Goal: Information Seeking & Learning: Learn about a topic

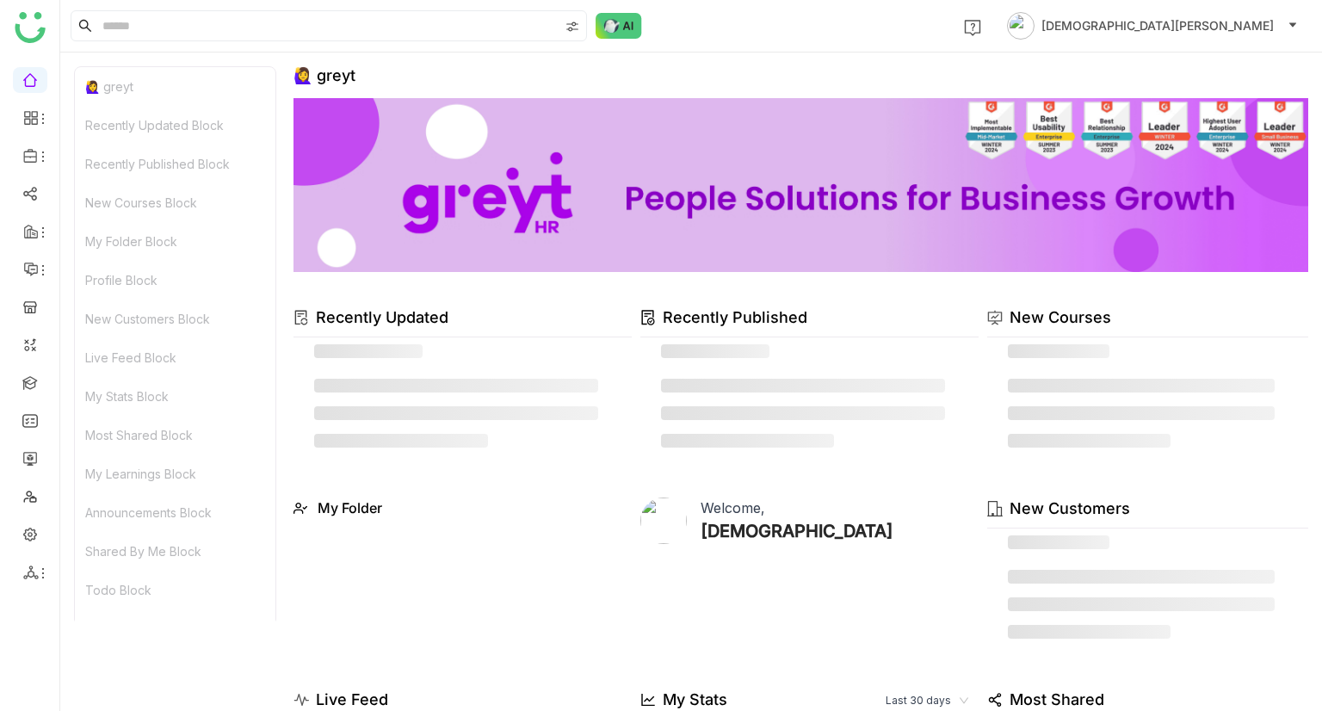
click at [38, 73] on link at bounding box center [29, 78] width 15 height 15
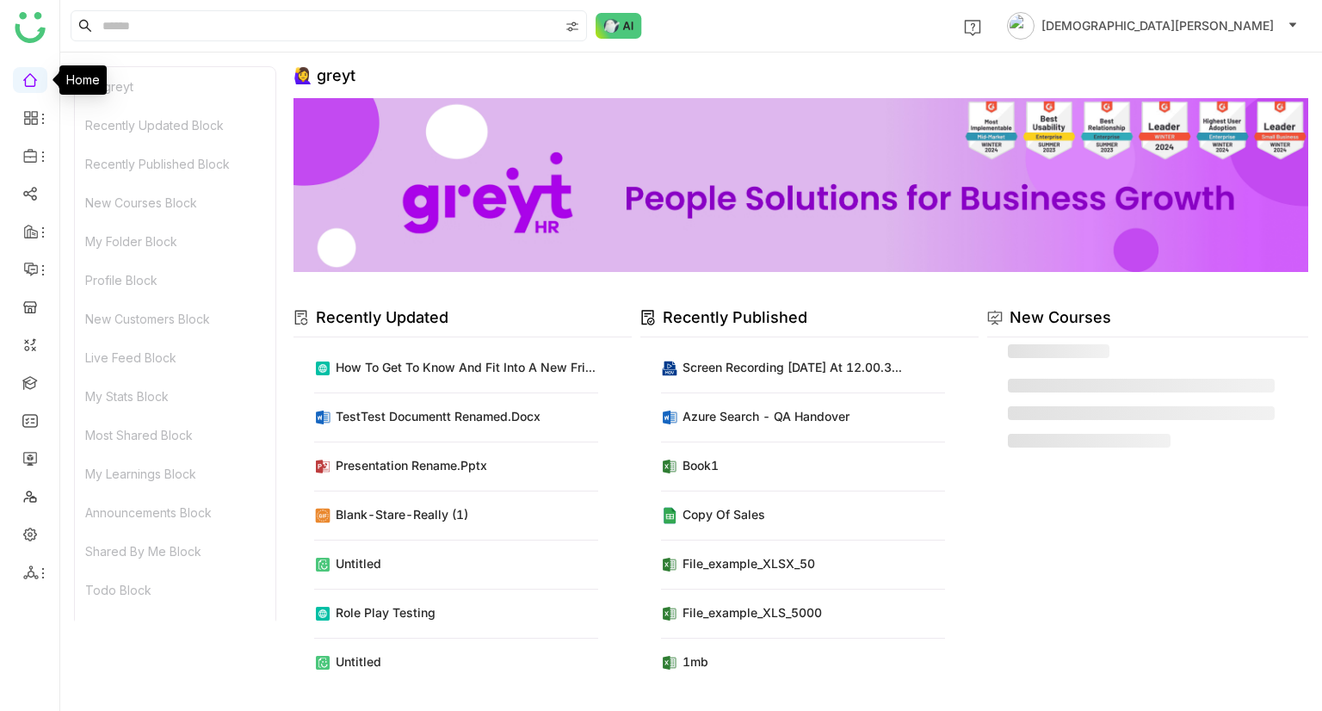
click at [137, 87] on div "🙋‍♀️ greyt" at bounding box center [175, 86] width 200 height 39
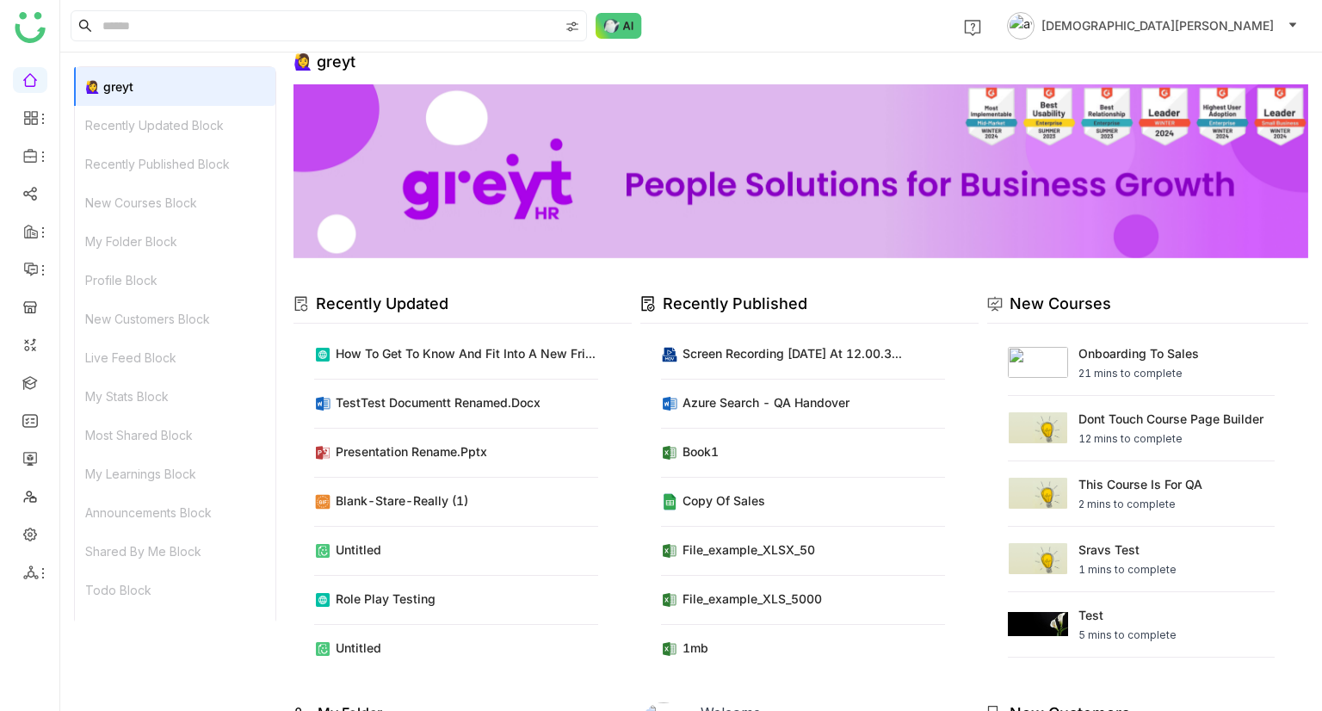
click at [1248, 30] on span "[DEMOGRAPHIC_DATA][PERSON_NAME]" at bounding box center [1157, 25] width 232 height 19
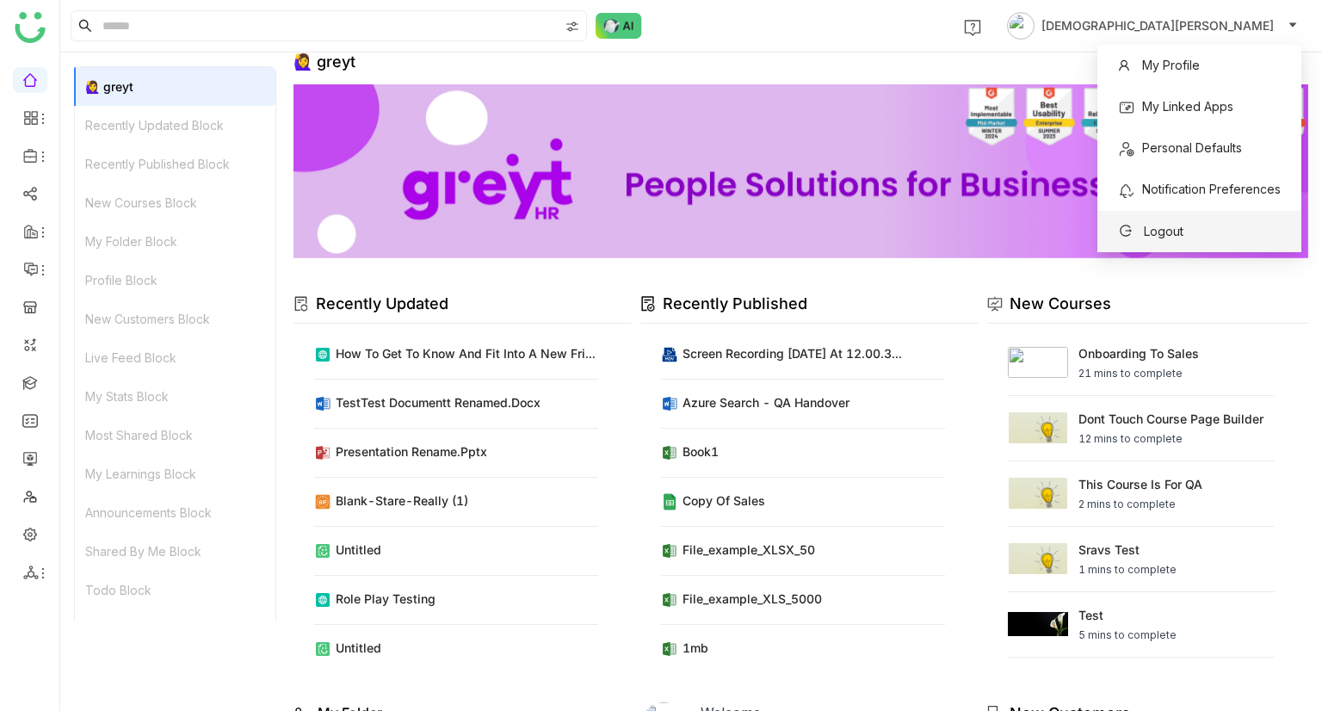
click at [1177, 235] on span "Logout" at bounding box center [1164, 231] width 40 height 15
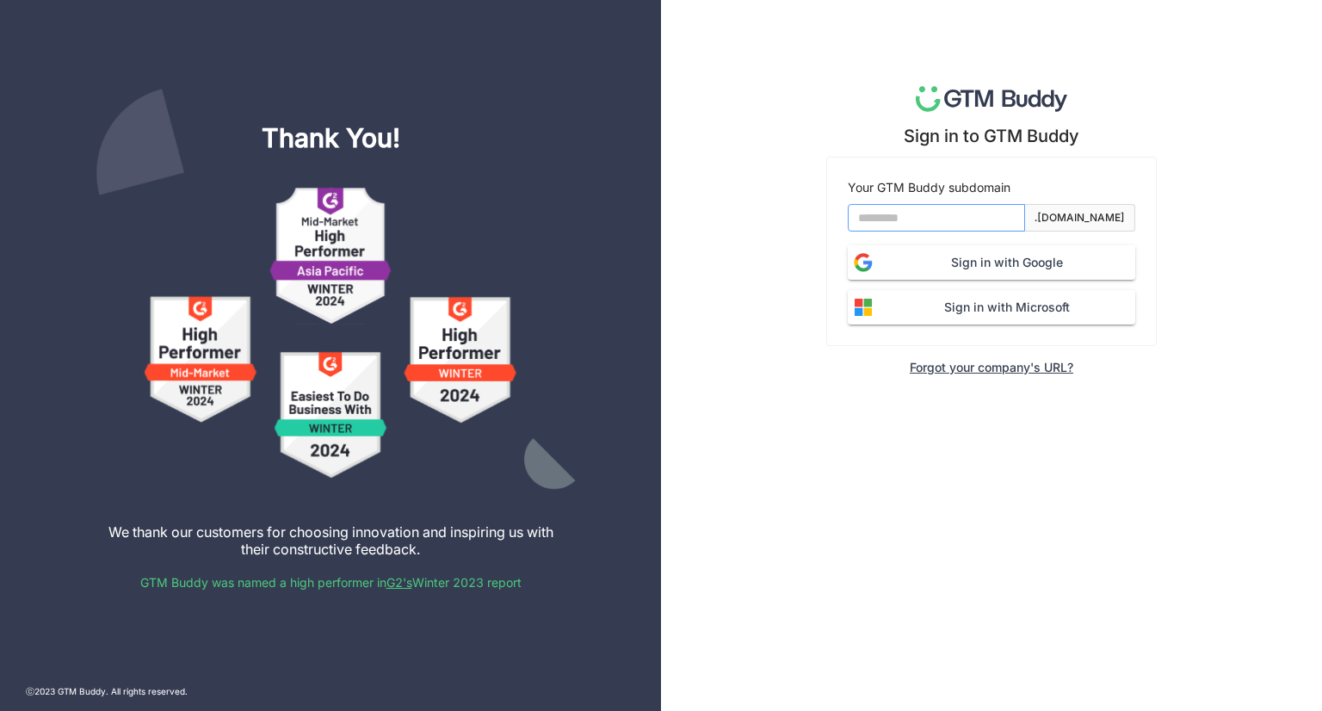
click at [942, 226] on input at bounding box center [936, 218] width 177 height 28
type input "*******"
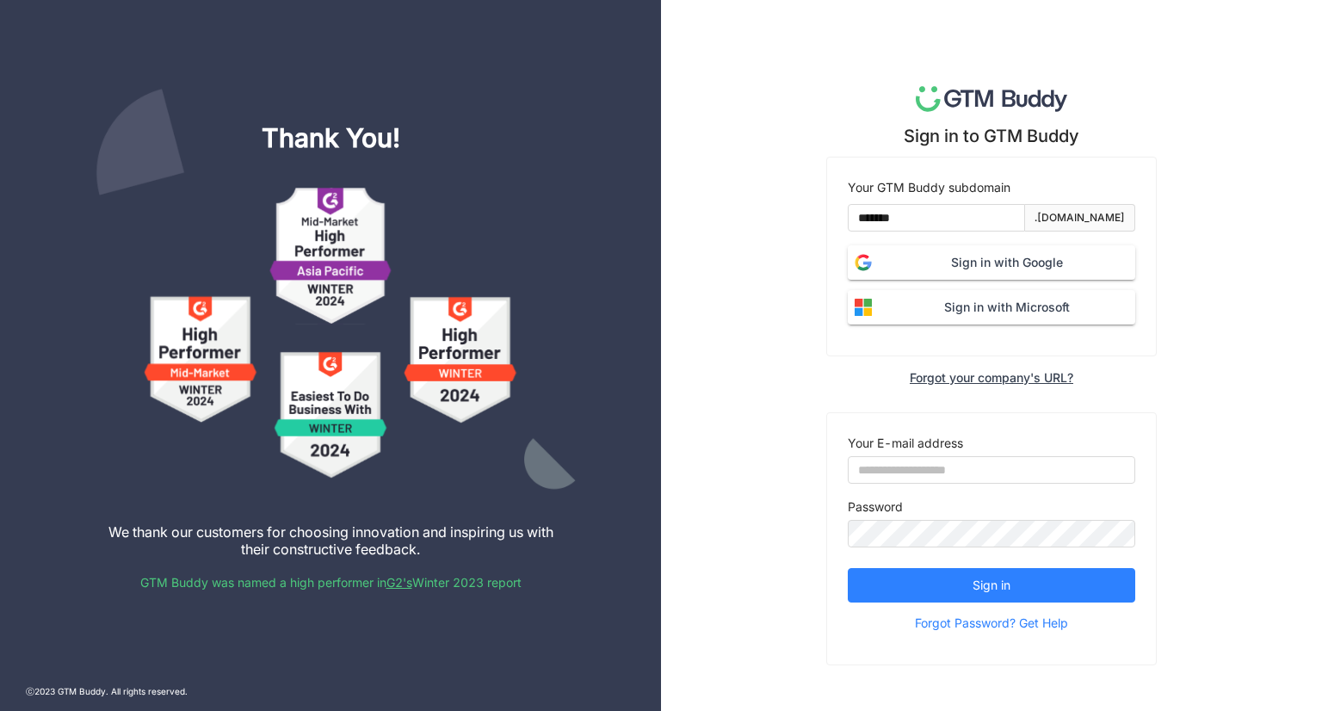
click at [964, 258] on span "Sign in with Google" at bounding box center [1007, 262] width 256 height 19
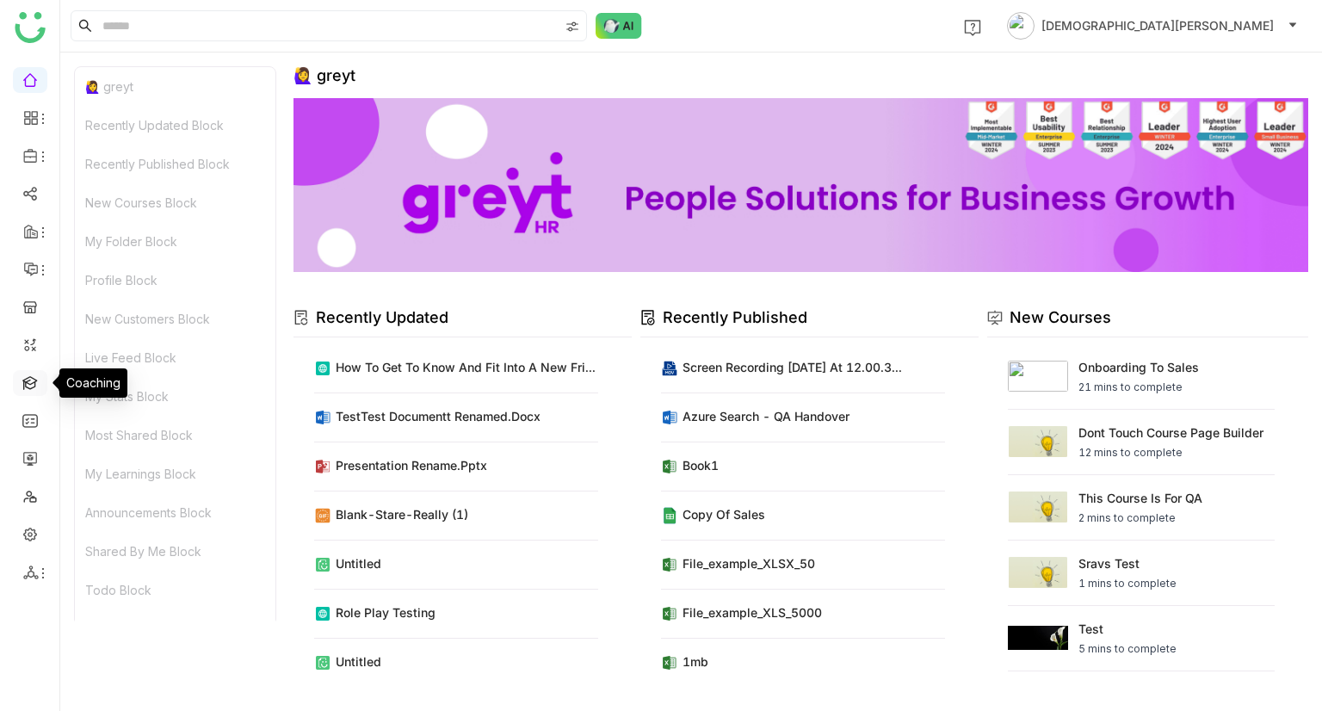
click at [34, 383] on link at bounding box center [29, 381] width 15 height 15
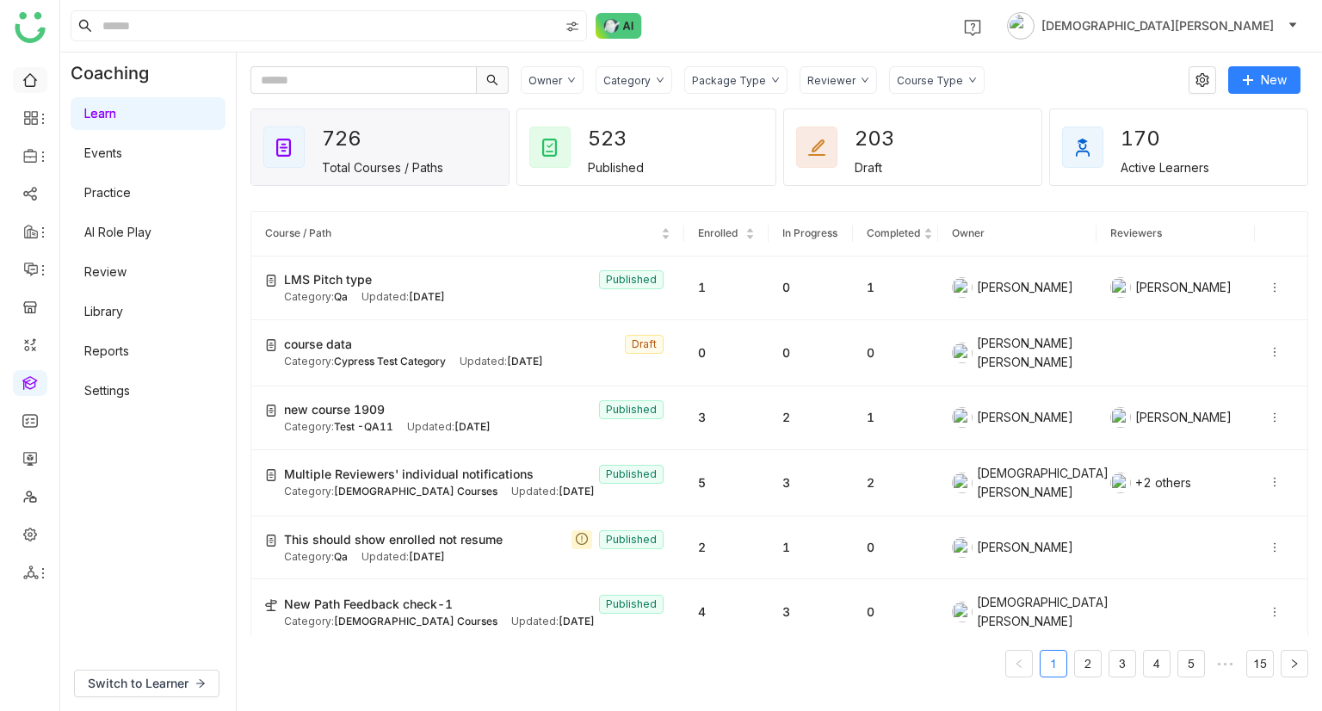
click at [28, 75] on link at bounding box center [29, 78] width 15 height 15
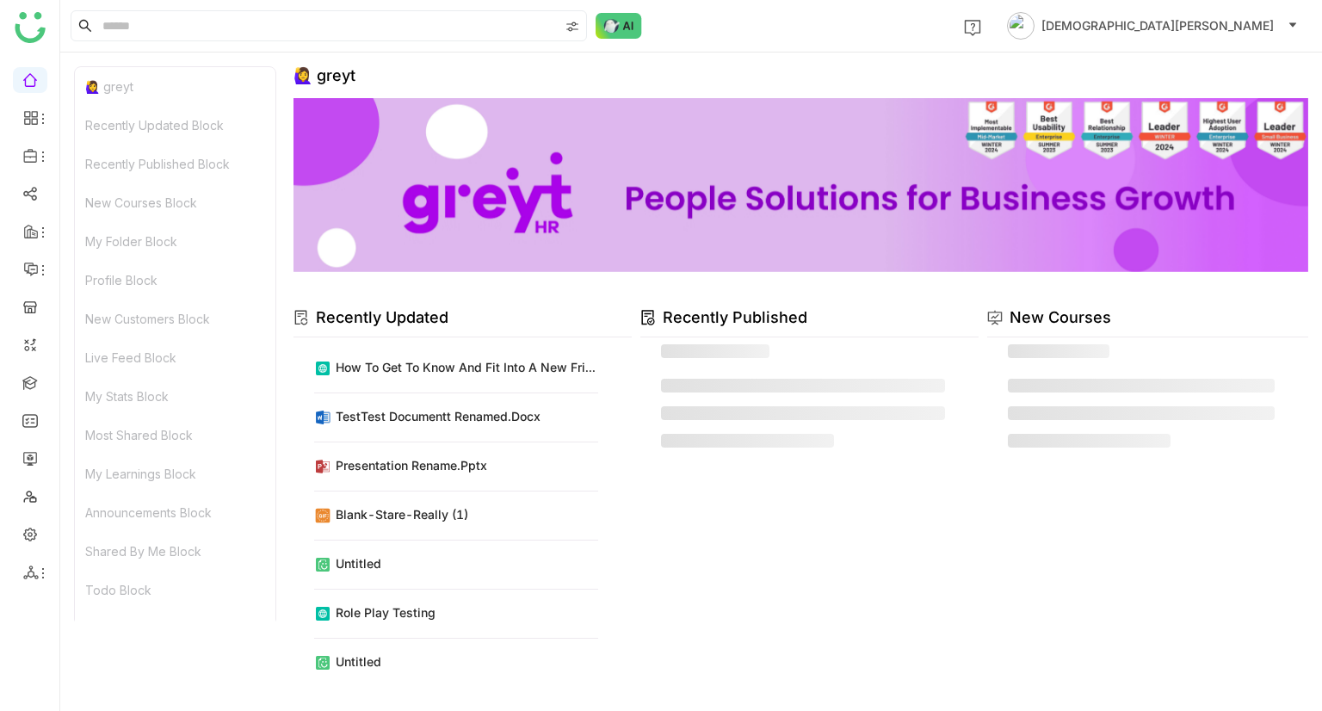
click at [150, 94] on div "🙋‍♀️ greyt" at bounding box center [175, 86] width 200 height 39
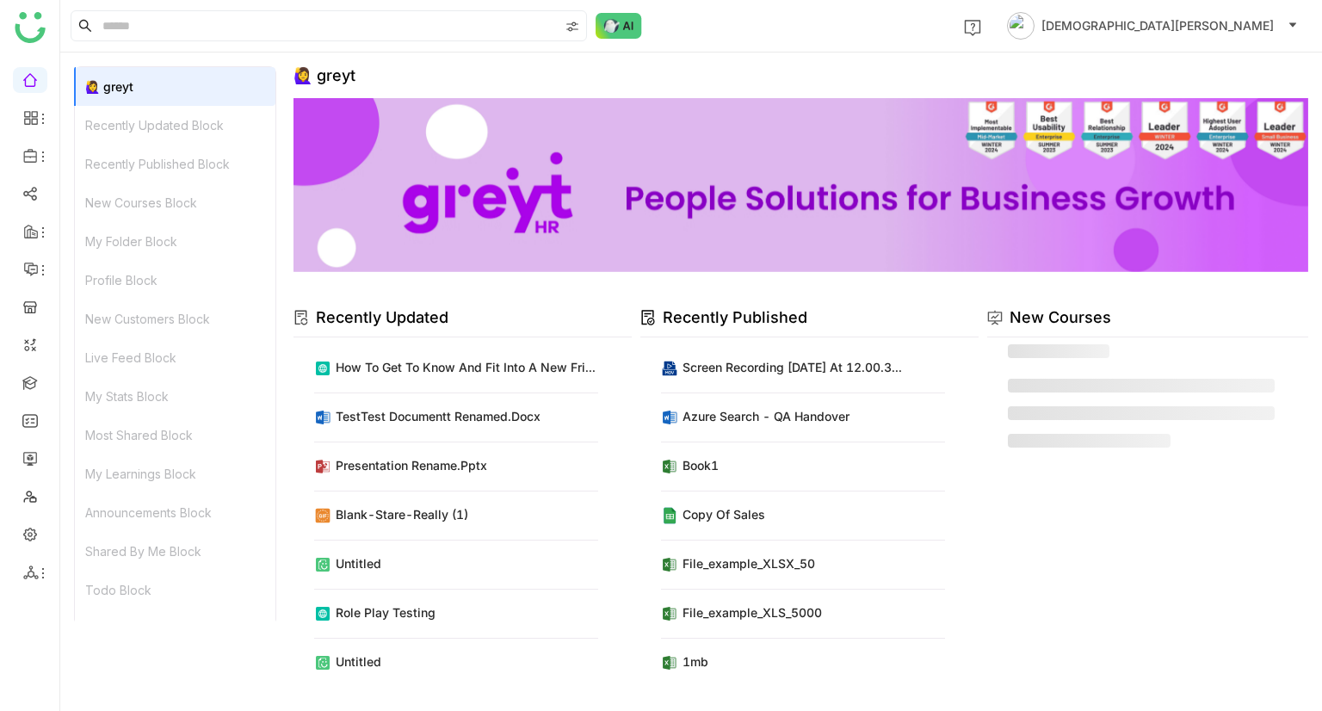
scroll to position [14, 0]
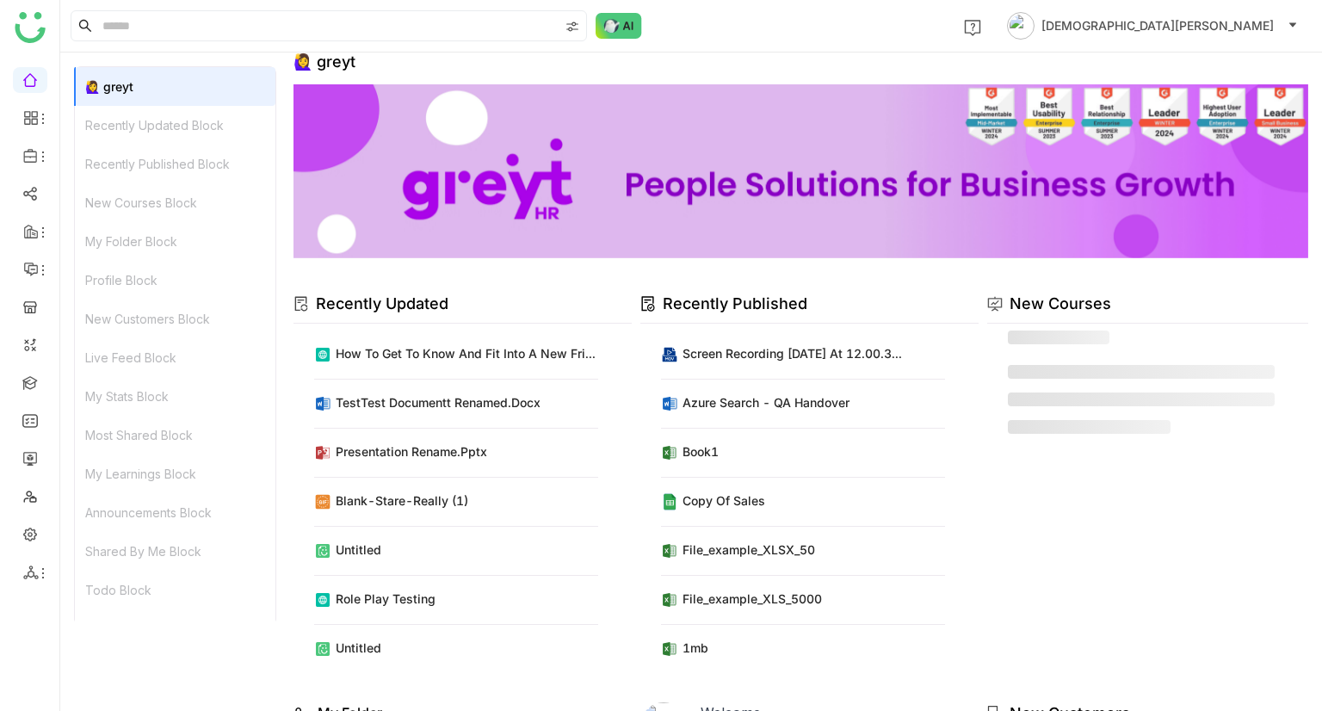
click at [148, 116] on div "Recently Updated Block" at bounding box center [175, 125] width 200 height 39
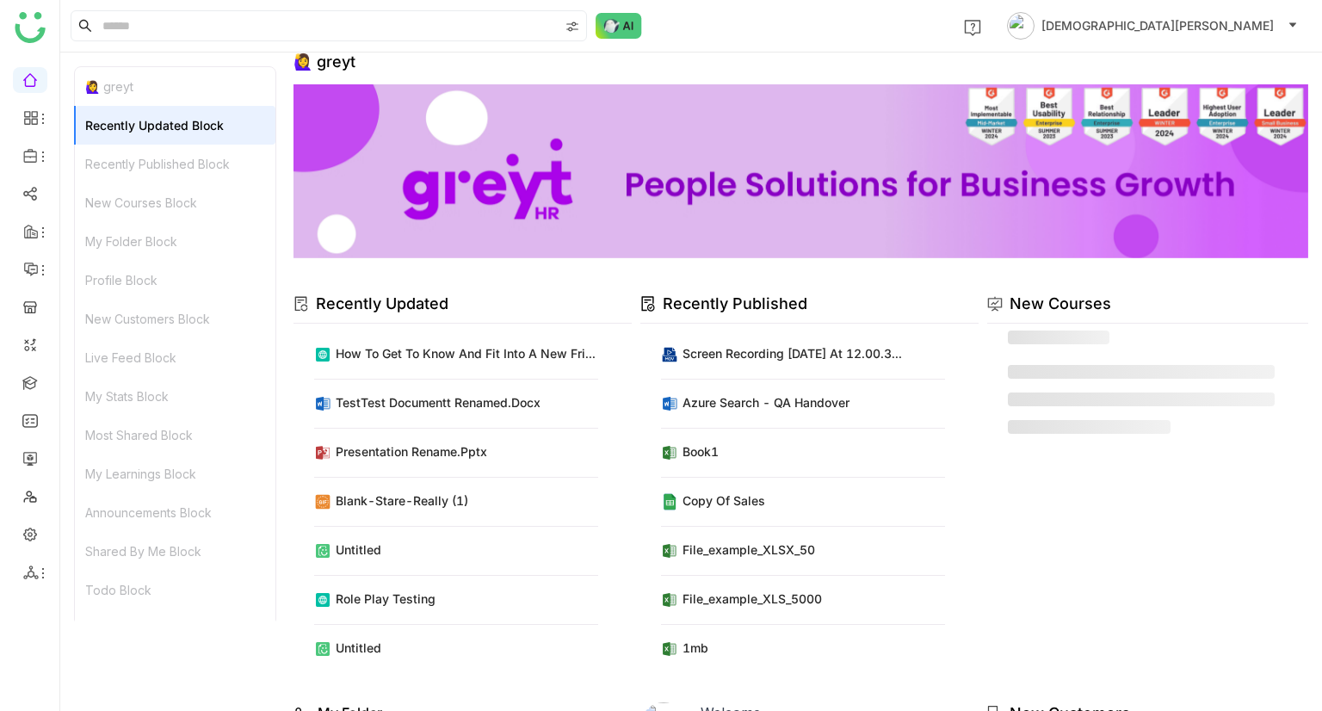
scroll to position [253, 0]
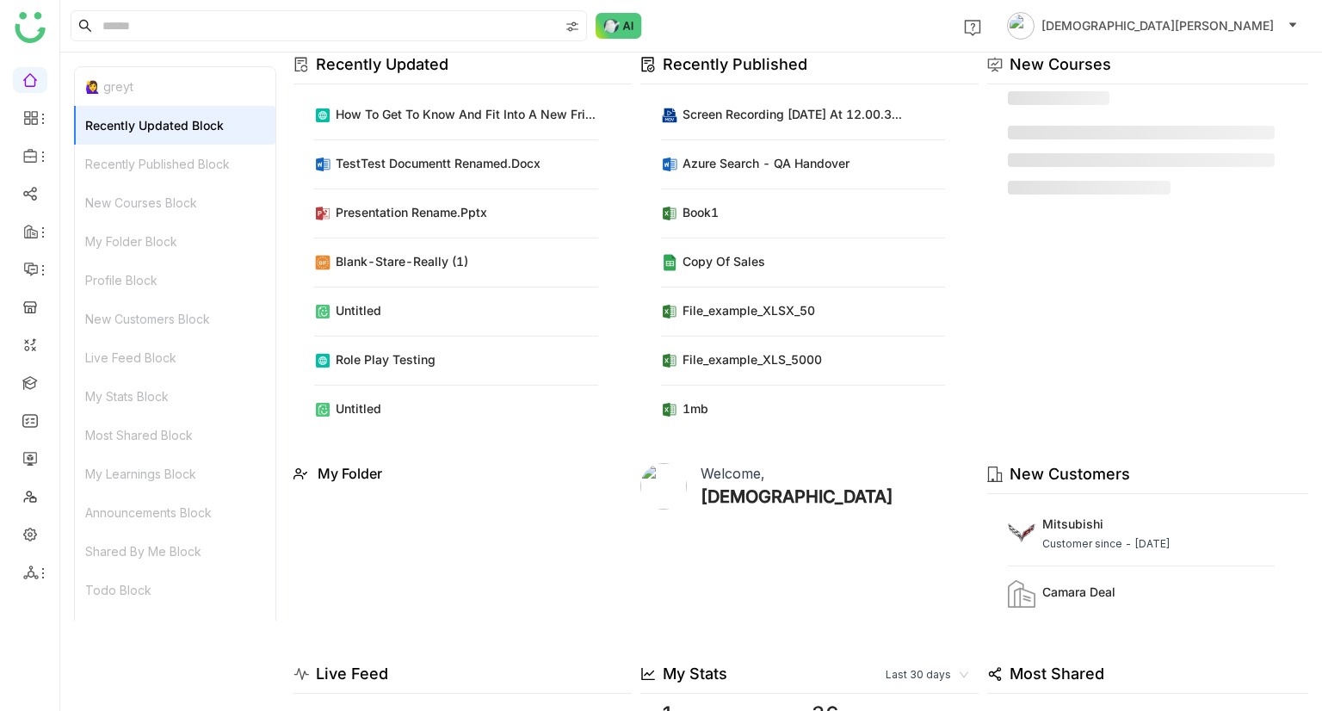
click at [199, 164] on div "Recently Published Block" at bounding box center [175, 164] width 200 height 39
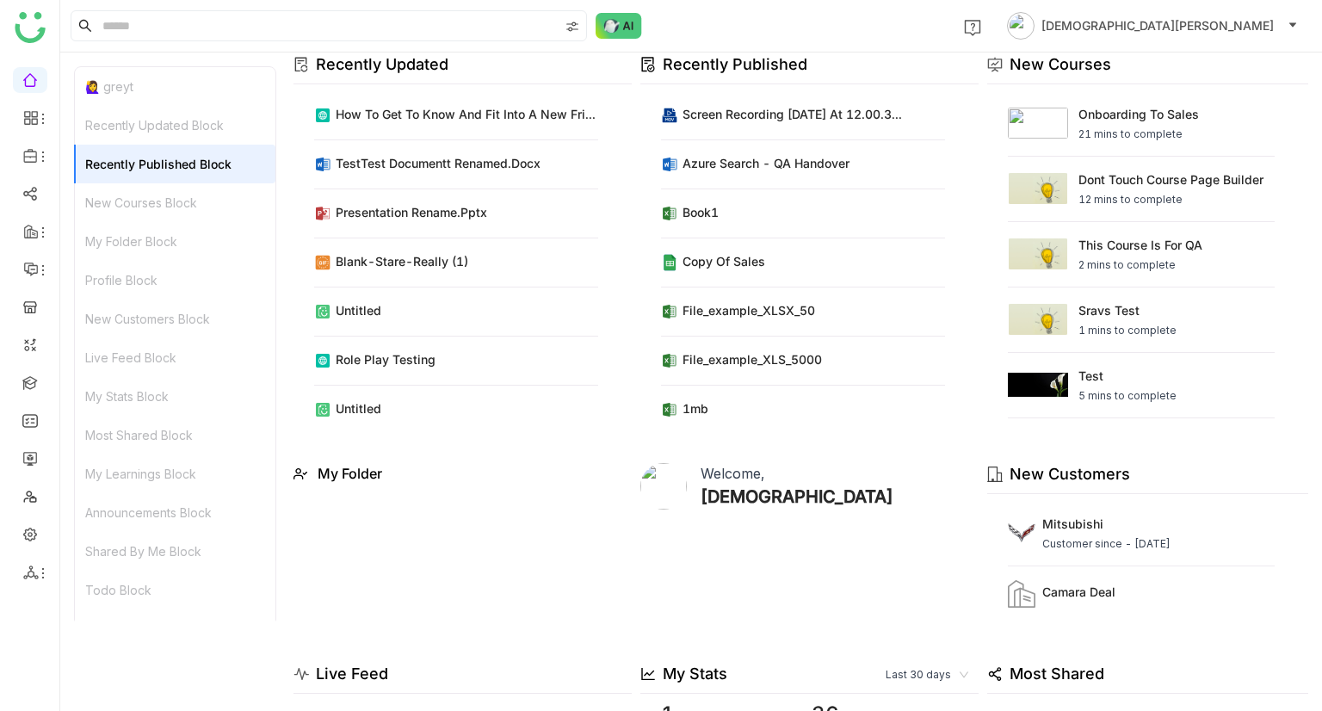
click at [160, 191] on div "New Courses Block" at bounding box center [175, 202] width 200 height 39
click at [167, 226] on div "My Folder Block" at bounding box center [175, 241] width 200 height 39
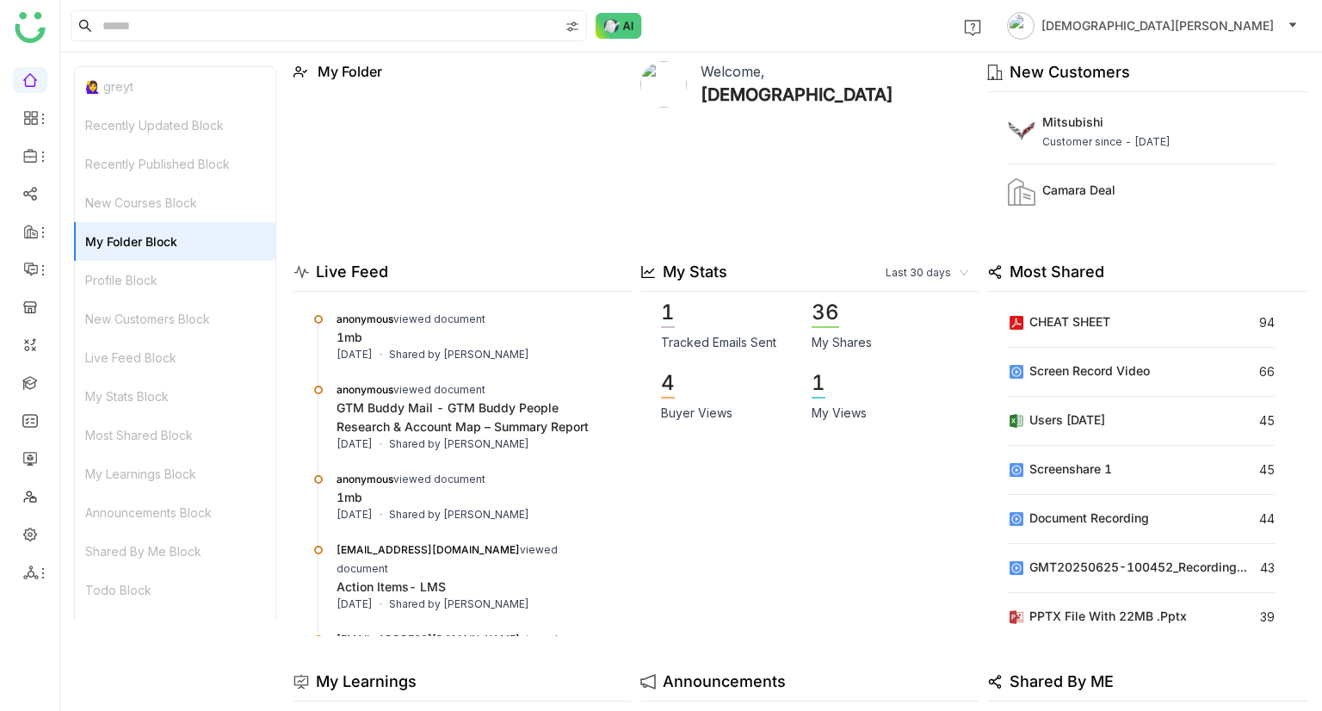
scroll to position [663, 0]
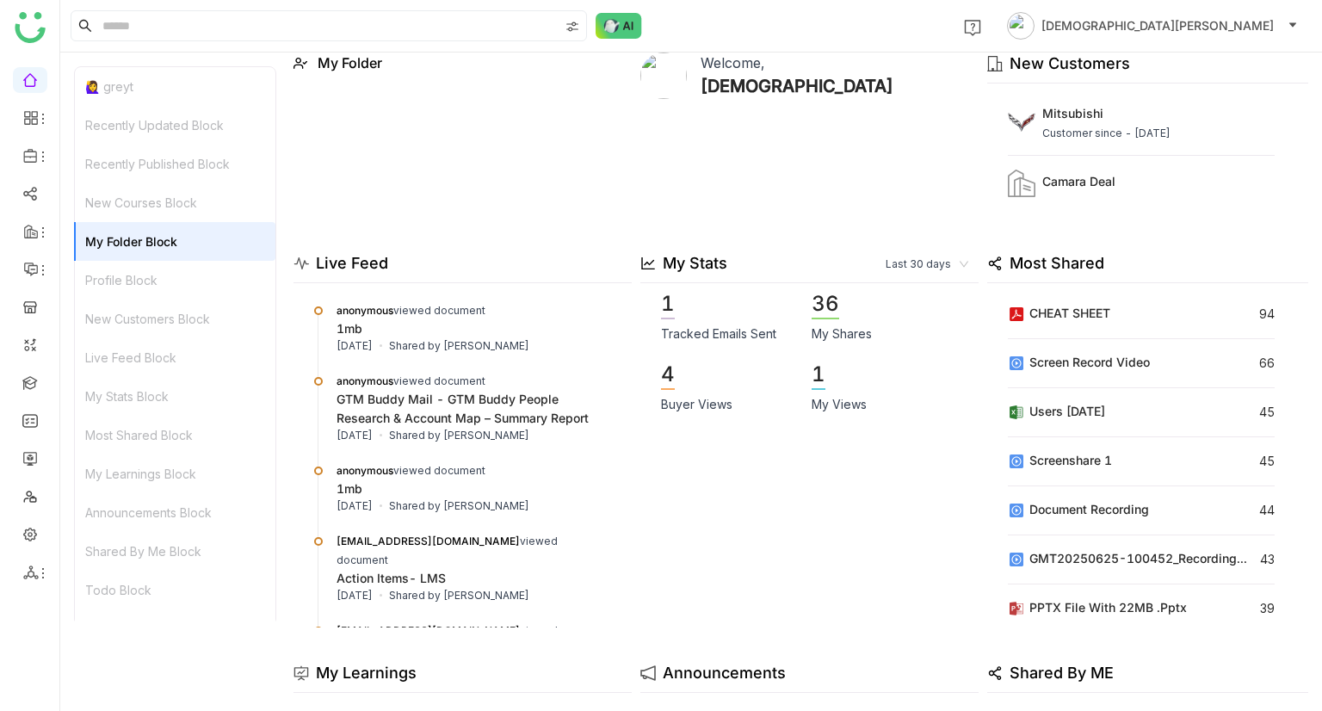
click at [159, 269] on div "Profile Block" at bounding box center [175, 280] width 200 height 39
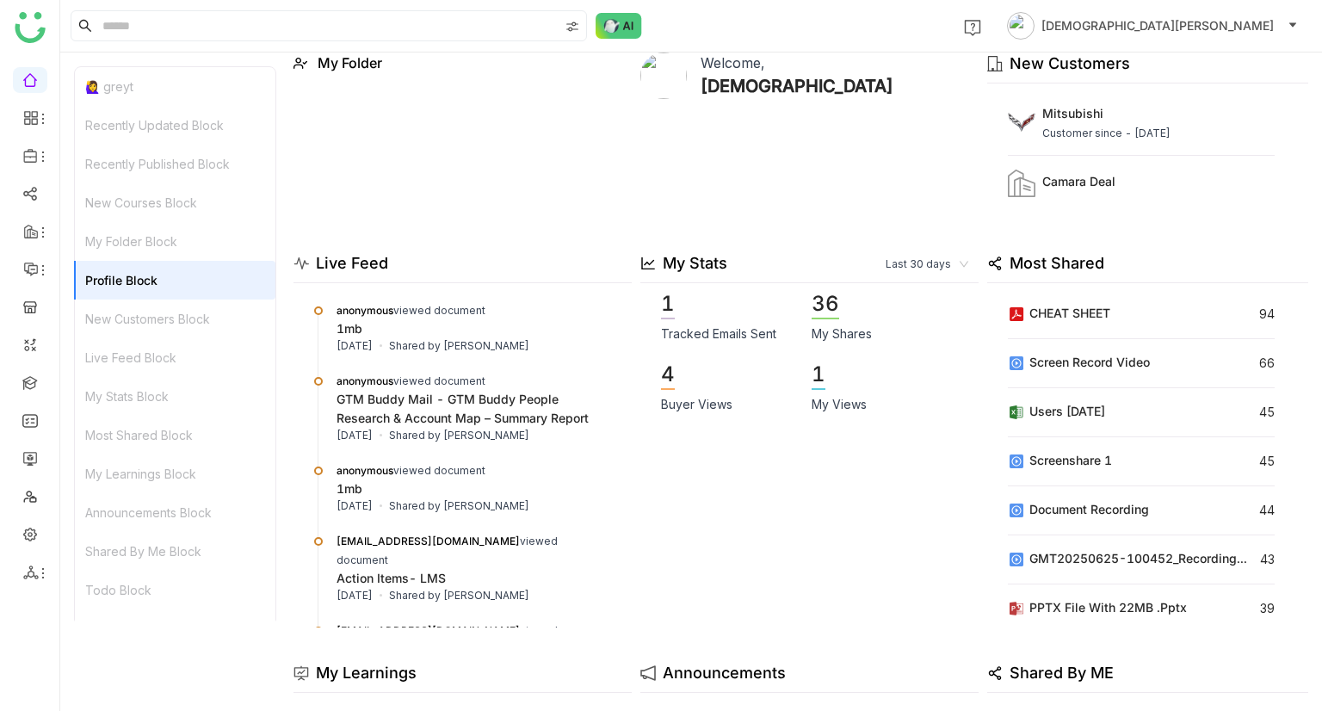
click at [163, 338] on div "Live Feed Block" at bounding box center [175, 357] width 200 height 39
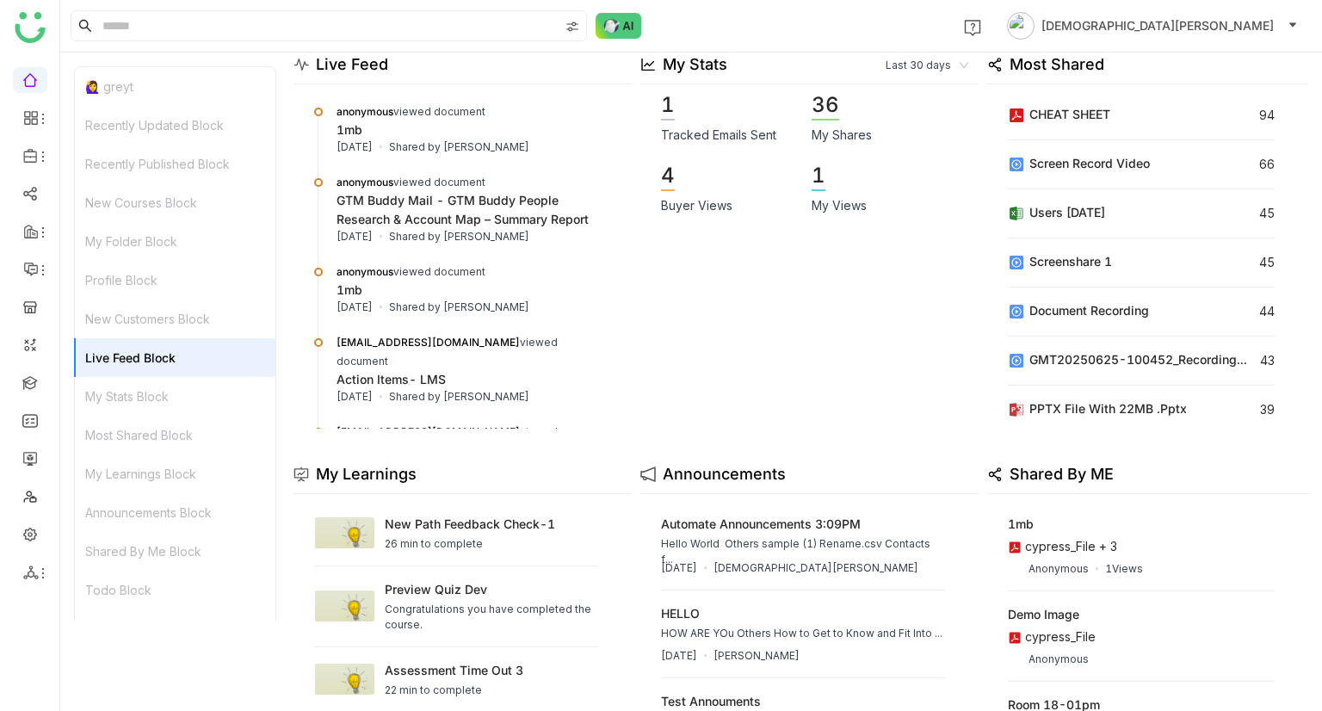
click at [167, 326] on div "New Customers Block" at bounding box center [175, 318] width 200 height 39
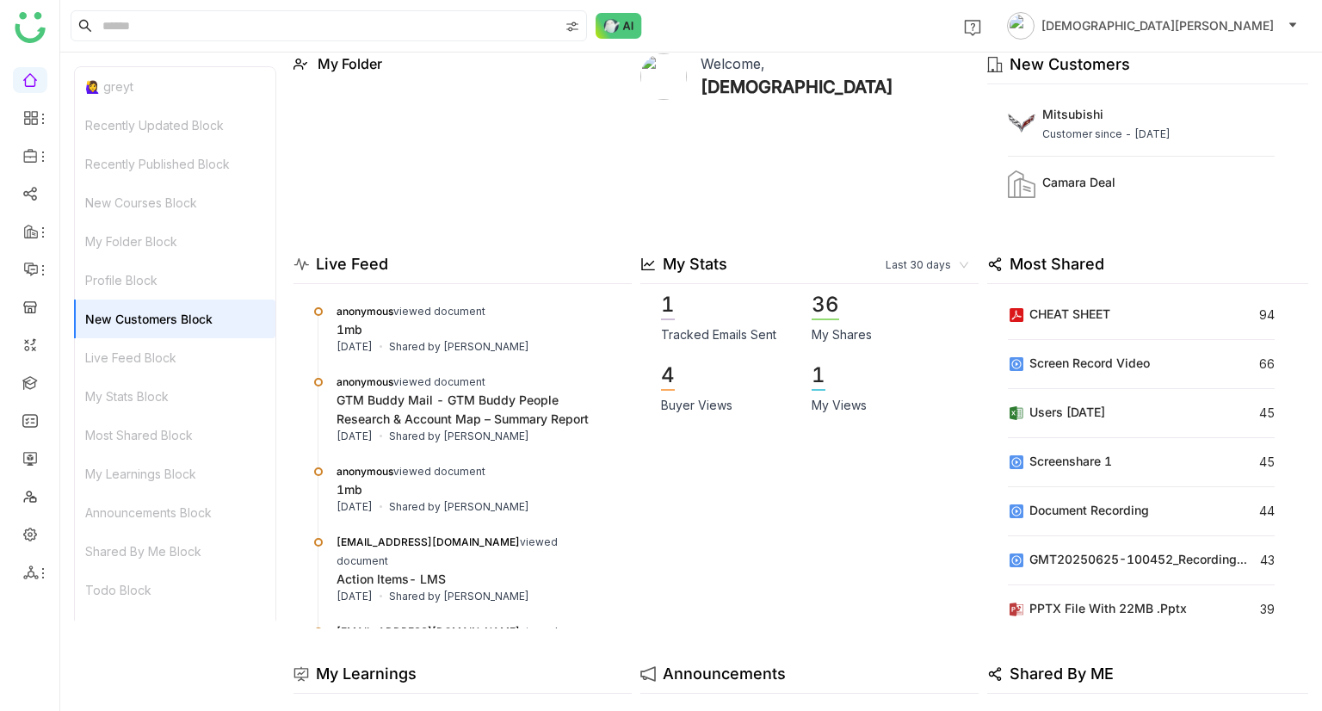
click at [145, 367] on div "Live Feed Block" at bounding box center [175, 357] width 200 height 39
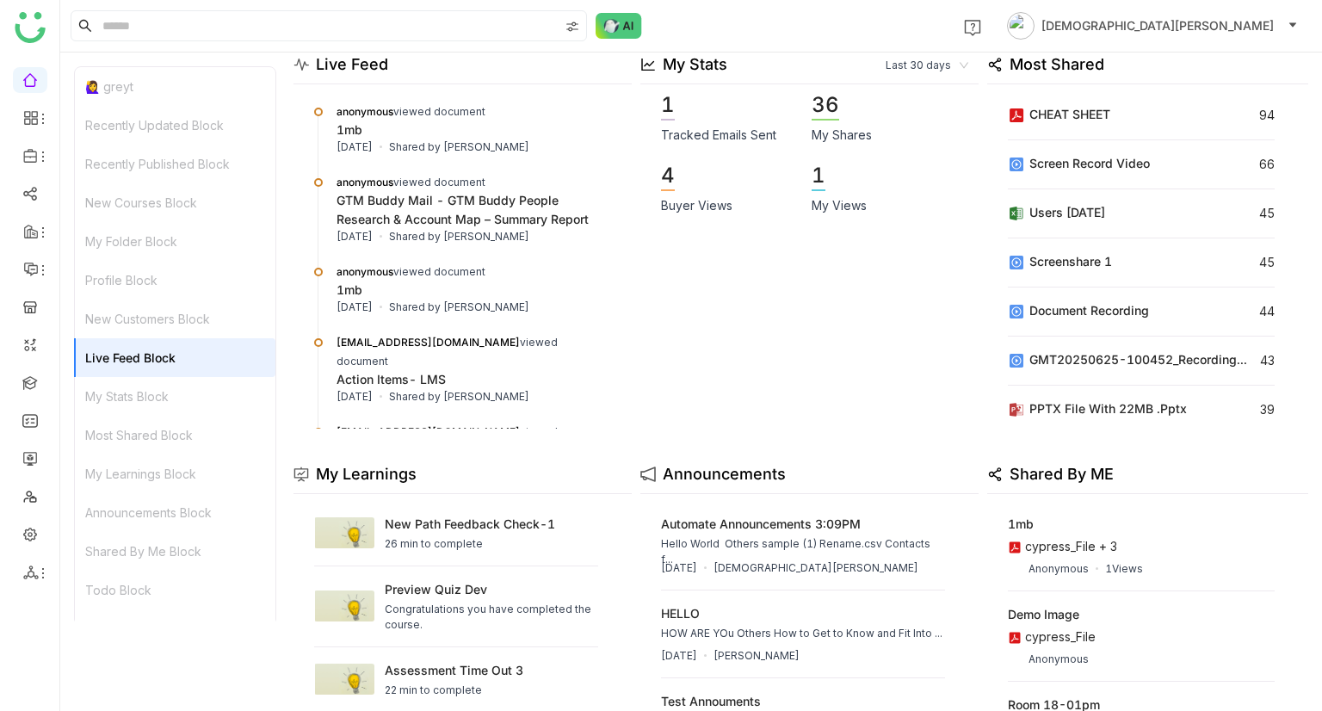
click at [144, 384] on div "My Stats Block" at bounding box center [175, 396] width 200 height 39
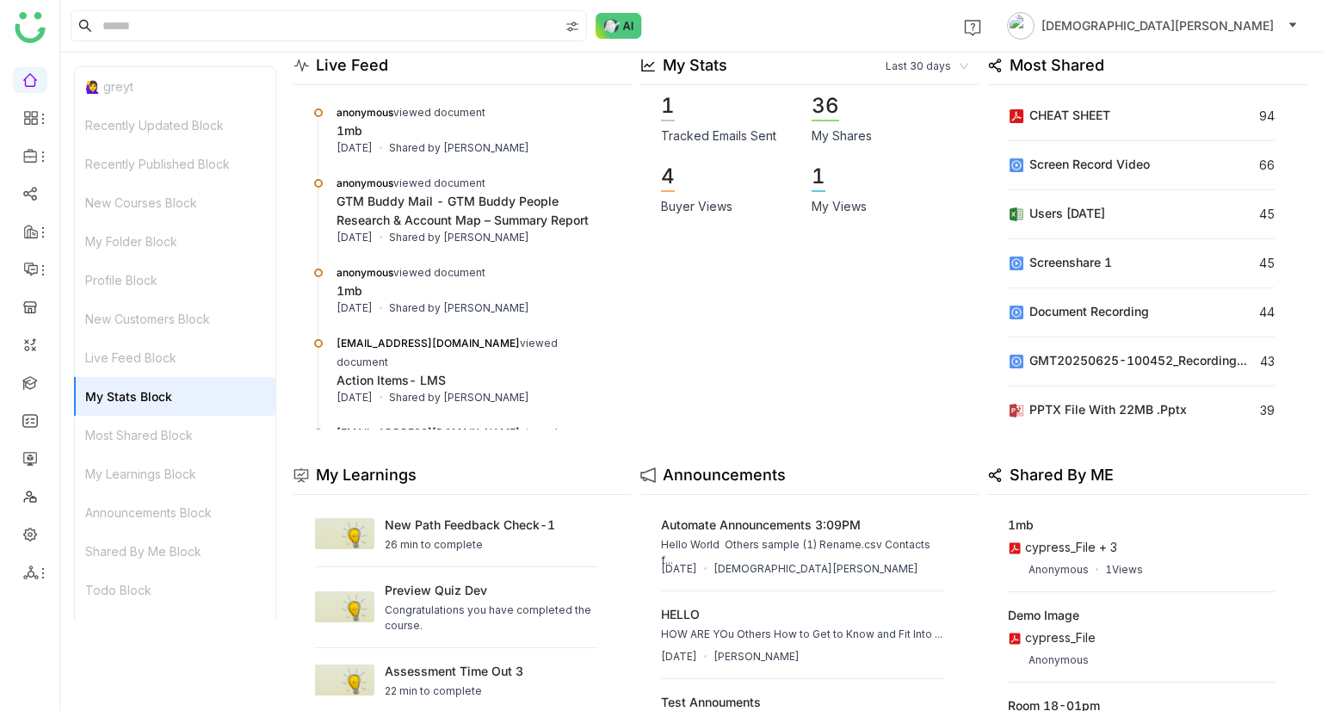
click at [136, 421] on div "Most Shared Block" at bounding box center [175, 435] width 200 height 39
click at [135, 472] on div "My Learnings Block" at bounding box center [175, 473] width 200 height 39
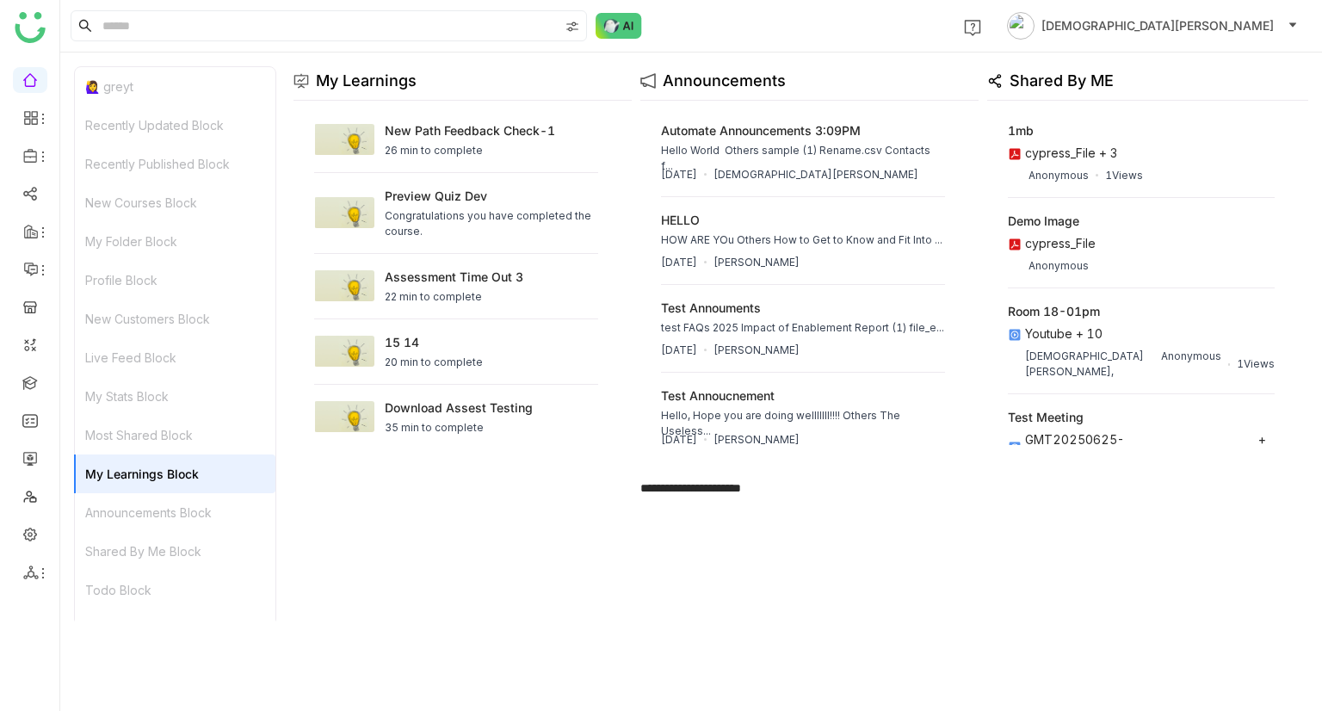
scroll to position [1272, 0]
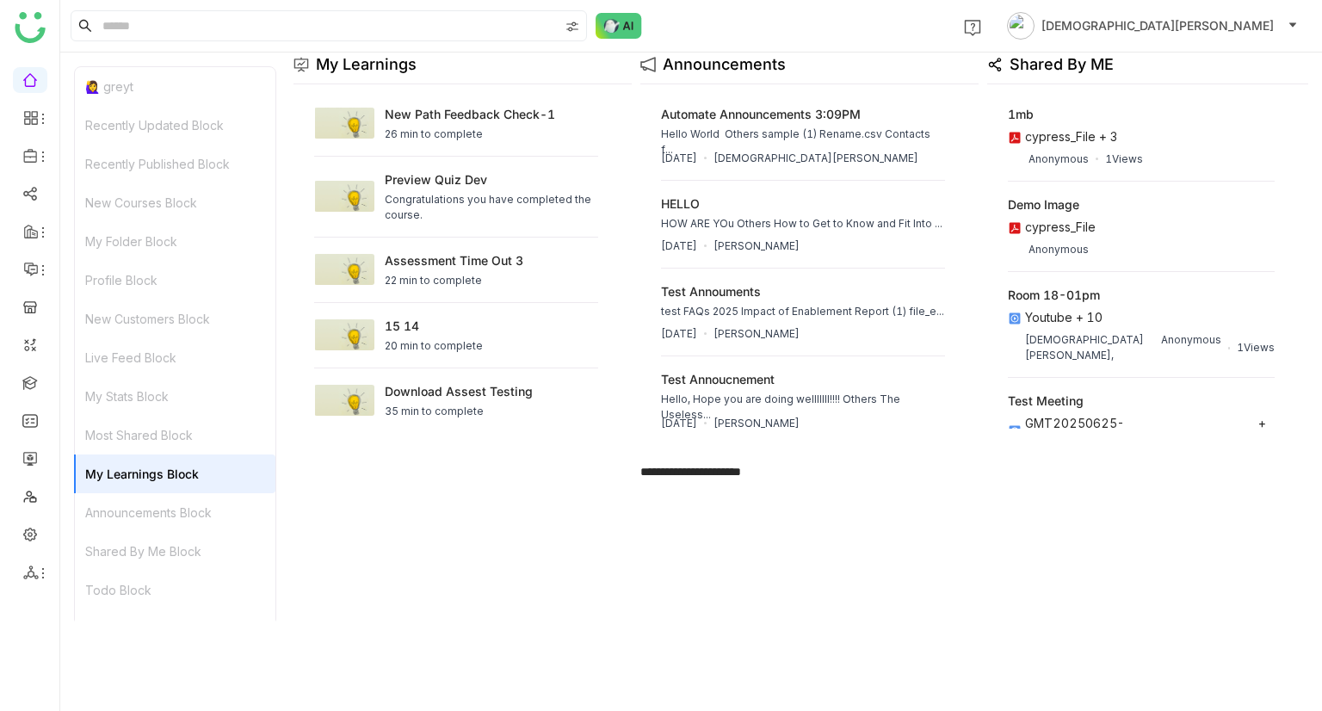
click at [141, 511] on div "Announcements Block" at bounding box center [175, 512] width 200 height 39
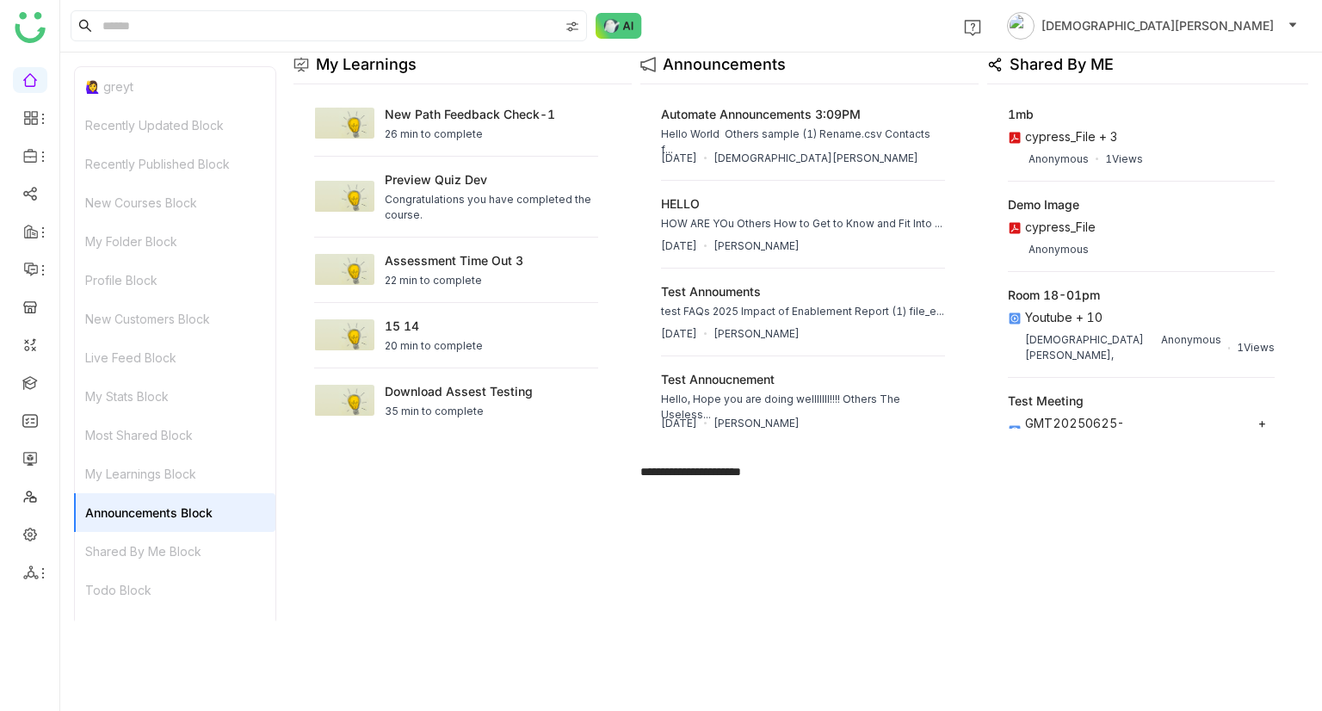
click at [144, 535] on div "Shared By Me Block" at bounding box center [175, 551] width 200 height 39
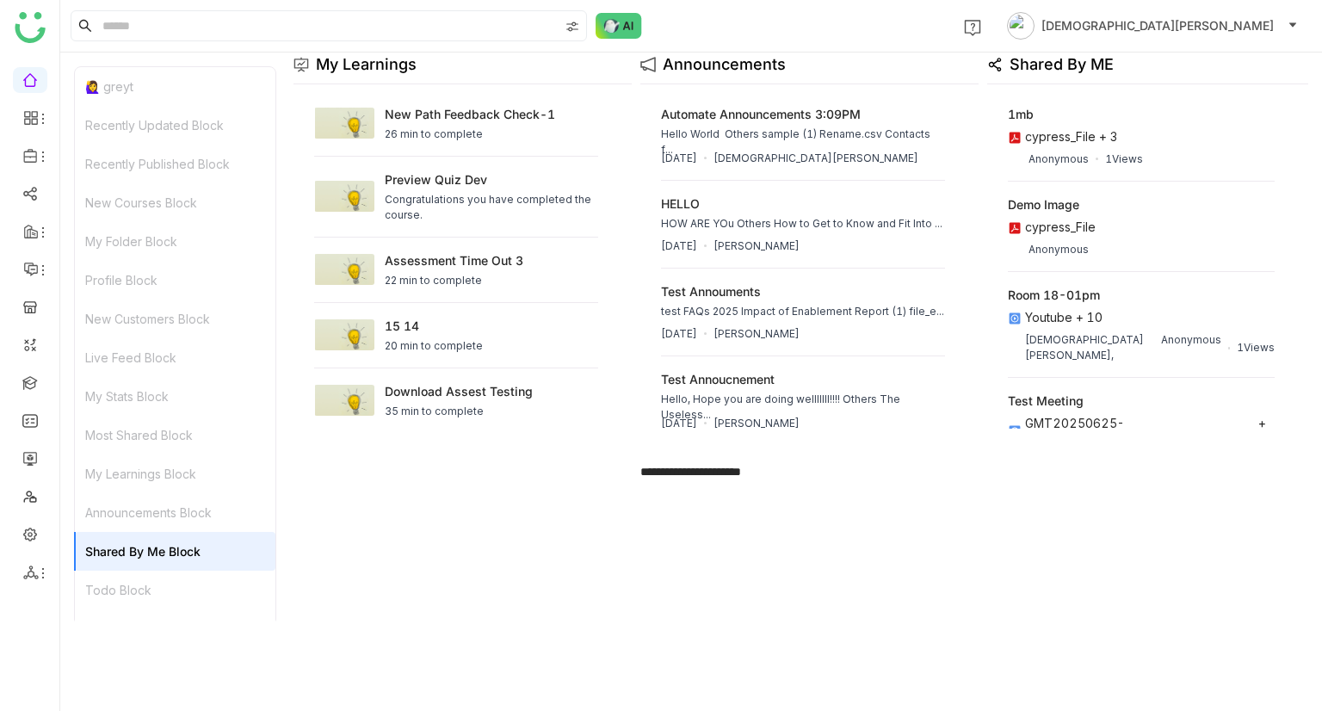
click at [148, 600] on div "Todo Block" at bounding box center [175, 589] width 200 height 39
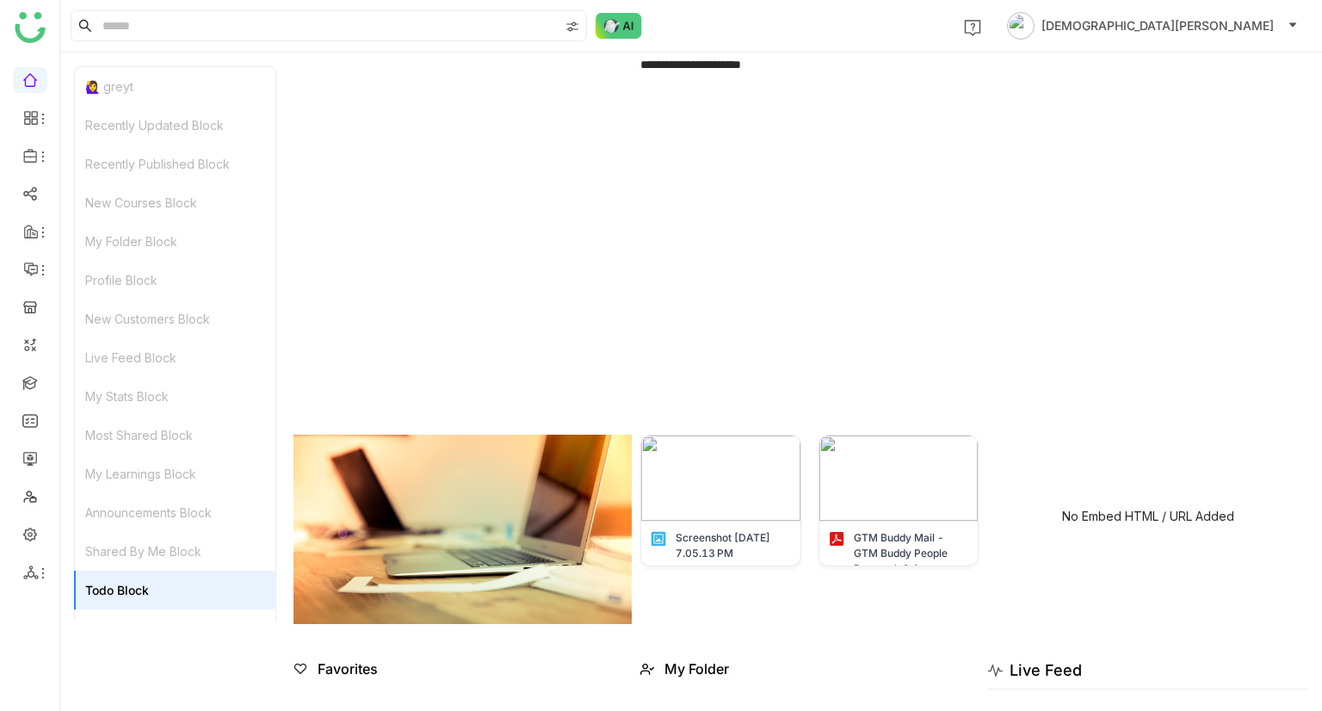
scroll to position [1681, 0]
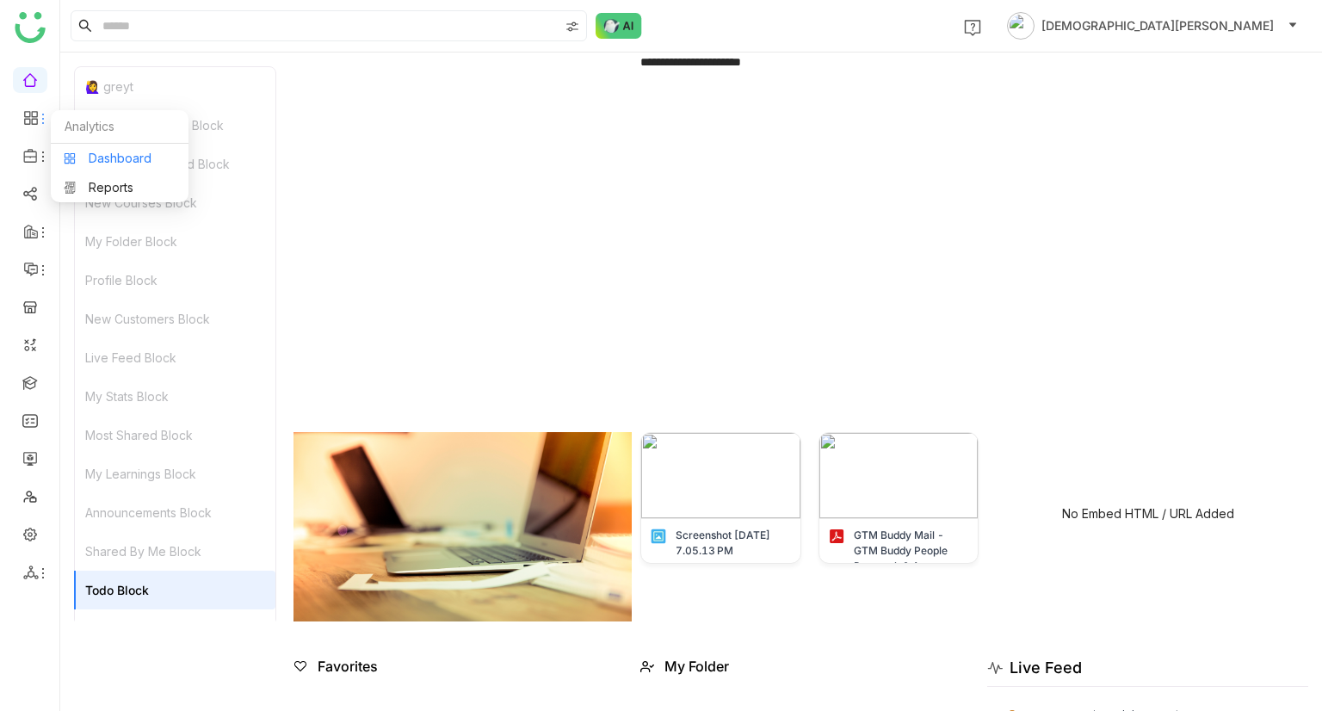
click at [107, 163] on link "Dashboard" at bounding box center [120, 158] width 112 height 12
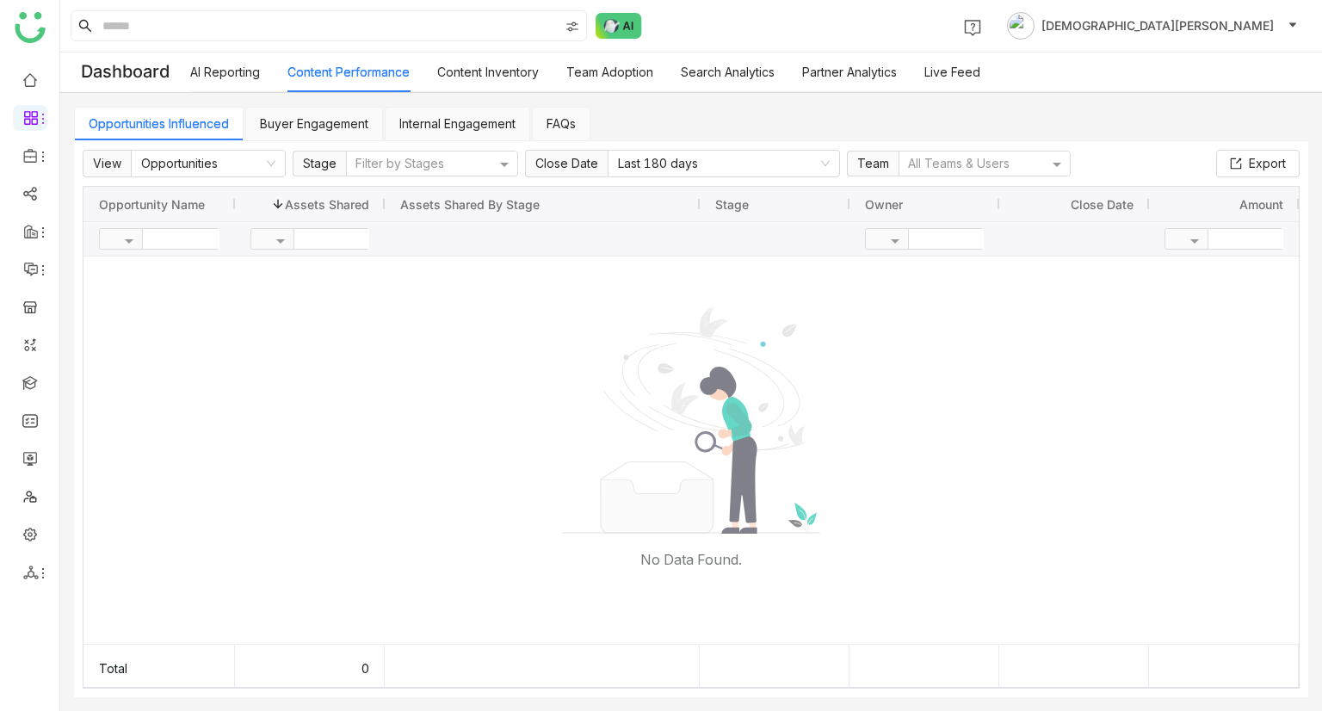
click at [251, 73] on link "AI Reporting" at bounding box center [225, 72] width 70 height 15
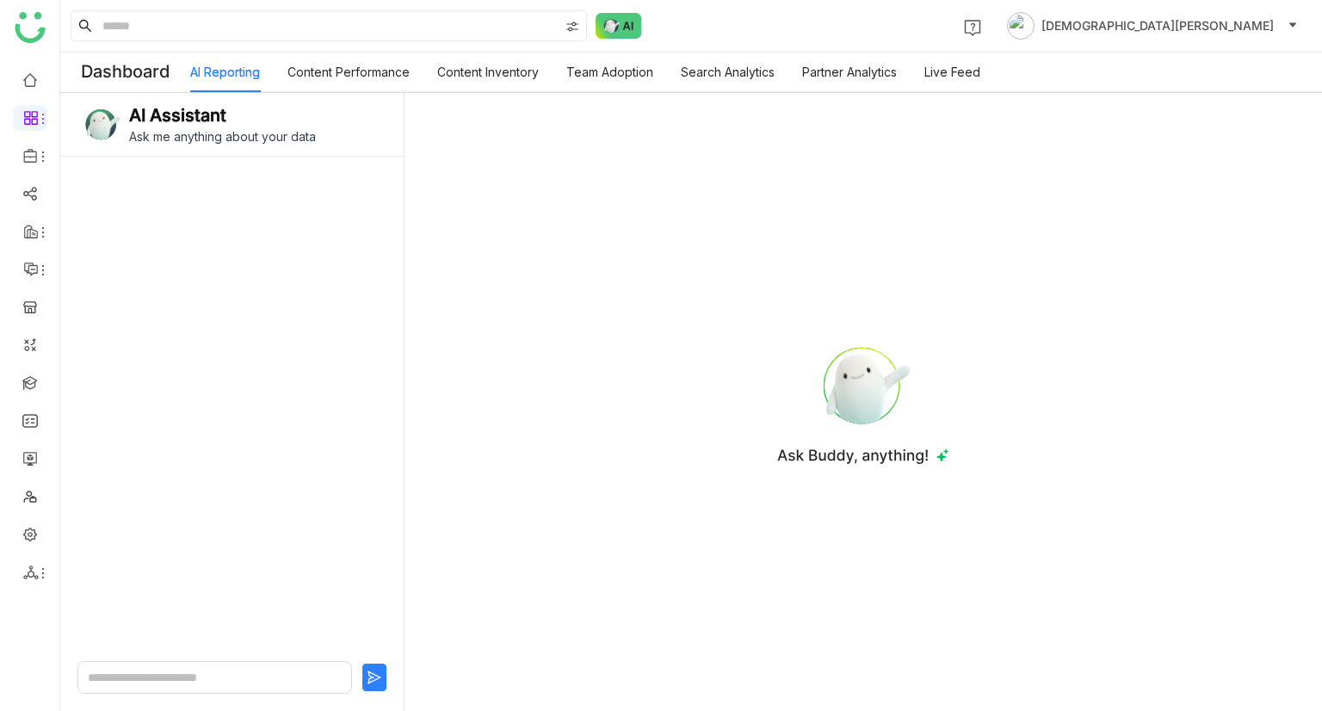
click at [337, 74] on link "Content Performance" at bounding box center [348, 72] width 122 height 15
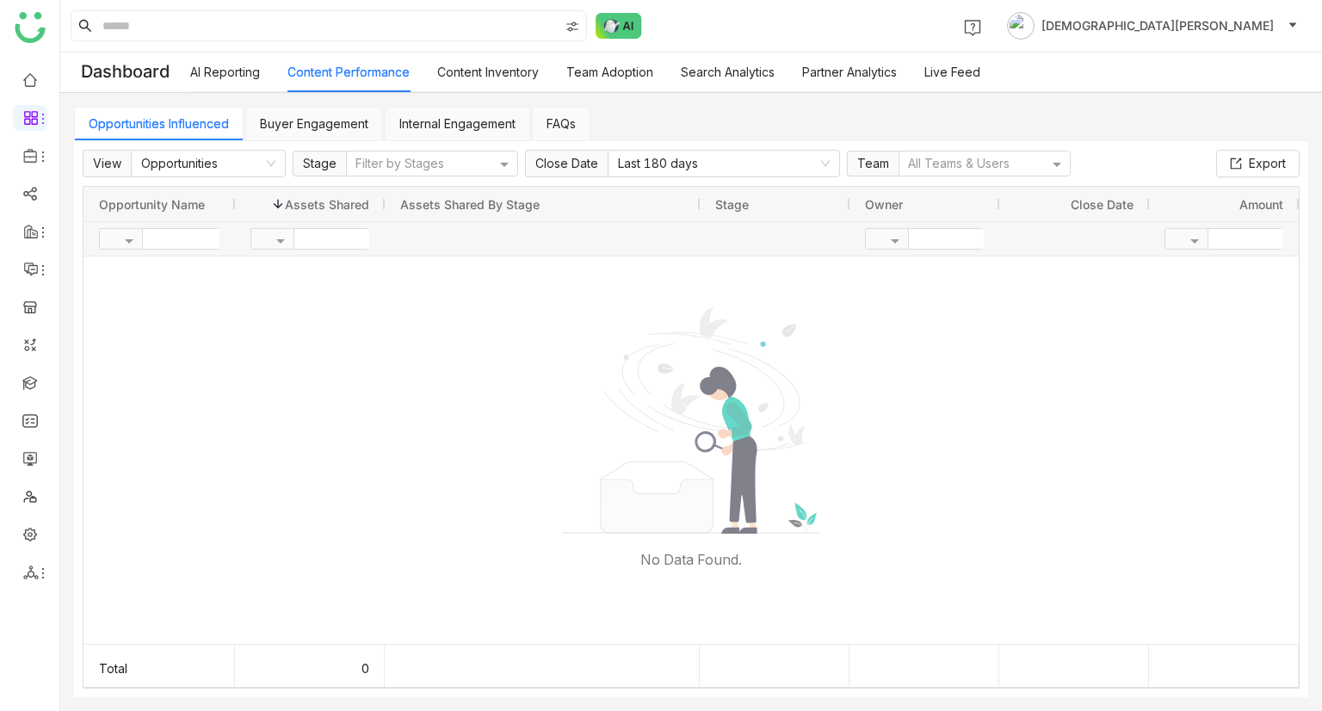
click at [459, 79] on link "Content Inventory" at bounding box center [488, 72] width 102 height 15
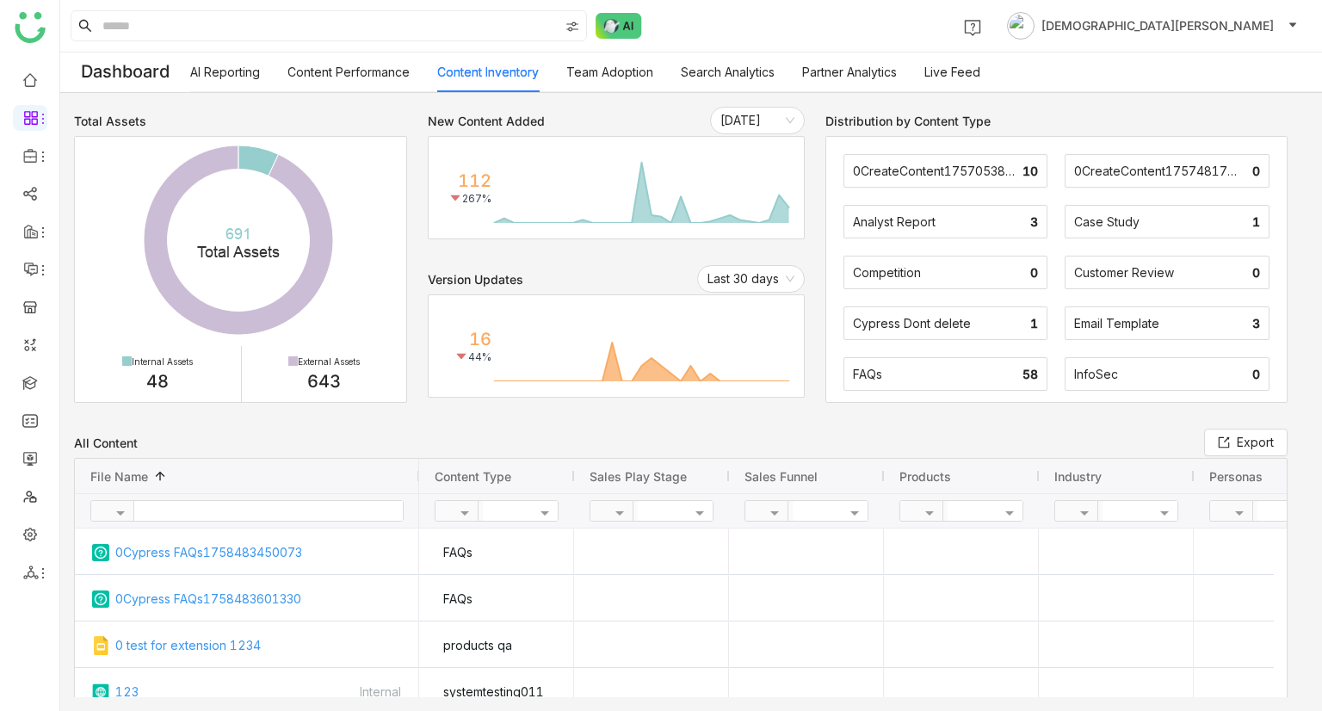
click at [661, 104] on div "Total Assets Created with Highcharts 11.2.0 691 ​ Total Assets External ​ 643 (…" at bounding box center [690, 402] width 1261 height 618
click at [593, 71] on link "Team Adoption" at bounding box center [609, 72] width 87 height 15
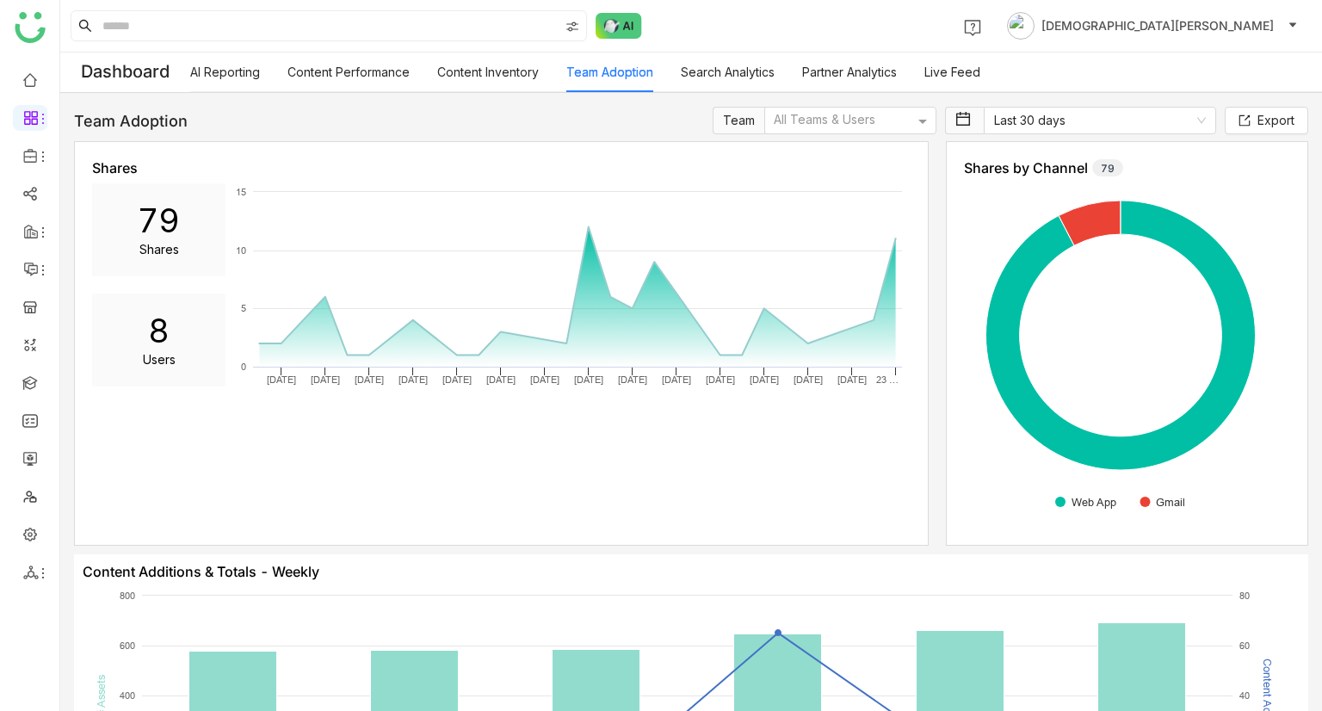
click at [706, 78] on link "Search Analytics" at bounding box center [728, 72] width 94 height 15
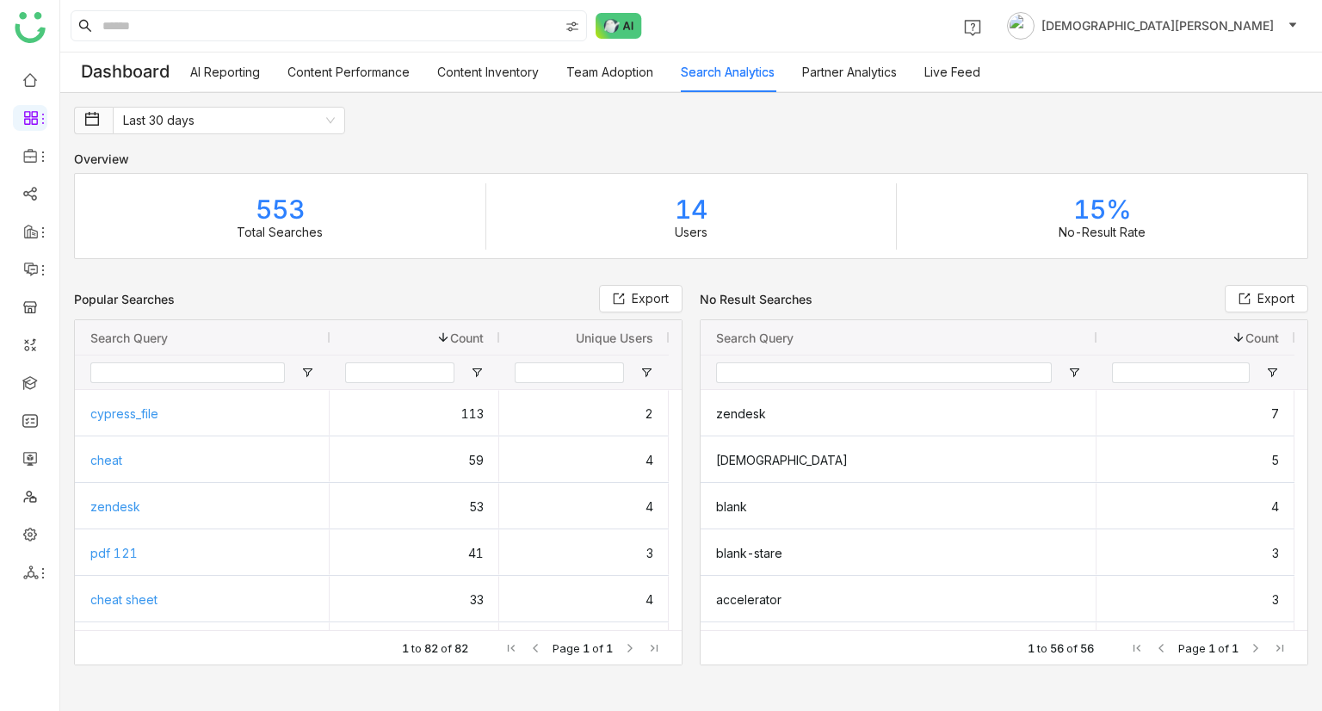
click at [850, 67] on link "Partner Analytics" at bounding box center [849, 72] width 95 height 15
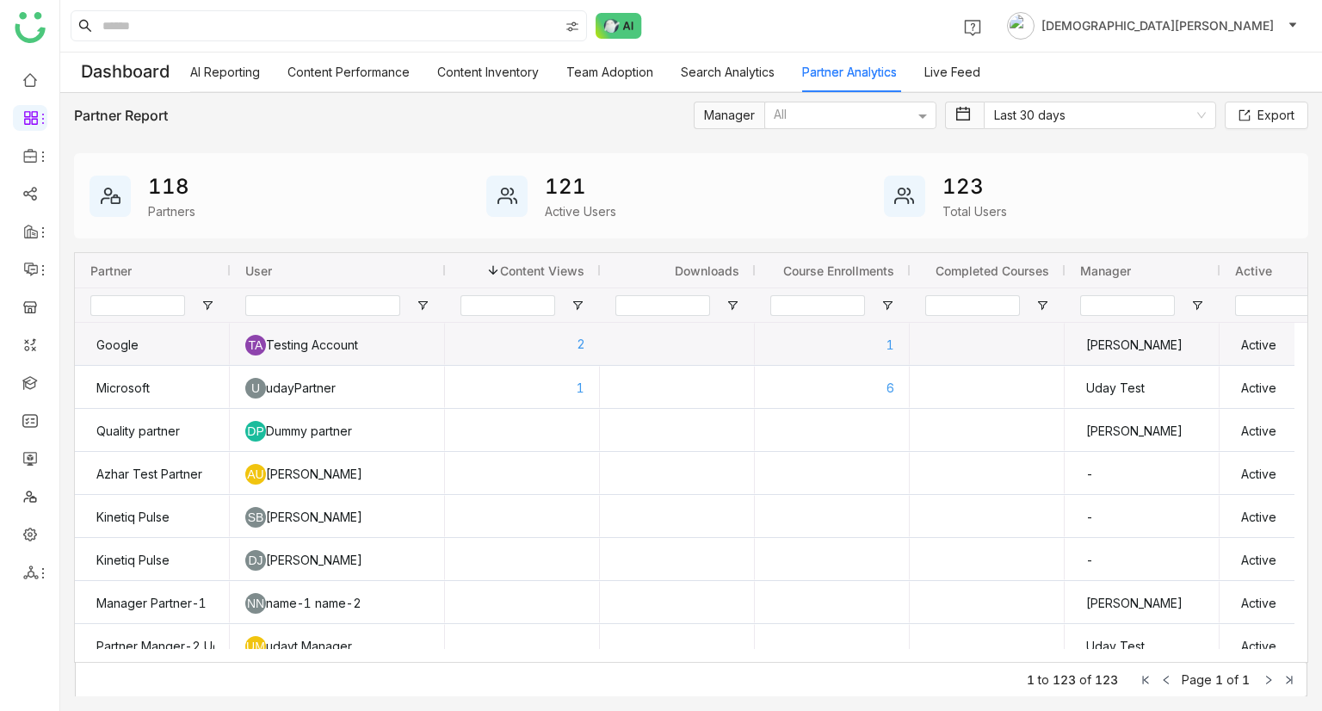
click at [538, 347] on div "2" at bounding box center [522, 344] width 126 height 43
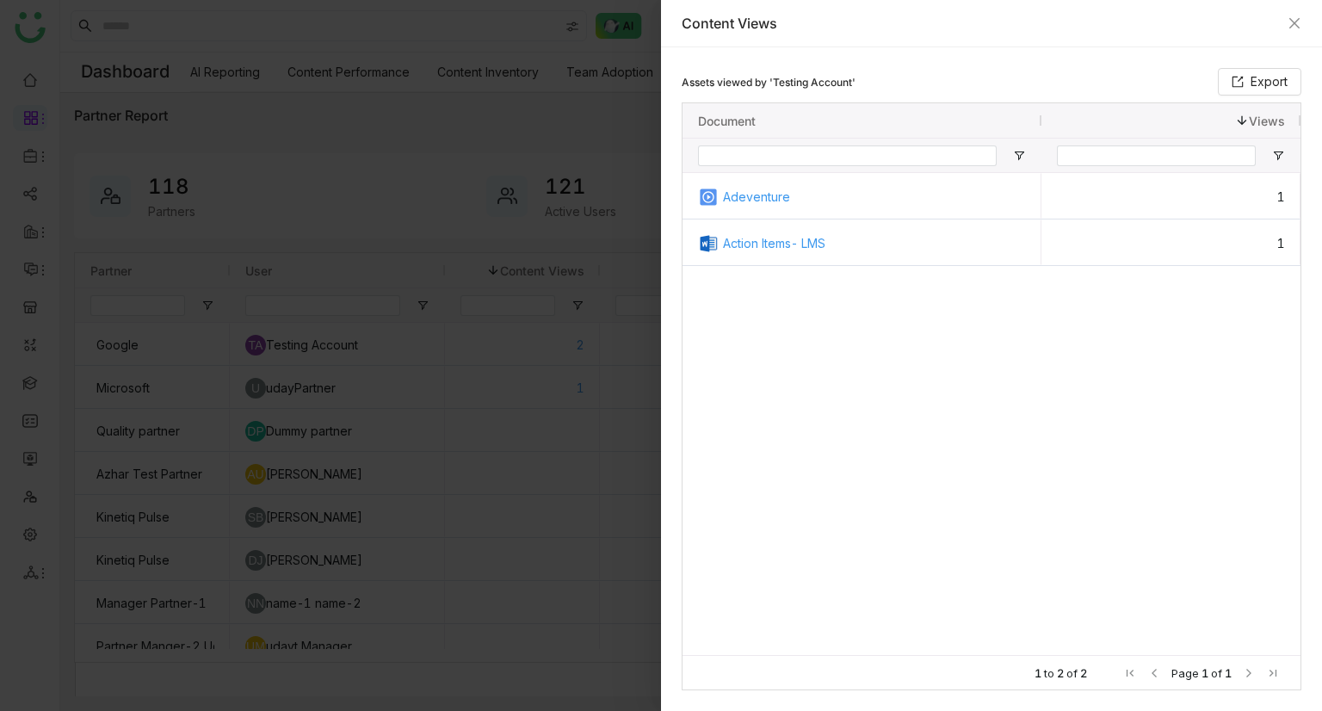
click at [1286, 22] on div "Content Views" at bounding box center [991, 23] width 620 height 19
click at [1294, 18] on icon "Close" at bounding box center [1294, 23] width 14 height 14
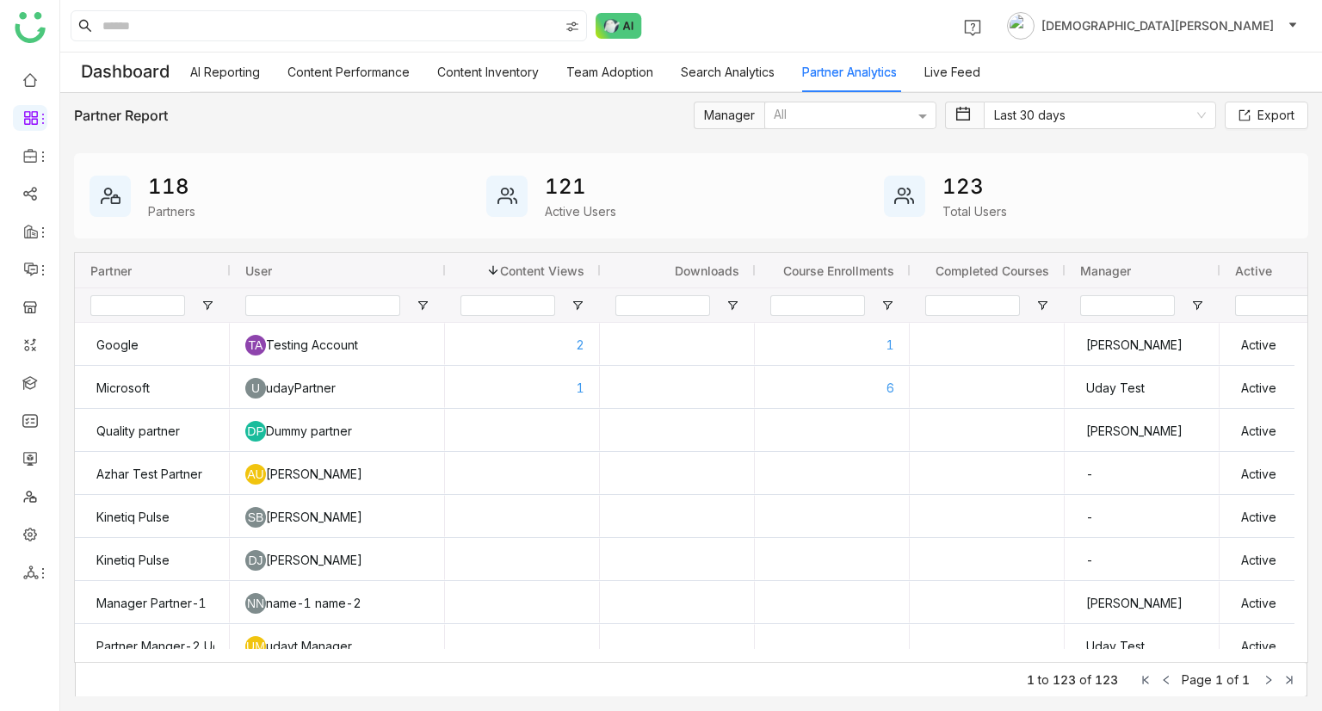
click at [967, 68] on link "Live Feed" at bounding box center [952, 72] width 56 height 15
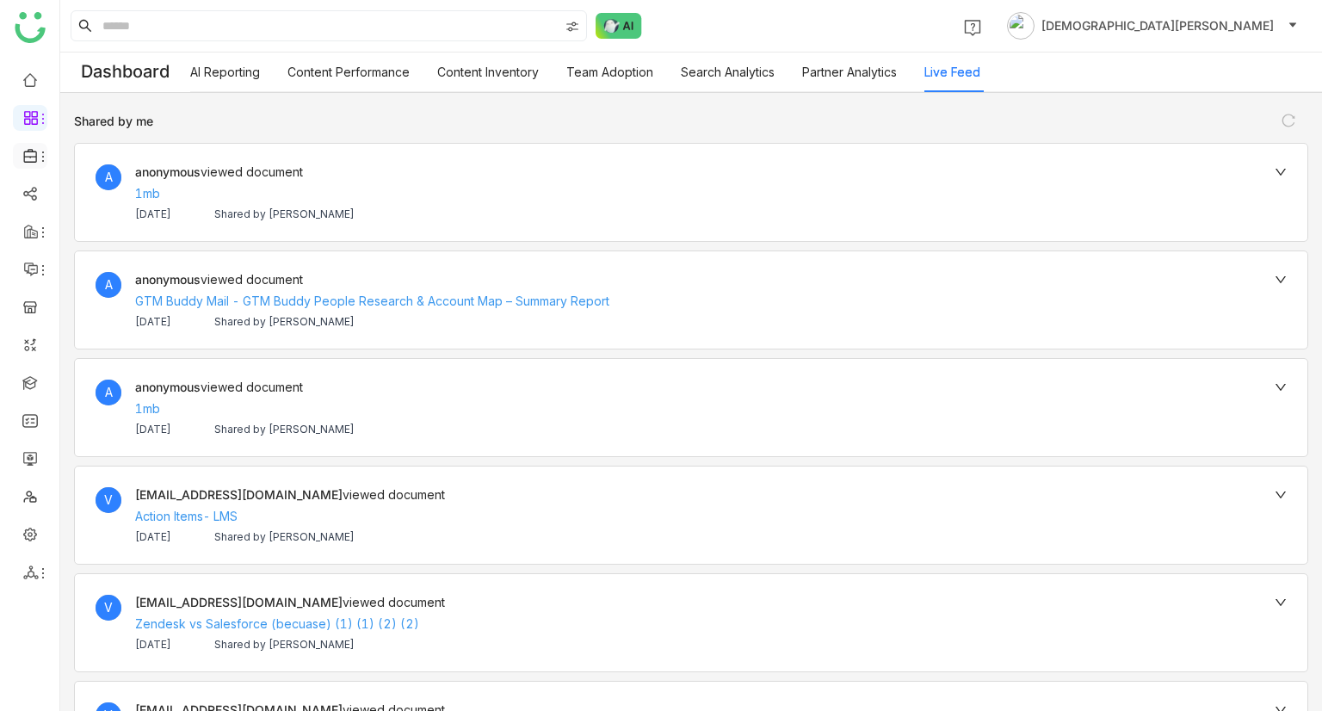
drag, startPoint x: 685, startPoint y: 100, endPoint x: 34, endPoint y: 149, distance: 653.2
click at [34, 149] on icon at bounding box center [30, 155] width 15 height 15
click at [34, 150] on icon at bounding box center [30, 155] width 15 height 15
click at [92, 192] on link "FAQs" at bounding box center [120, 196] width 112 height 12
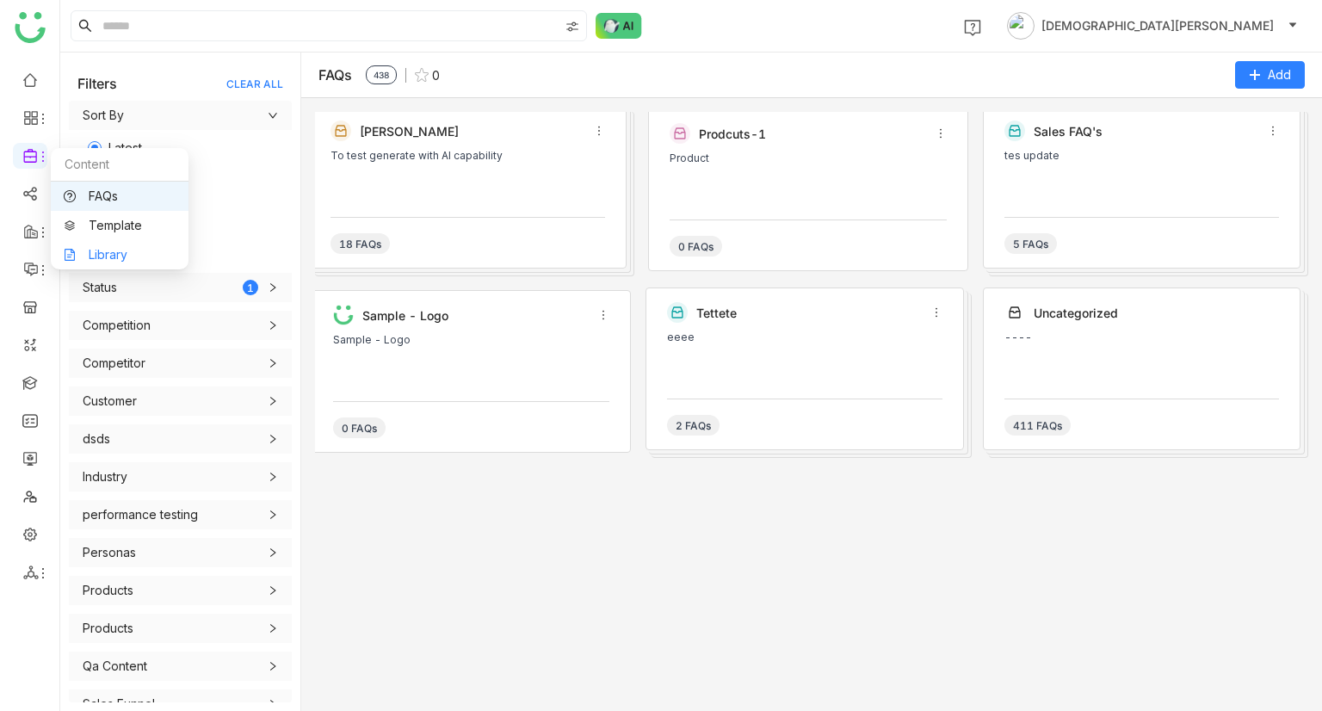
click at [130, 249] on link "Library" at bounding box center [120, 255] width 112 height 12
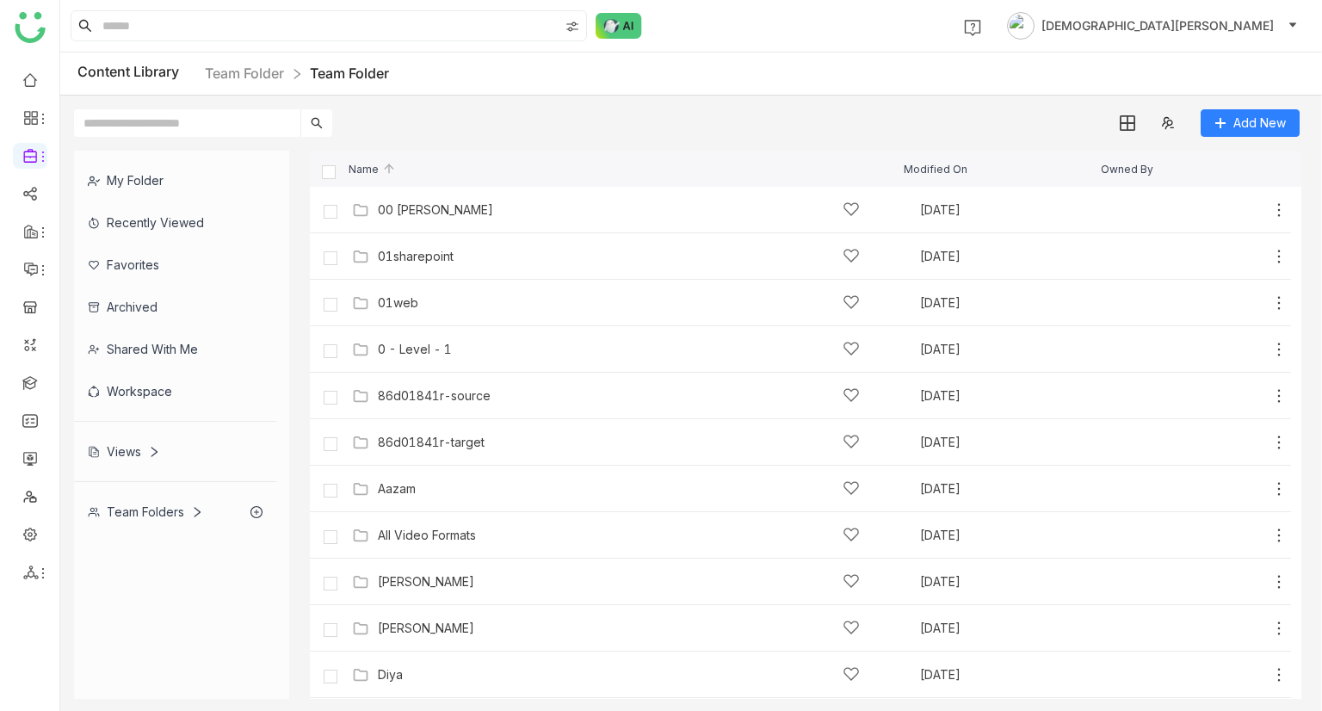
click at [145, 507] on div "Team Folders" at bounding box center [145, 511] width 115 height 15
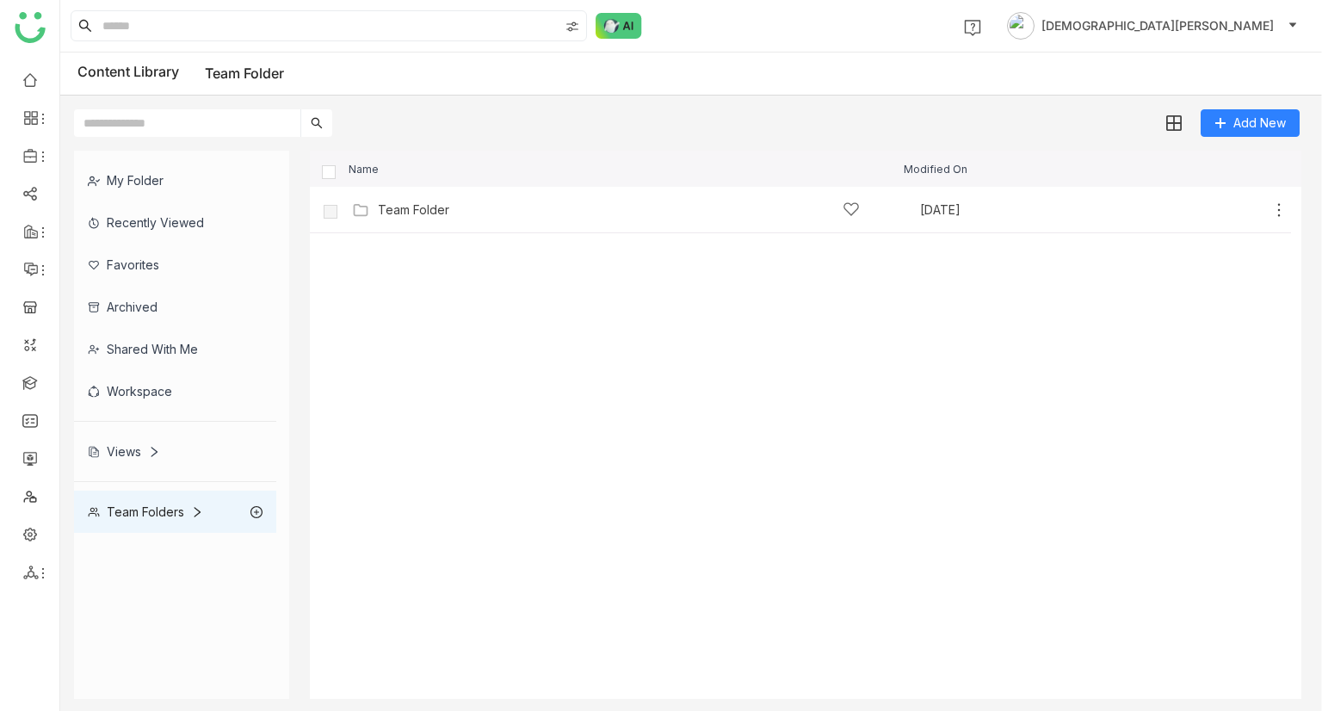
click at [164, 522] on div "Team Folders" at bounding box center [175, 511] width 202 height 42
click at [130, 445] on div "Views" at bounding box center [124, 451] width 72 height 15
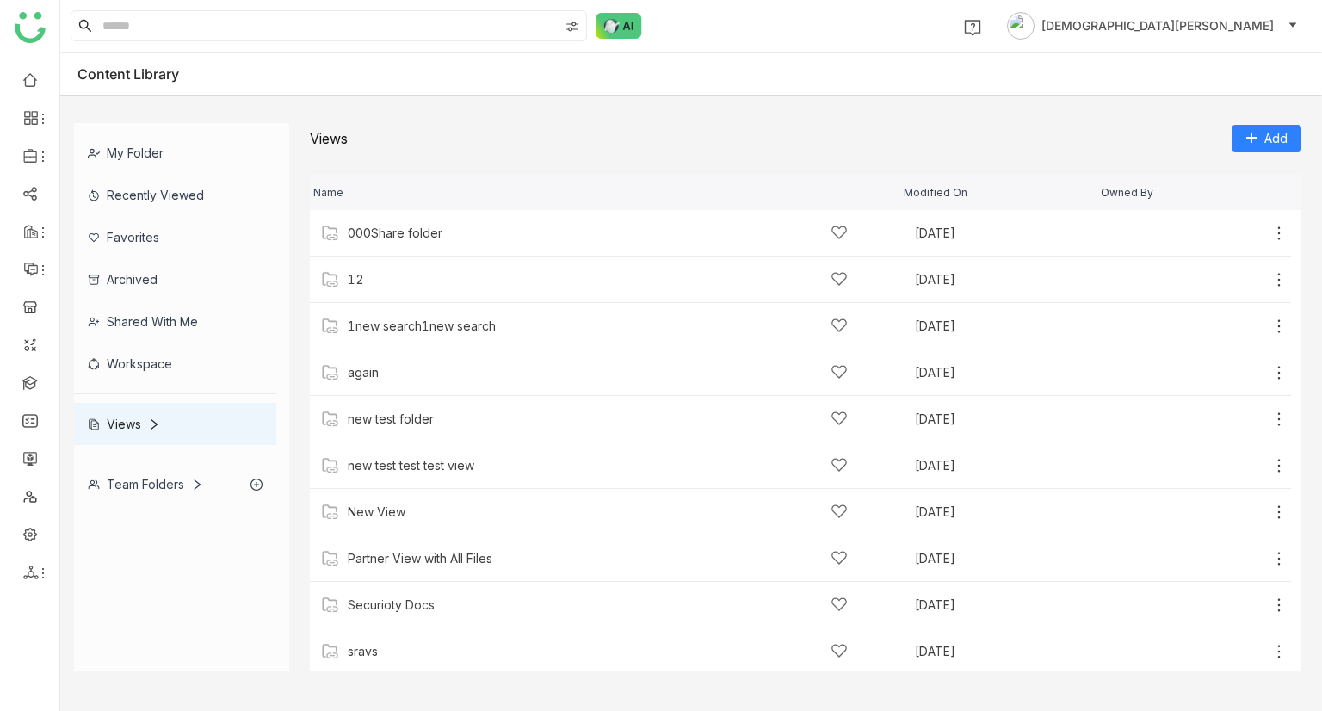
click at [154, 490] on div "Team Folders" at bounding box center [175, 484] width 202 height 42
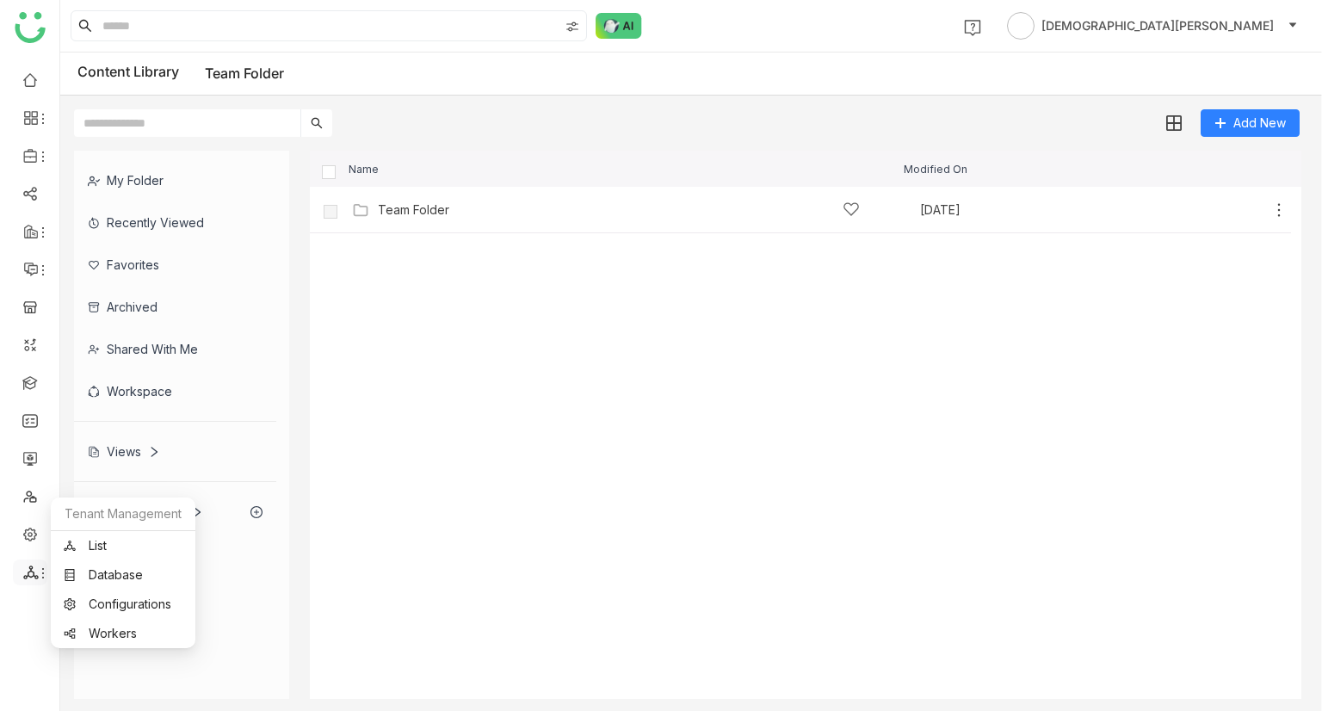
click at [31, 573] on icon at bounding box center [30, 571] width 15 height 15
click at [102, 546] on link "List" at bounding box center [123, 546] width 119 height 12
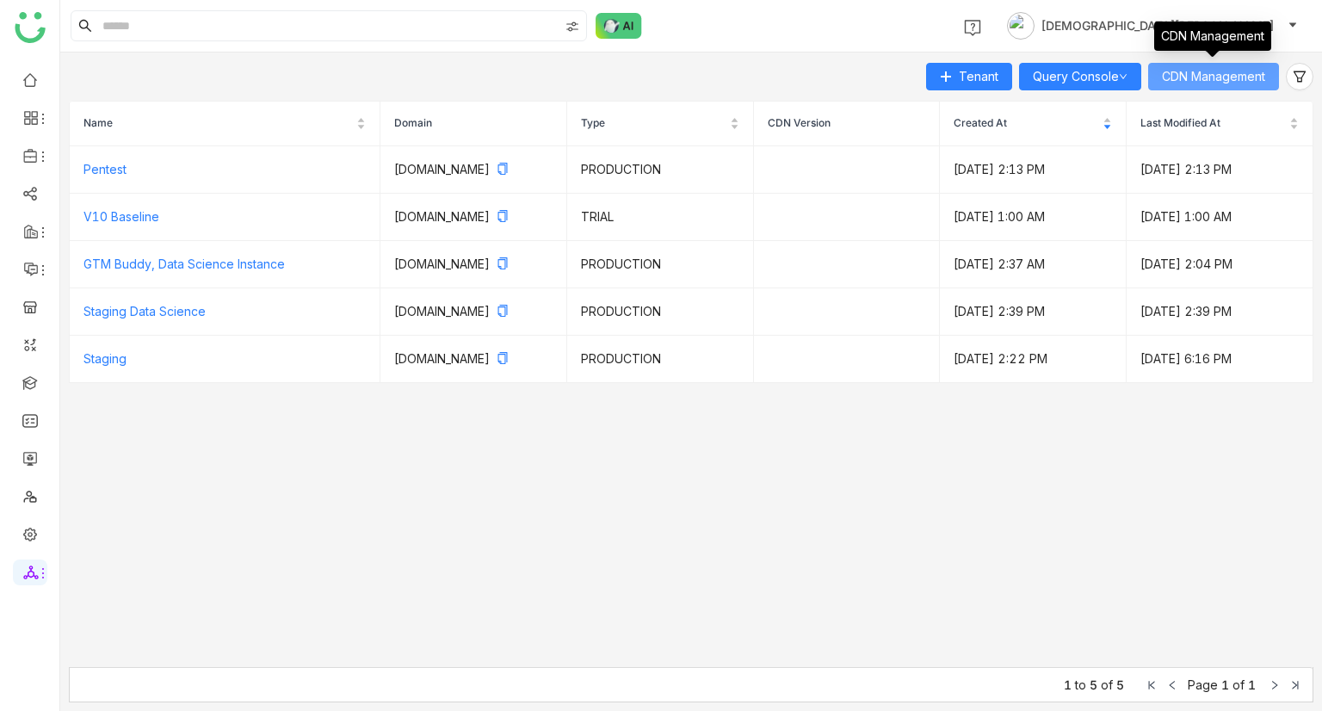
click at [1210, 70] on span "CDN Management" at bounding box center [1213, 76] width 103 height 19
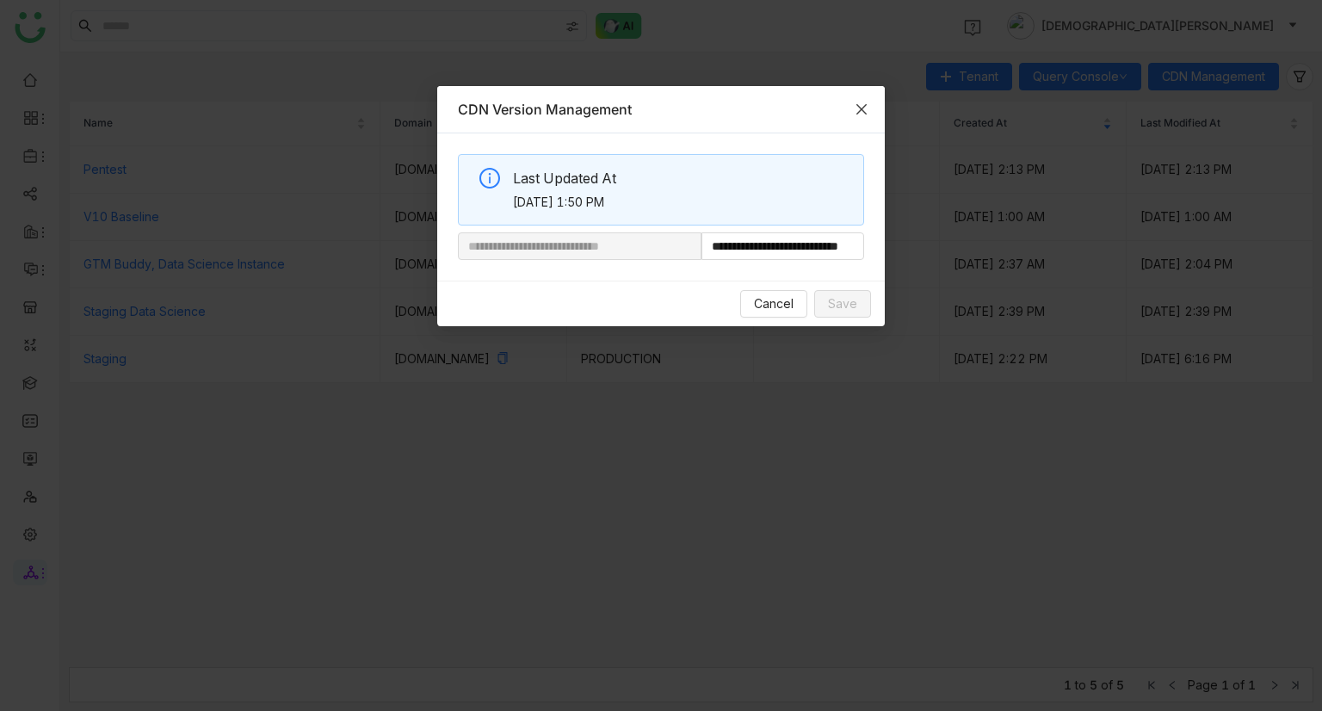
click at [857, 107] on icon "Close" at bounding box center [861, 109] width 14 height 14
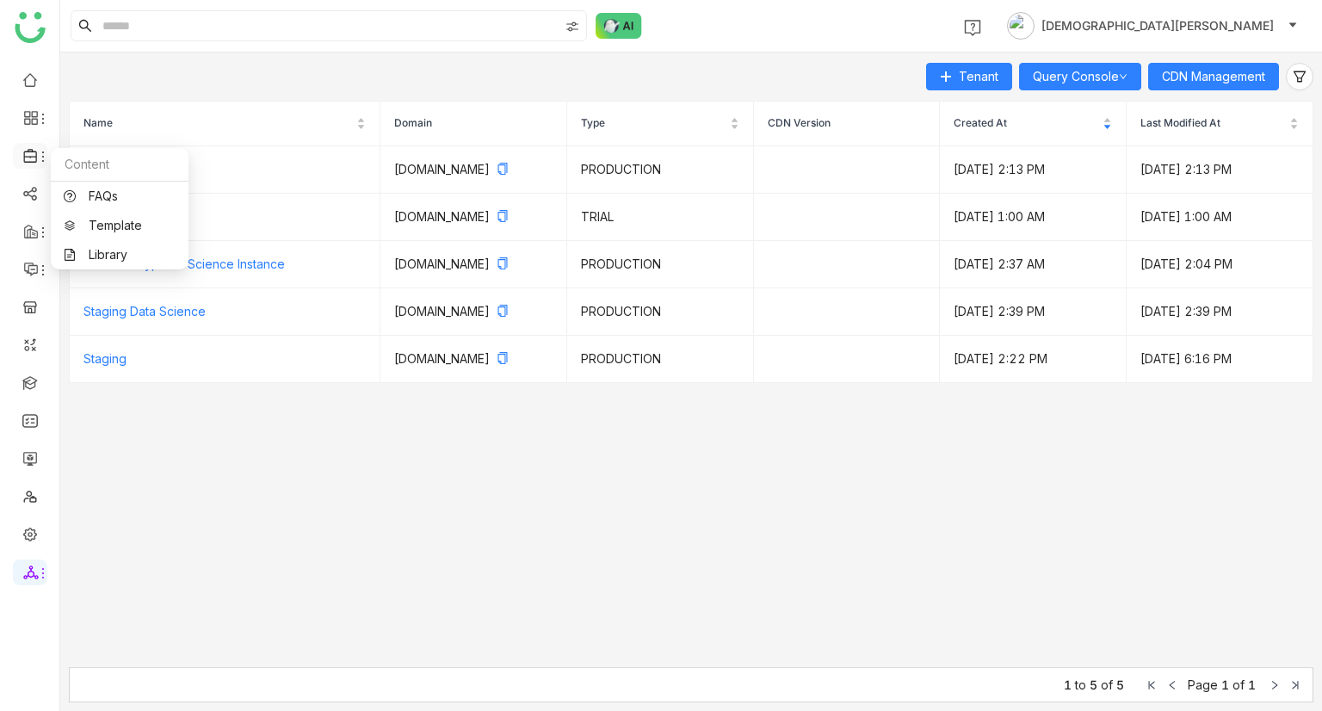
click at [34, 161] on icon at bounding box center [30, 155] width 15 height 15
click at [89, 249] on link "Library" at bounding box center [120, 255] width 112 height 12
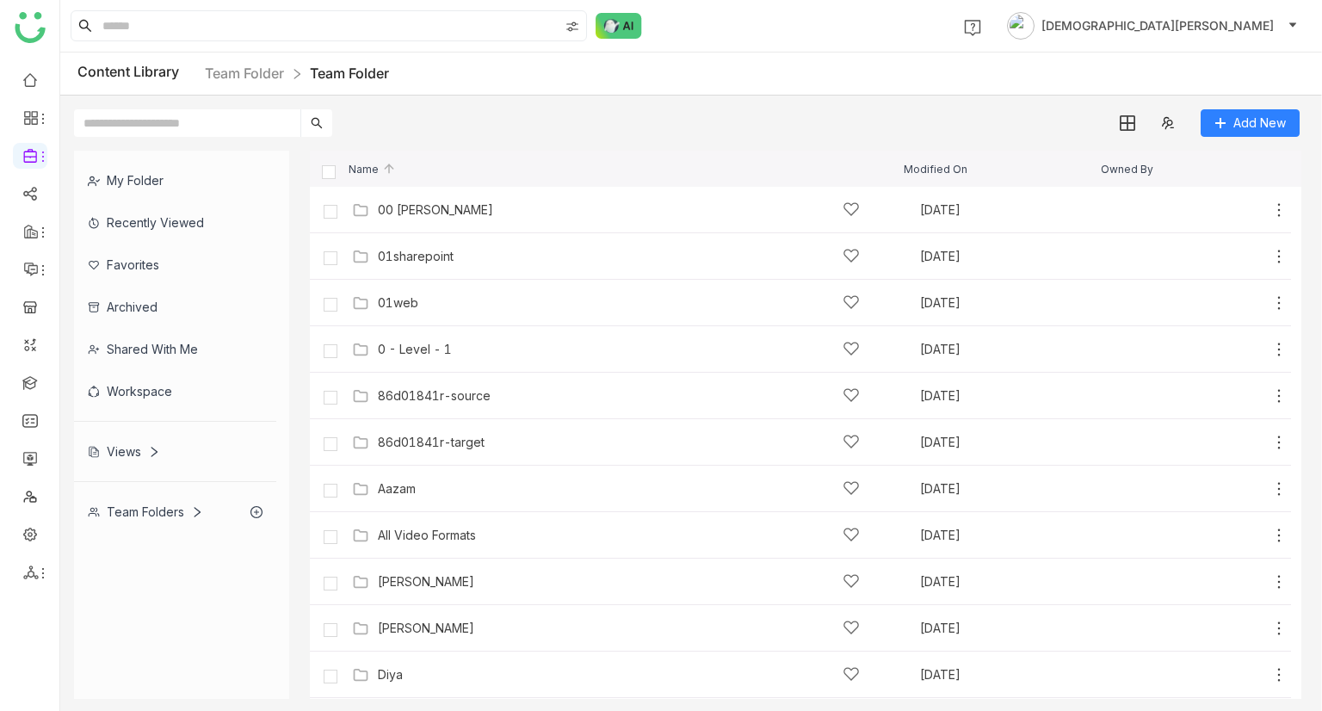
click at [126, 519] on div "Team Folders" at bounding box center [175, 511] width 202 height 42
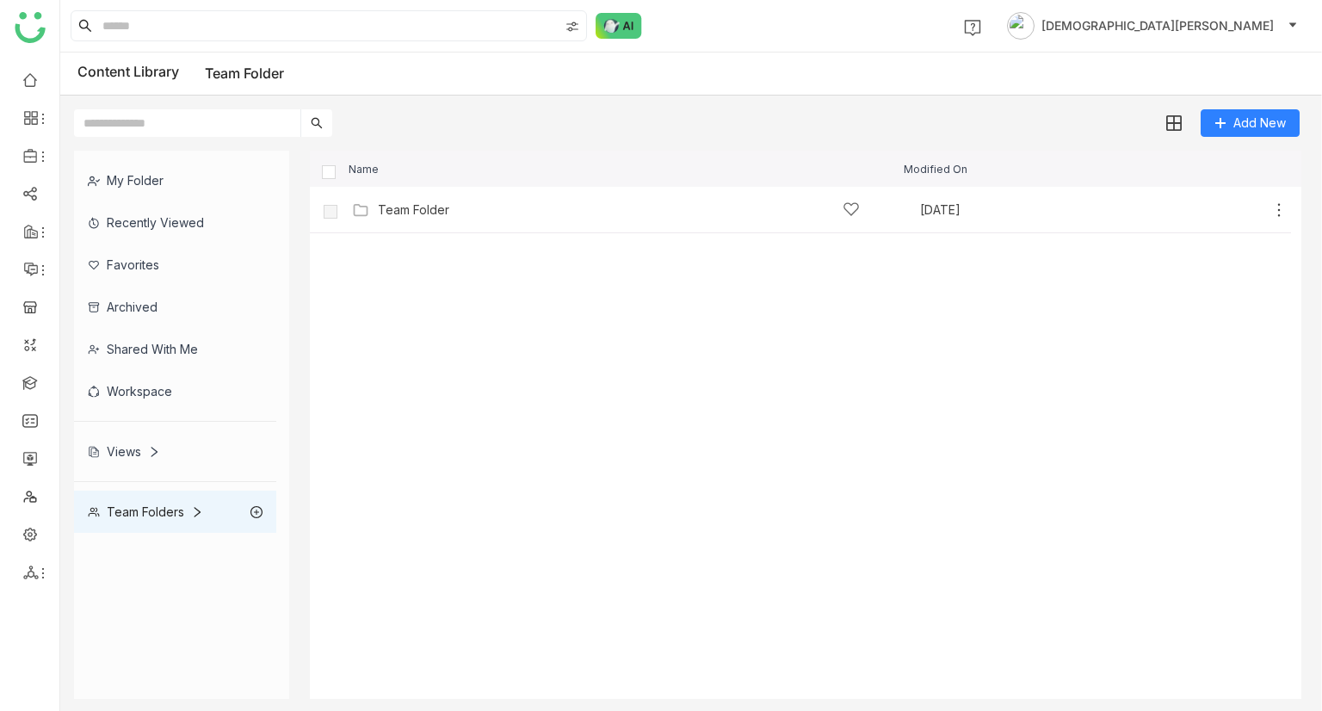
click at [165, 520] on div "Team Folders" at bounding box center [175, 511] width 202 height 42
click at [423, 203] on div "Team Folder" at bounding box center [413, 210] width 71 height 14
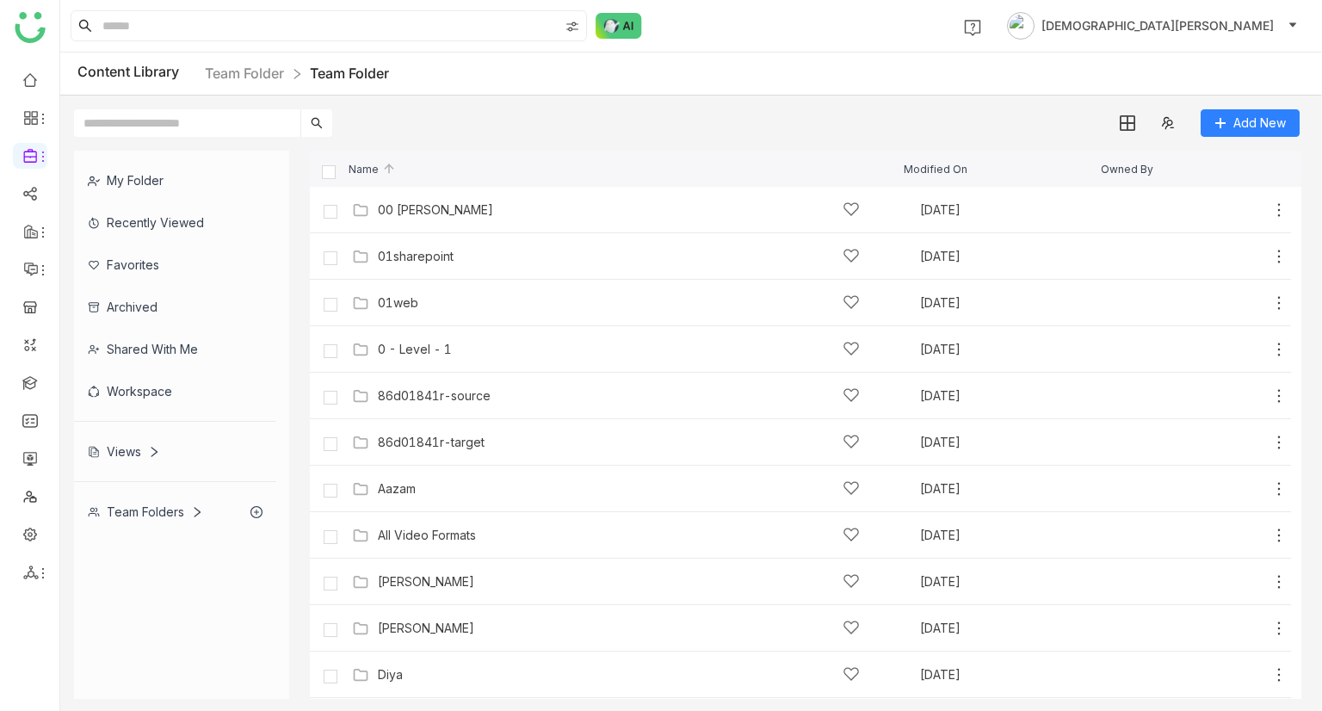
click at [167, 505] on div "Team Folders" at bounding box center [145, 511] width 115 height 15
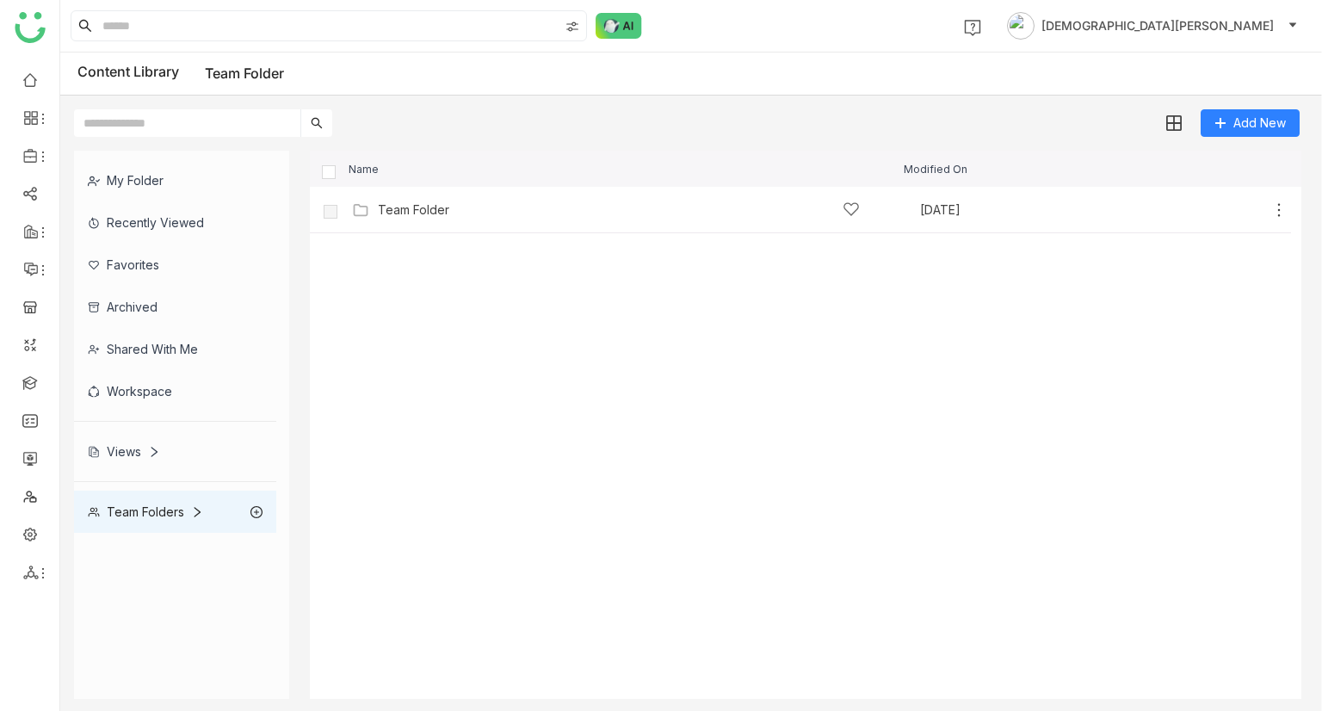
click at [108, 459] on div "Views" at bounding box center [175, 451] width 202 height 42
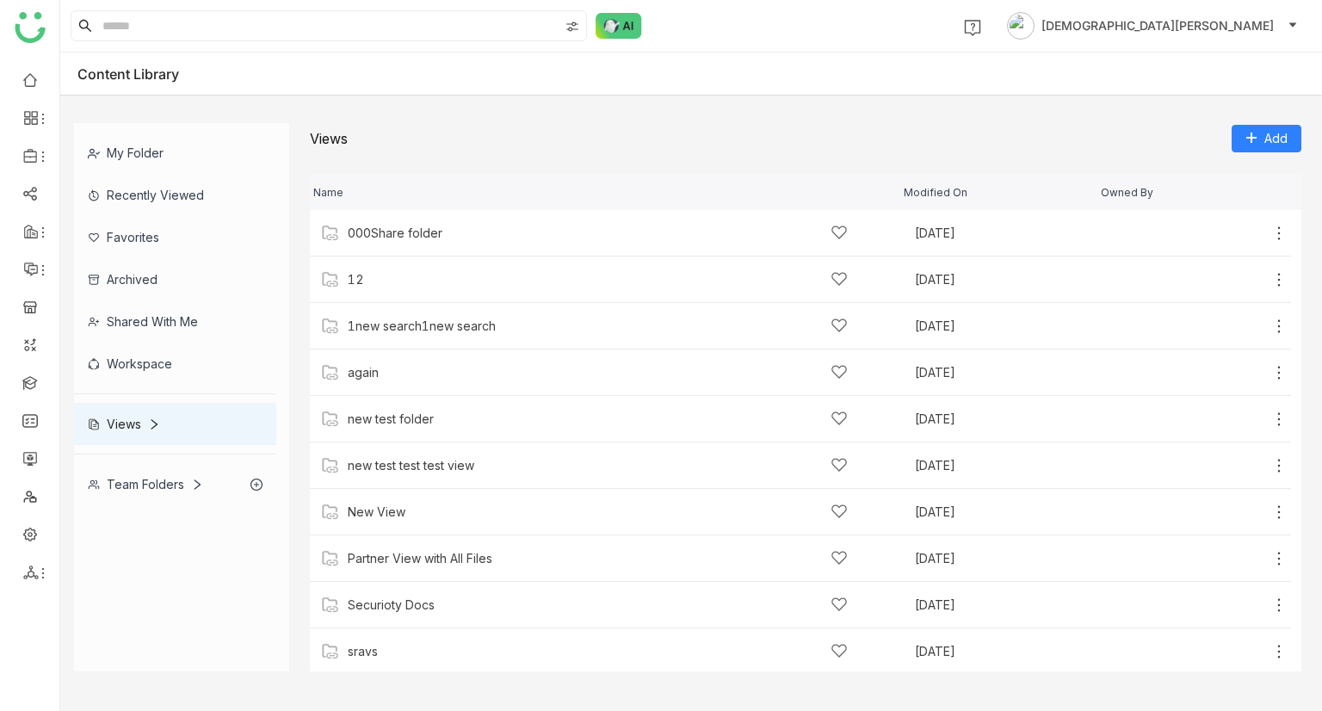
click at [125, 420] on div "Views" at bounding box center [124, 423] width 72 height 15
click at [141, 365] on div "Workspace" at bounding box center [175, 363] width 202 height 42
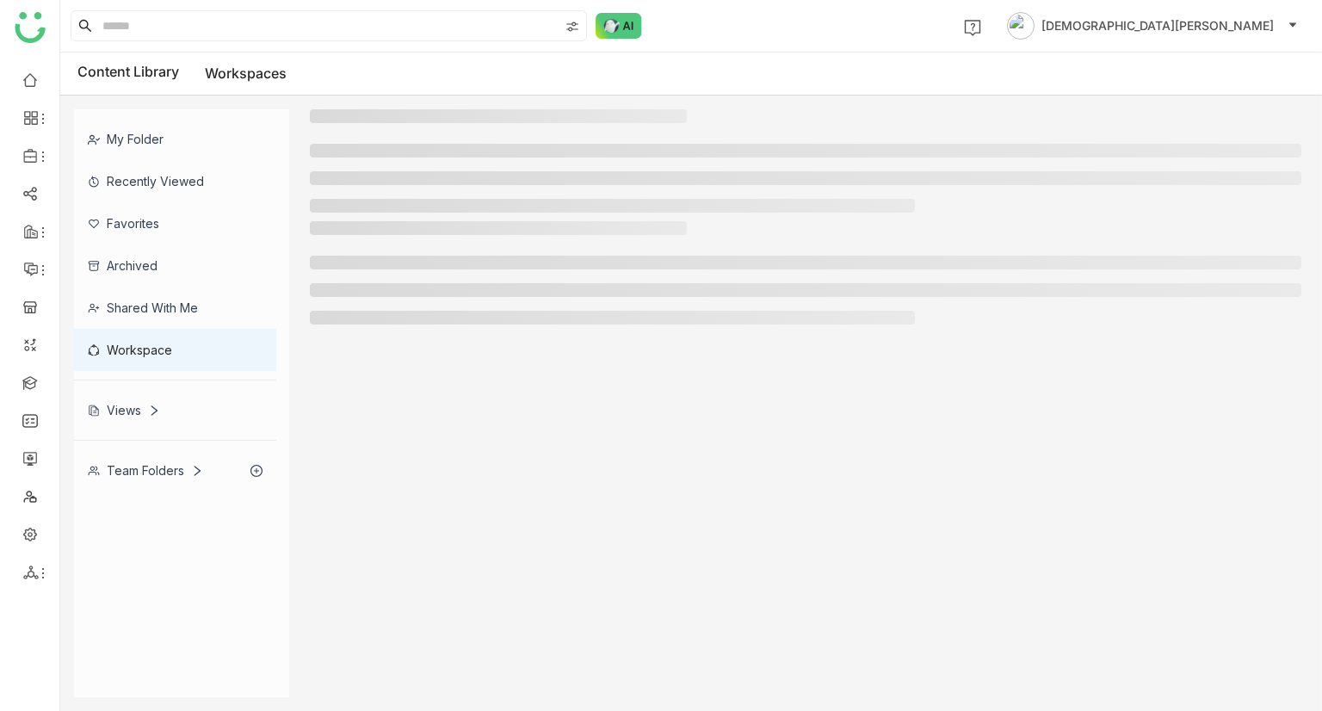
click at [141, 359] on div "Workspace" at bounding box center [175, 350] width 202 height 42
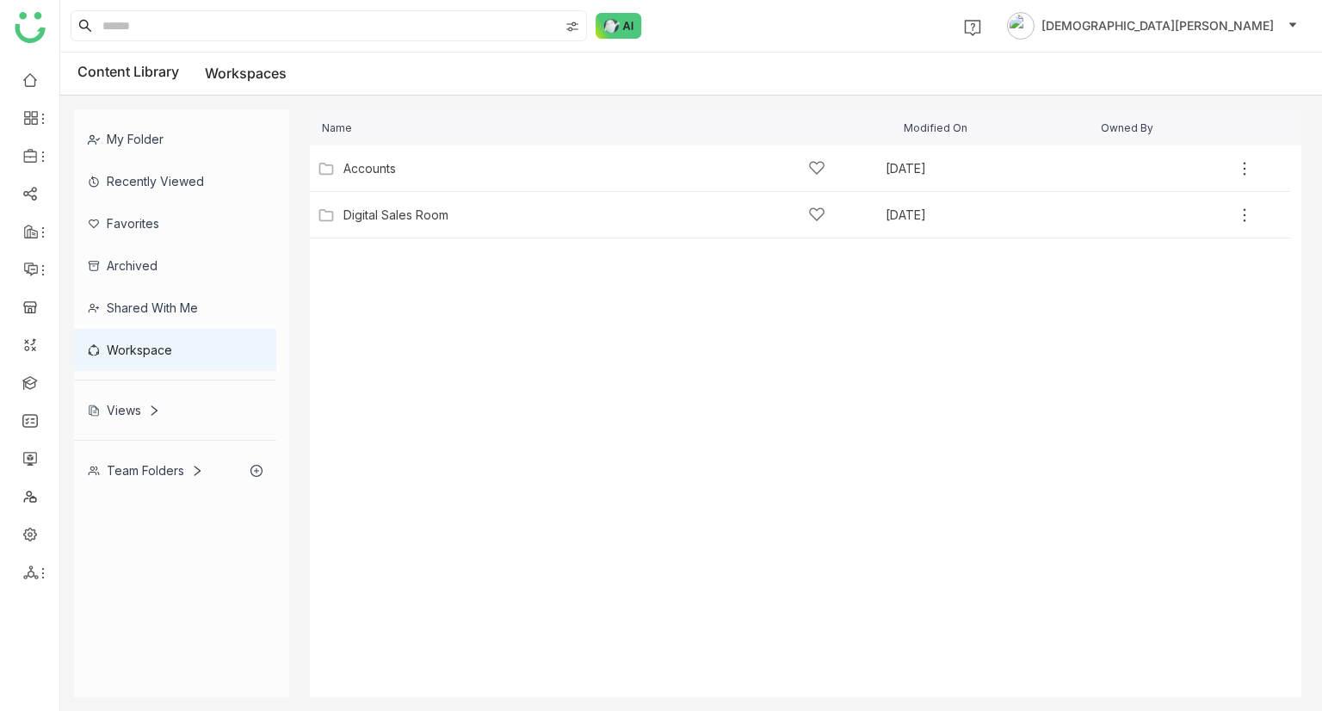
click at [182, 287] on div "Shared with me" at bounding box center [175, 308] width 202 height 42
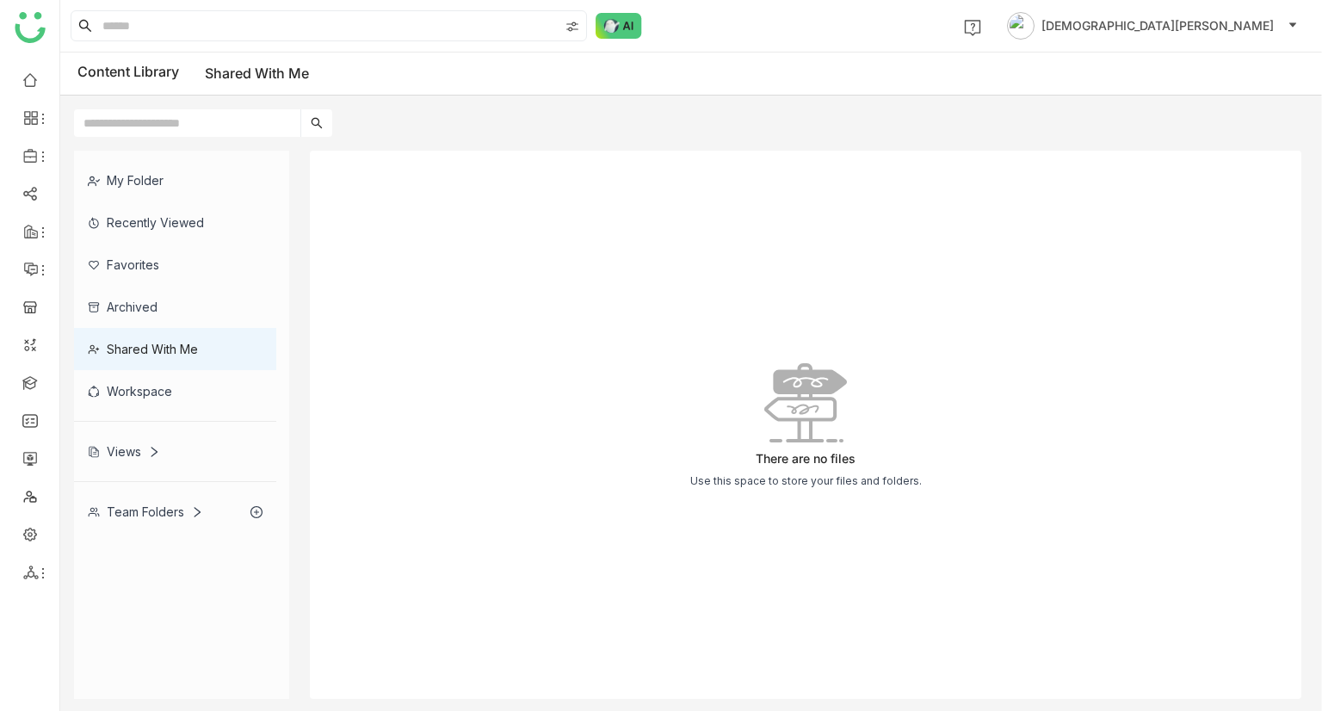
click at [117, 390] on div "Workspace" at bounding box center [175, 391] width 202 height 42
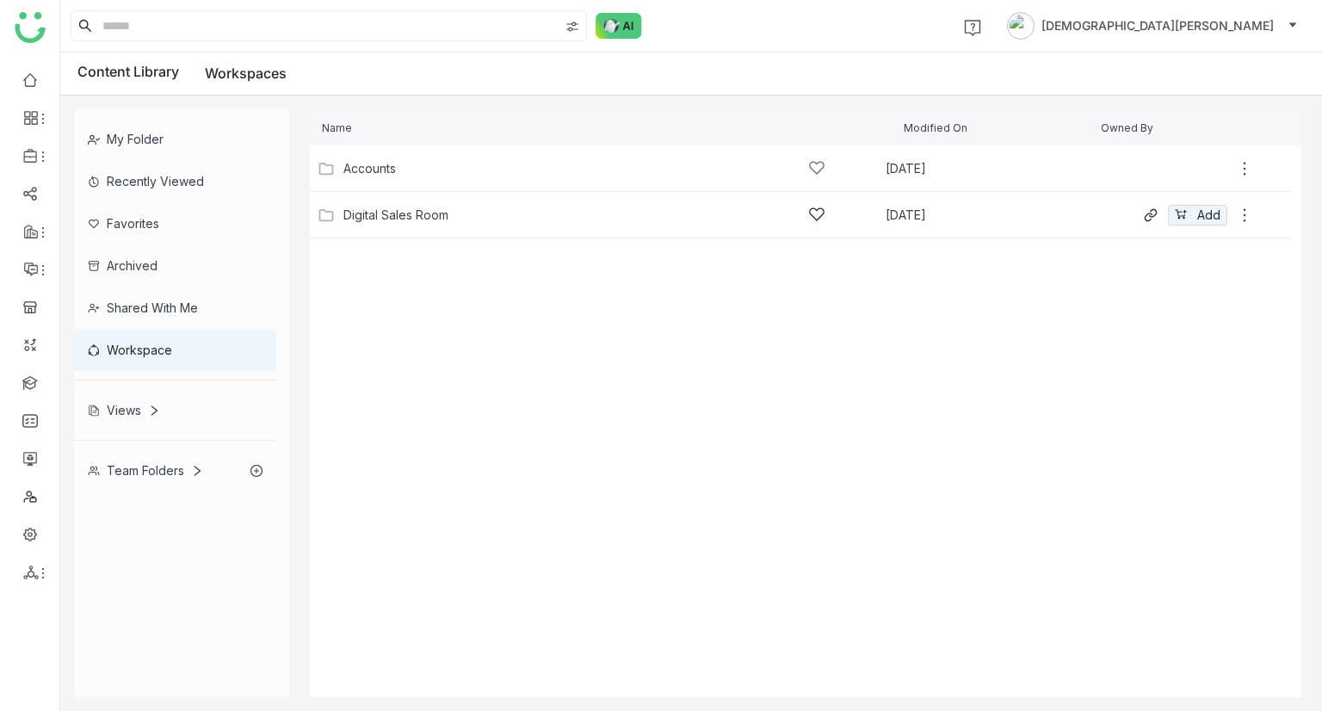
click at [392, 225] on div "Digital Sales Room Aug 16, 2025 Add" at bounding box center [783, 214] width 940 height 27
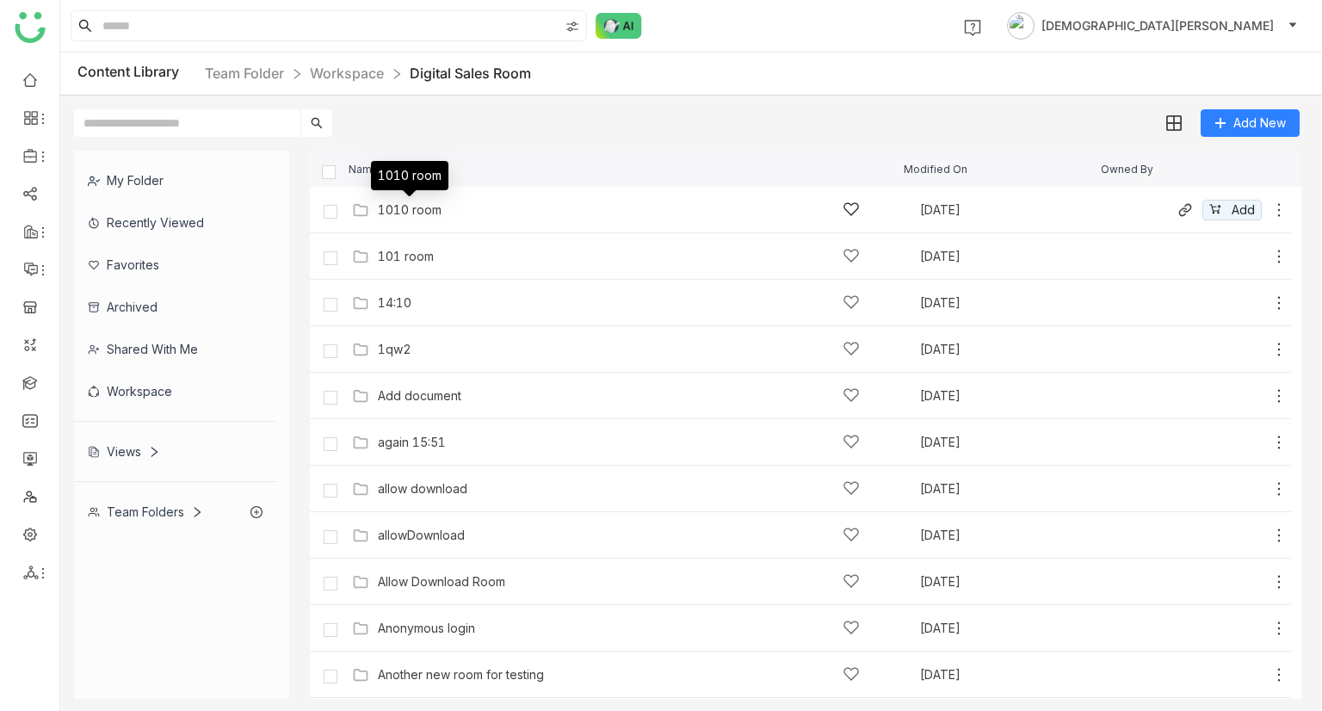
click at [402, 207] on div "1010 room" at bounding box center [410, 210] width 64 height 14
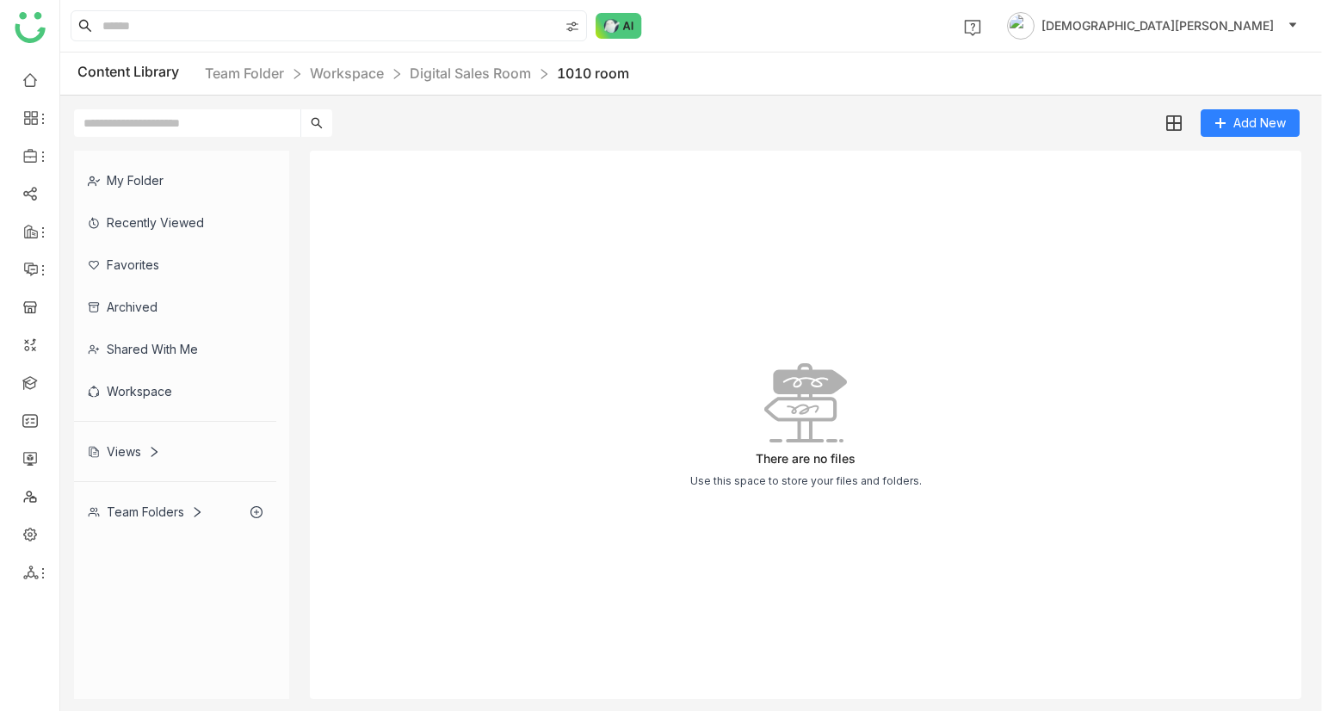
click at [136, 386] on div "Workspace" at bounding box center [175, 391] width 202 height 42
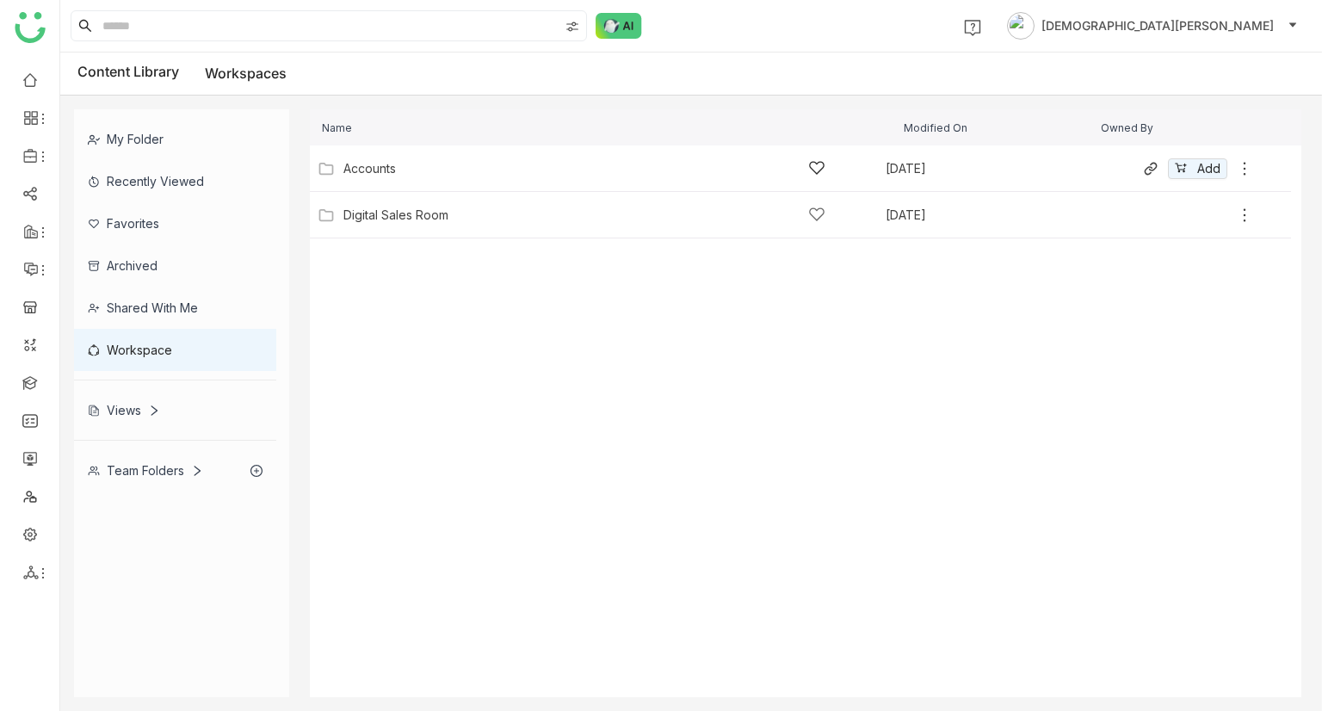
click at [344, 157] on div "Accounts Aug 16, 2025 Add" at bounding box center [783, 168] width 940 height 27
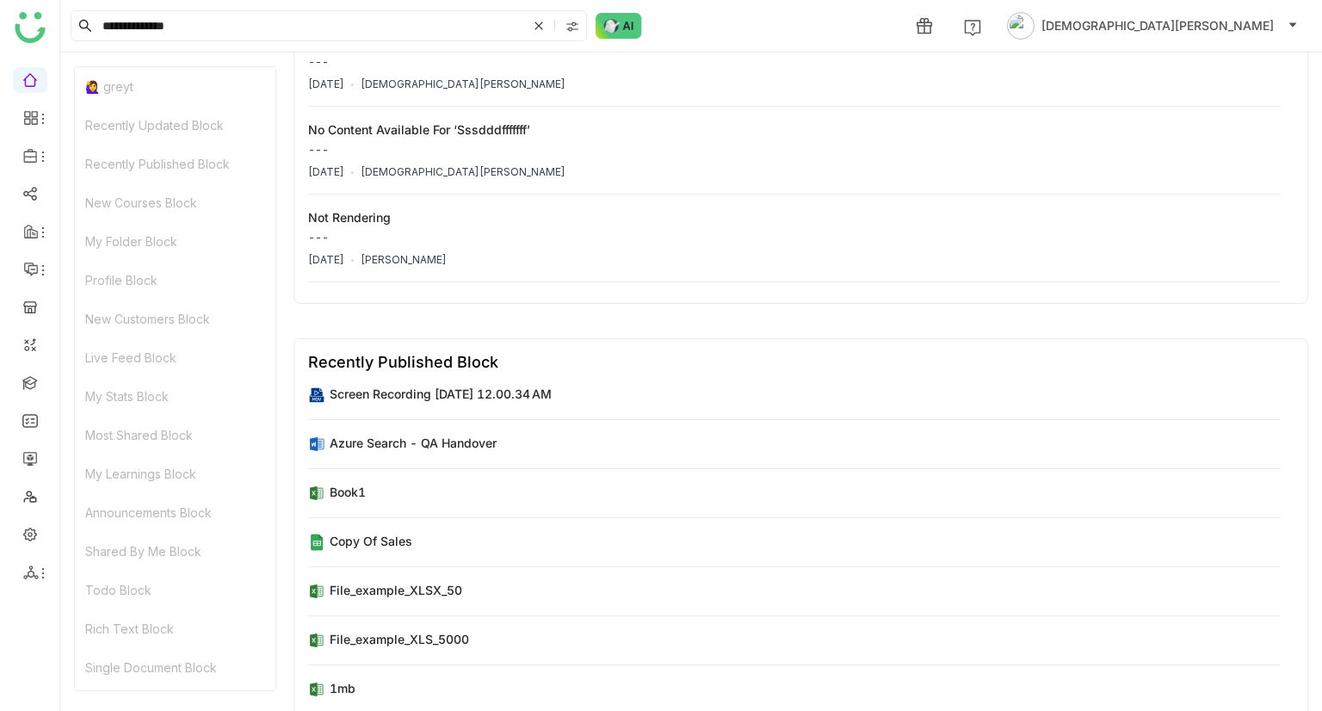
scroll to position [32, 0]
click at [89, 261] on link "Library" at bounding box center [120, 255] width 112 height 12
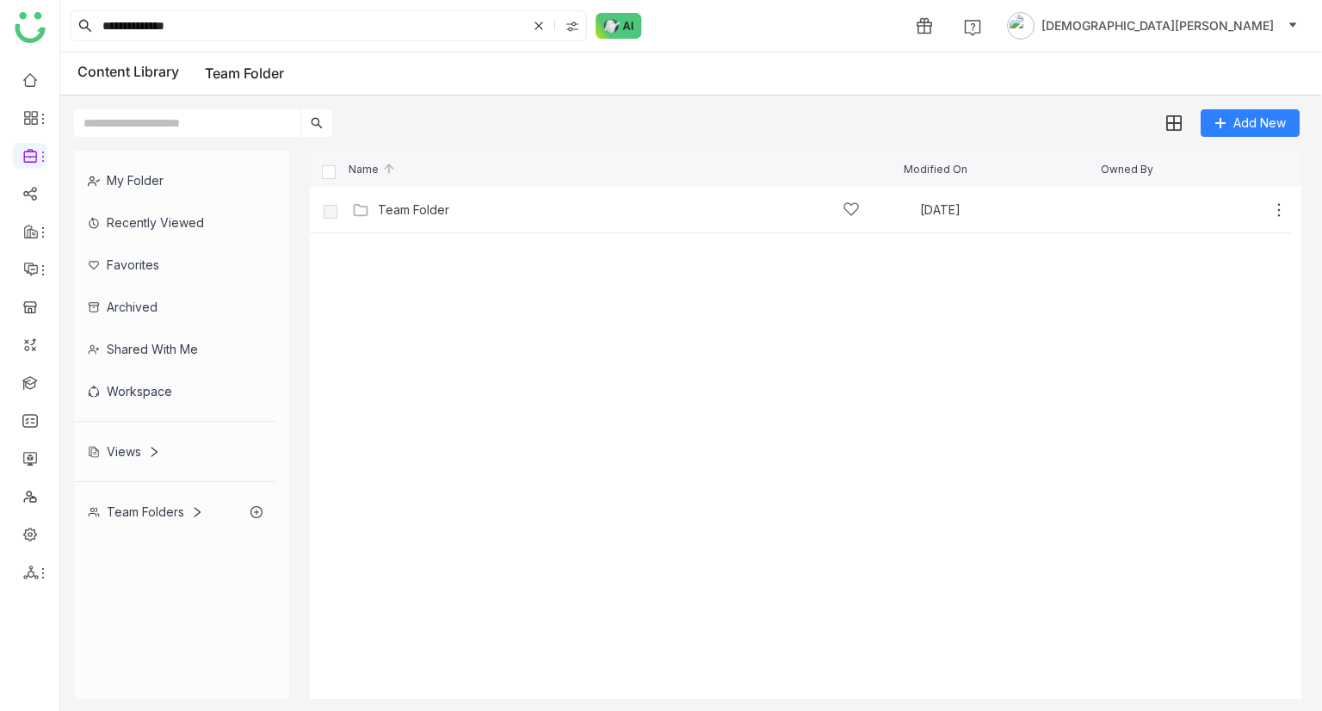
click at [138, 500] on div "Team Folders" at bounding box center [175, 511] width 202 height 42
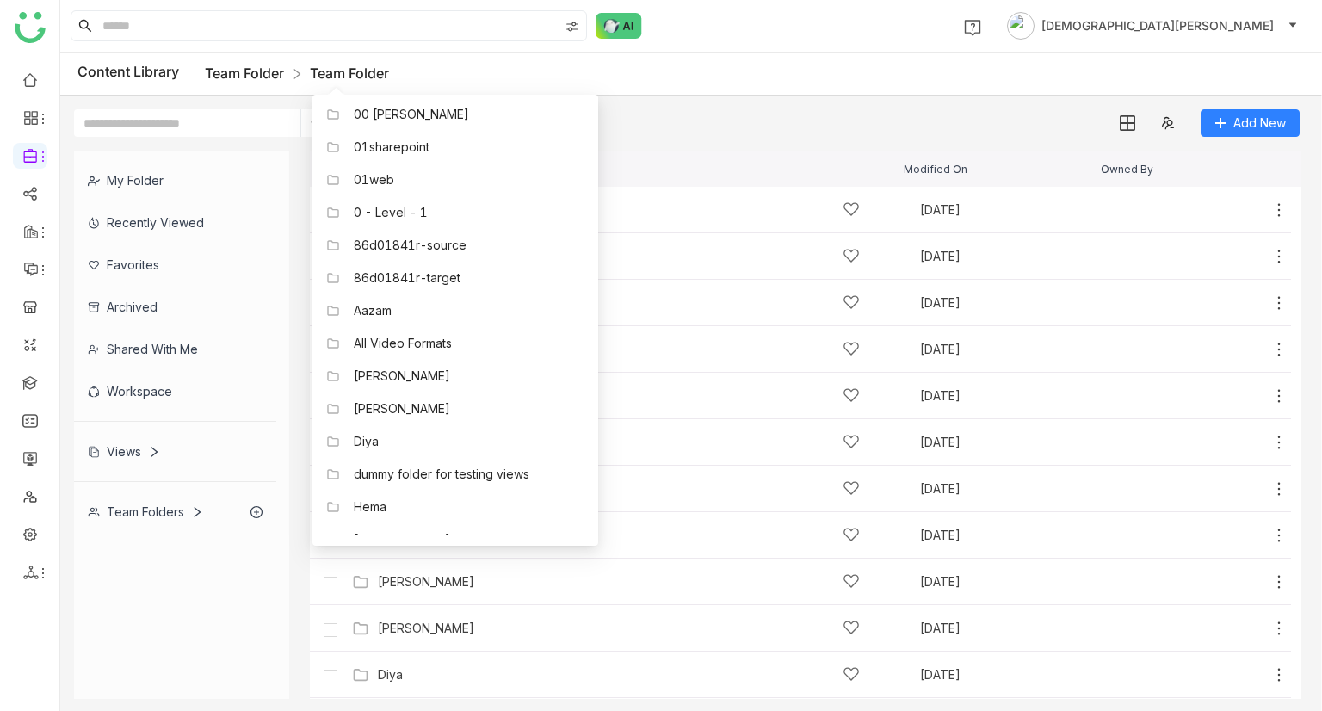
click at [232, 70] on link "Team Folder" at bounding box center [244, 73] width 79 height 17
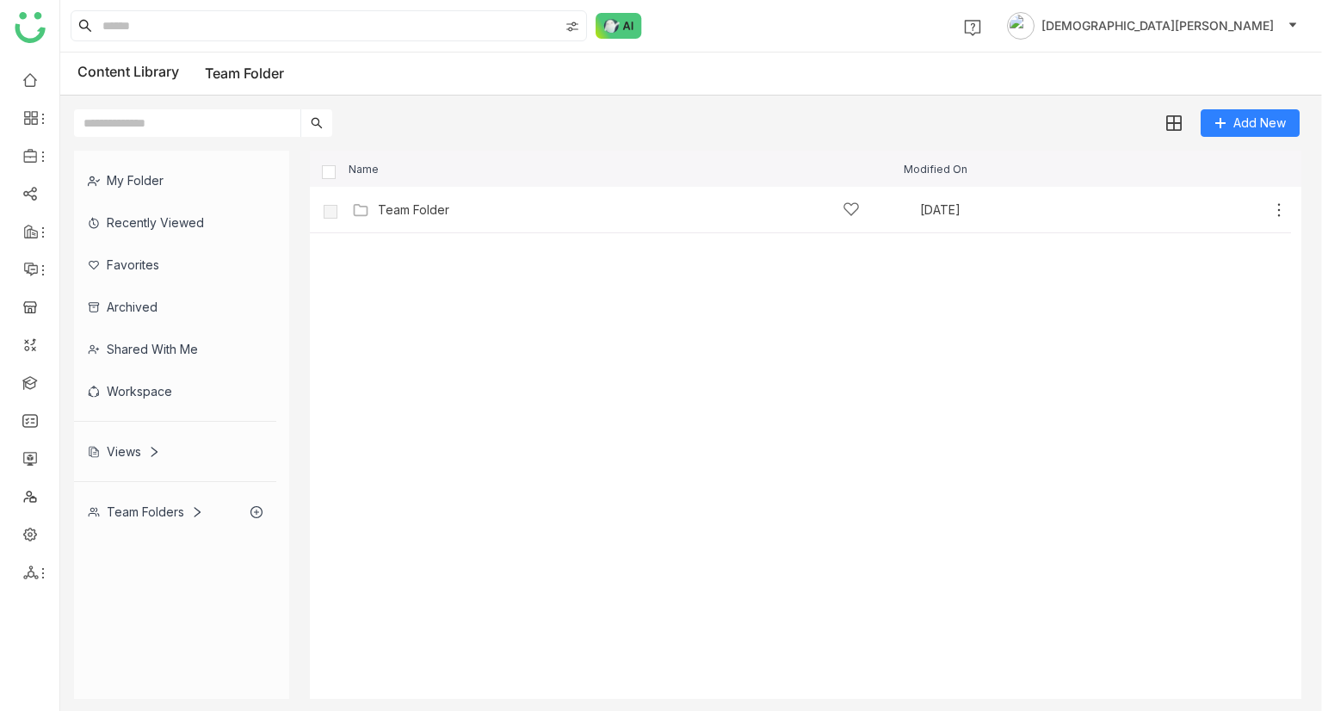
click at [179, 513] on div "Team Folders" at bounding box center [145, 511] width 115 height 15
click at [138, 515] on div "Team Folders" at bounding box center [145, 511] width 115 height 15
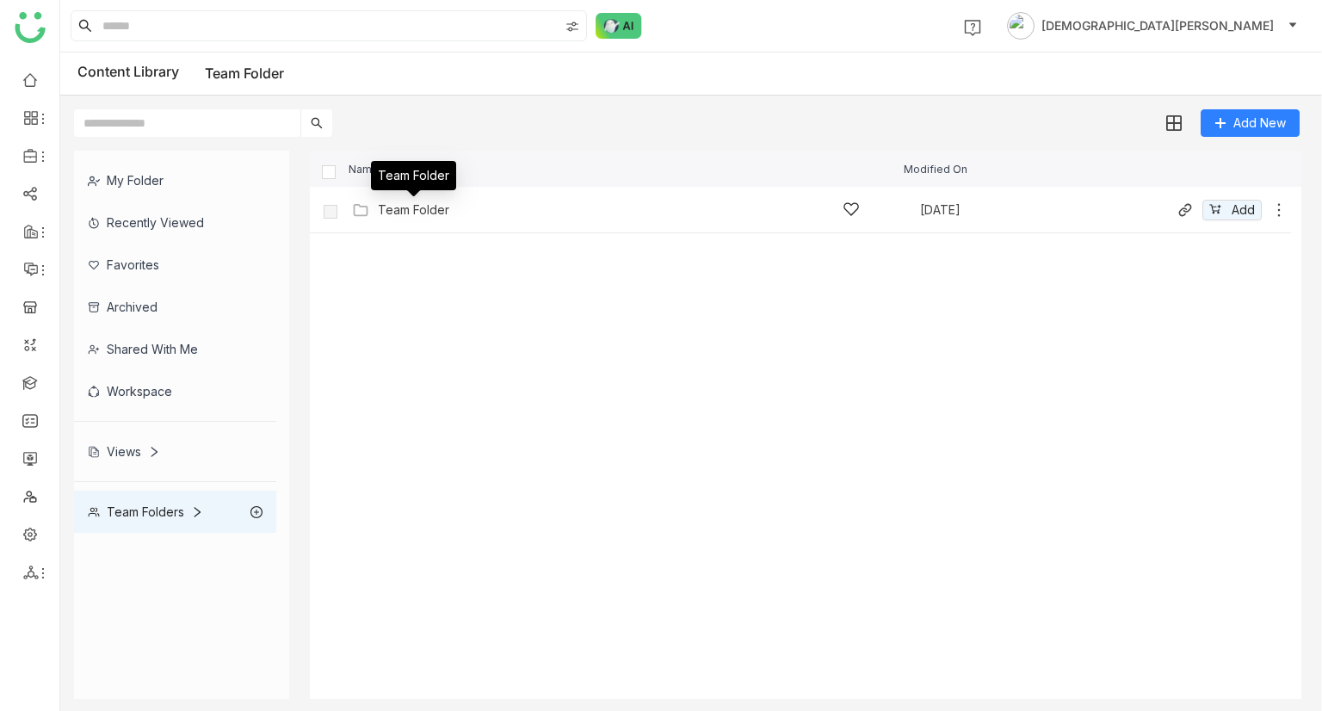
click at [402, 205] on div "Team Folder" at bounding box center [413, 210] width 71 height 14
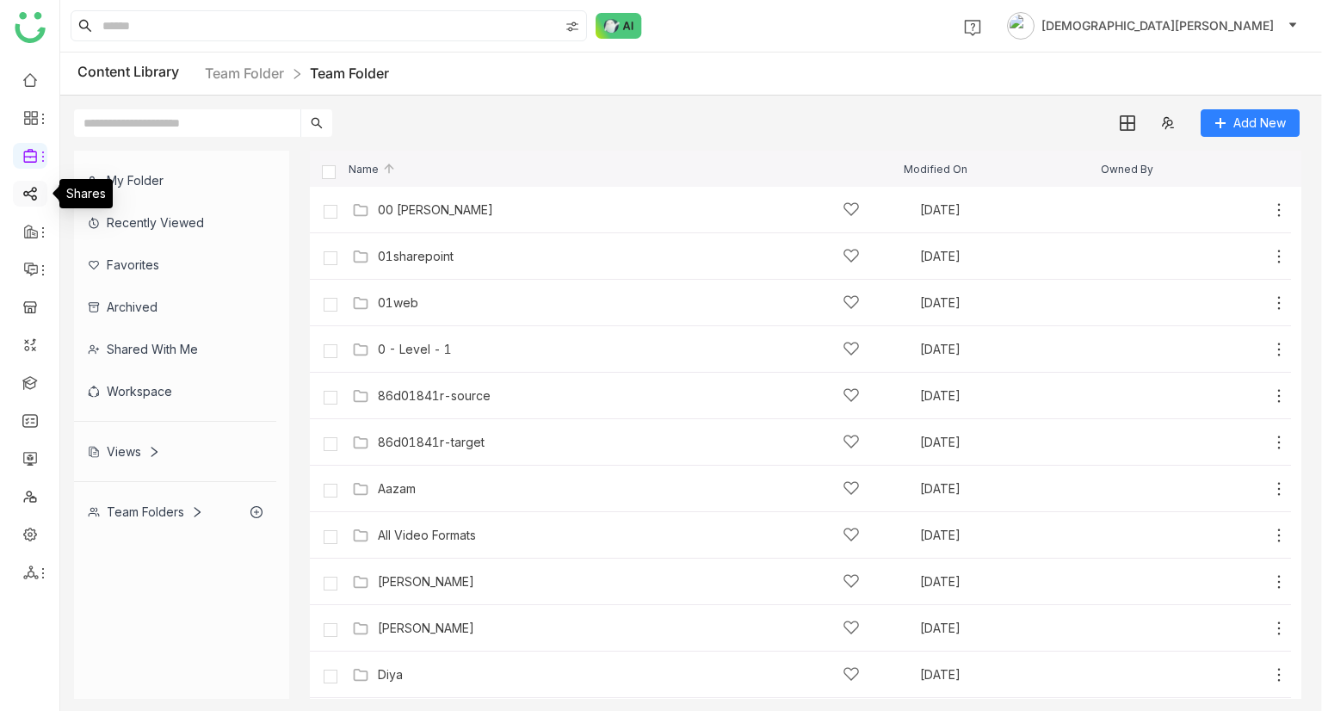
click at [22, 188] on link at bounding box center [29, 192] width 15 height 15
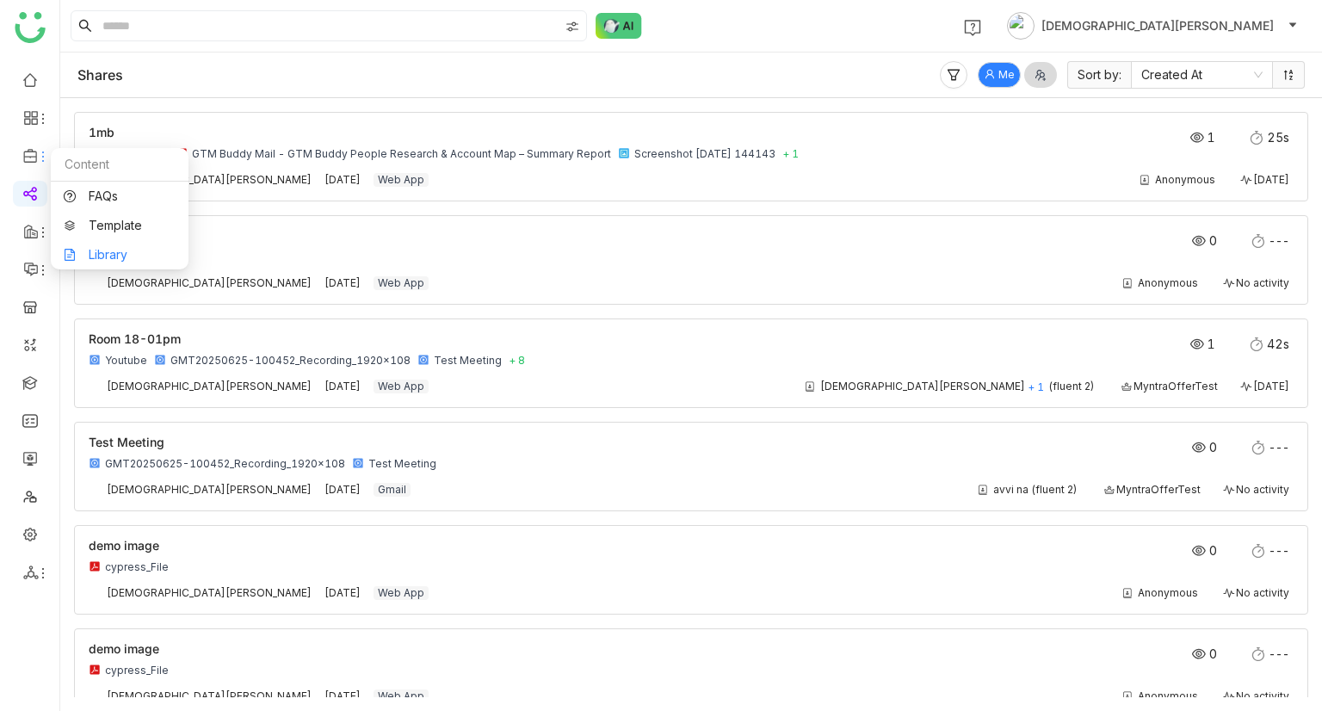
click at [100, 254] on link "Library" at bounding box center [120, 255] width 112 height 12
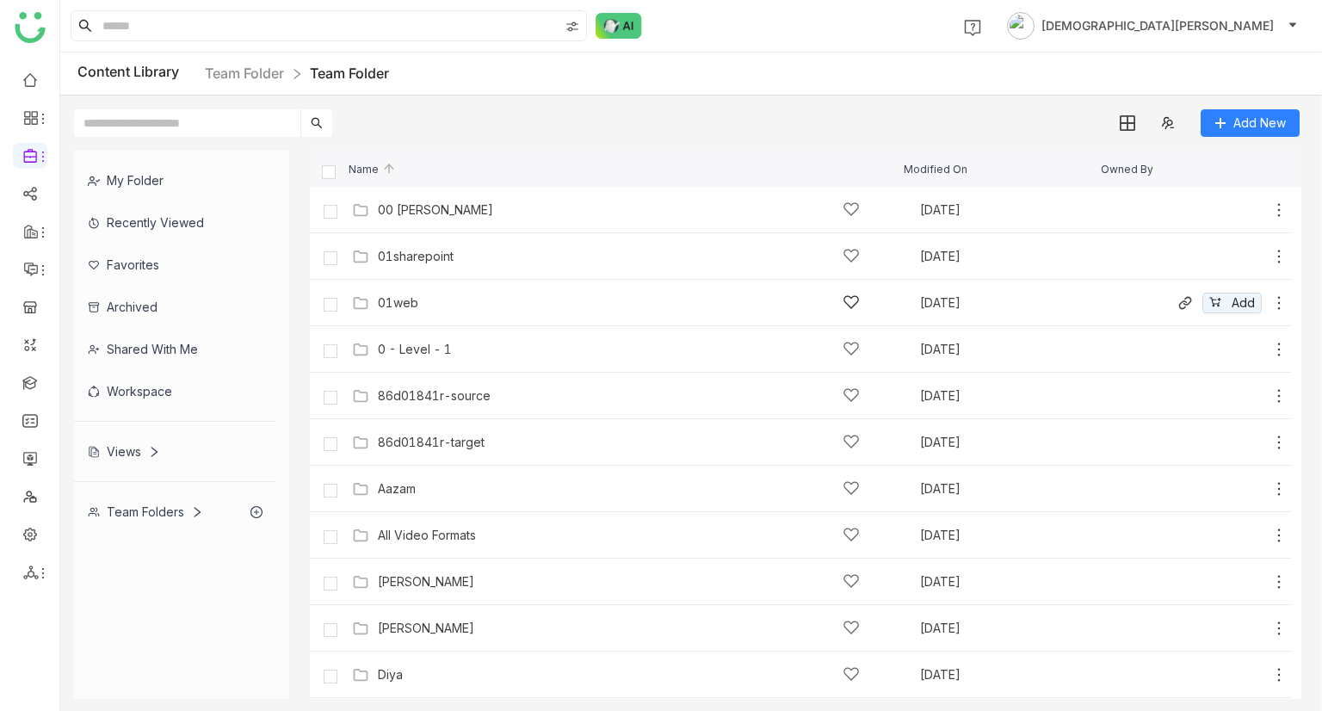
click at [408, 307] on div "01web" at bounding box center [398, 303] width 40 height 14
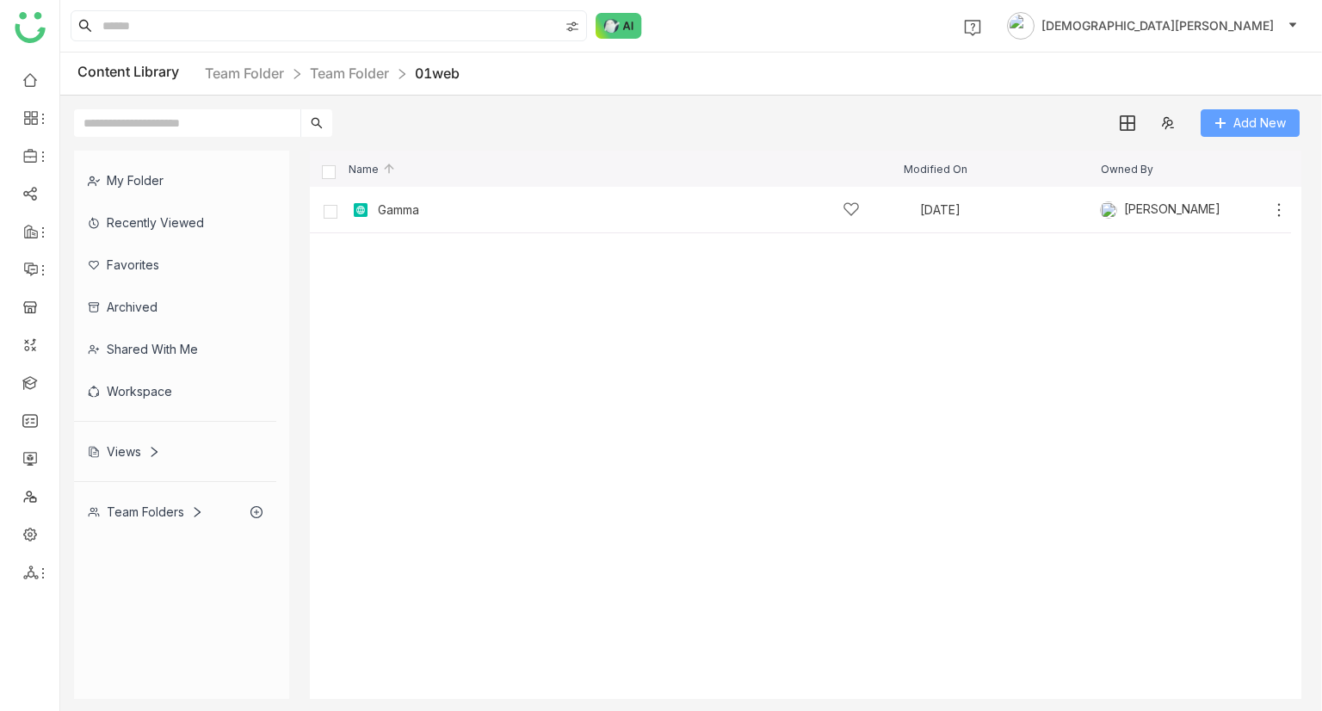
click at [1239, 123] on span "Add New" at bounding box center [1259, 123] width 52 height 19
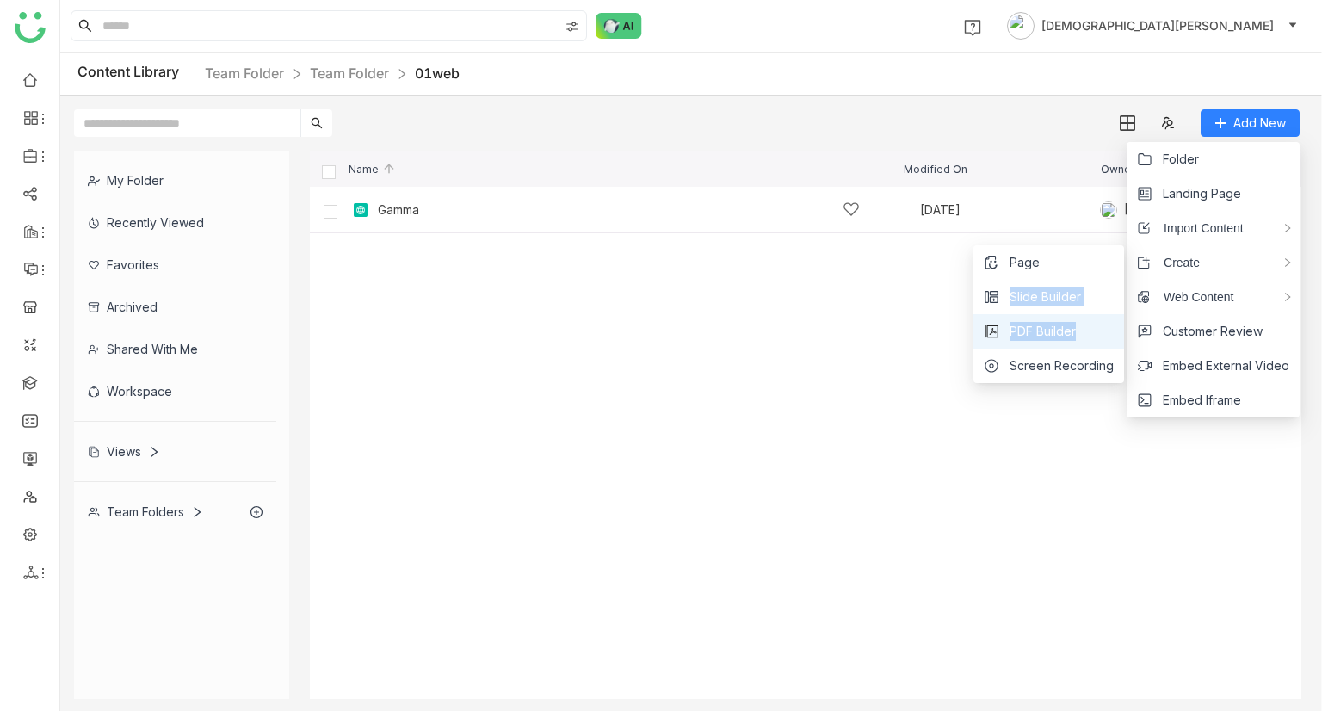
drag, startPoint x: 1048, startPoint y: 260, endPoint x: 1076, endPoint y: 334, distance: 79.3
click at [1076, 334] on ul "Page Slide Builder PDF Builder Screen Recording" at bounding box center [1048, 314] width 151 height 138
click at [1074, 361] on span "Screen Recording" at bounding box center [1061, 365] width 104 height 19
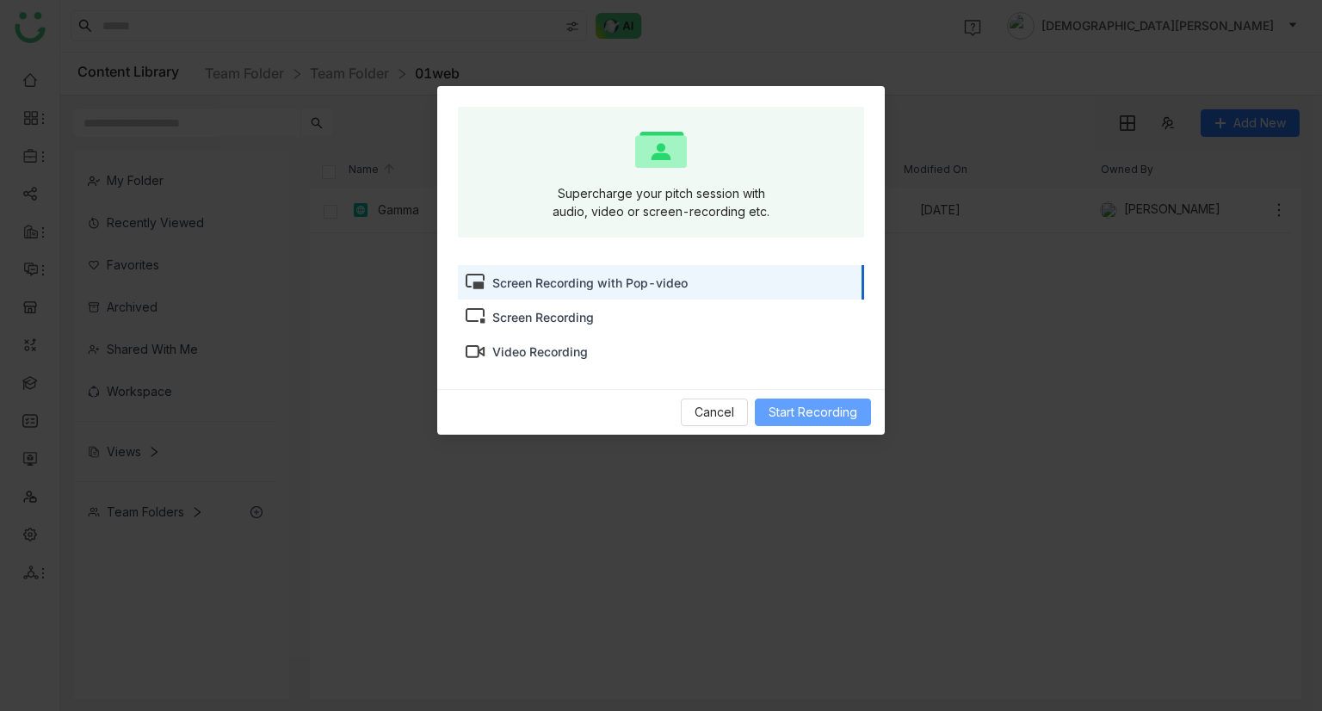
click at [818, 411] on span "Start Recording" at bounding box center [812, 412] width 89 height 19
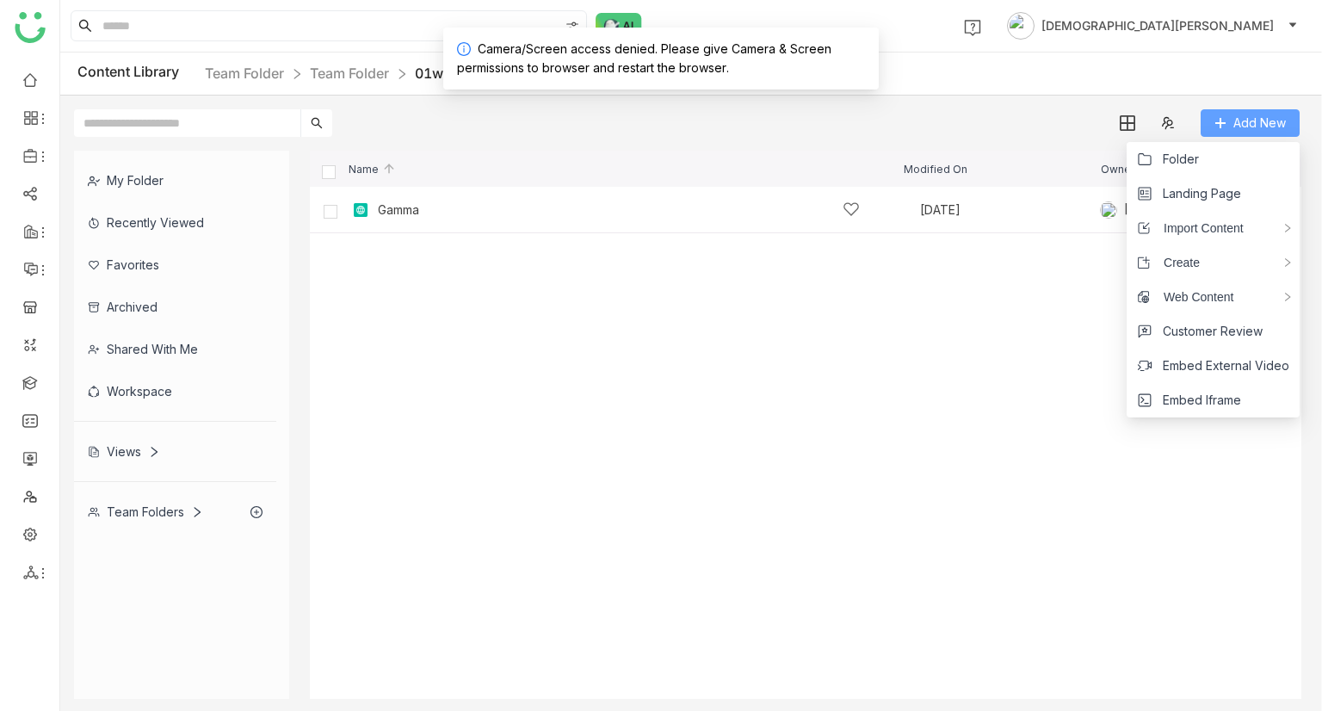
click at [1246, 126] on span "Add New" at bounding box center [1259, 123] width 52 height 19
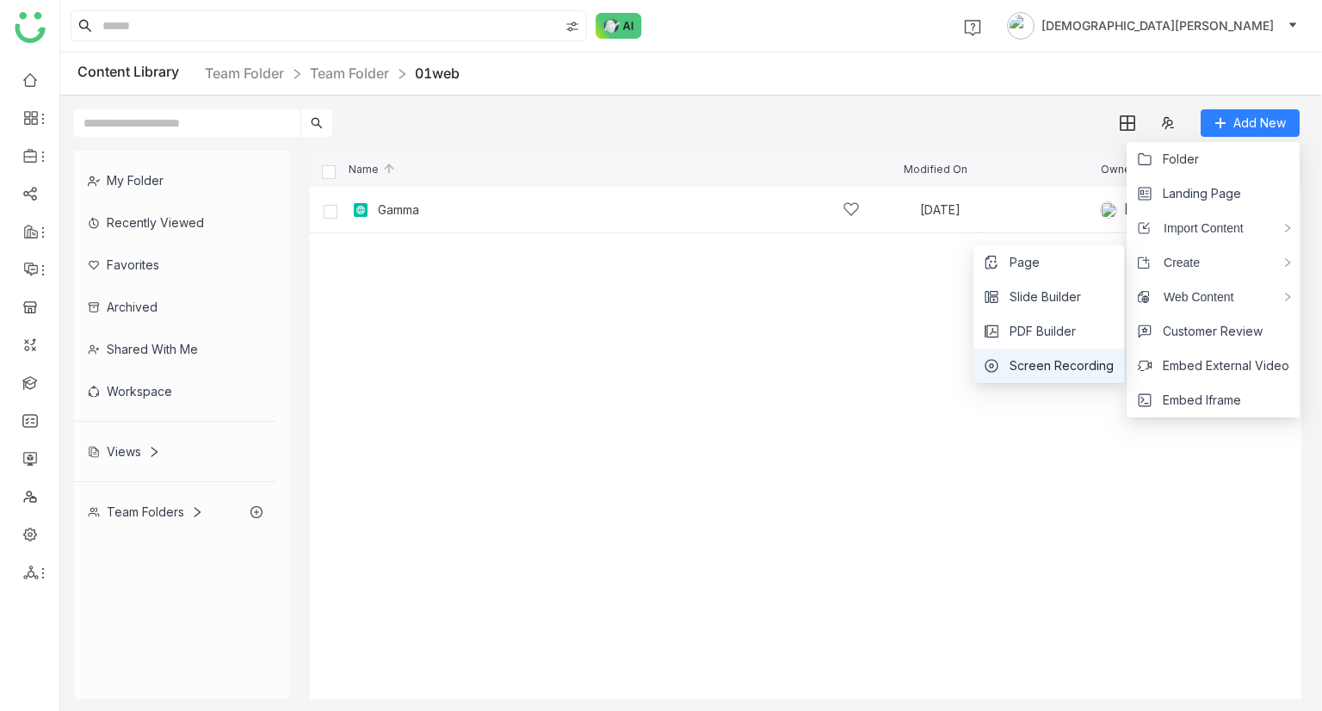
click at [1033, 351] on li "Screen Recording" at bounding box center [1048, 365] width 151 height 34
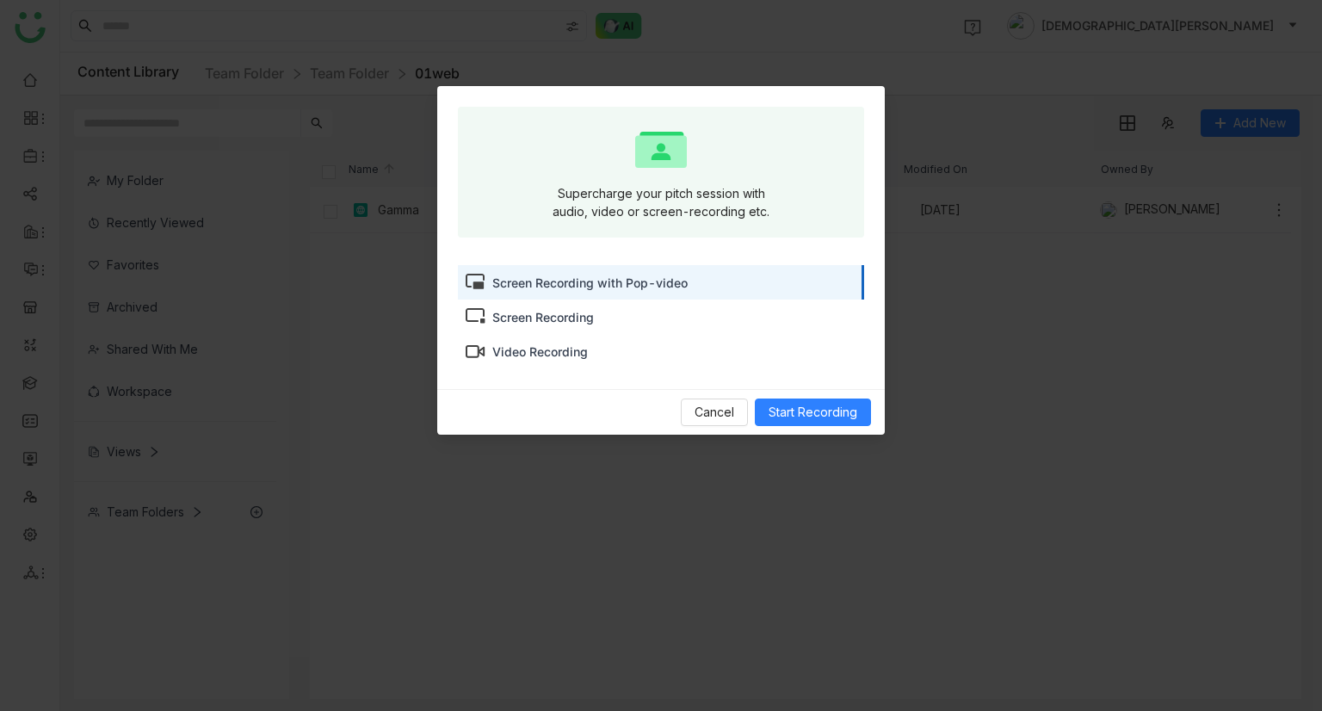
click at [571, 321] on div "Screen Recording" at bounding box center [543, 317] width 102 height 18
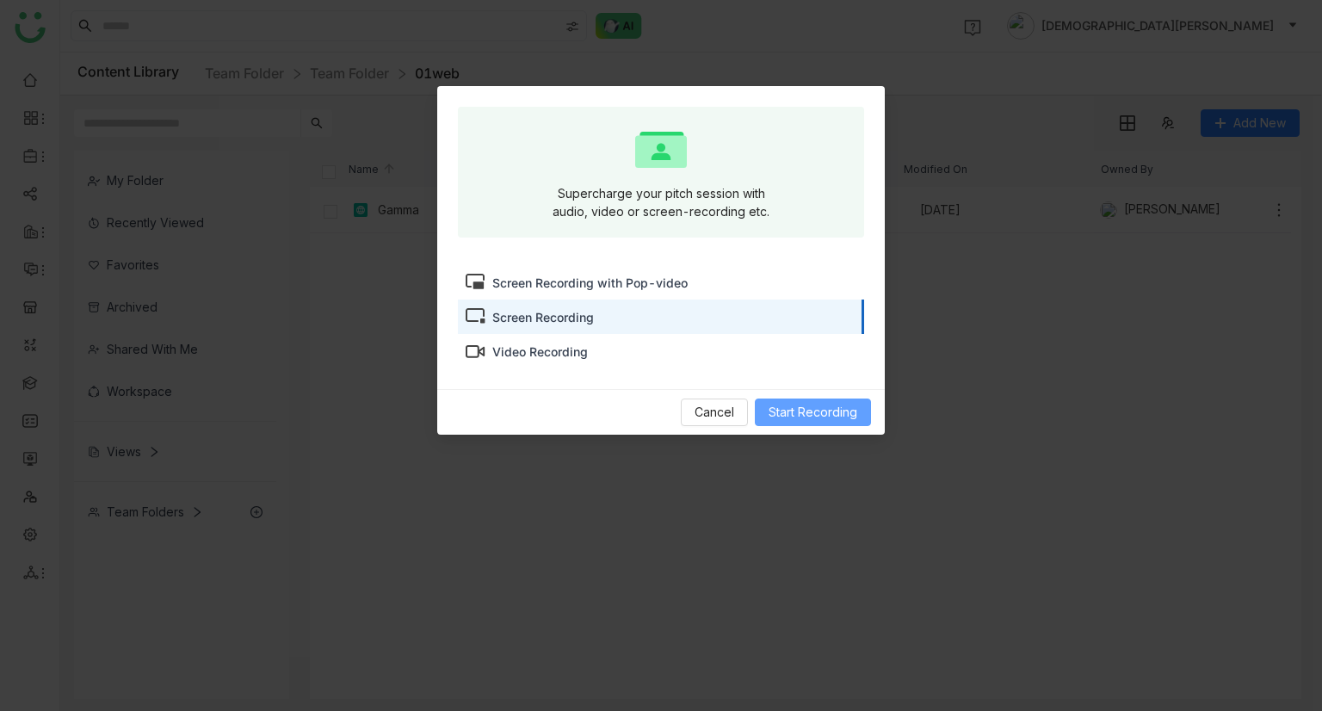
click at [797, 415] on span "Start Recording" at bounding box center [812, 412] width 89 height 19
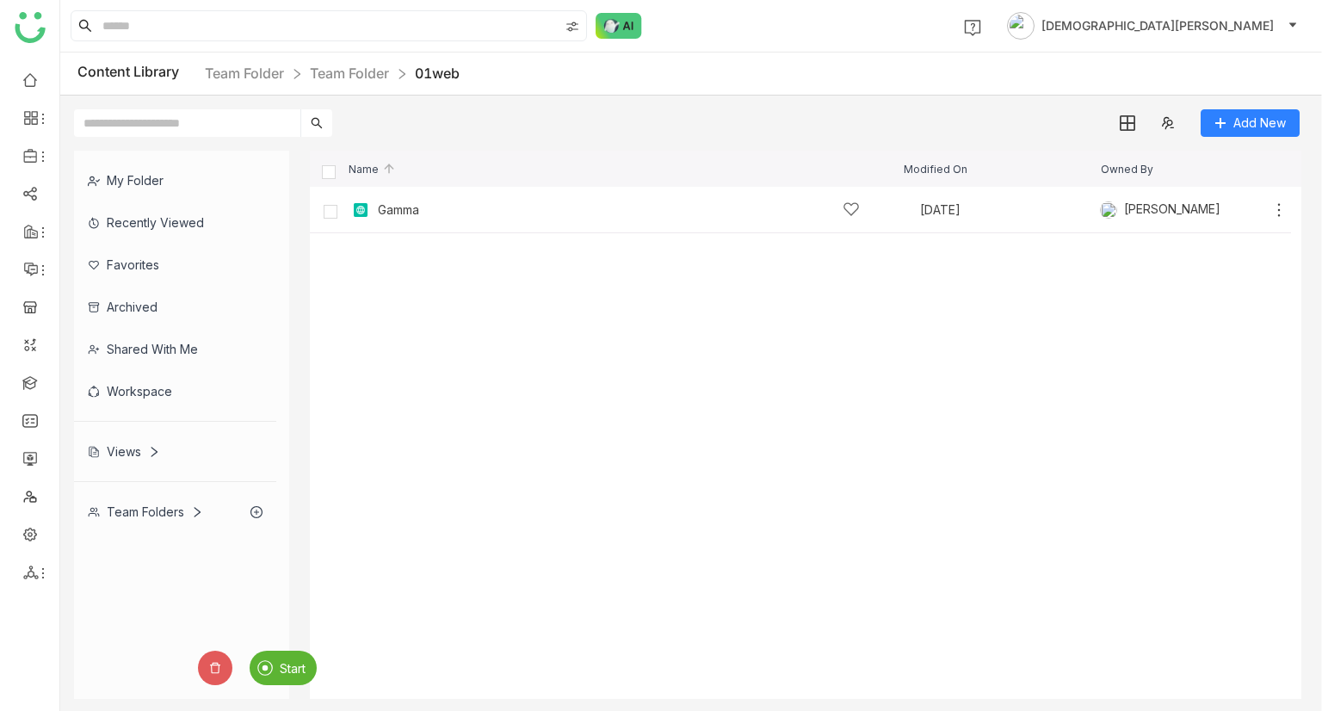
click at [287, 657] on div "Start" at bounding box center [283, 668] width 67 height 34
click at [219, 668] on img at bounding box center [212, 667] width 15 height 15
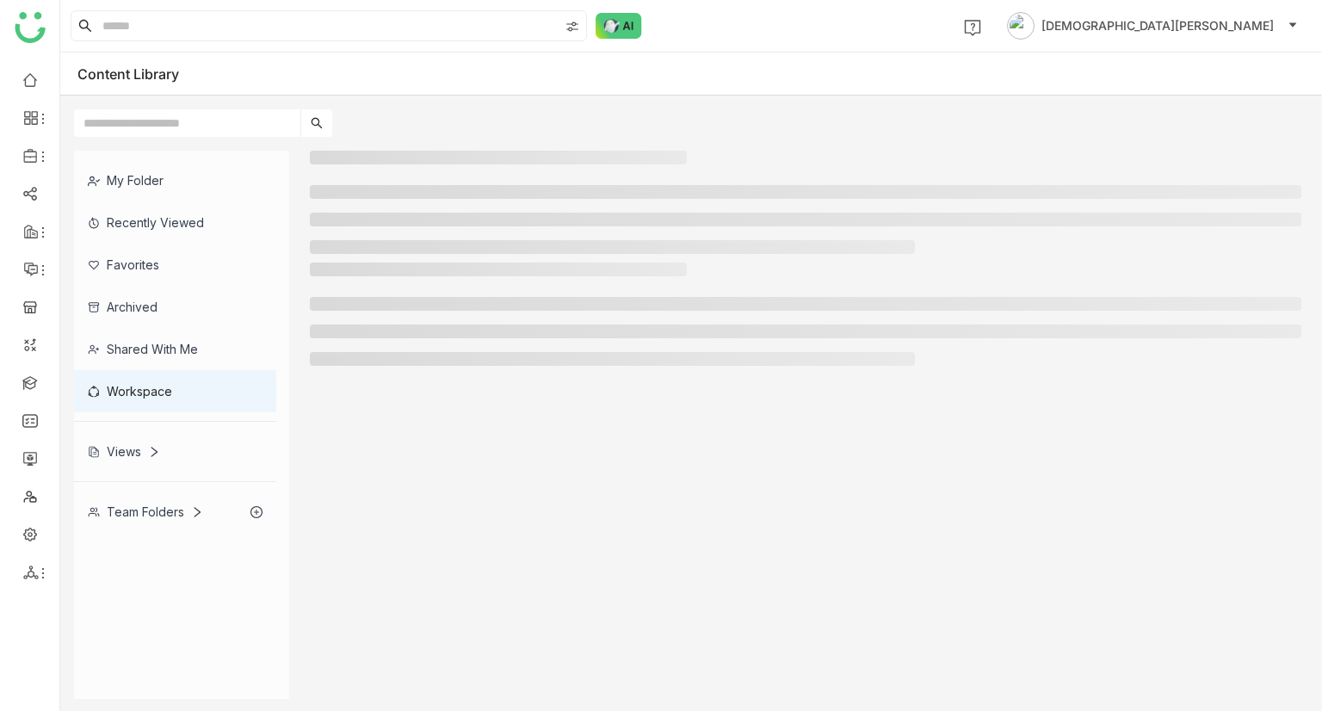
click at [141, 507] on div "Team Folders" at bounding box center [145, 511] width 115 height 15
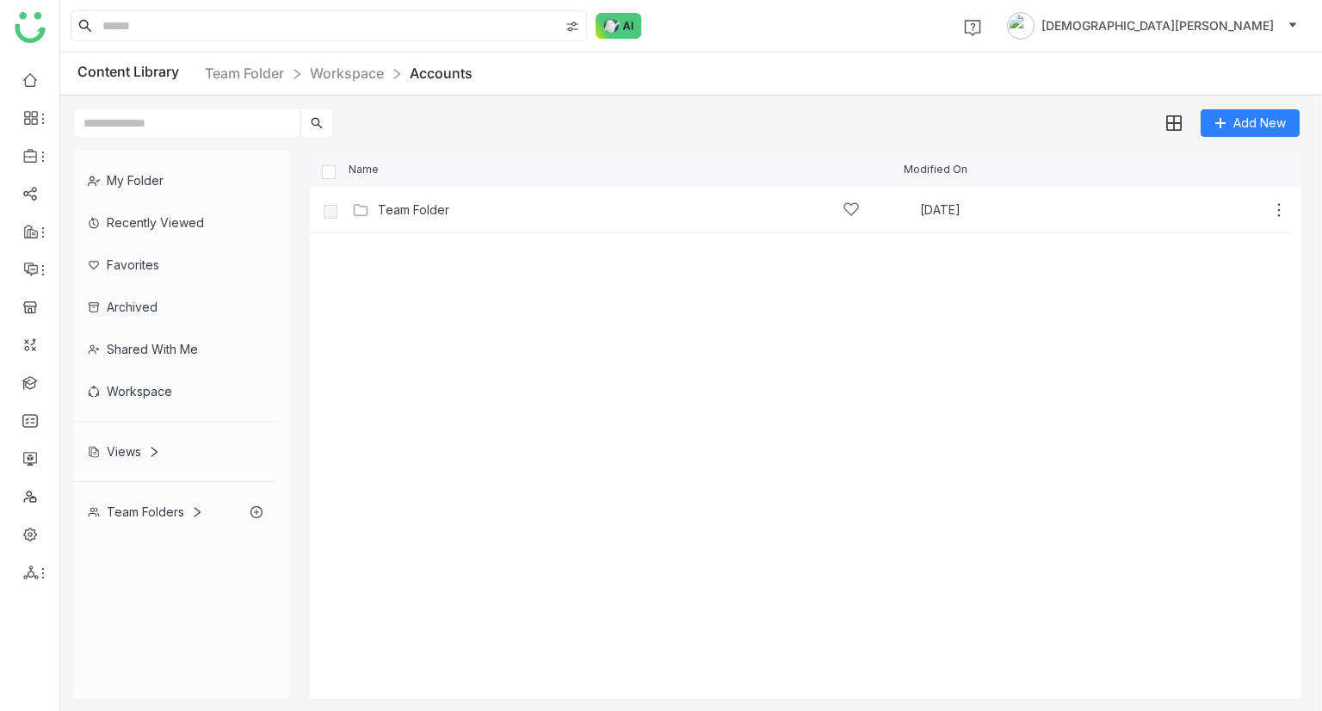
click at [161, 504] on div "Team Folders" at bounding box center [145, 511] width 115 height 15
click at [161, 507] on div "Team Folders" at bounding box center [145, 511] width 115 height 15
click at [162, 507] on div "Team Folders" at bounding box center [145, 511] width 115 height 15
click at [136, 380] on div "Workspace" at bounding box center [175, 391] width 202 height 42
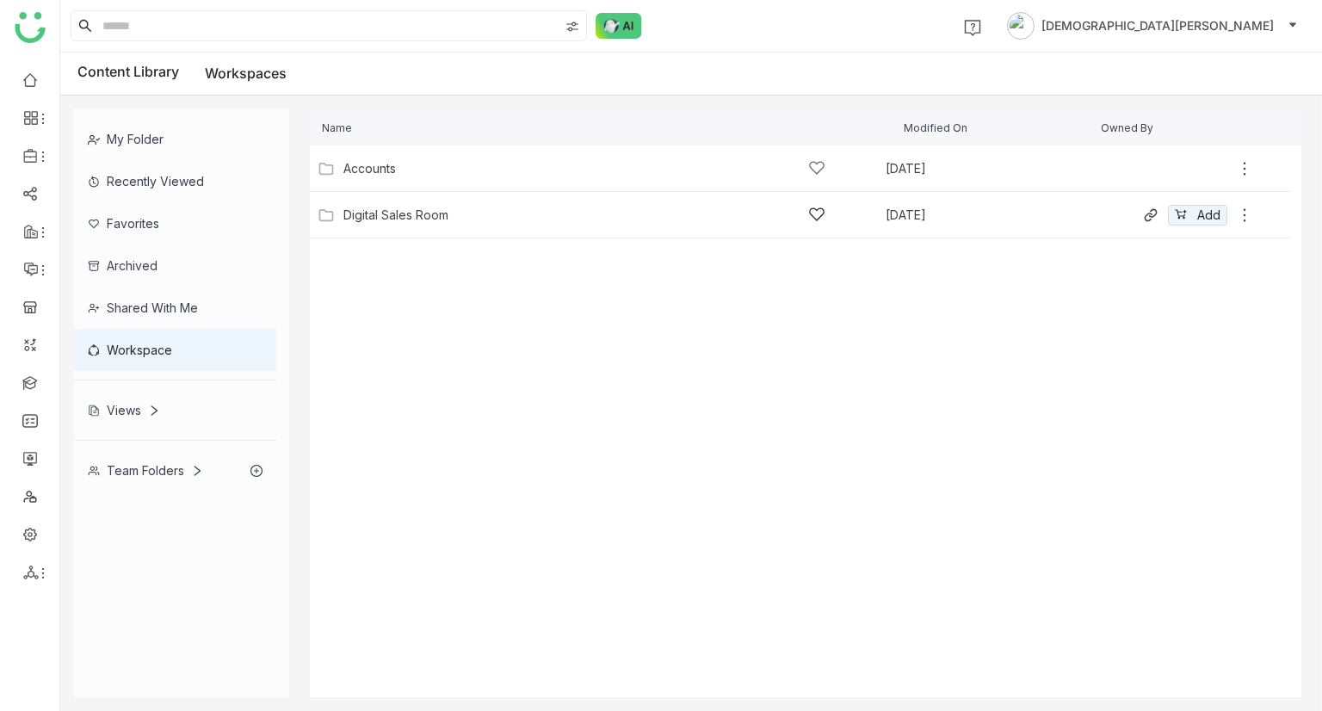
click at [367, 200] on div "Digital Sales Room Aug 16, 2025 Add" at bounding box center [800, 215] width 981 height 46
click at [379, 209] on div "Digital Sales Room" at bounding box center [395, 215] width 105 height 14
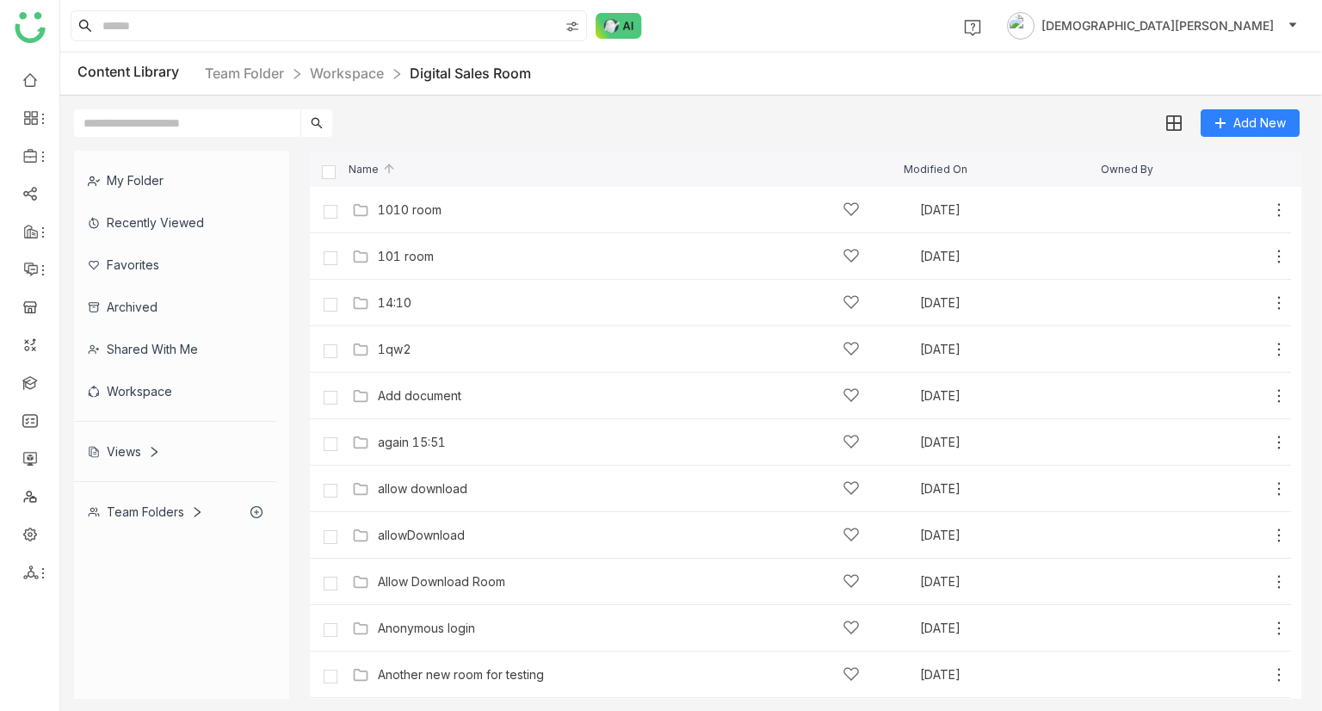
click at [151, 510] on div "Team Folders" at bounding box center [145, 511] width 115 height 15
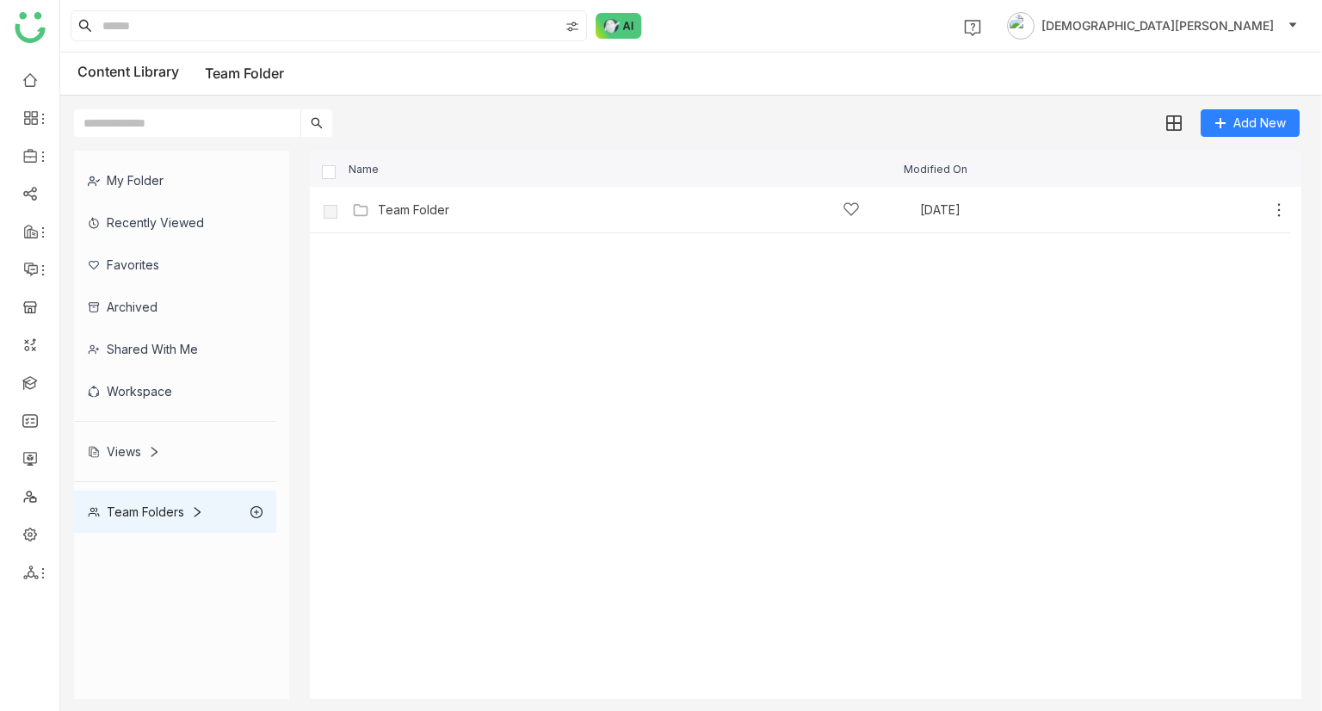
click at [140, 379] on div "Workspace" at bounding box center [175, 391] width 202 height 42
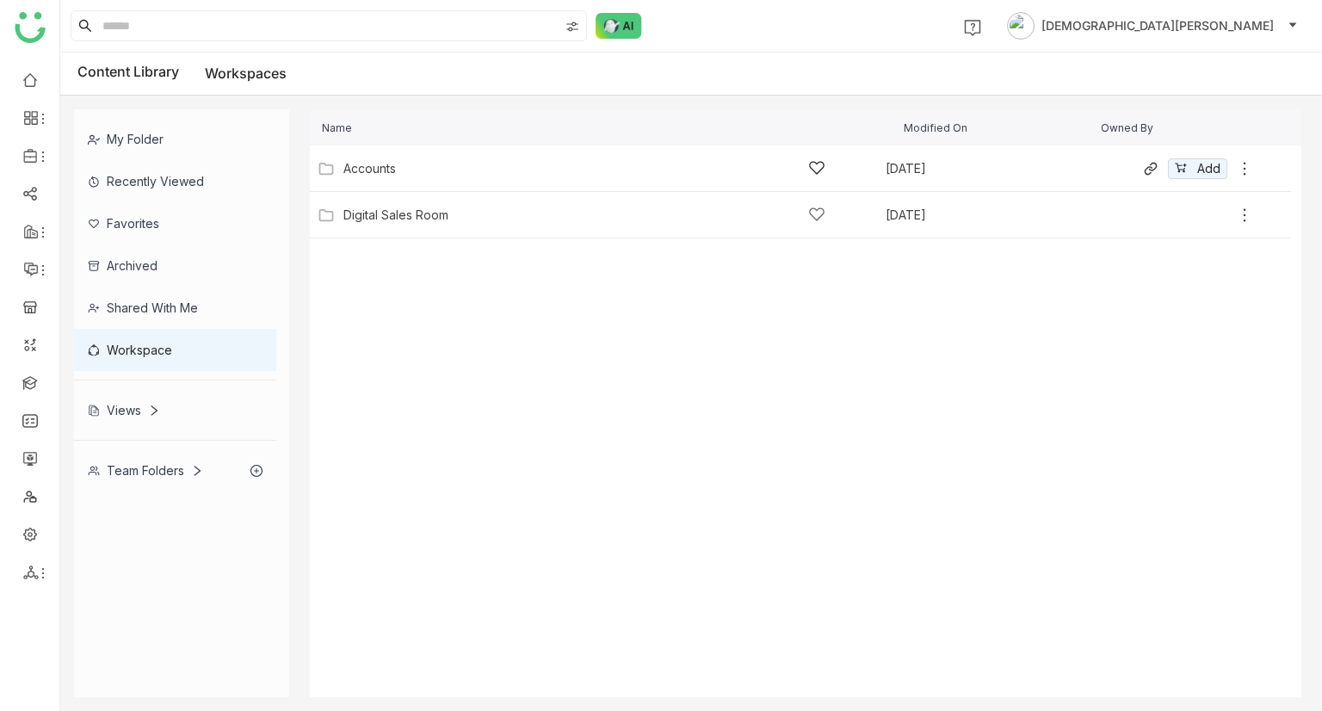
click at [393, 173] on div "Accounts" at bounding box center [369, 169] width 52 height 14
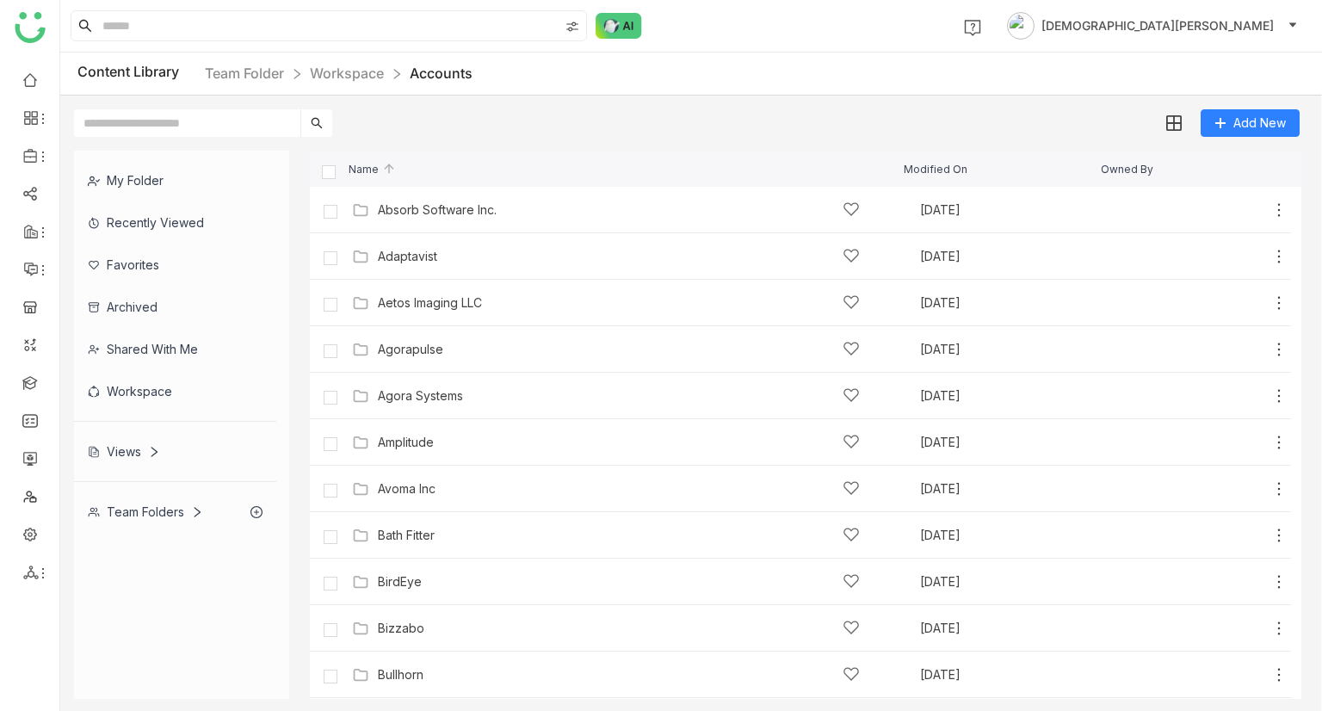
click at [145, 336] on div "Shared with me" at bounding box center [175, 349] width 202 height 42
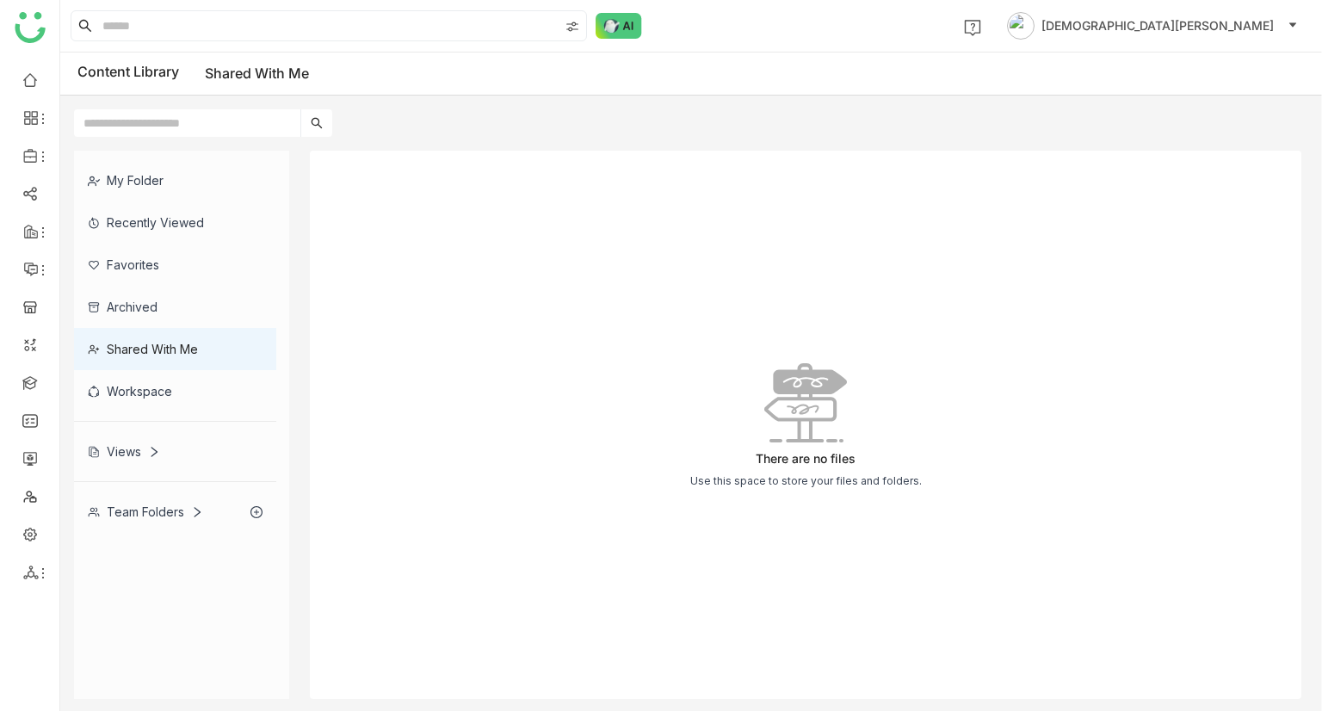
click at [151, 290] on div "Archived" at bounding box center [175, 307] width 202 height 42
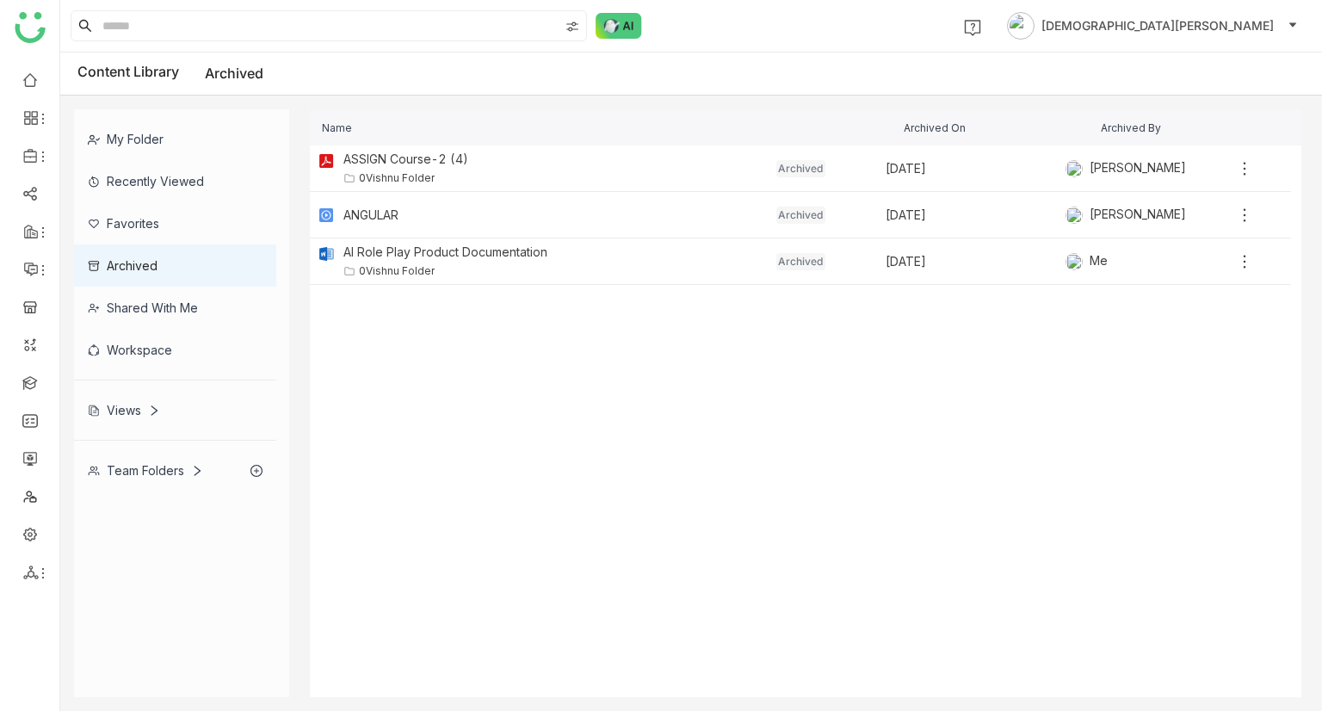
click at [158, 239] on div "Favorites" at bounding box center [175, 223] width 202 height 42
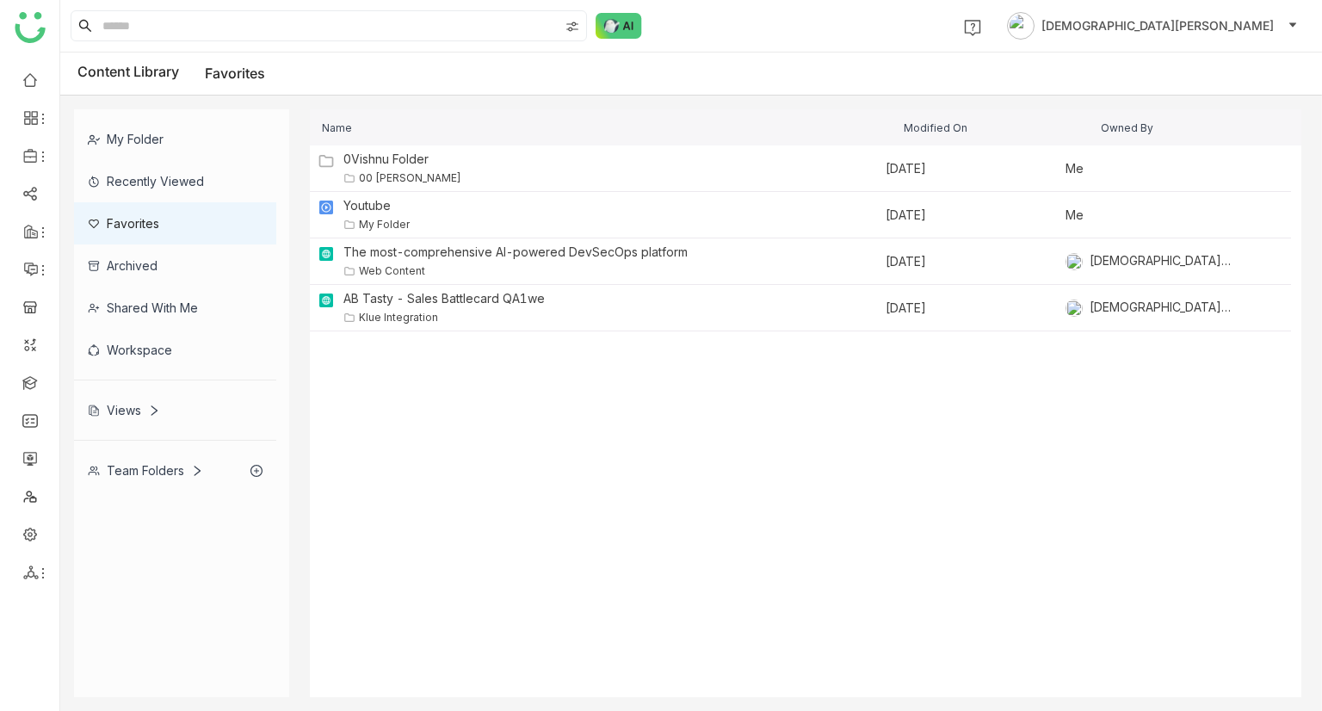
click at [165, 181] on div "Recently Viewed" at bounding box center [175, 181] width 202 height 42
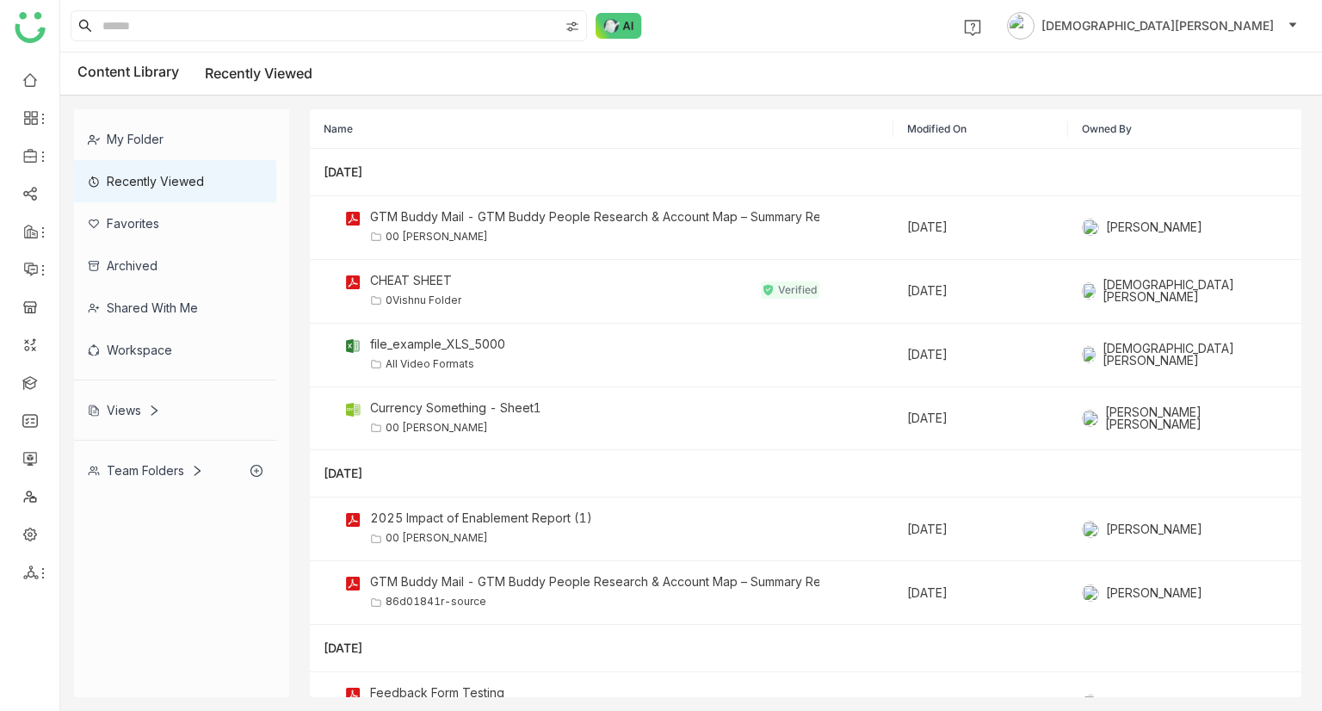
click at [152, 150] on div "My Folder" at bounding box center [175, 139] width 202 height 42
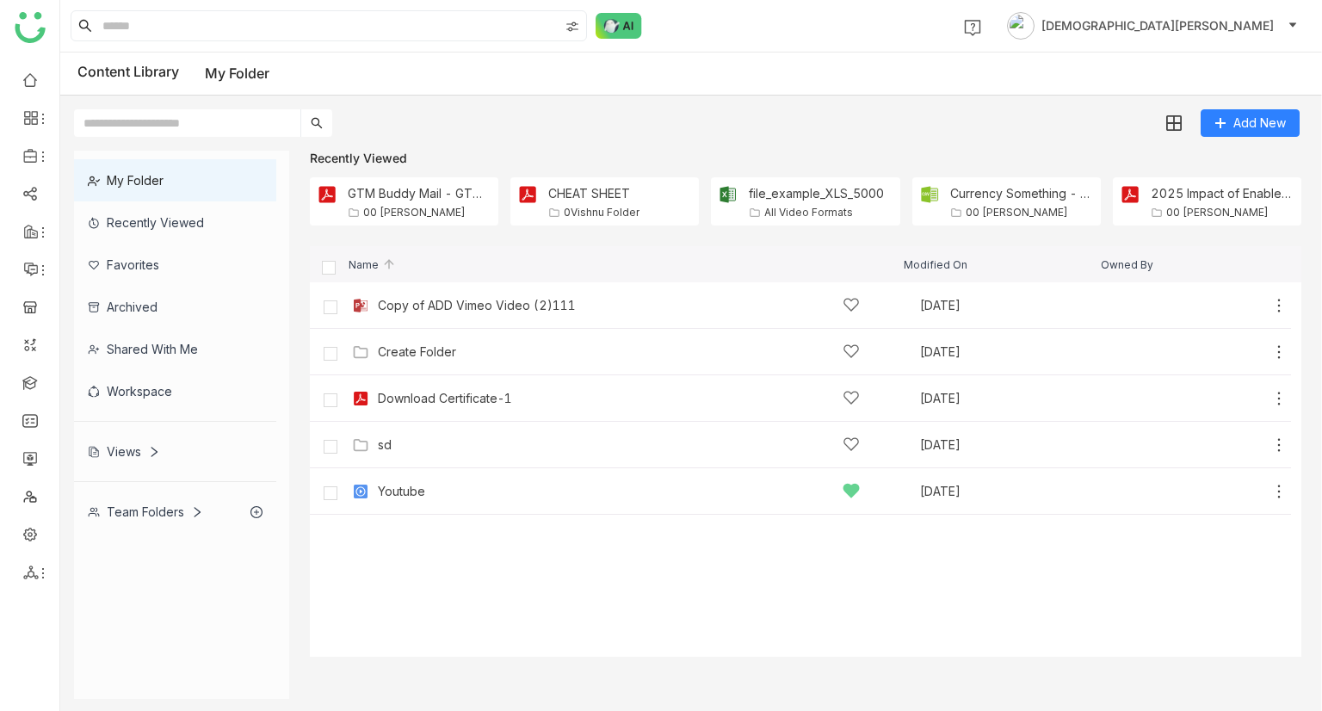
click at [151, 179] on div "My Folder" at bounding box center [175, 180] width 202 height 42
click at [141, 190] on div "My Folder" at bounding box center [175, 180] width 202 height 42
click at [145, 174] on div "My Folder" at bounding box center [175, 180] width 202 height 42
click at [172, 210] on div "Recently Viewed" at bounding box center [175, 222] width 202 height 42
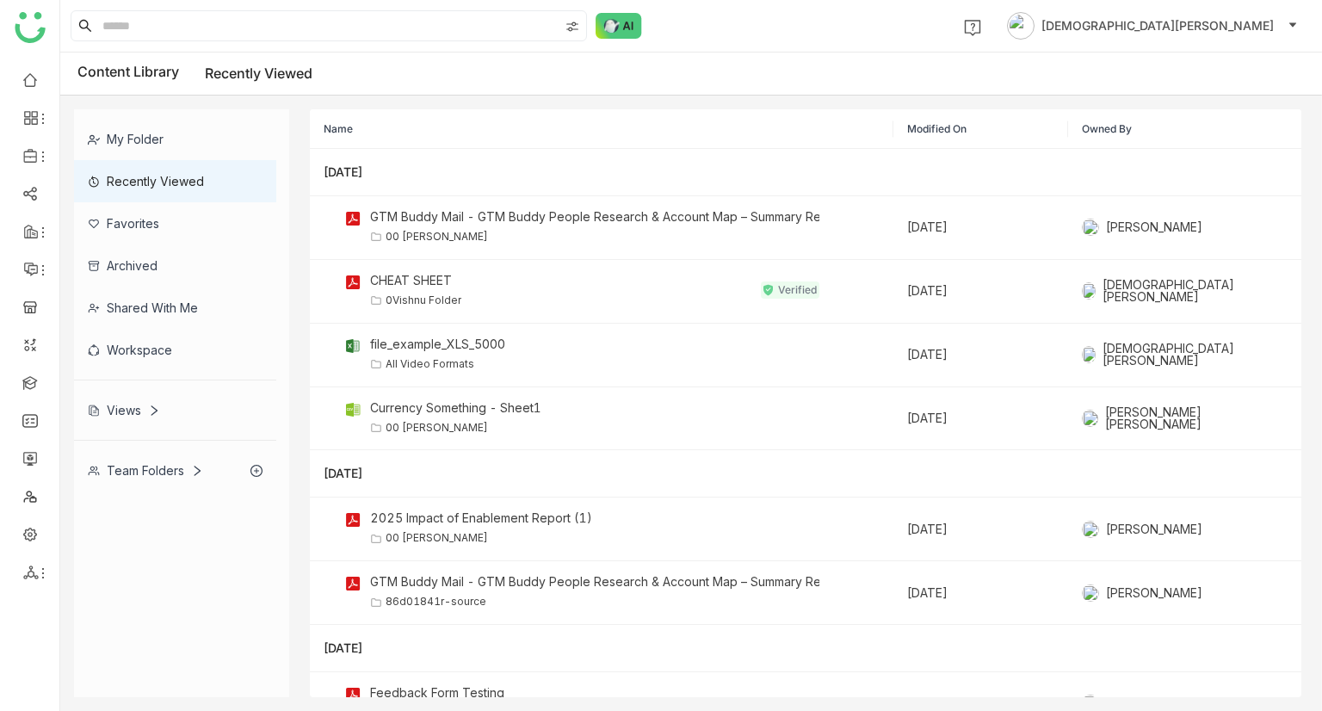
click at [158, 472] on div "Team Folders" at bounding box center [145, 470] width 115 height 15
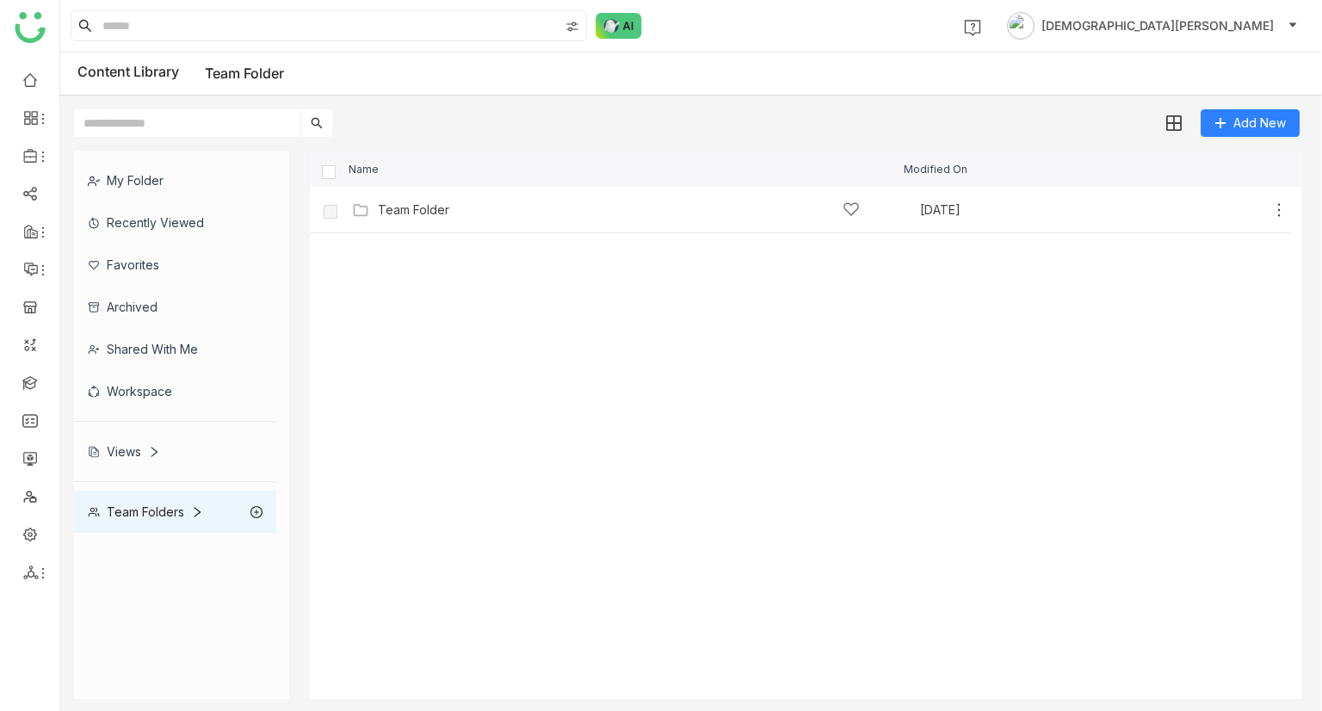
click at [196, 510] on icon at bounding box center [197, 512] width 12 height 12
click at [180, 545] on div "Team Folder" at bounding box center [175, 554] width 202 height 42
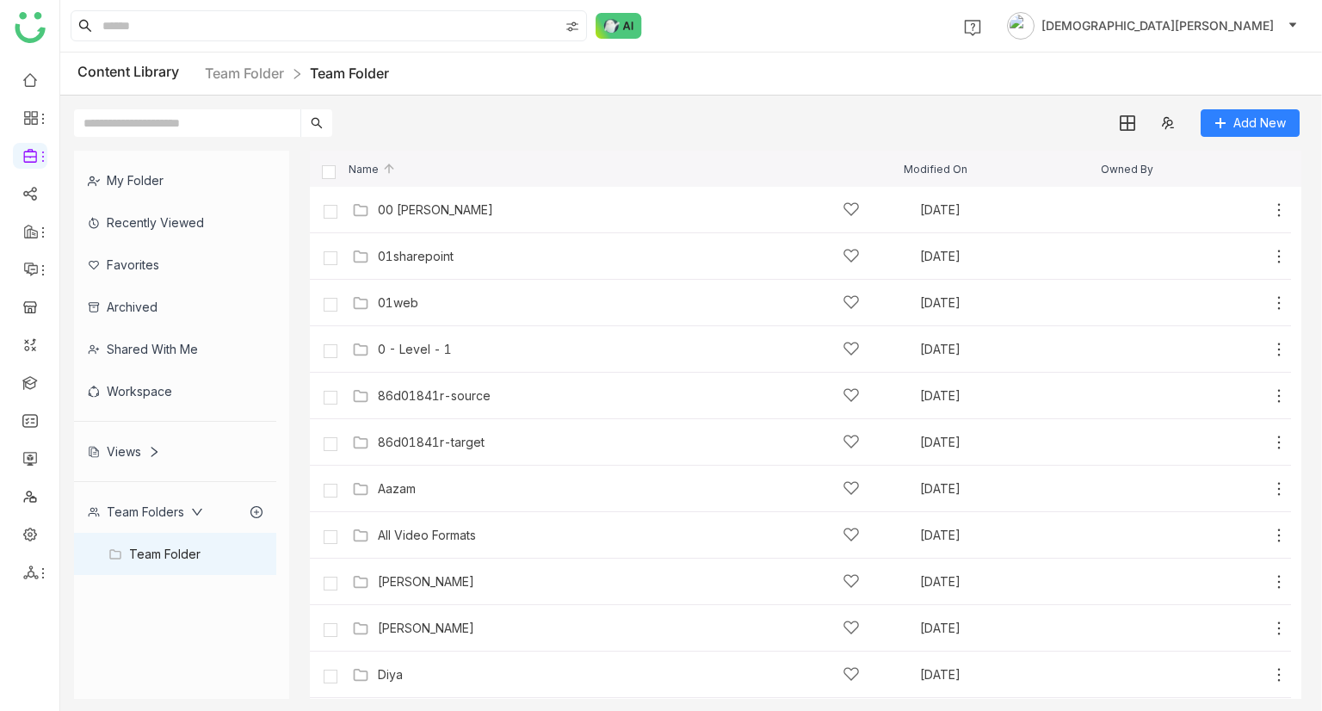
click at [438, 307] on div "01web" at bounding box center [619, 302] width 482 height 18
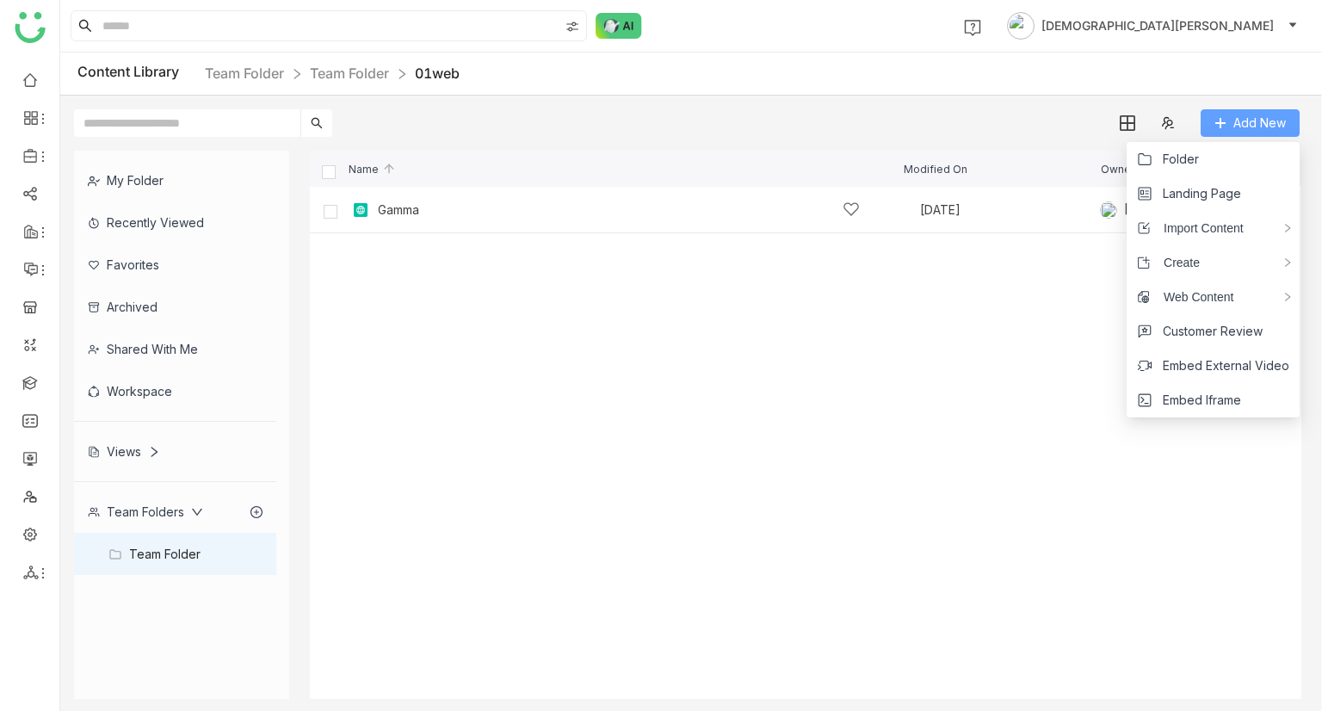
click at [1245, 123] on span "Add New" at bounding box center [1259, 123] width 52 height 19
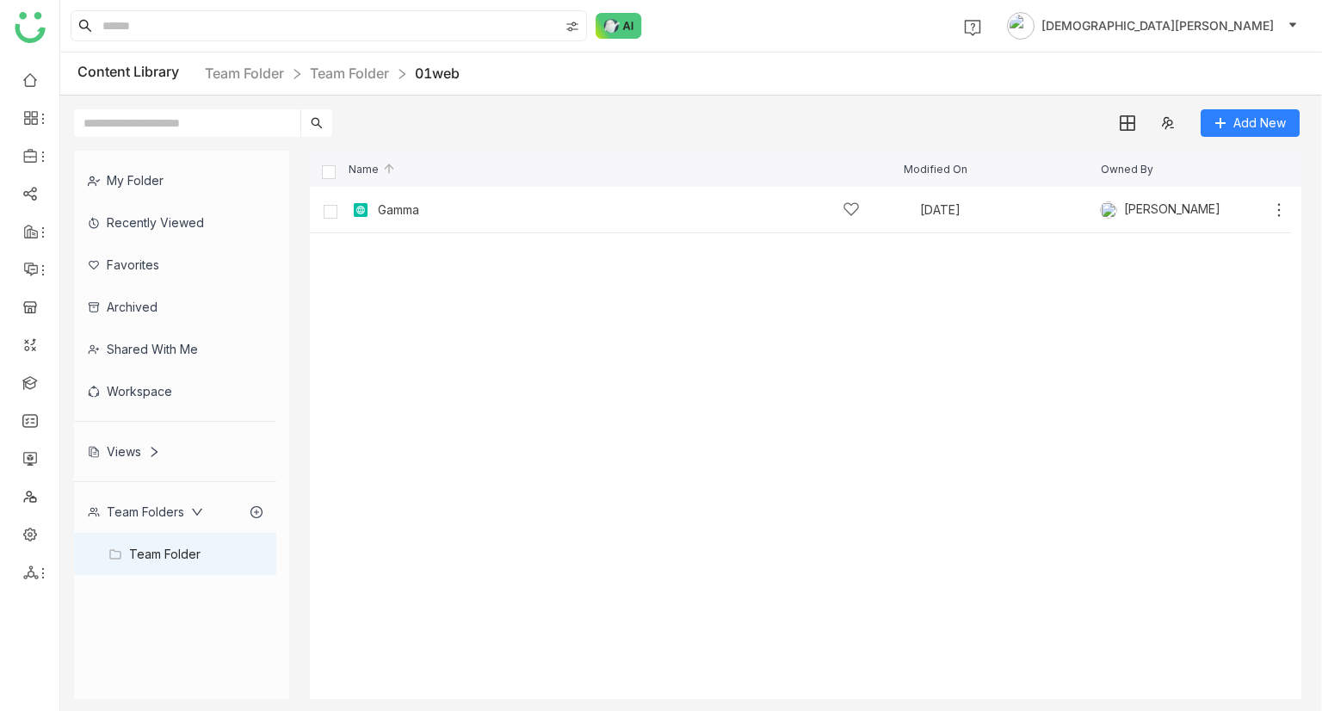
click at [354, 86] on div "Content Library Team Folder Team Folder 01web" at bounding box center [690, 73] width 1261 height 43
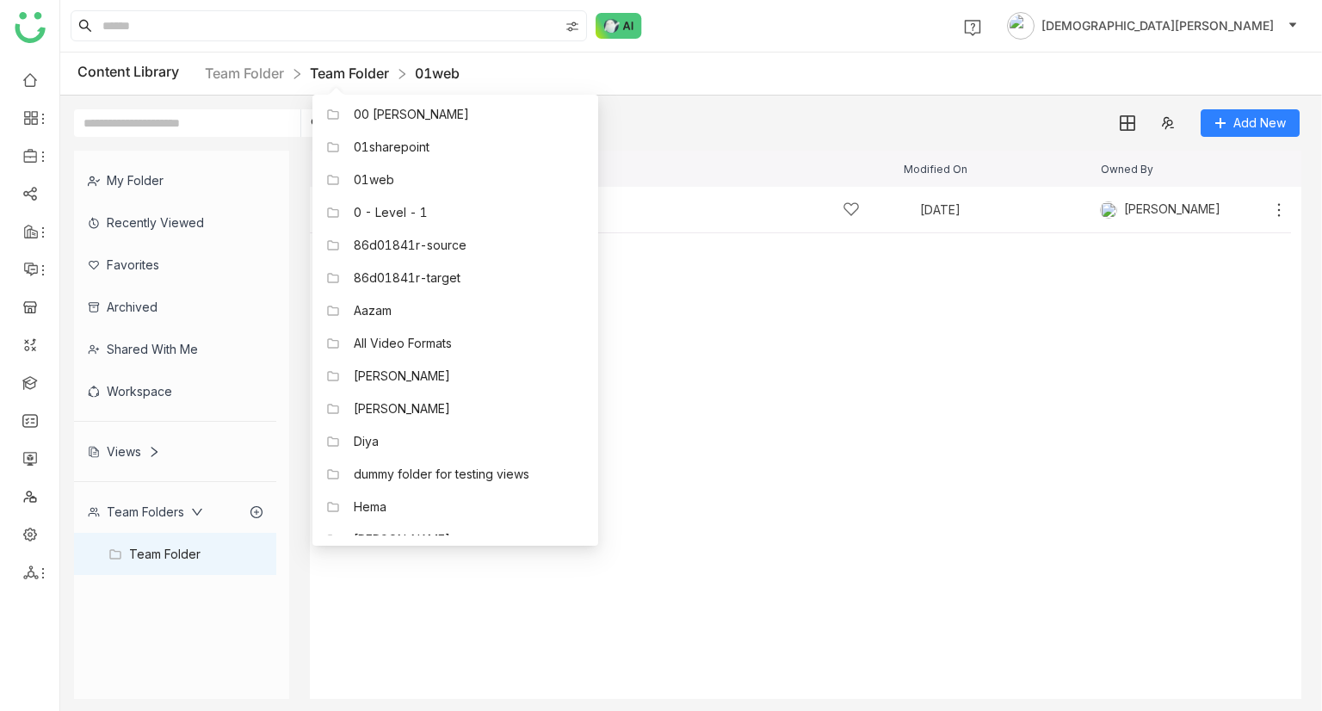
click at [344, 65] on link "Team Folder" at bounding box center [349, 73] width 79 height 17
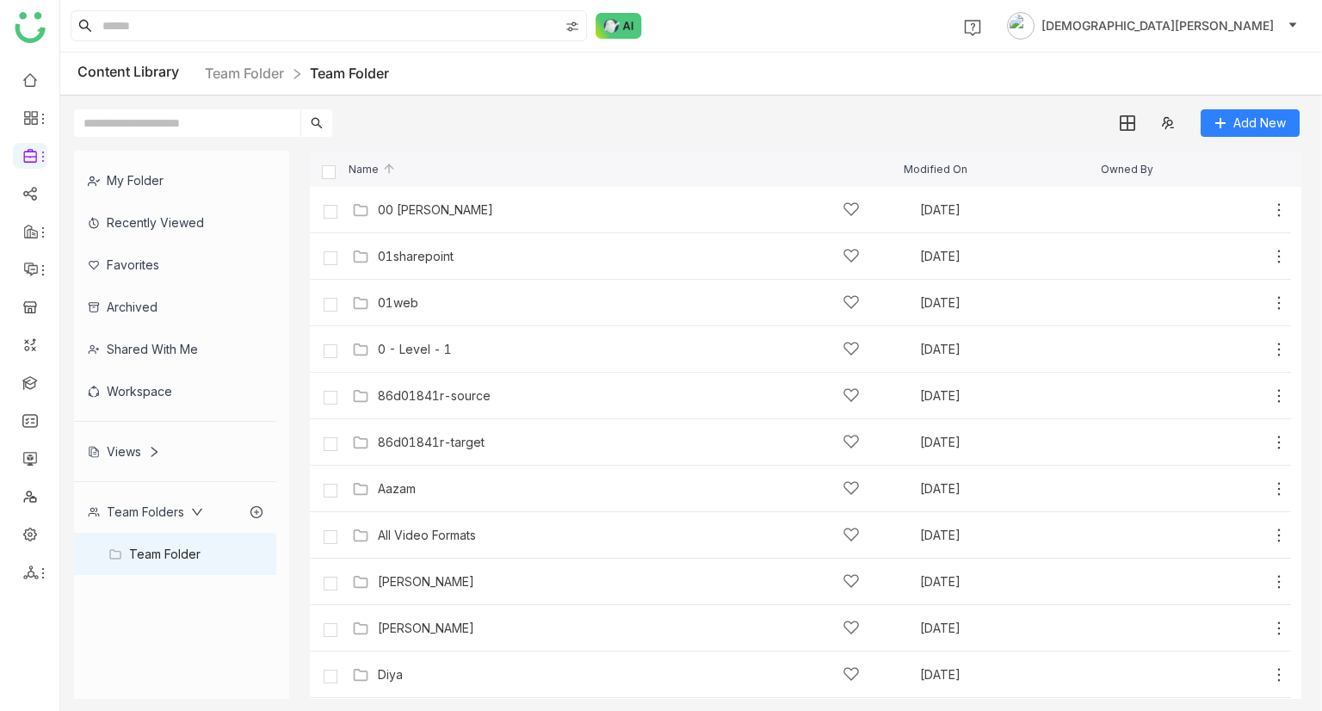
click at [34, 367] on ul at bounding box center [29, 326] width 59 height 542
click at [38, 374] on link at bounding box center [29, 381] width 15 height 15
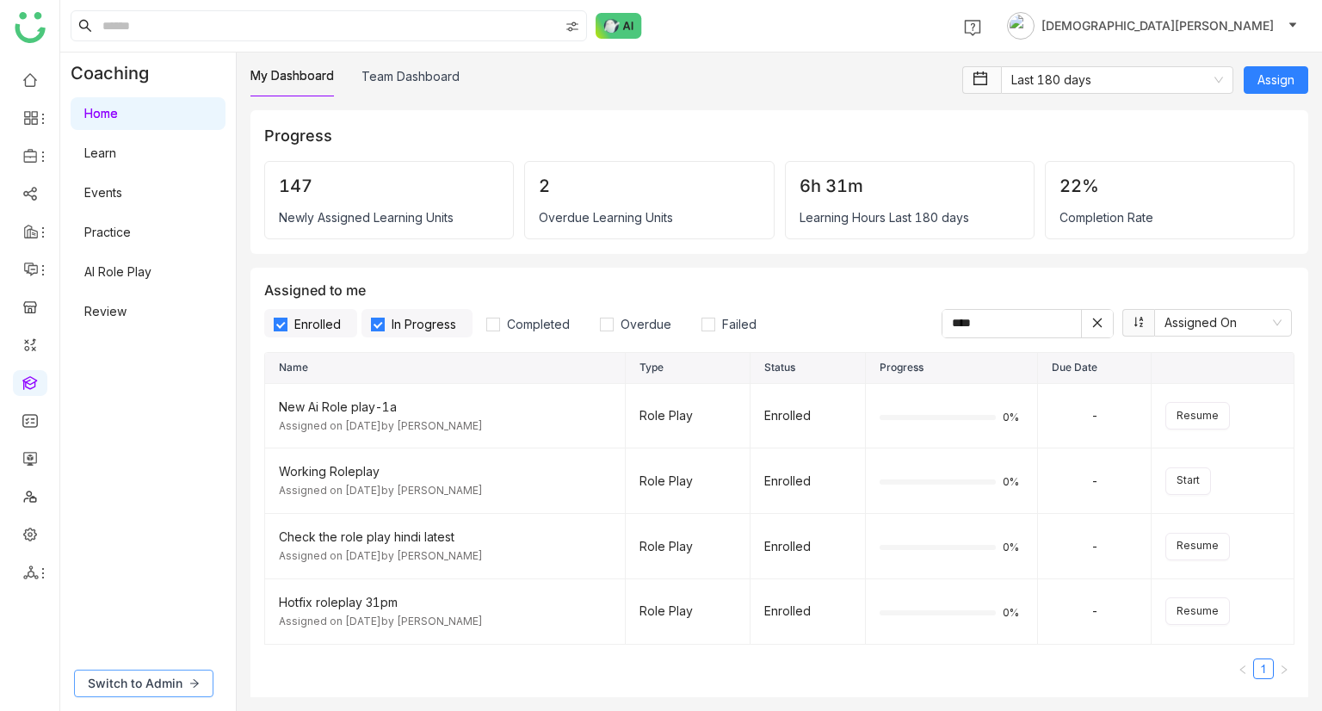
click at [170, 675] on span "Switch to Admin" at bounding box center [135, 683] width 95 height 19
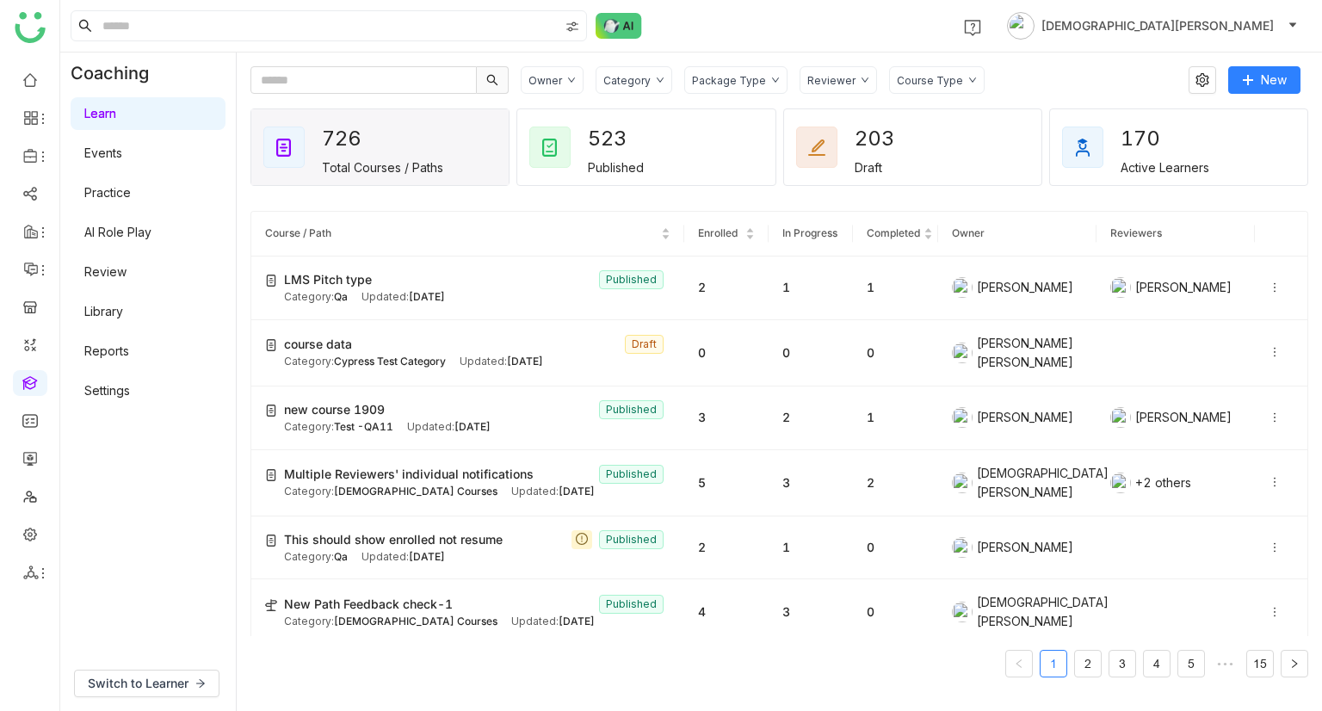
click at [118, 310] on link "Library" at bounding box center [103, 311] width 39 height 15
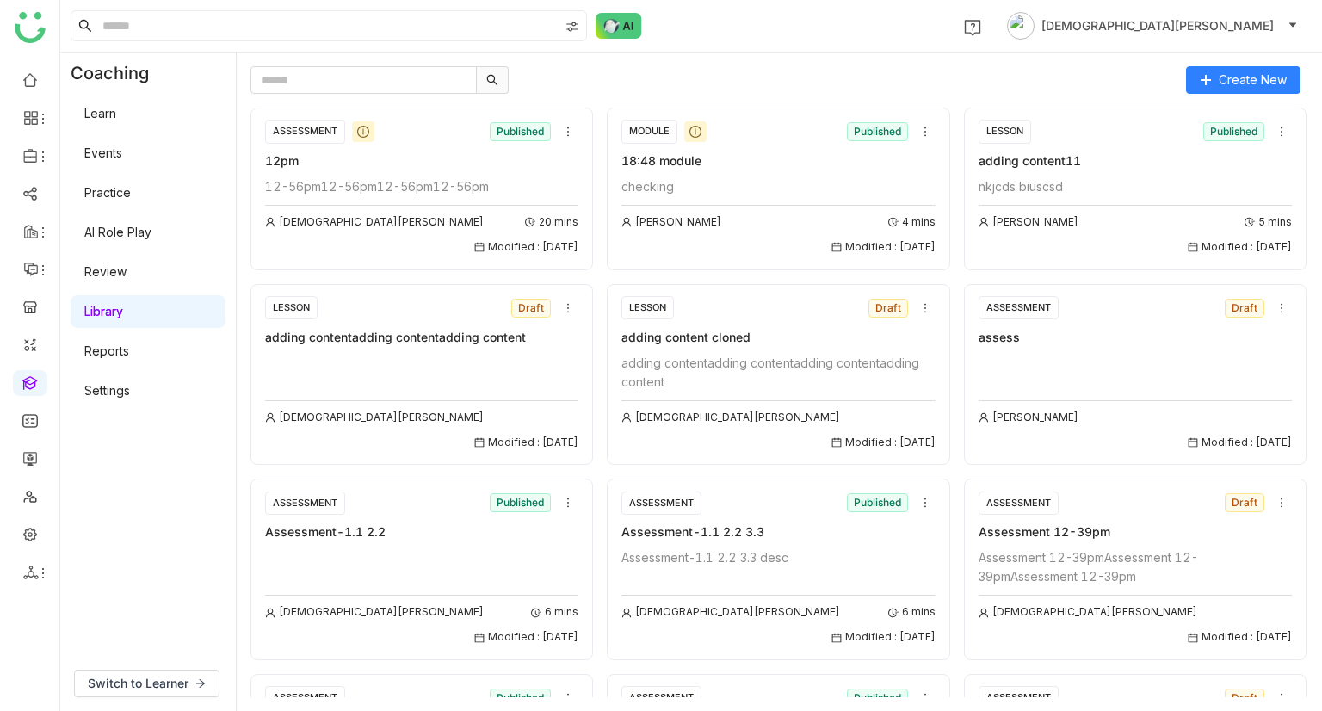
click at [116, 113] on link "Learn" at bounding box center [100, 113] width 32 height 15
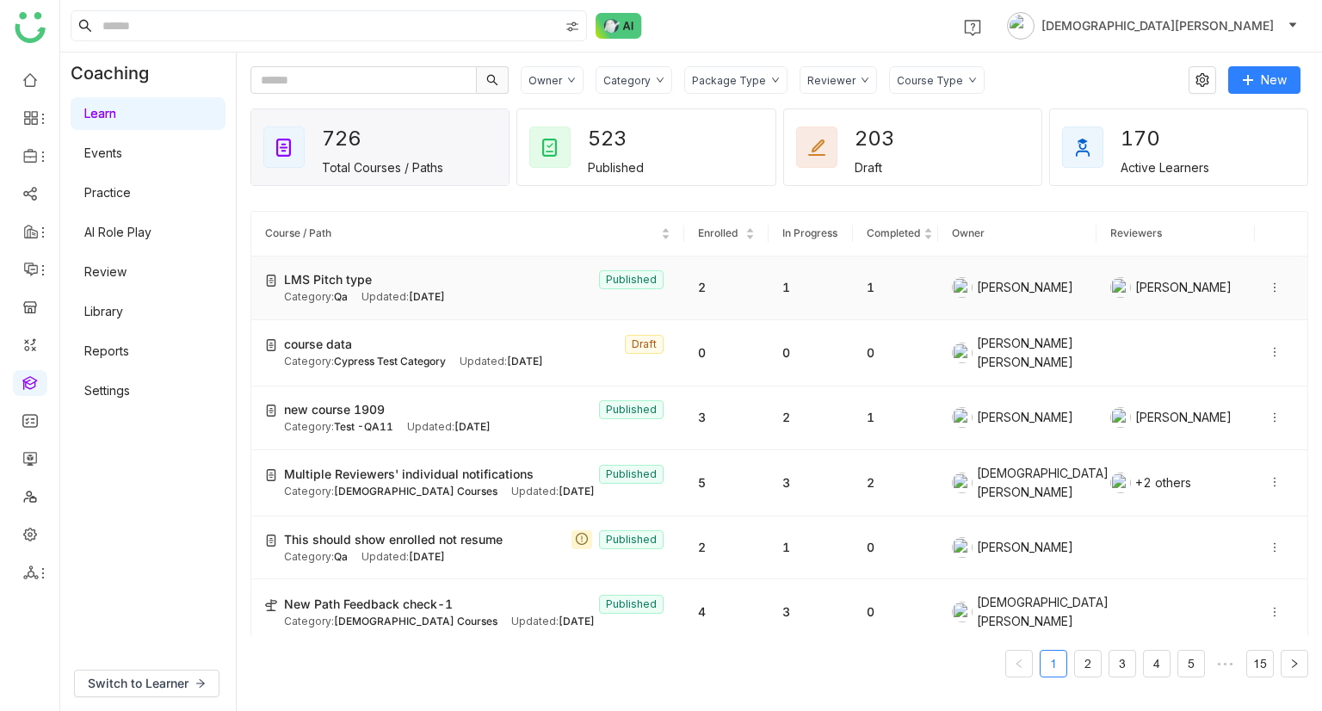
click at [369, 301] on div "Updated: Sep 22, 2025" at bounding box center [402, 297] width 83 height 16
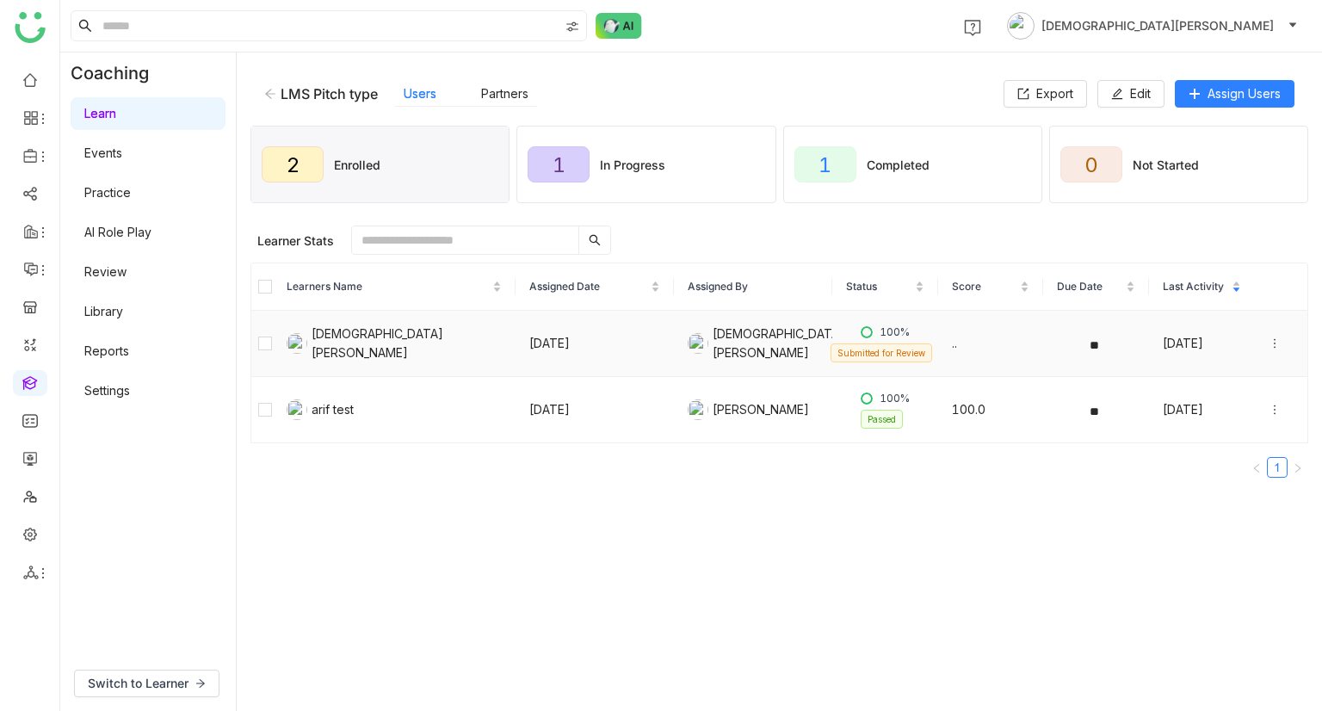
click at [1268, 345] on icon at bounding box center [1274, 343] width 12 height 12
click at [1152, 261] on div "Unenroll" at bounding box center [1164, 260] width 66 height 19
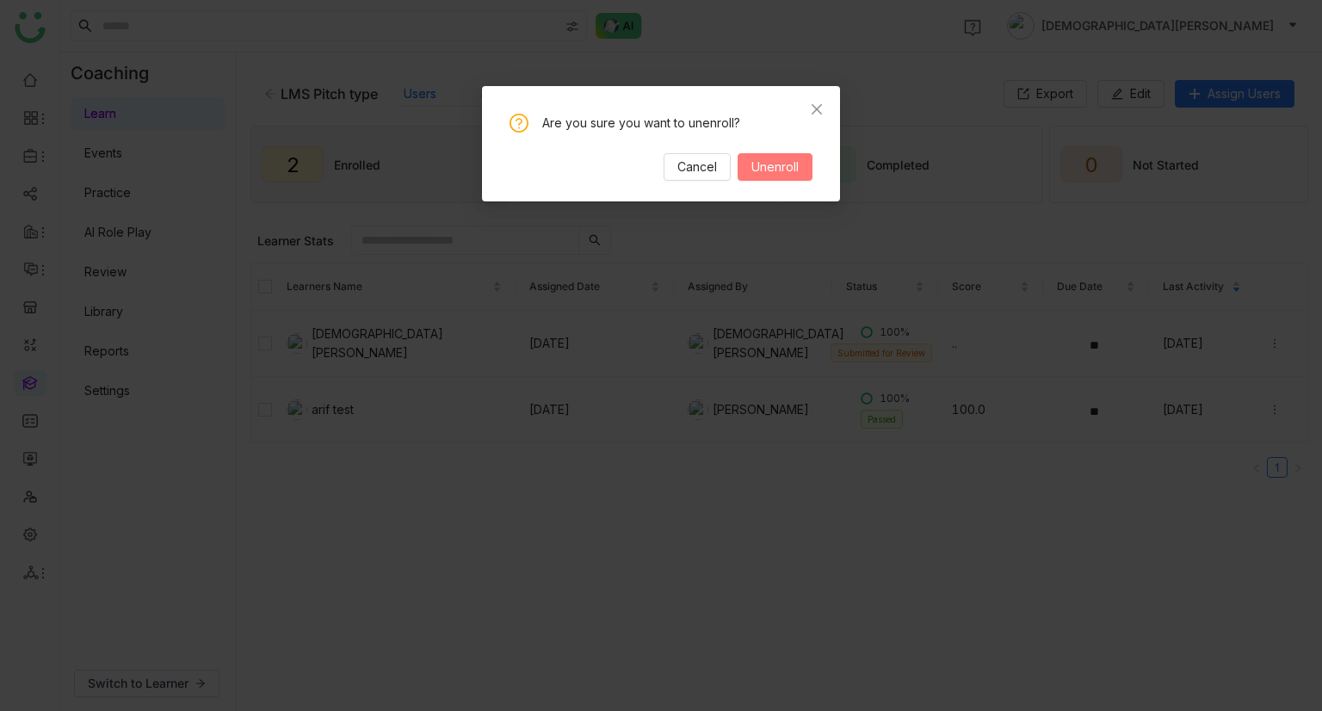
click at [761, 168] on span "Unenroll" at bounding box center [774, 166] width 47 height 19
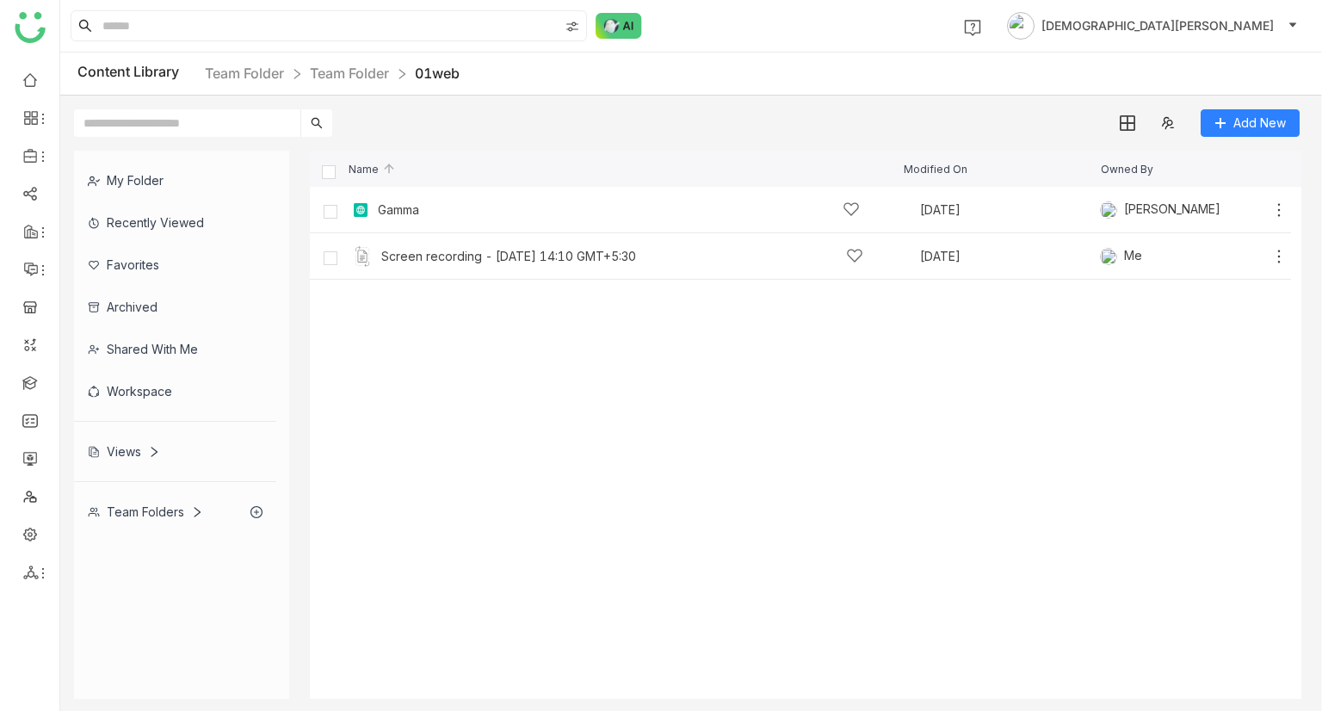
click at [633, 265] on div "Screen recording - [DATE] 14:10 GMT+5:30" at bounding box center [619, 256] width 535 height 21
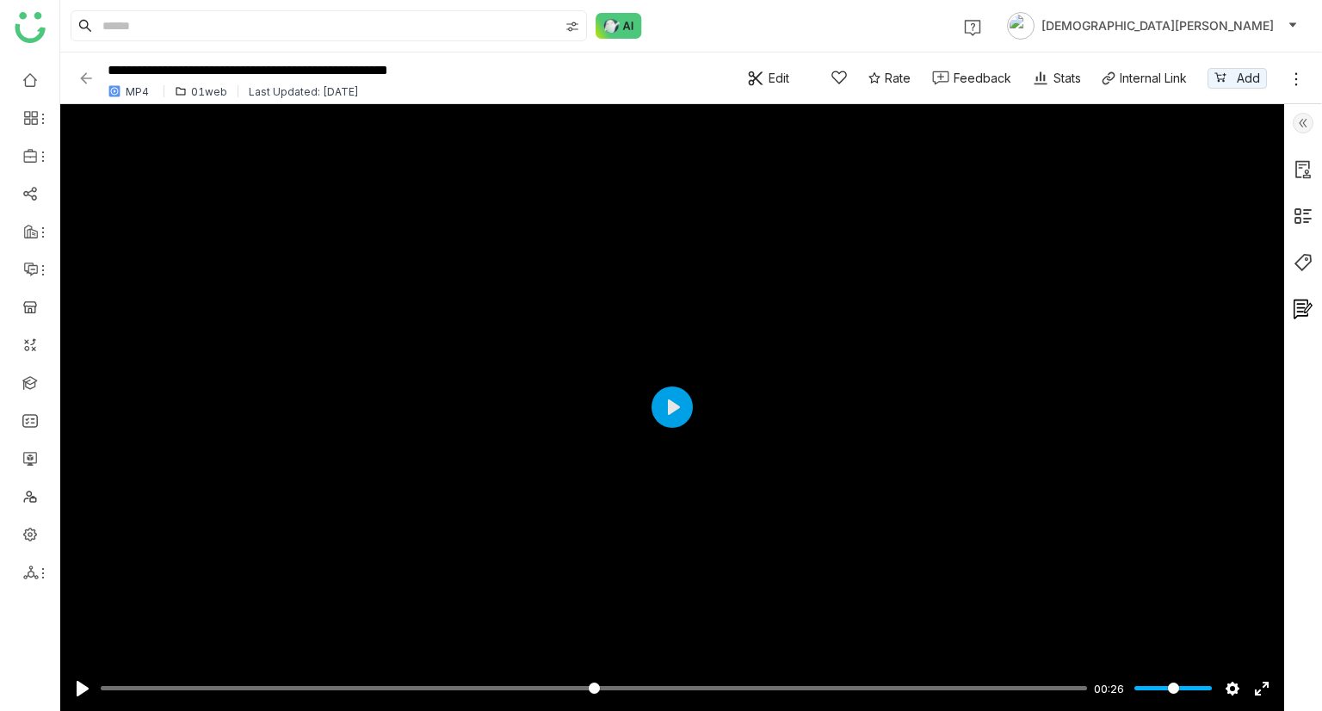
click at [89, 71] on img at bounding box center [85, 78] width 17 height 17
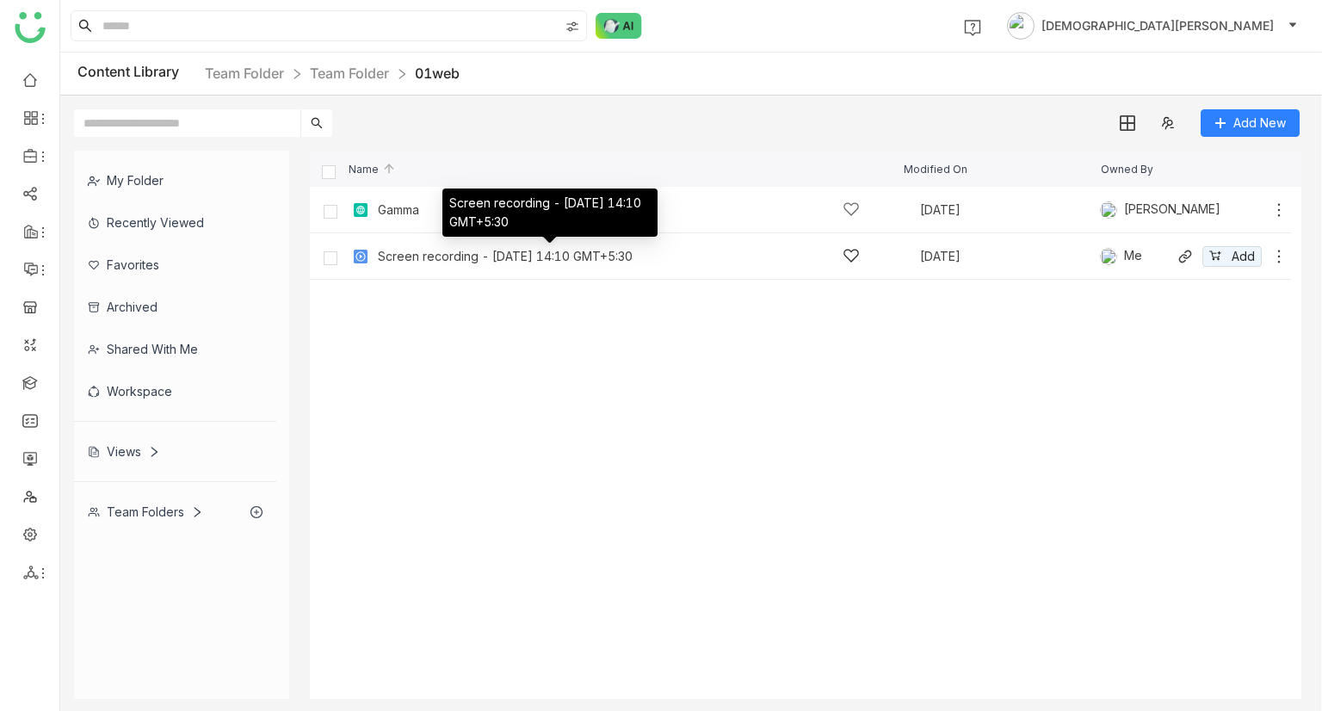
click at [475, 256] on div "Screen recording - 23 September 2025 at 14:10 GMT+5:30" at bounding box center [505, 257] width 255 height 14
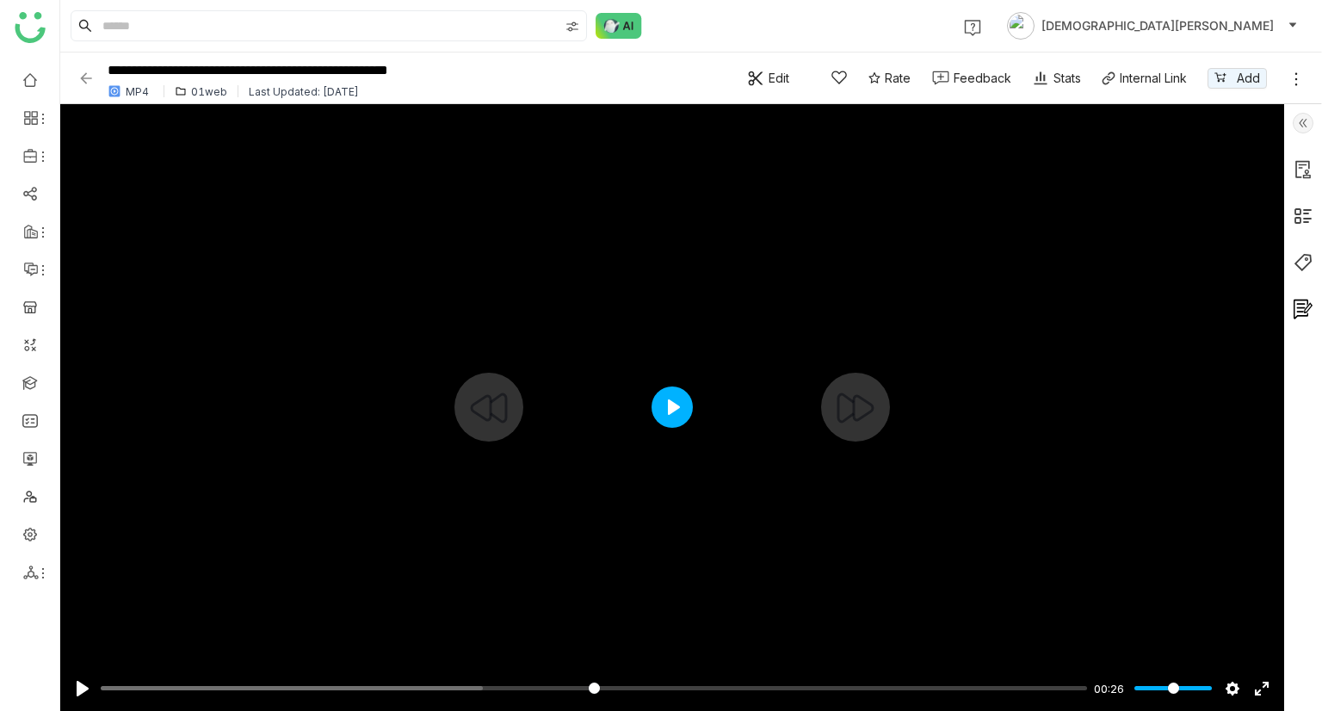
click at [684, 409] on button "Play" at bounding box center [671, 406] width 41 height 41
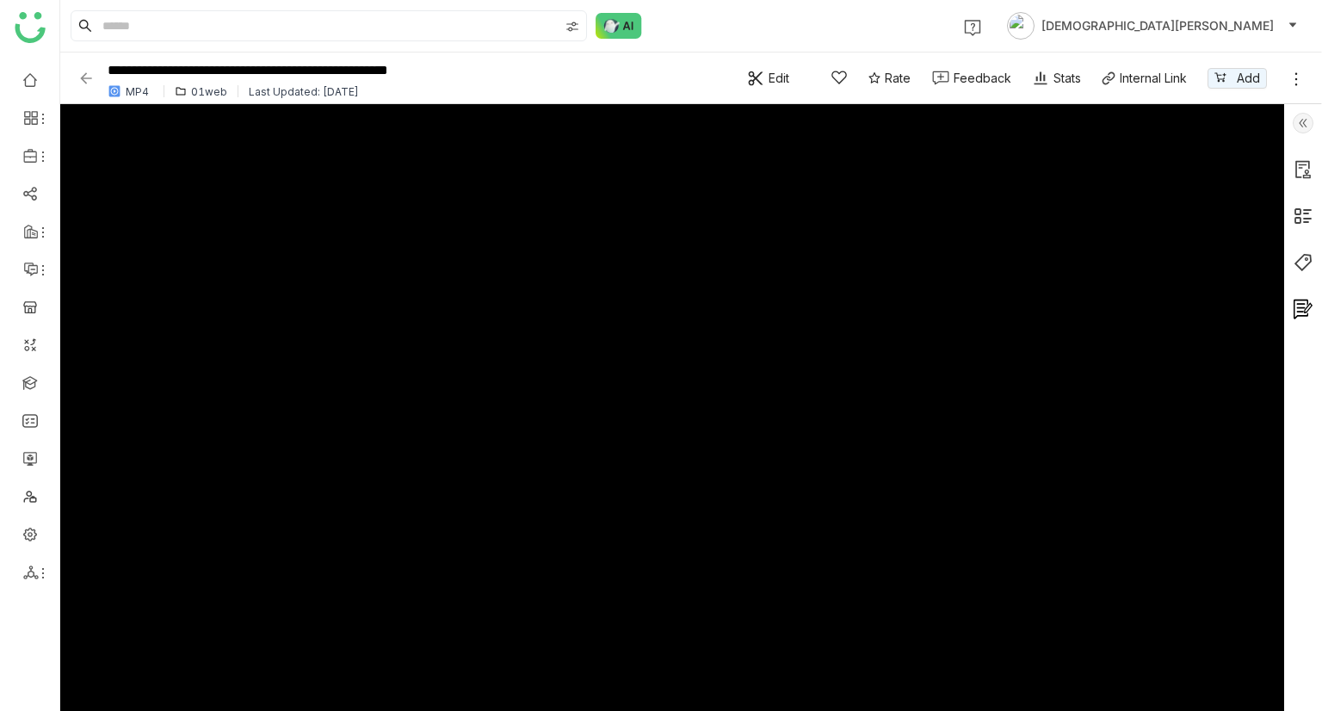
click at [764, 80] on div "Edit" at bounding box center [768, 78] width 42 height 18
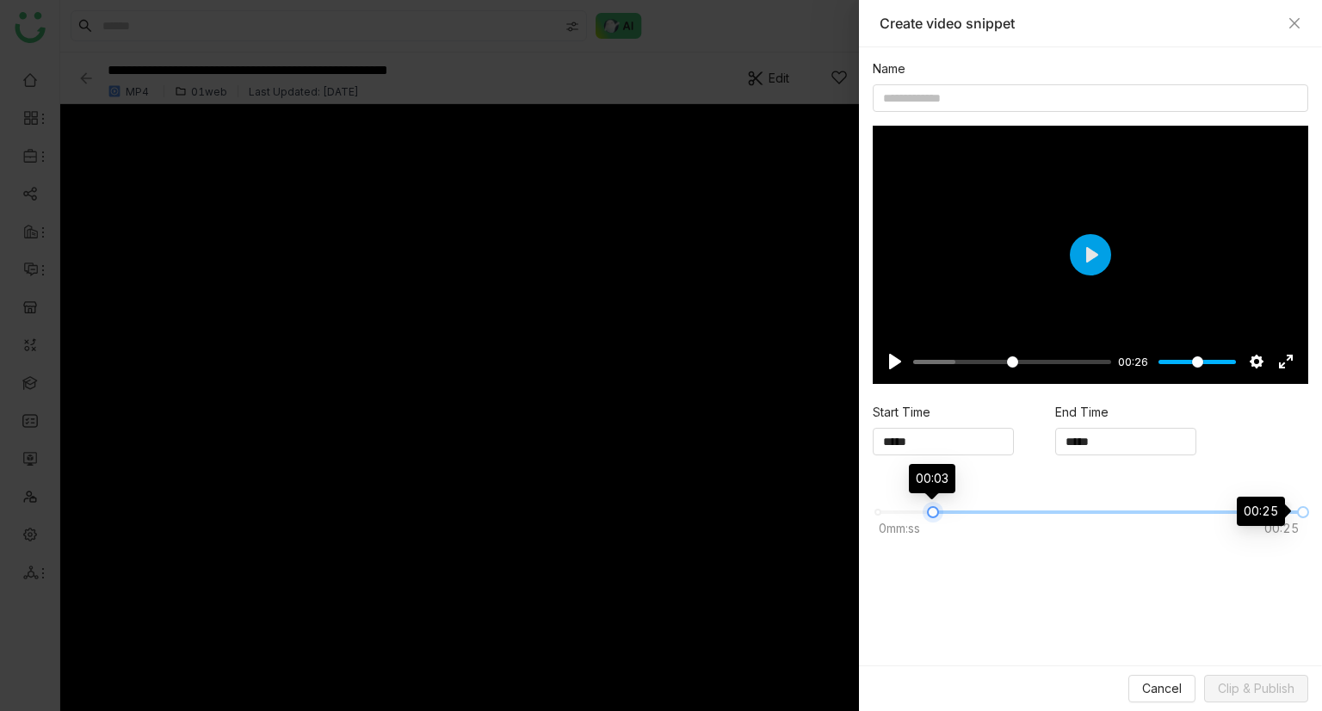
type input "*****"
drag, startPoint x: 883, startPoint y: 509, endPoint x: 946, endPoint y: 521, distance: 65.0
click at [946, 521] on div "0mm:ss 00:25" at bounding box center [1089, 519] width 435 height 43
type input "*****"
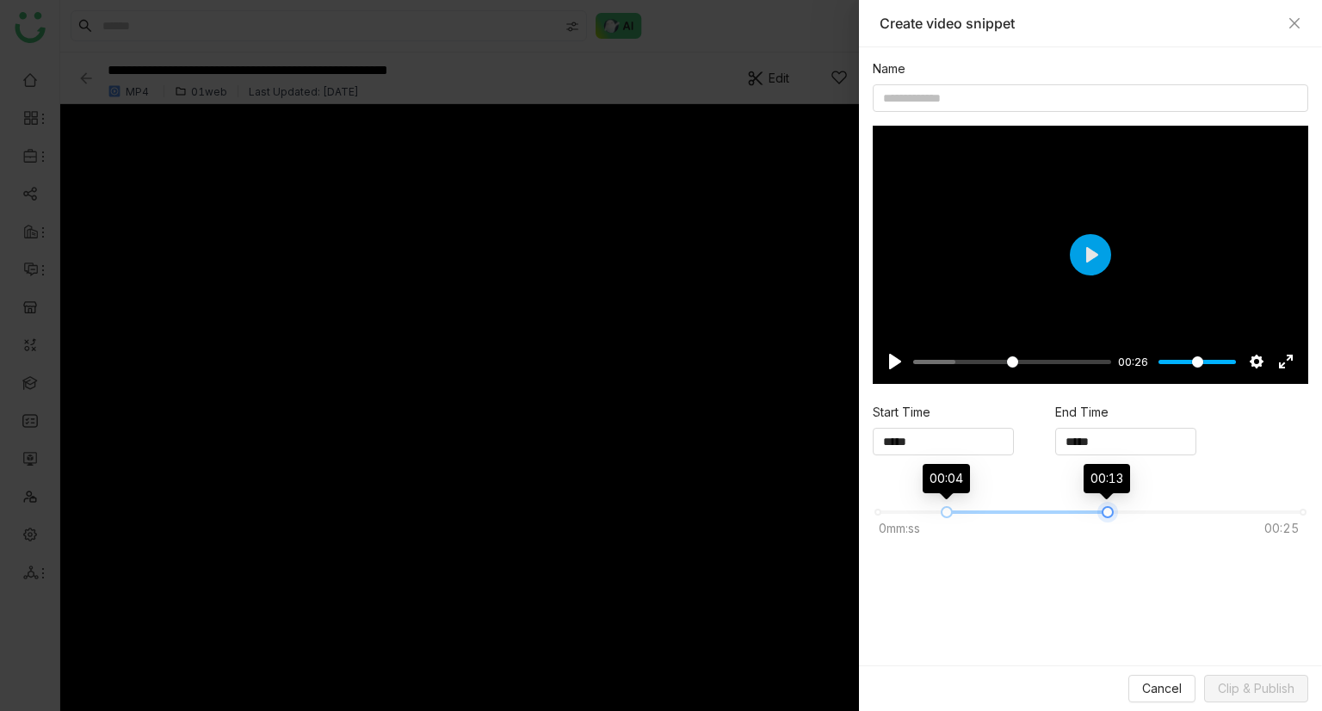
type input "*****"
drag, startPoint x: 1305, startPoint y: 512, endPoint x: 1113, endPoint y: 525, distance: 193.2
click at [1113, 521] on div "0mm:ss 00:25" at bounding box center [1089, 519] width 435 height 43
click at [1183, 595] on form "Name Pause Play % buffered 00:11 00:26 Settings Captions Disabled Quality undef…" at bounding box center [1089, 356] width 435 height 590
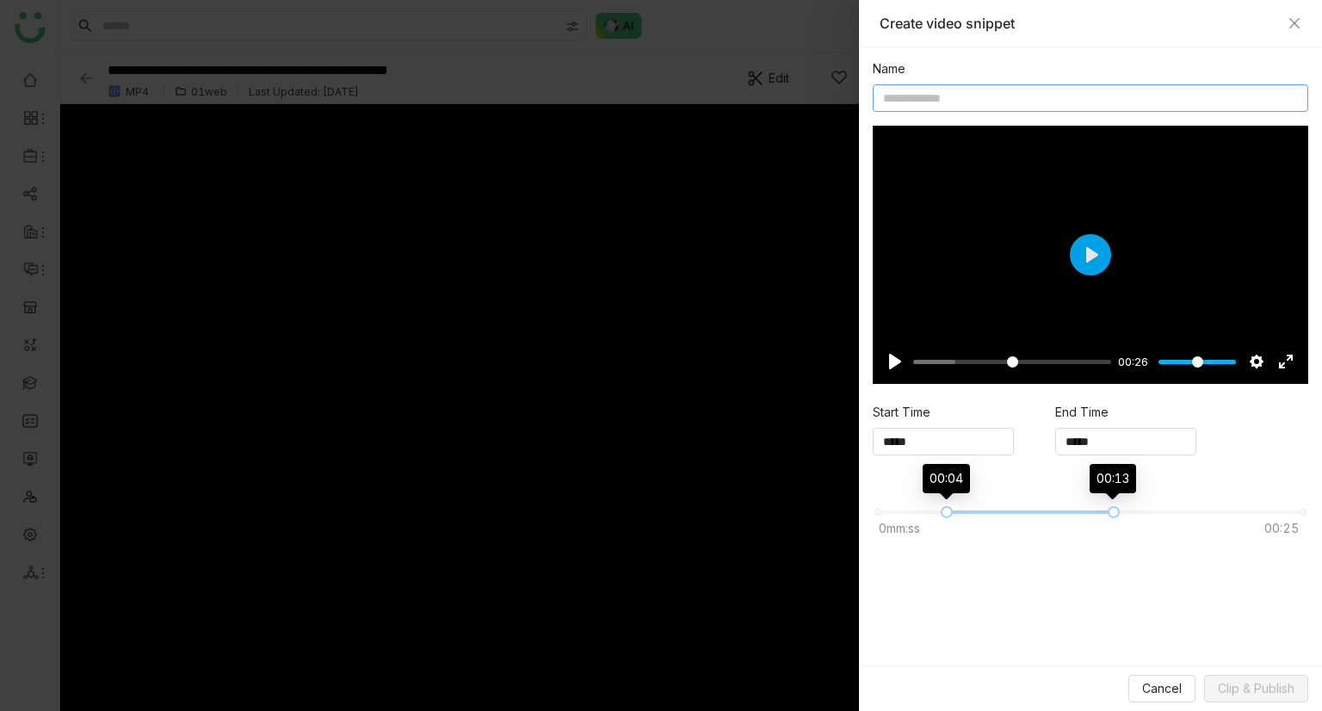
click at [985, 87] on input at bounding box center [1089, 98] width 435 height 28
type input "*****"
type input "****"
type input "*****"
type input "***"
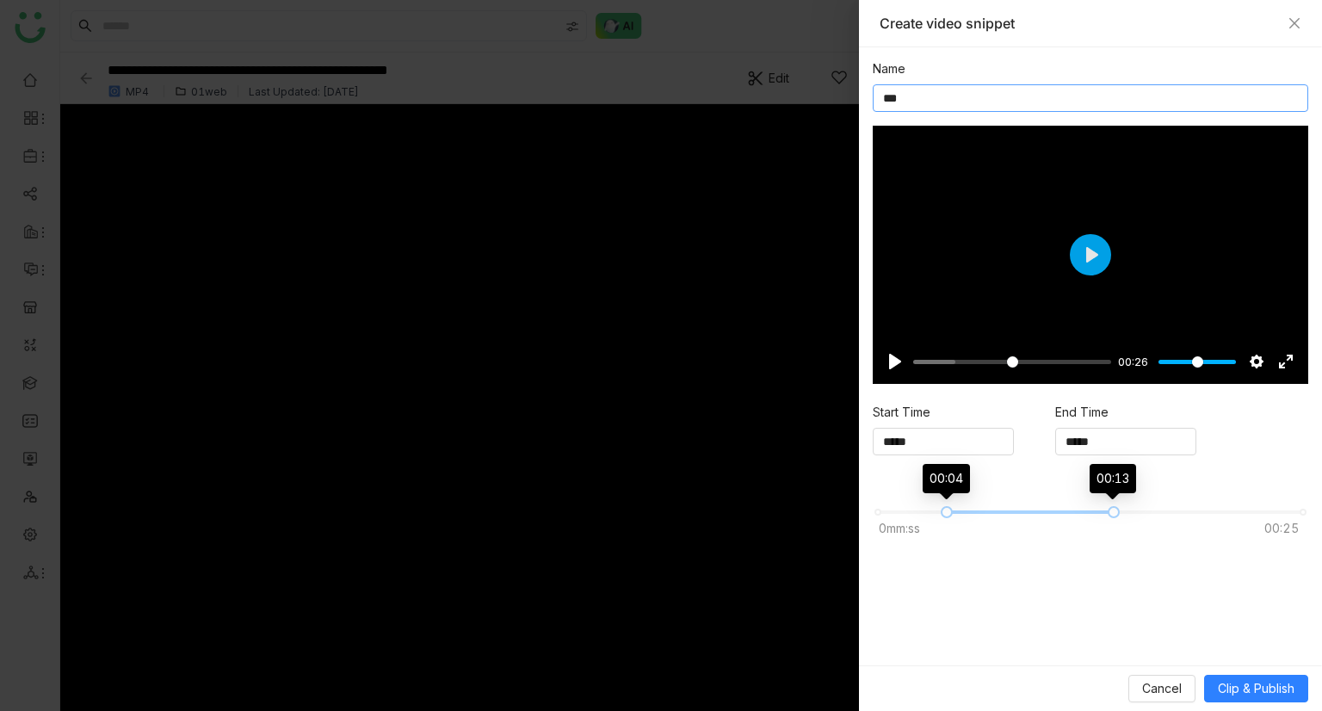
type input "*****"
type input "*"
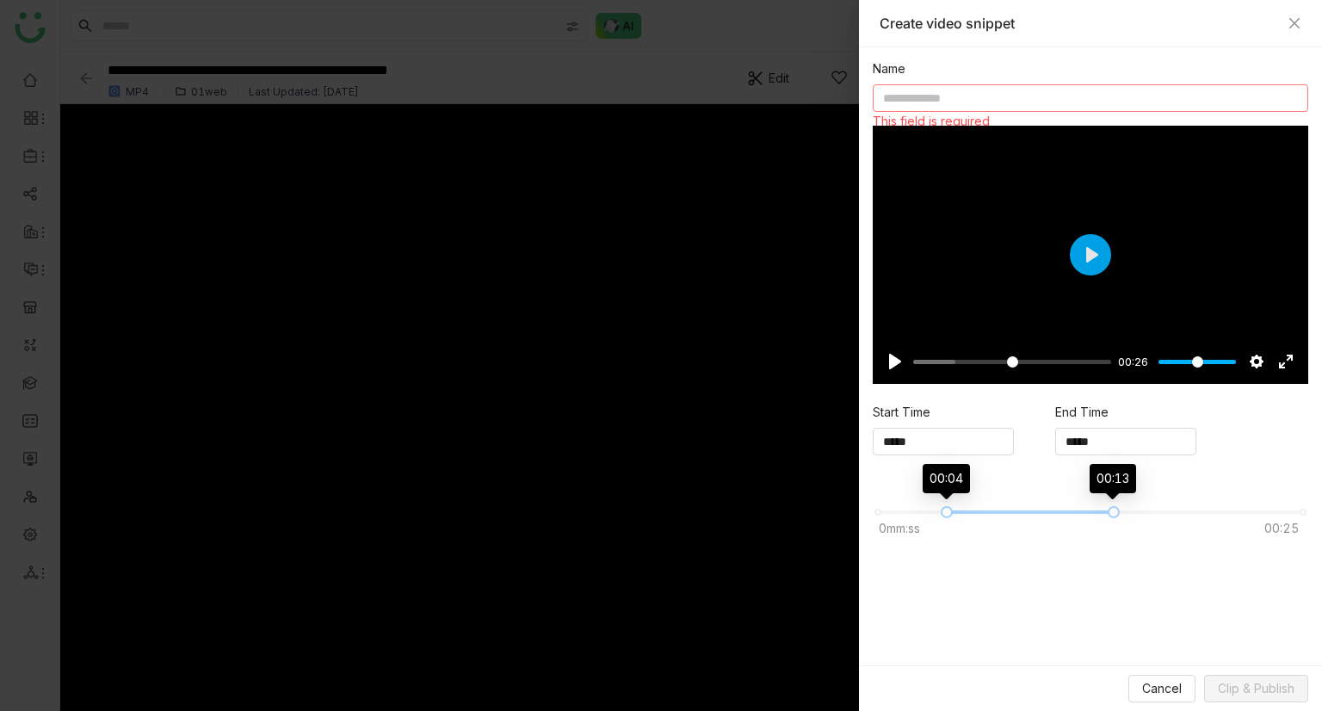
type input "*****"
type input "**"
type input "*****"
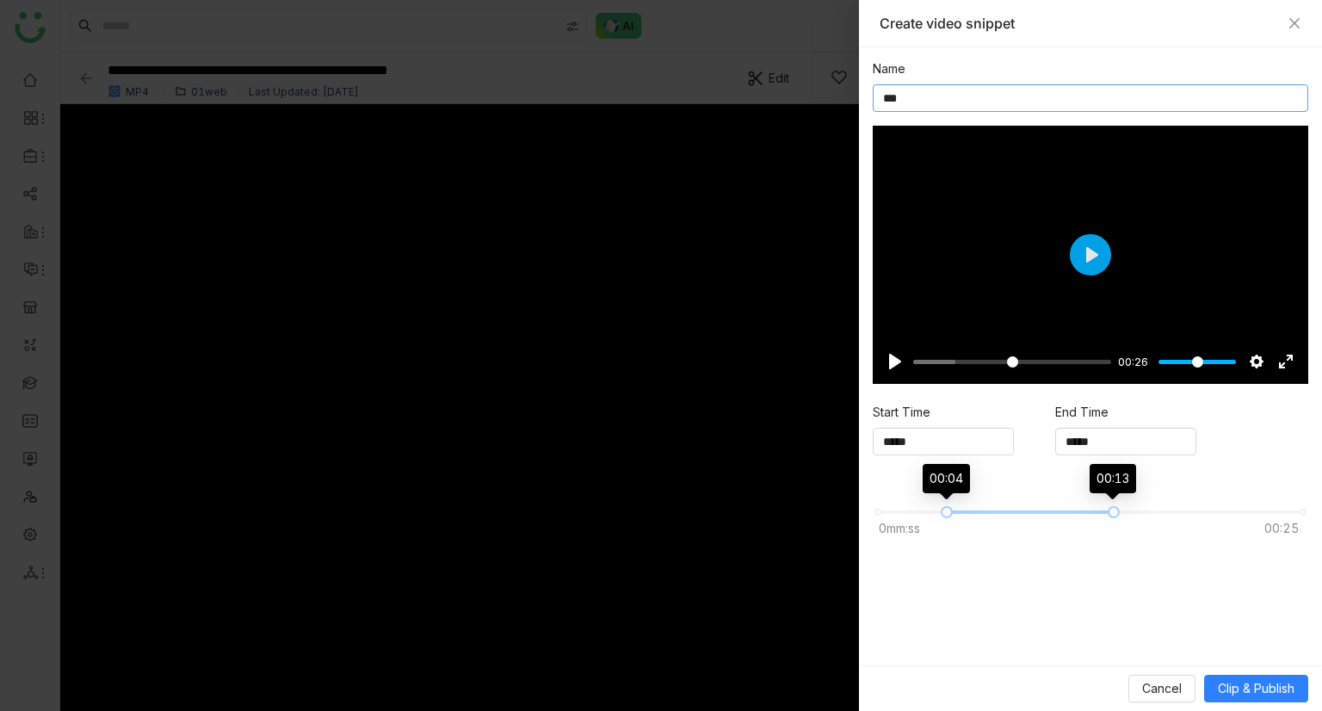
type input "****"
type input "*****"
type input "****"
type input "*****"
type input "****"
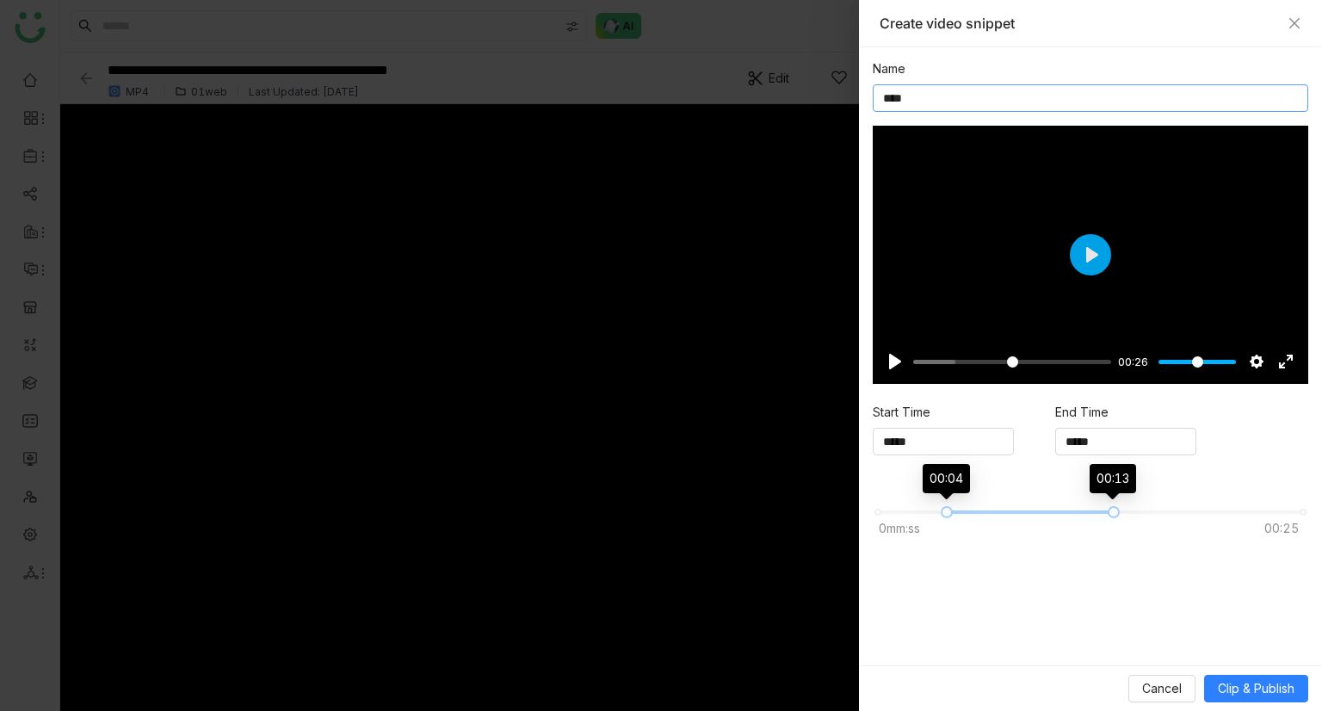
type input "*****"
type input "******"
type input "*****"
type input "*******"
type input "*****"
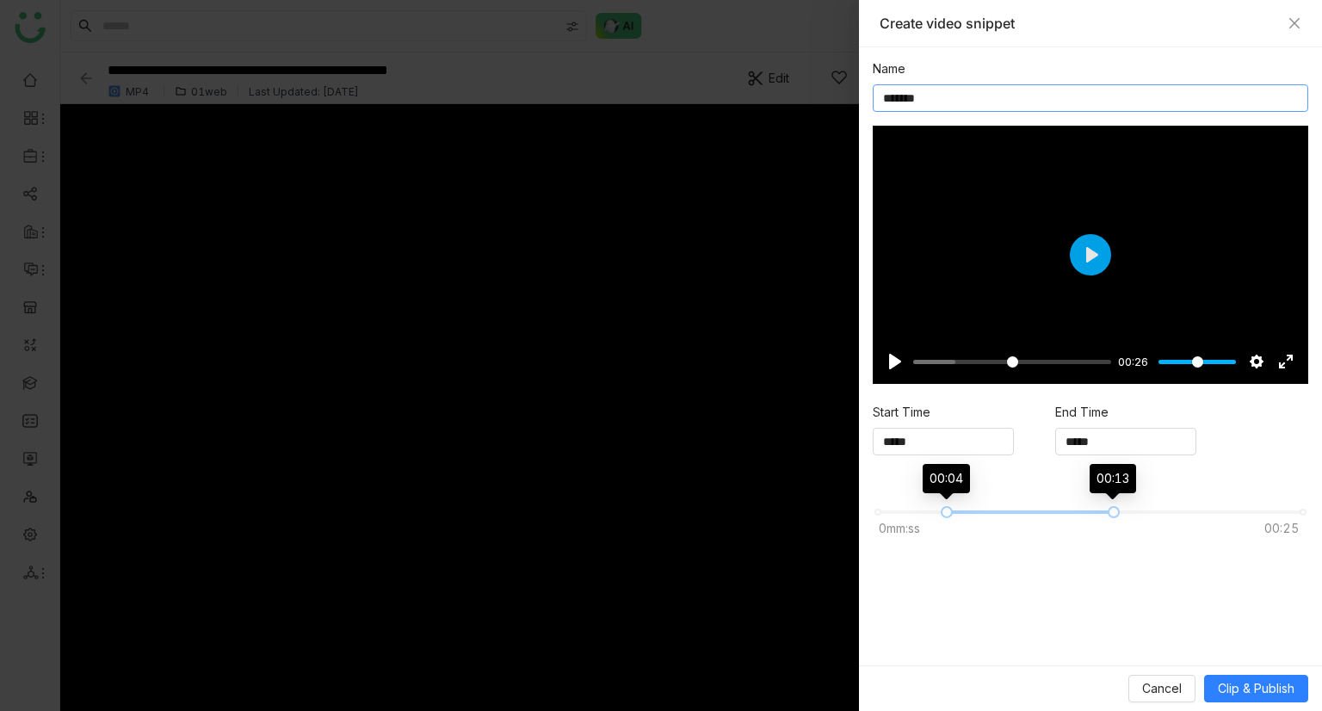
type input "******"
type input "*****"
type input "*******"
type input "****"
type input "********"
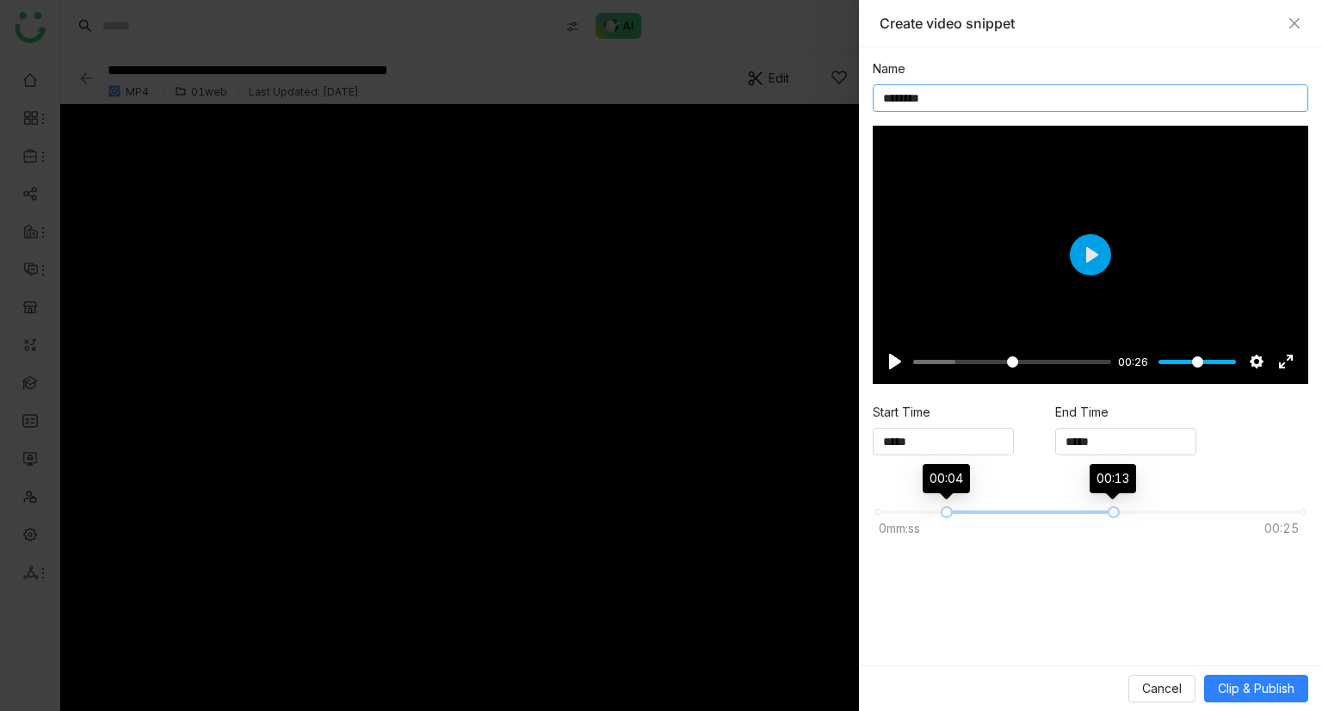
type input "*****"
type input "**********"
type input "*****"
type input "**********"
type input "*****"
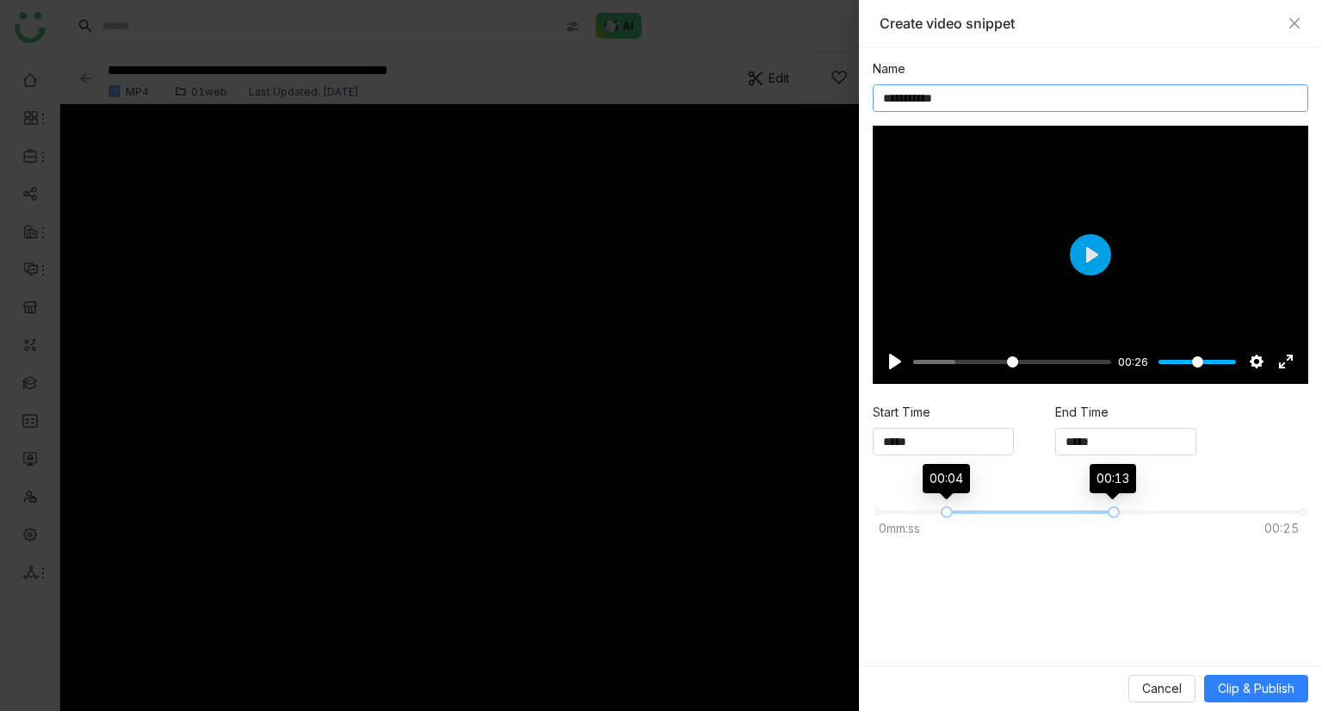
type input "**********"
type input "*****"
type input "**********"
type input "*****"
type input "**********"
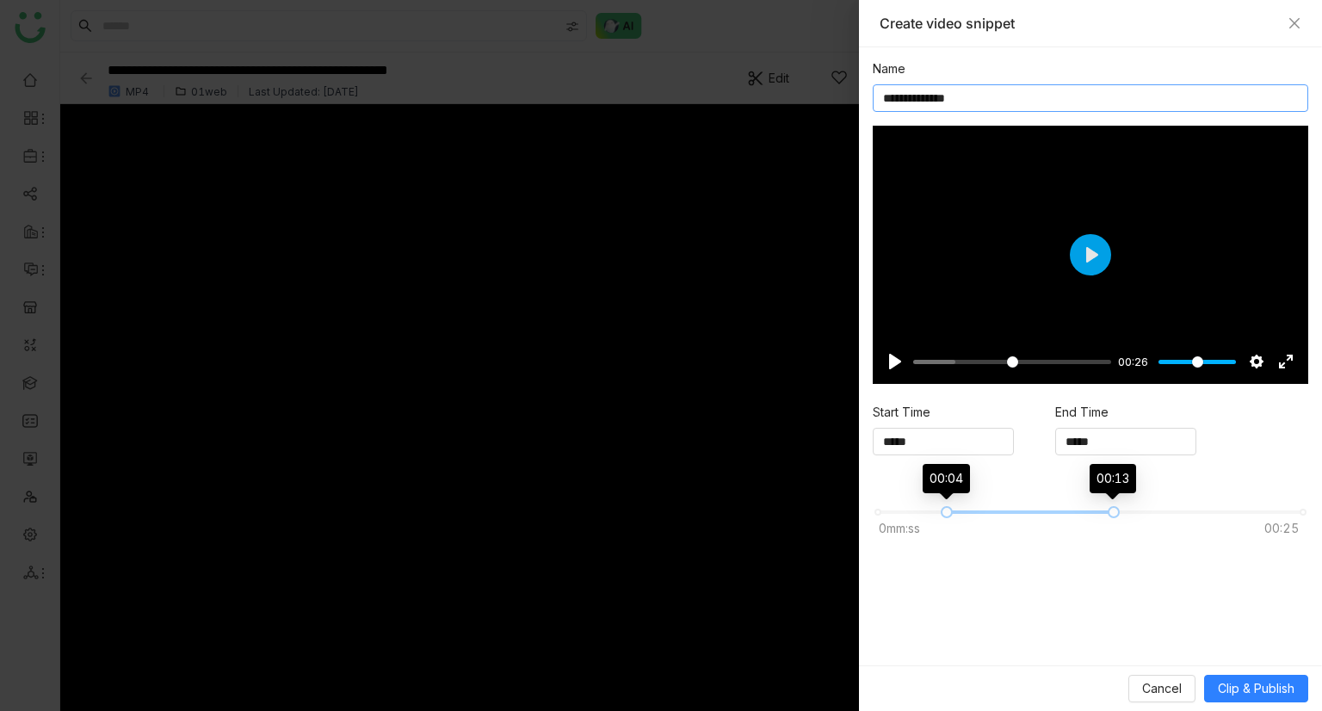
type input "*****"
type input "**********"
click at [1271, 681] on span "Clip & Publish" at bounding box center [1256, 688] width 77 height 19
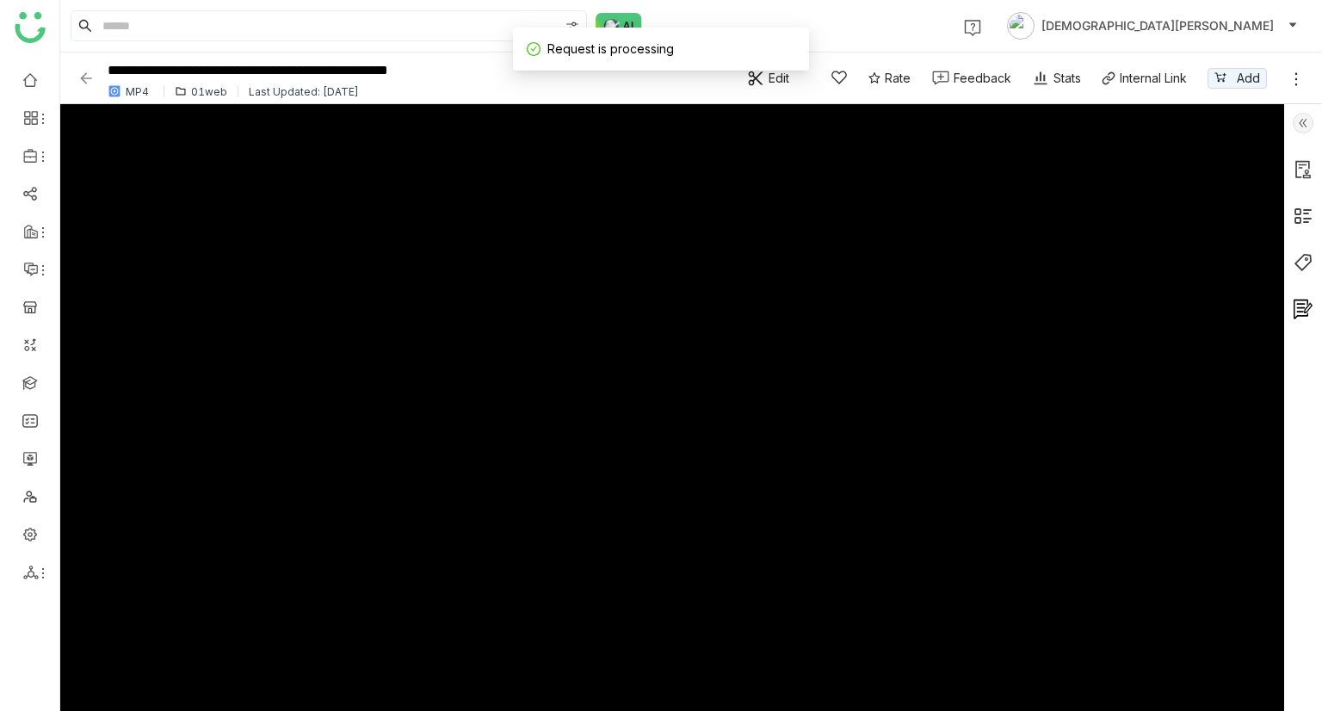
type input "***"
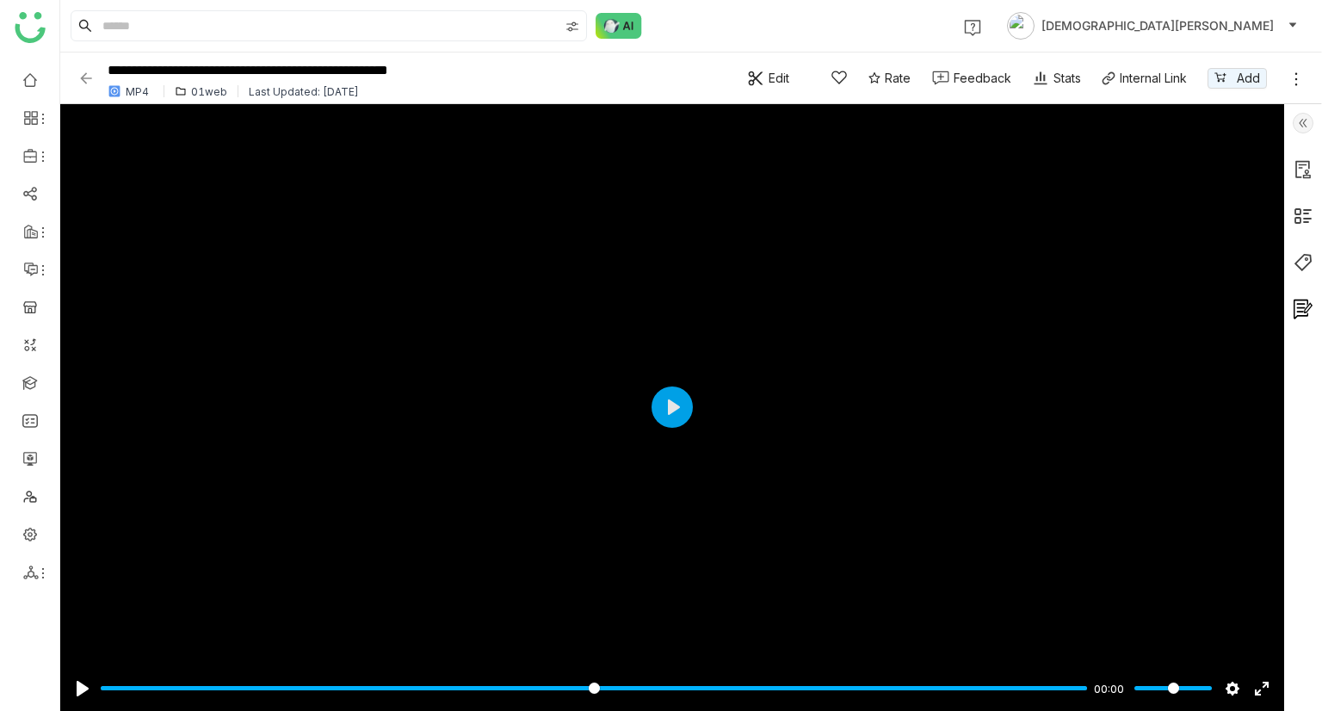
click at [83, 73] on img at bounding box center [85, 78] width 17 height 17
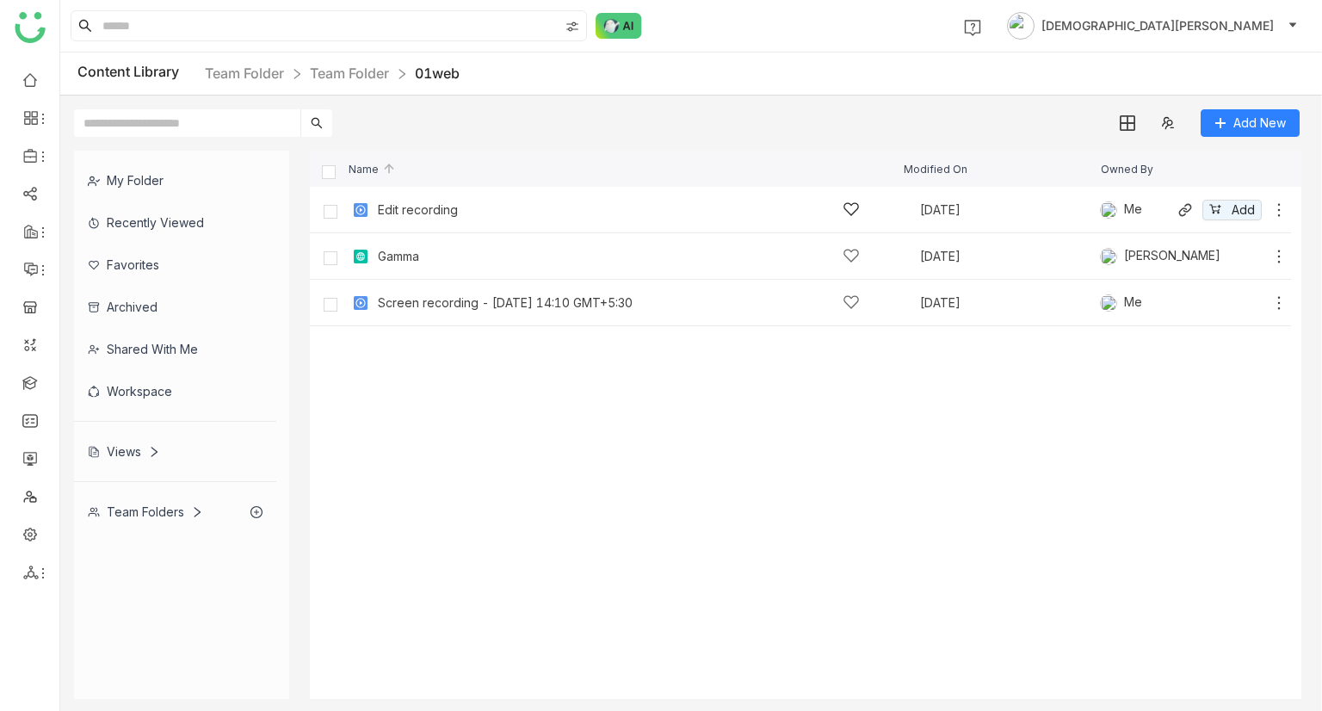
click at [458, 207] on div "Edit recording" at bounding box center [619, 209] width 482 height 18
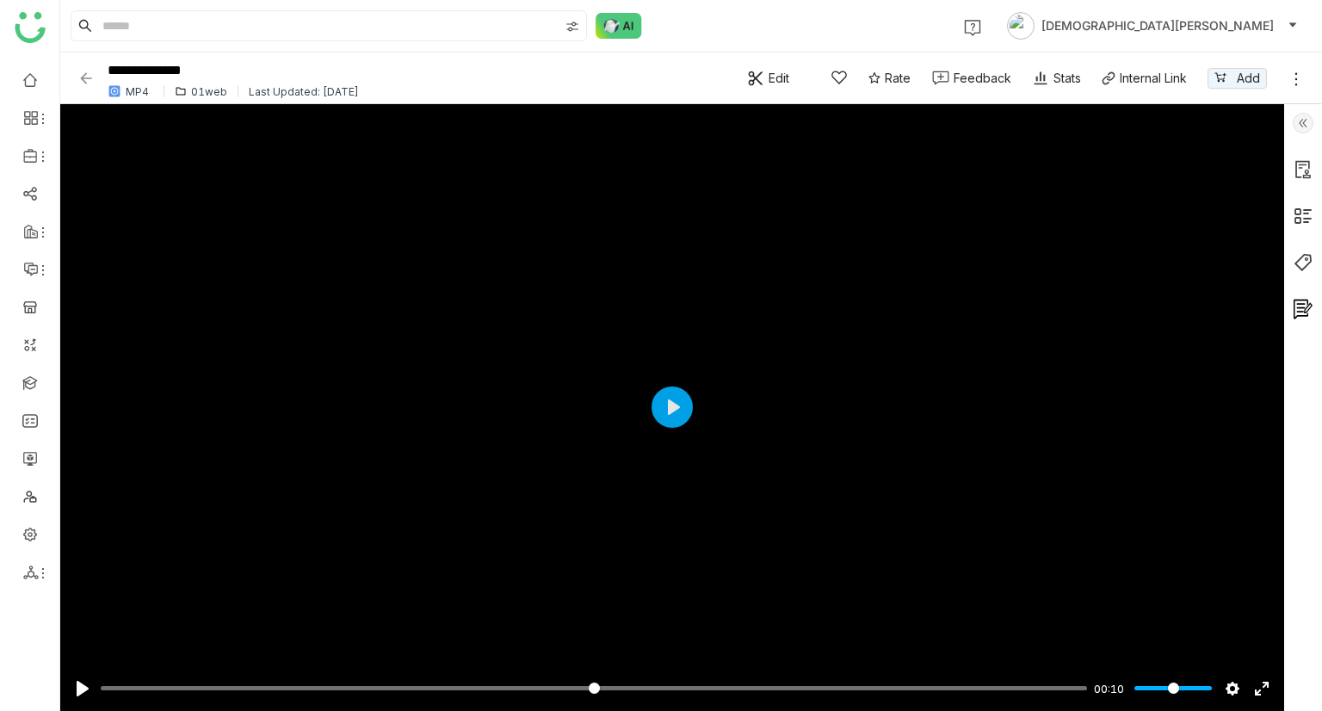
click at [204, 92] on div "01web" at bounding box center [209, 91] width 36 height 13
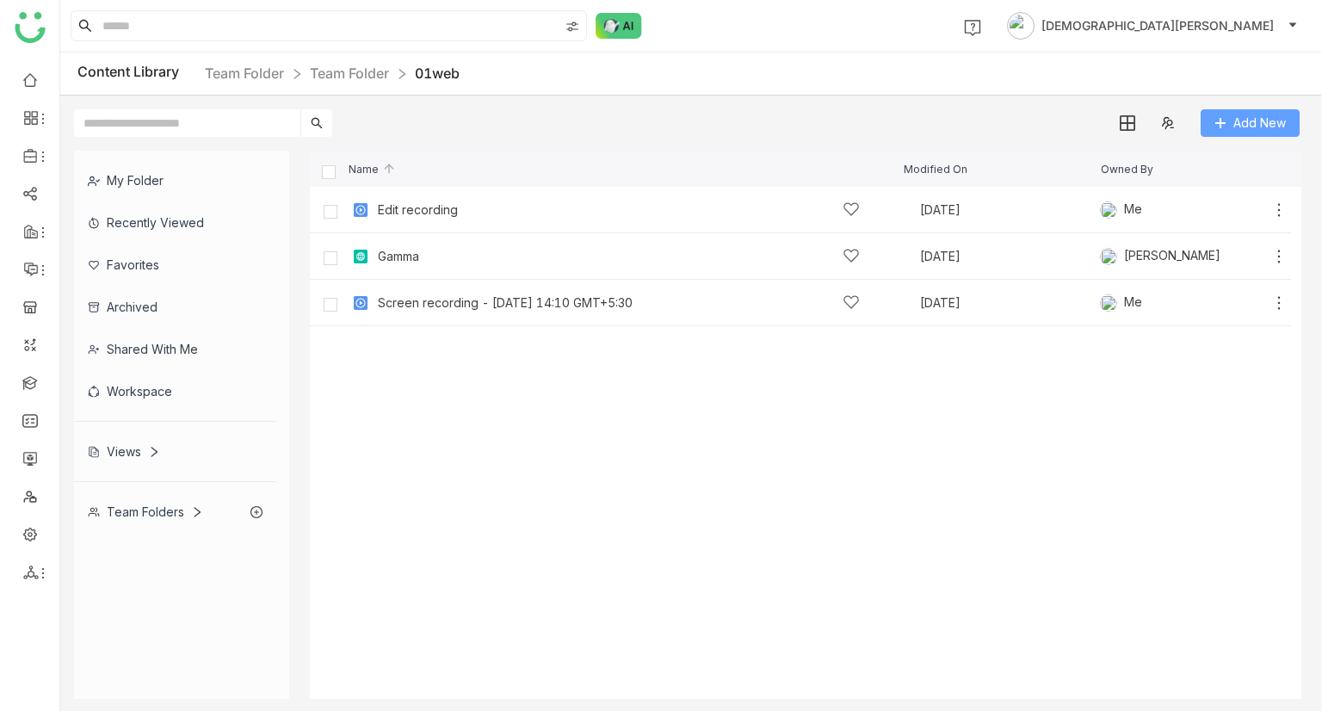
click at [1255, 122] on span "Add New" at bounding box center [1259, 123] width 52 height 19
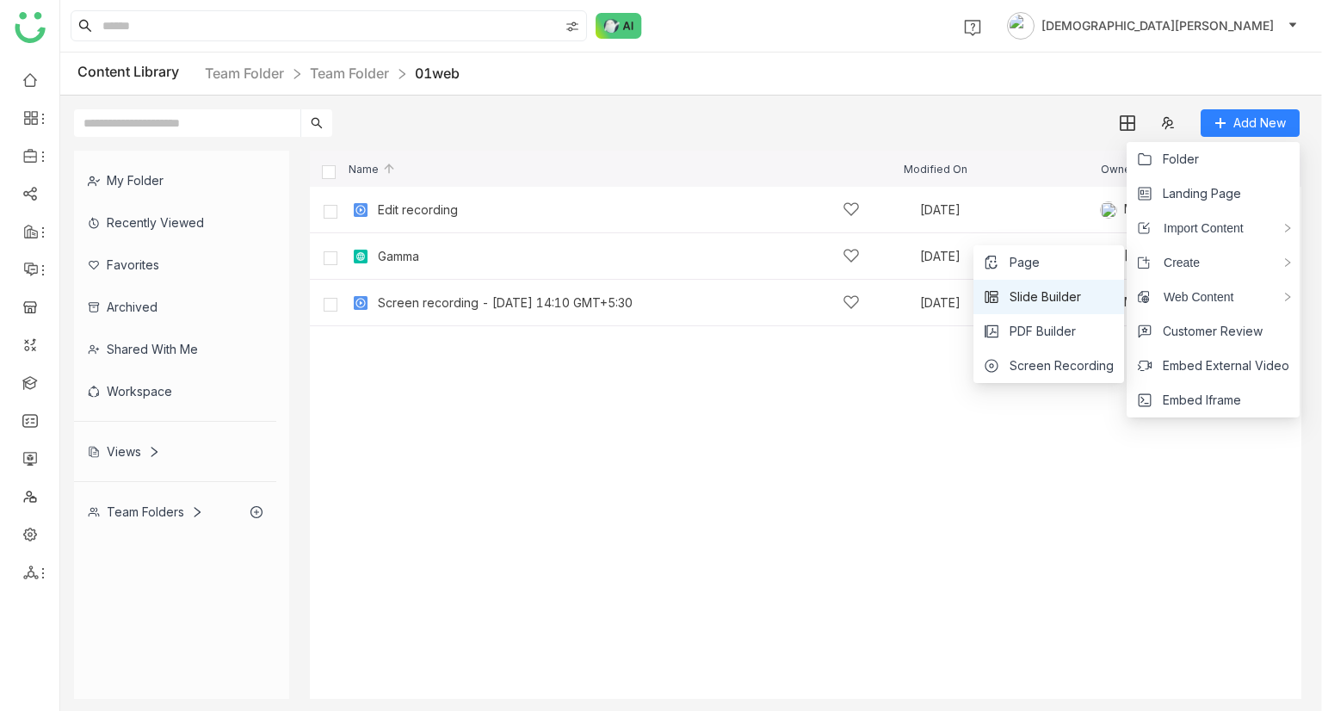
click at [1052, 294] on span "Slide Builder" at bounding box center [1044, 296] width 71 height 19
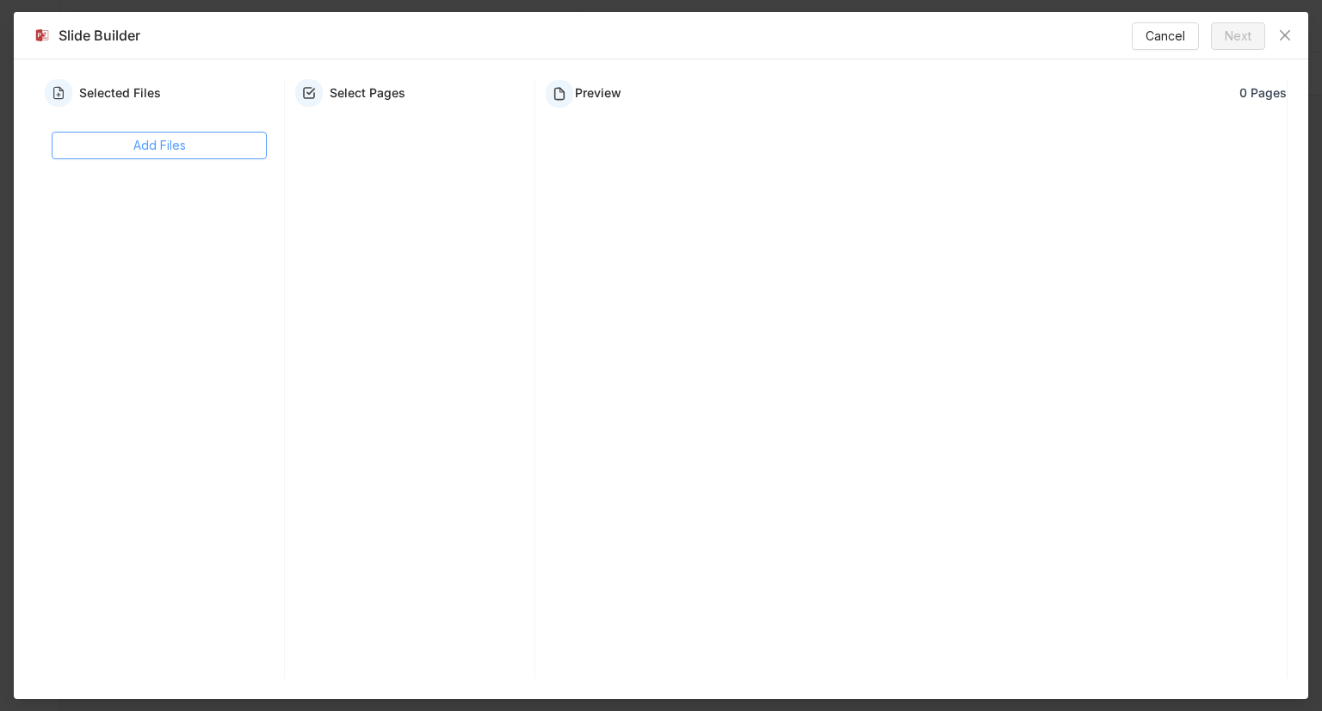
click at [188, 158] on button "Add Files" at bounding box center [159, 146] width 215 height 28
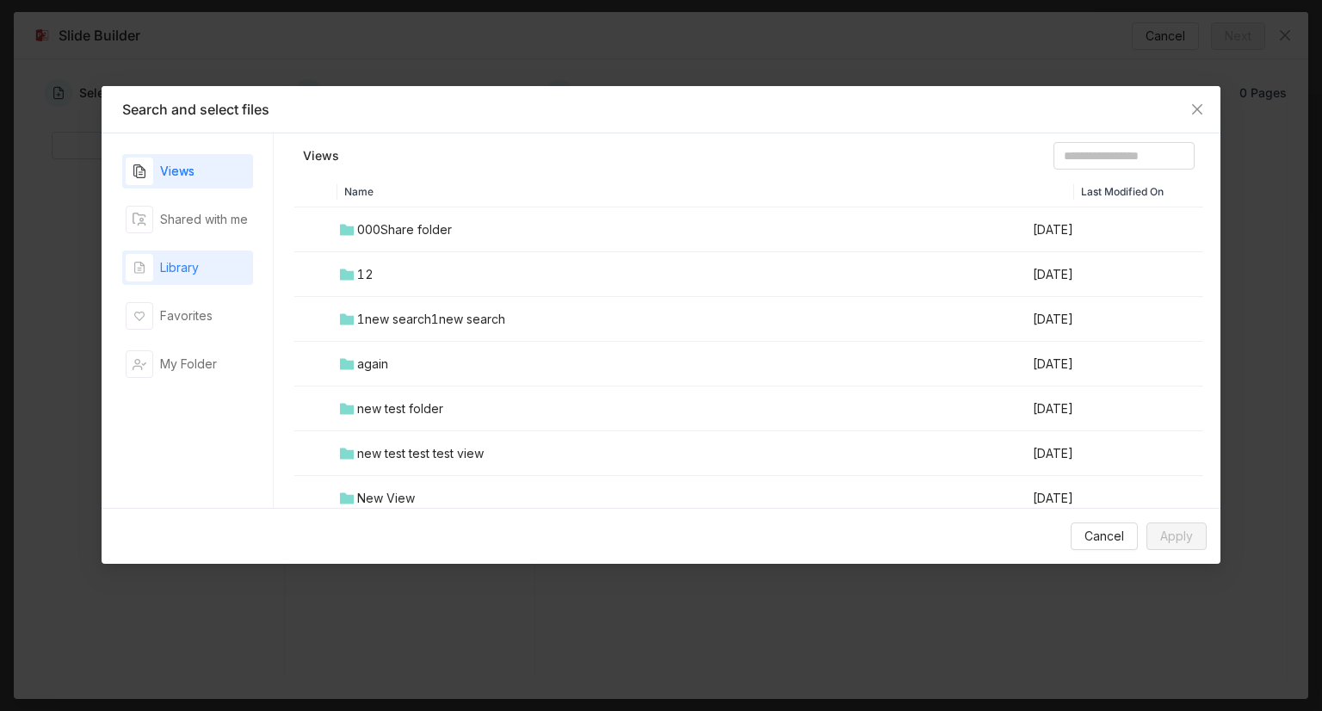
click at [216, 263] on div "Library" at bounding box center [187, 267] width 131 height 34
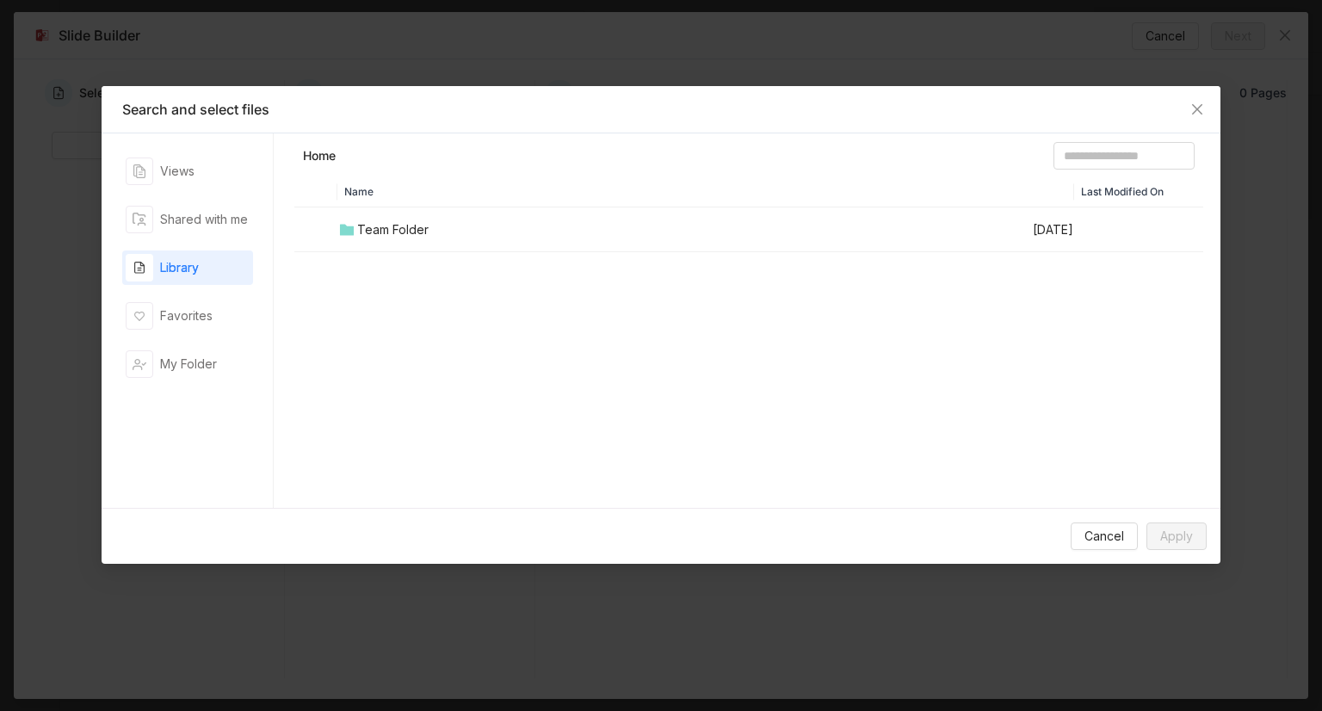
click at [423, 218] on td "Team Folder" at bounding box center [684, 229] width 694 height 45
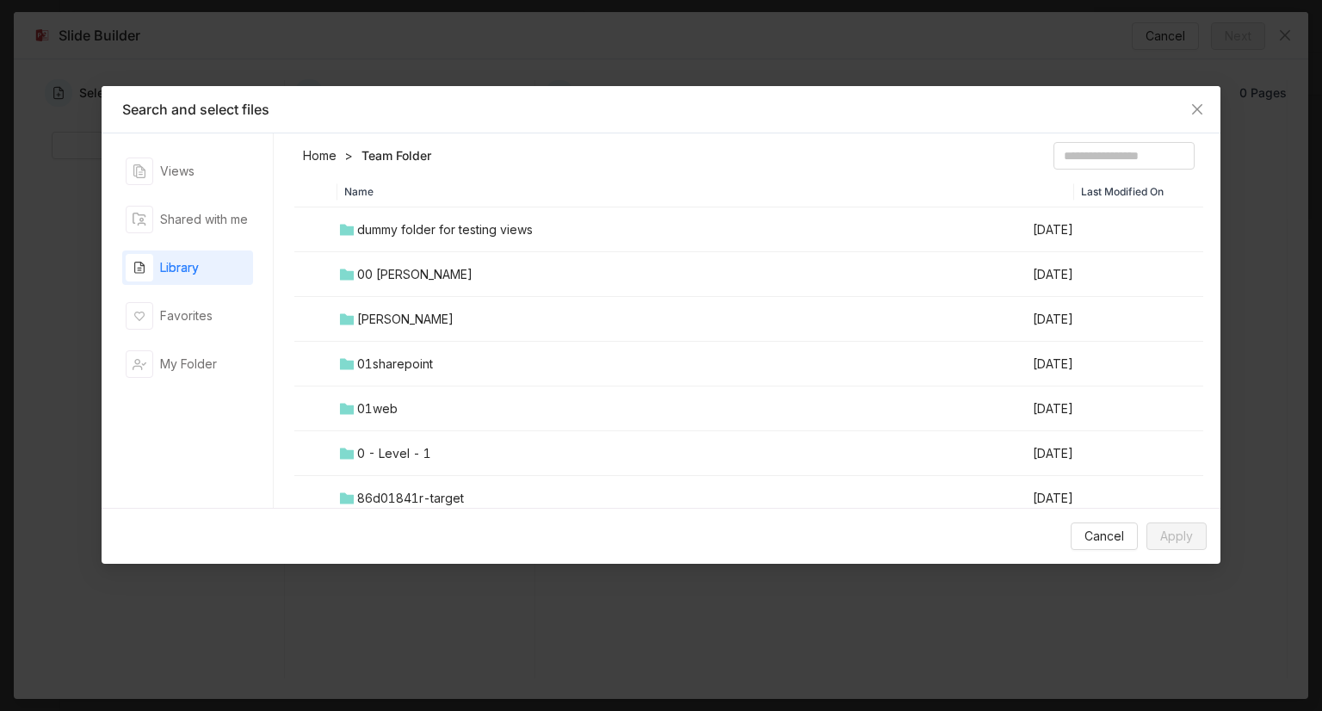
click at [447, 237] on div "dummy folder for testing views" at bounding box center [445, 229] width 176 height 19
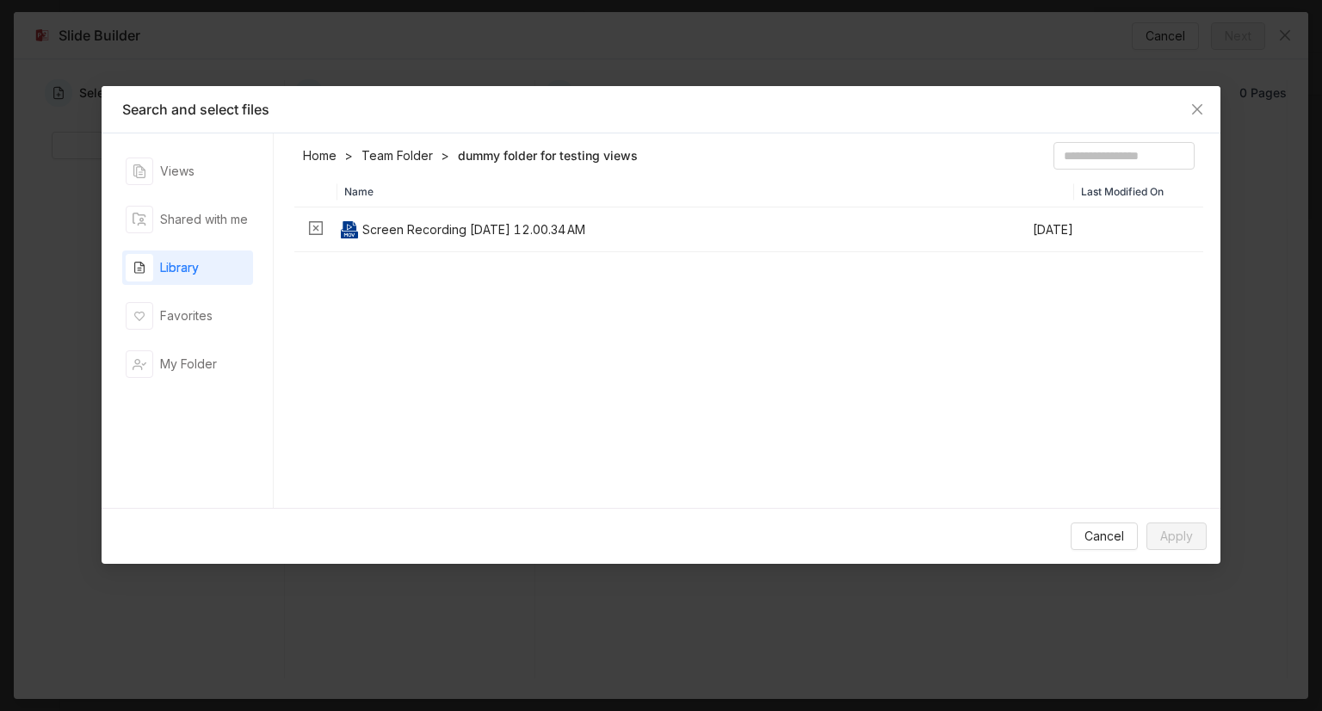
click at [399, 165] on header "Home Team Folder dummy folder for testing views" at bounding box center [748, 159] width 909 height 34
click at [417, 159] on link "Team Folder" at bounding box center [396, 155] width 71 height 17
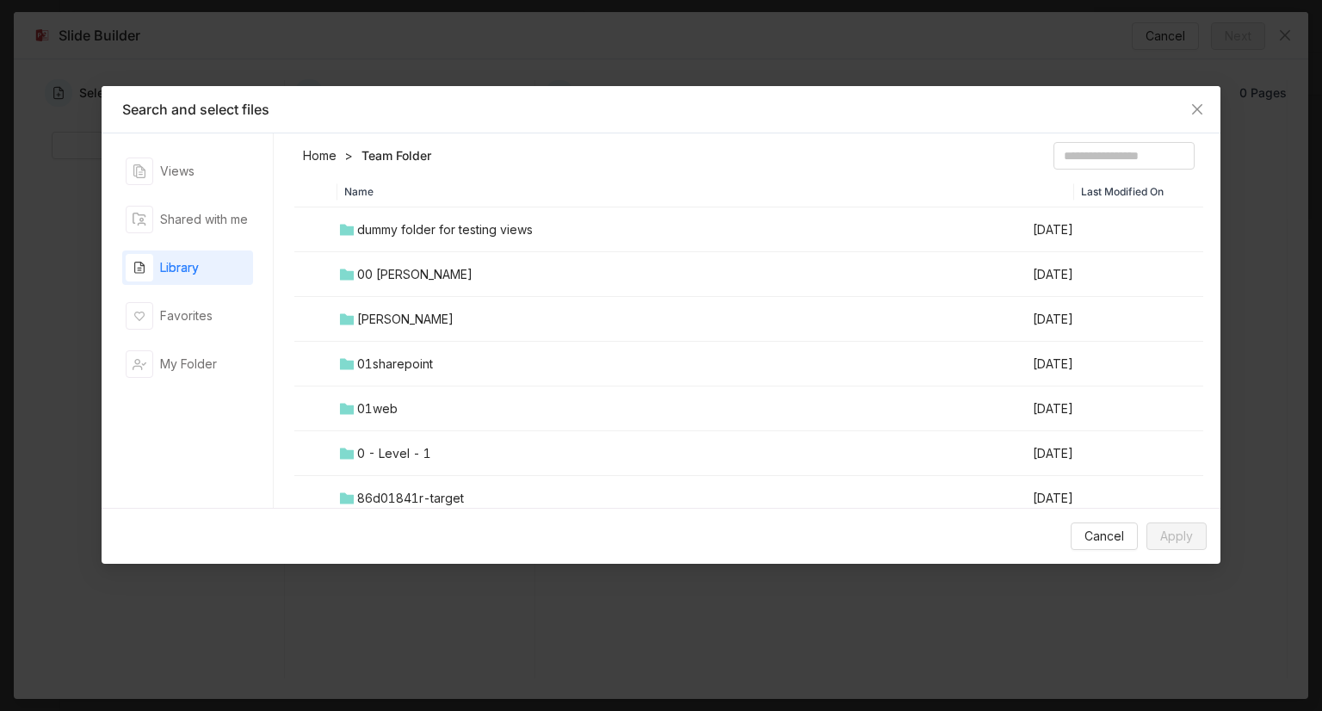
click at [396, 290] on td "00 [PERSON_NAME]" at bounding box center [684, 274] width 694 height 45
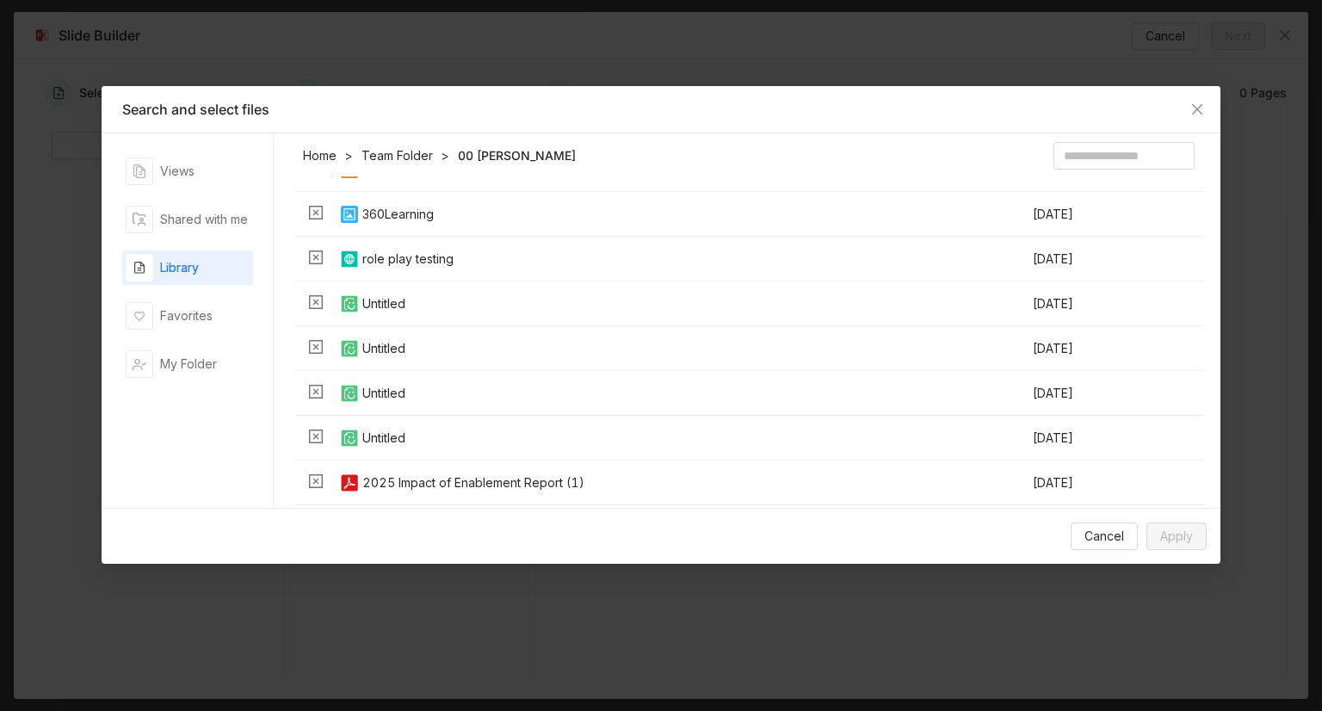
scroll to position [719, 0]
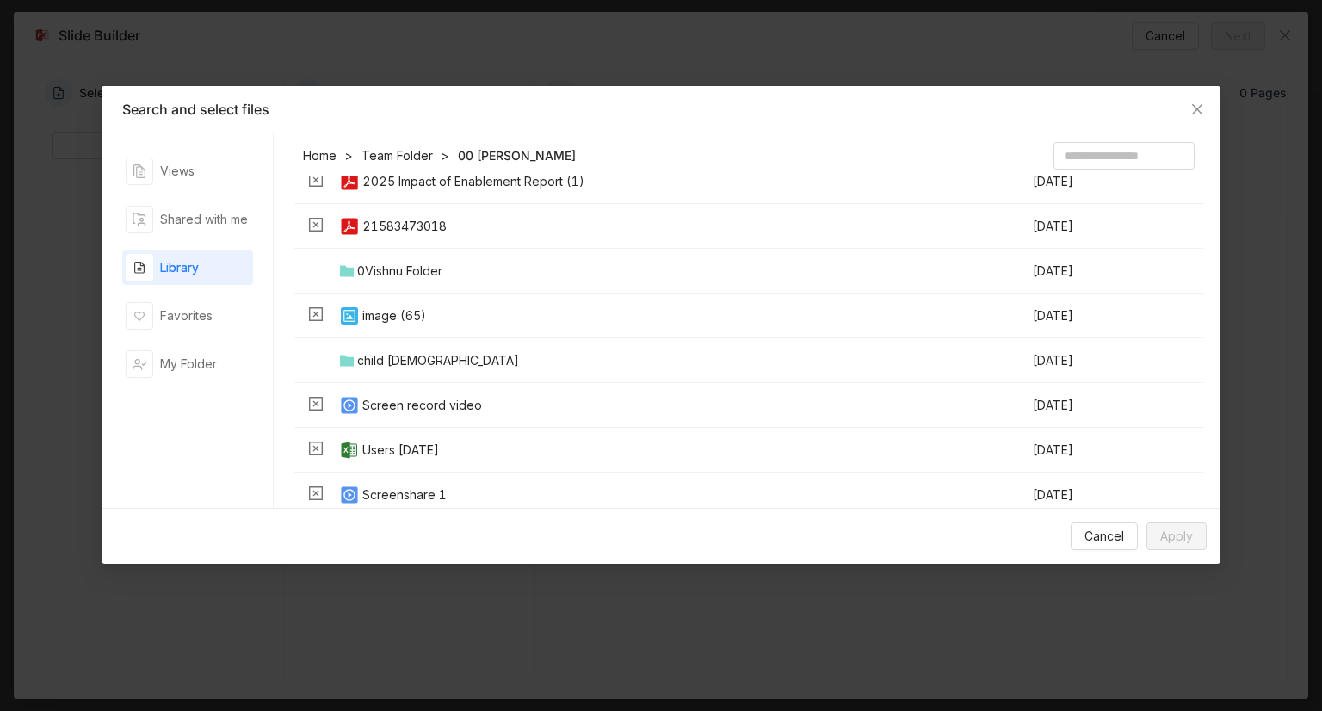
click at [416, 267] on div "0Vishnu Folder" at bounding box center [399, 271] width 85 height 19
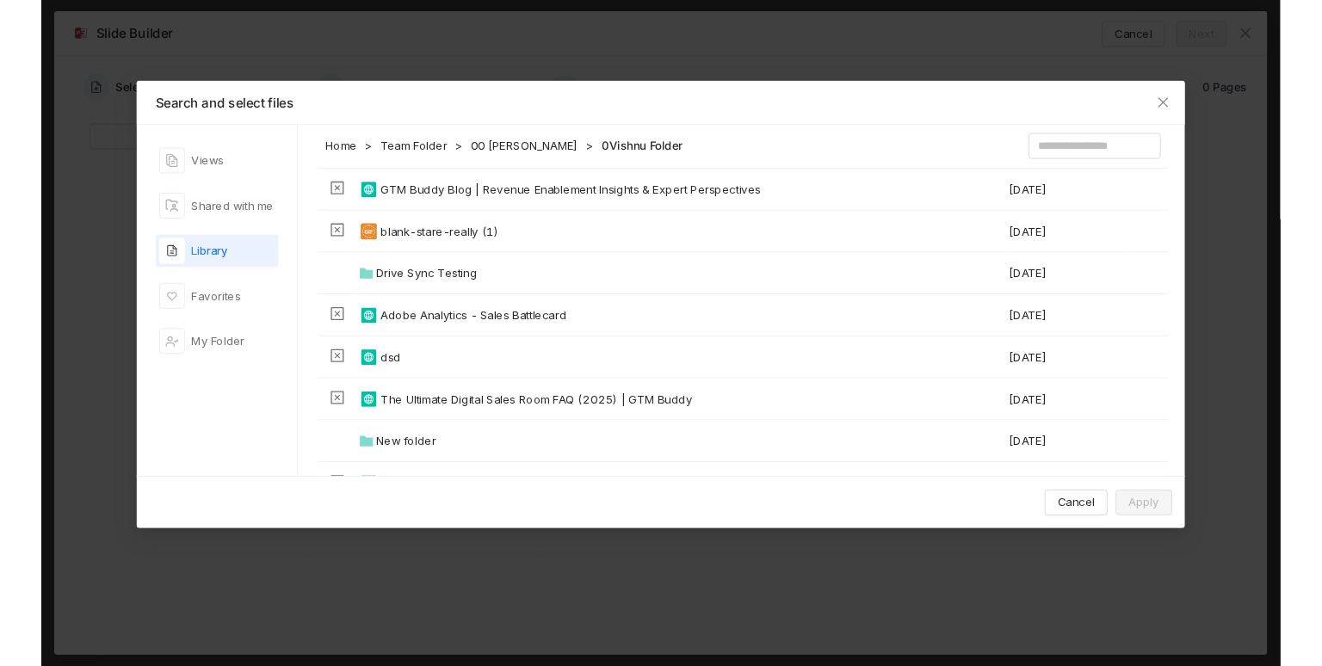
scroll to position [1033, 0]
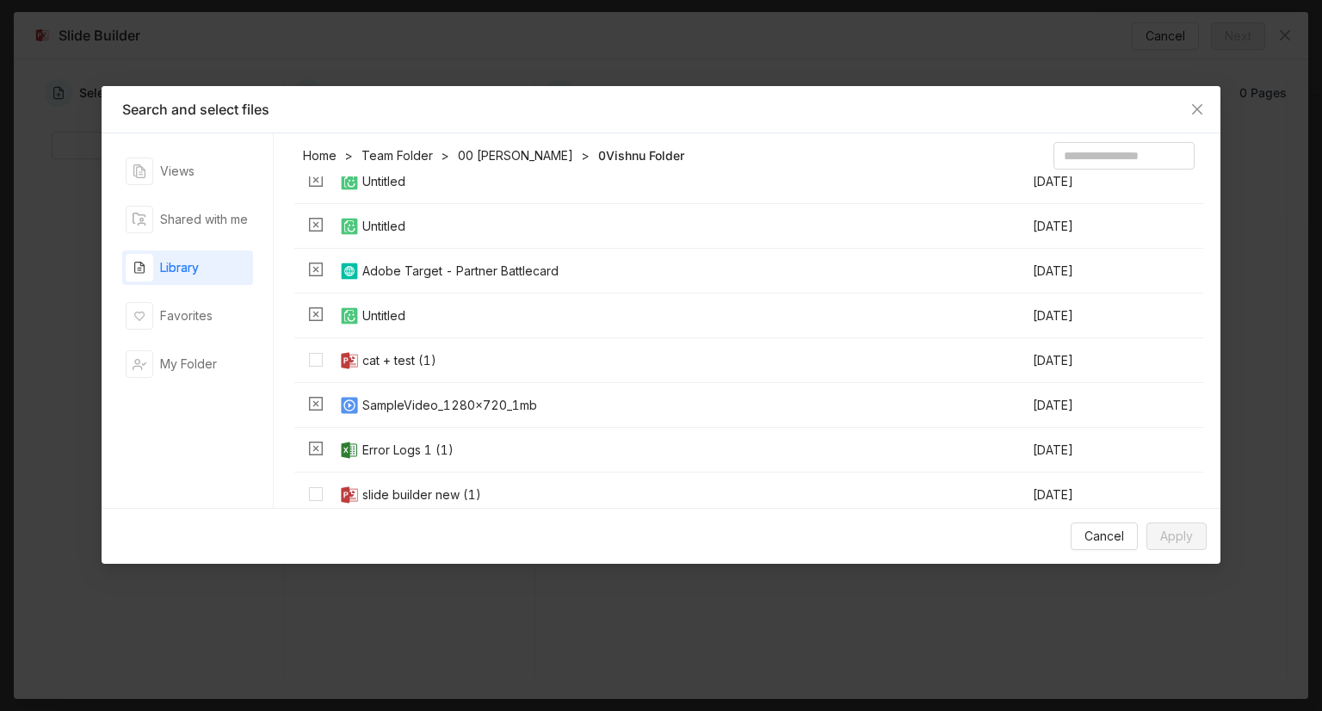
click at [394, 353] on div "cat + test (1)" at bounding box center [399, 360] width 74 height 19
click at [388, 485] on div "slide builder new (1)" at bounding box center [421, 494] width 119 height 19
click at [1167, 538] on span "Apply" at bounding box center [1176, 536] width 33 height 19
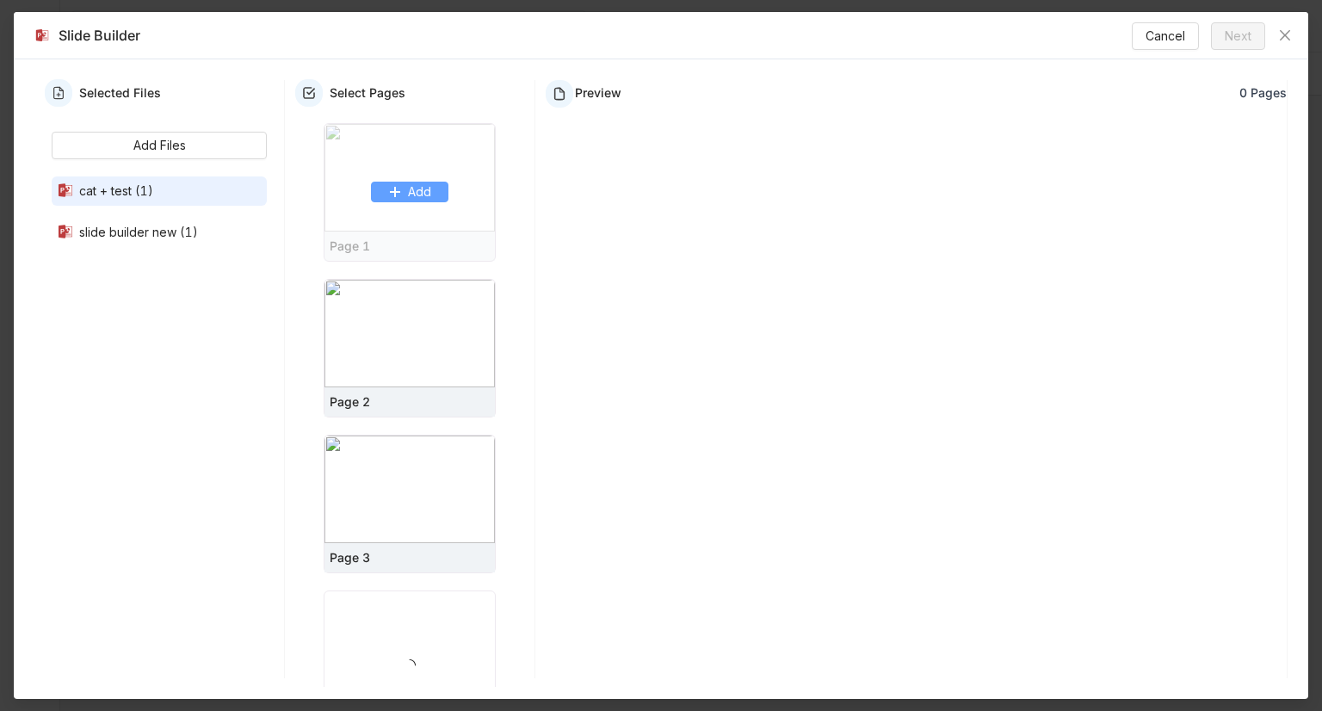
click at [416, 189] on span "Add" at bounding box center [419, 191] width 23 height 19
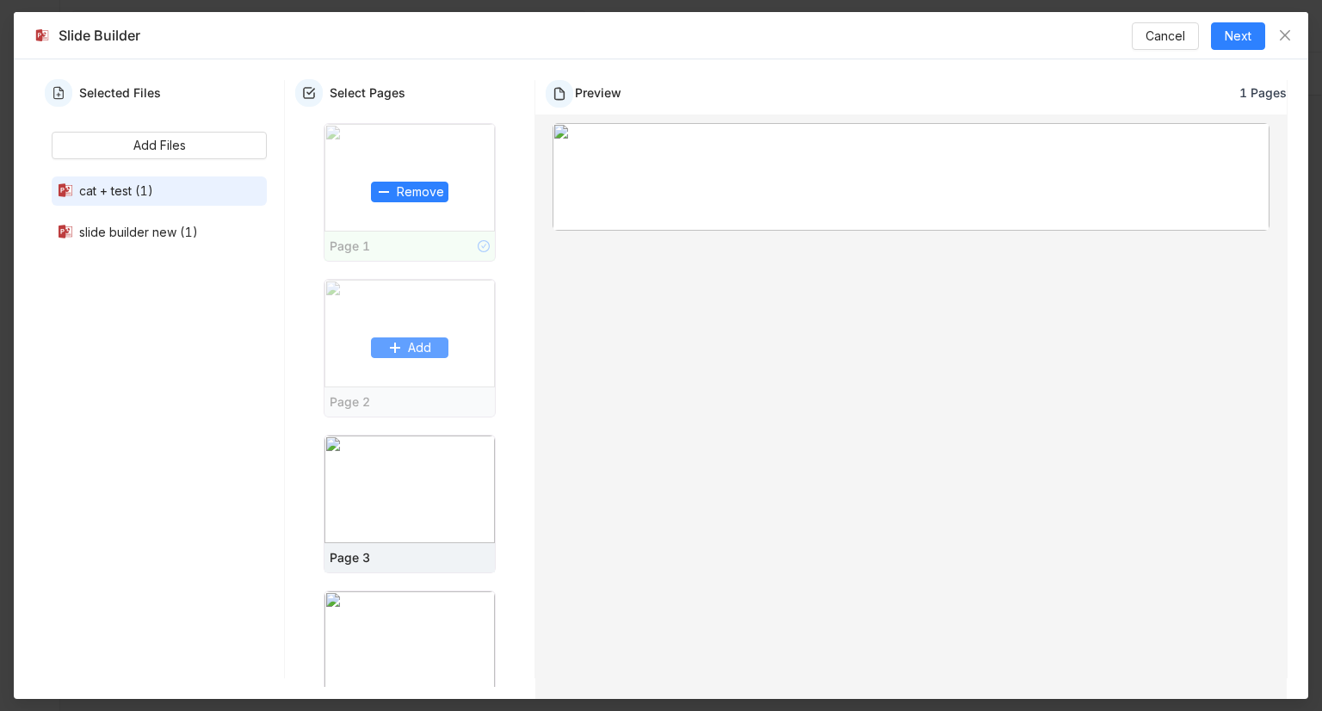
click at [417, 338] on span "Add" at bounding box center [419, 347] width 23 height 19
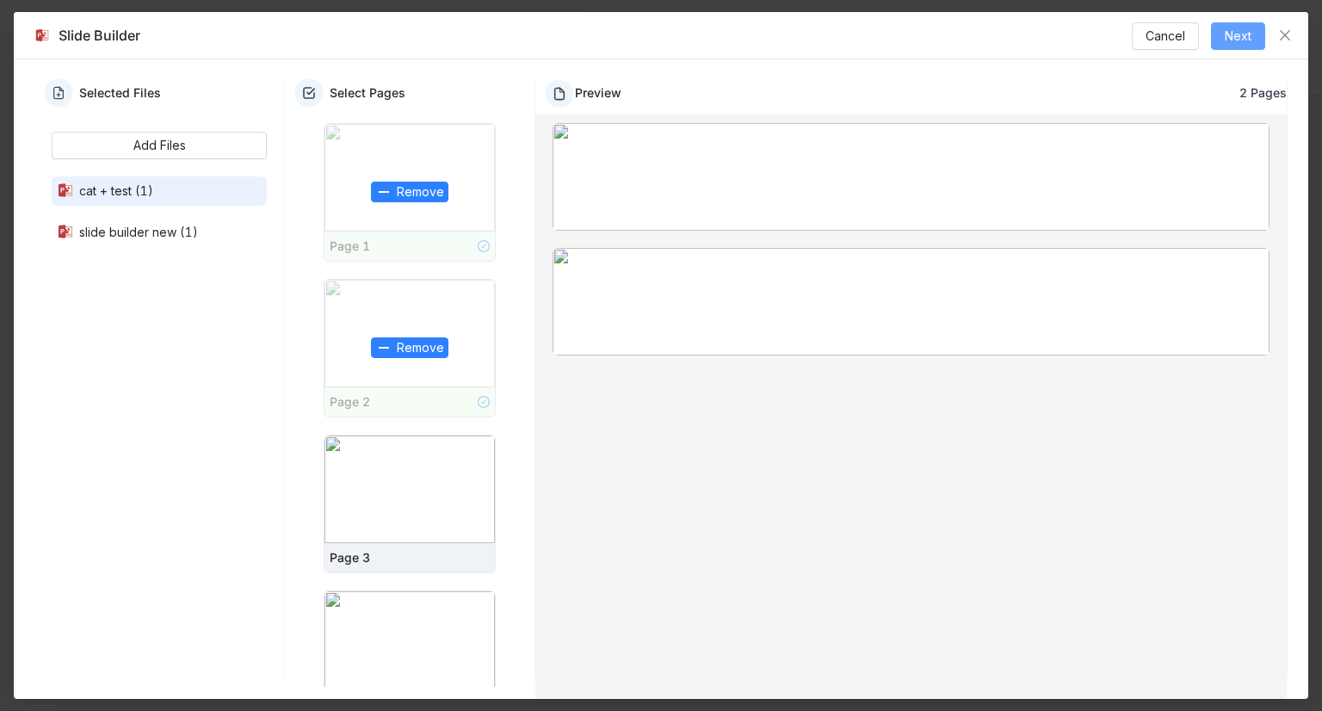
click at [1239, 32] on span "Next" at bounding box center [1237, 36] width 27 height 19
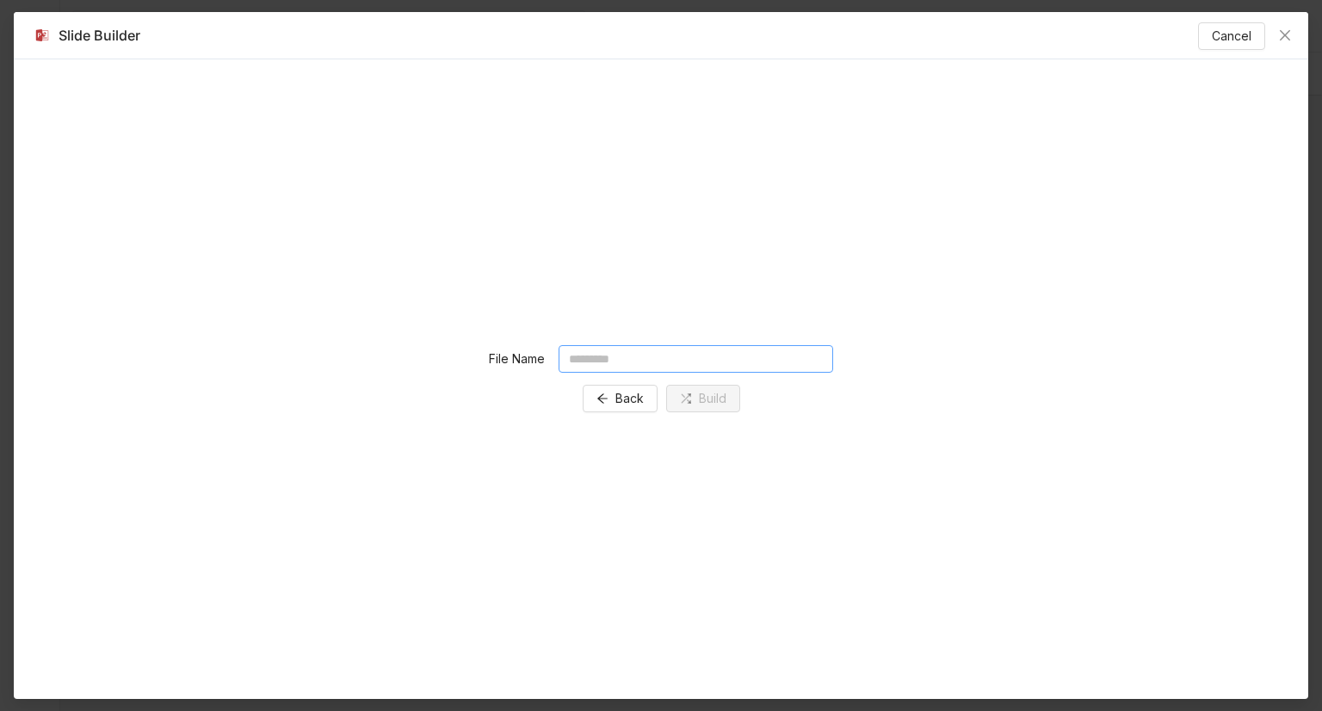
click at [642, 370] on input "text" at bounding box center [695, 359] width 274 height 28
type input "*****"
click at [717, 404] on span "Build" at bounding box center [713, 398] width 28 height 19
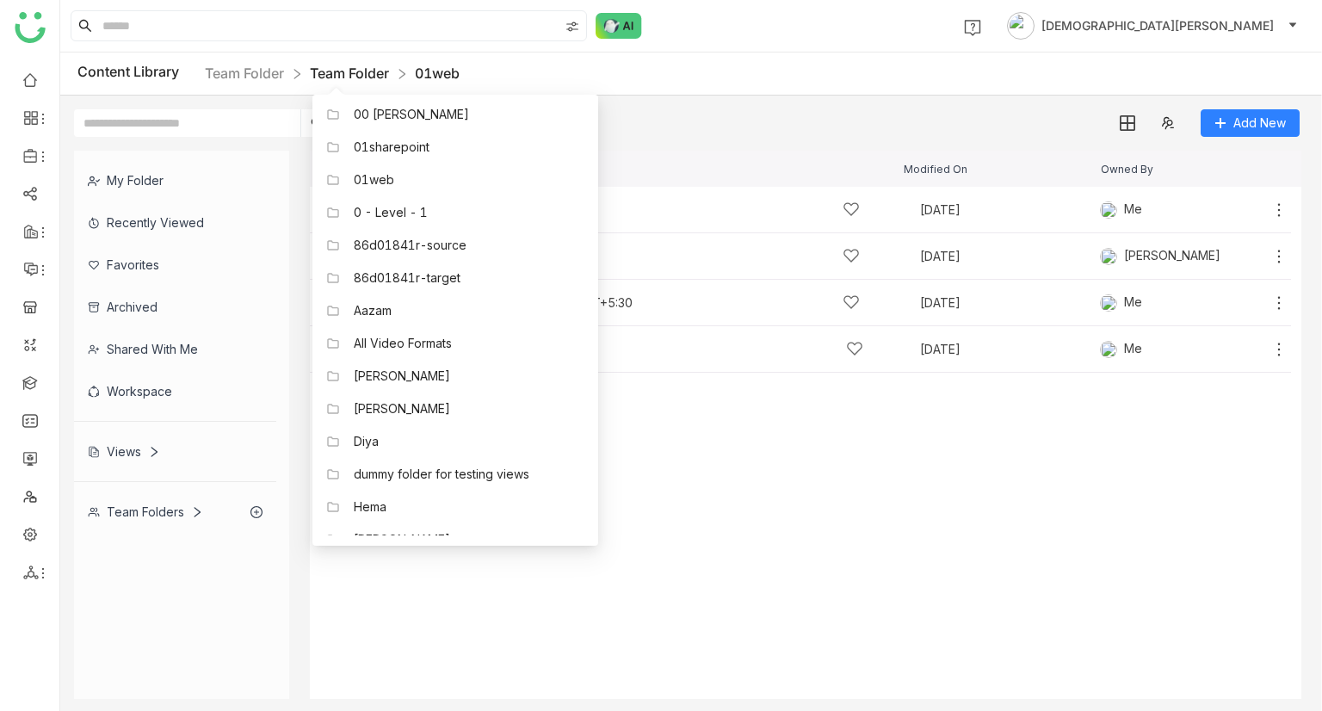
click at [385, 69] on link "Team Folder" at bounding box center [349, 73] width 79 height 17
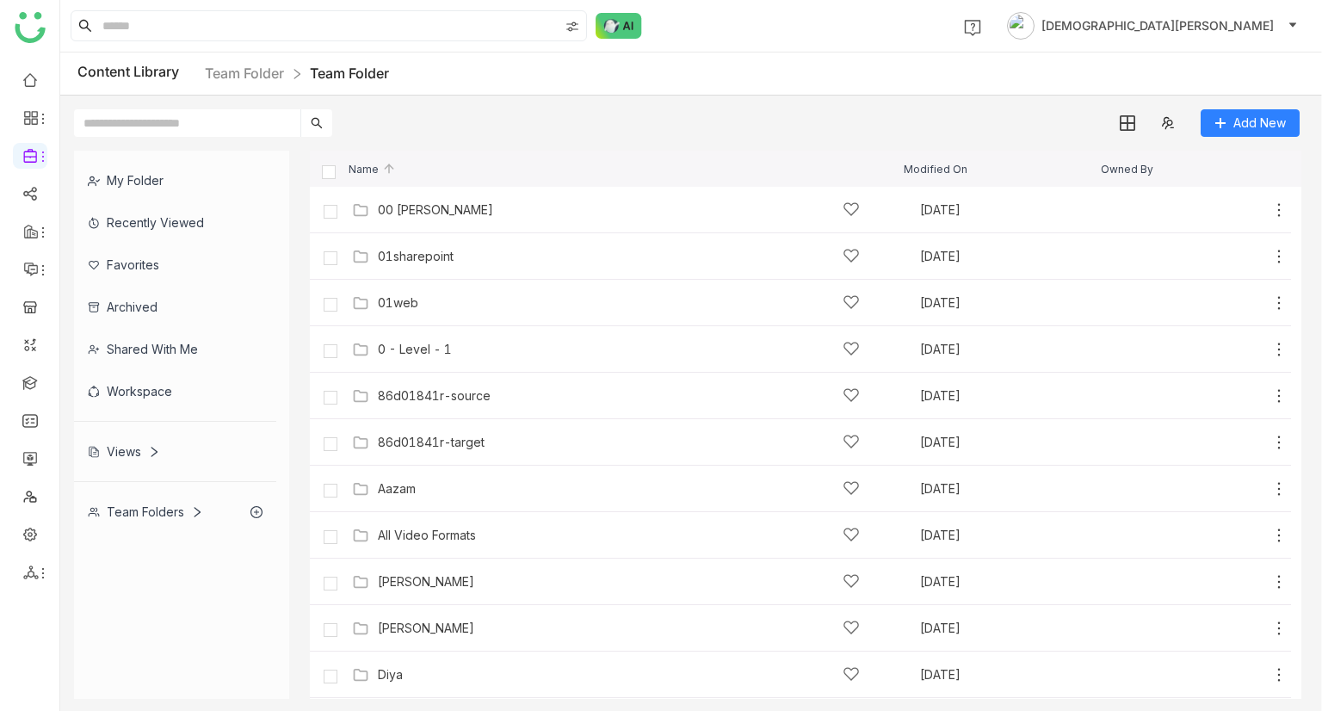
click at [130, 388] on div "Workspace" at bounding box center [175, 391] width 202 height 42
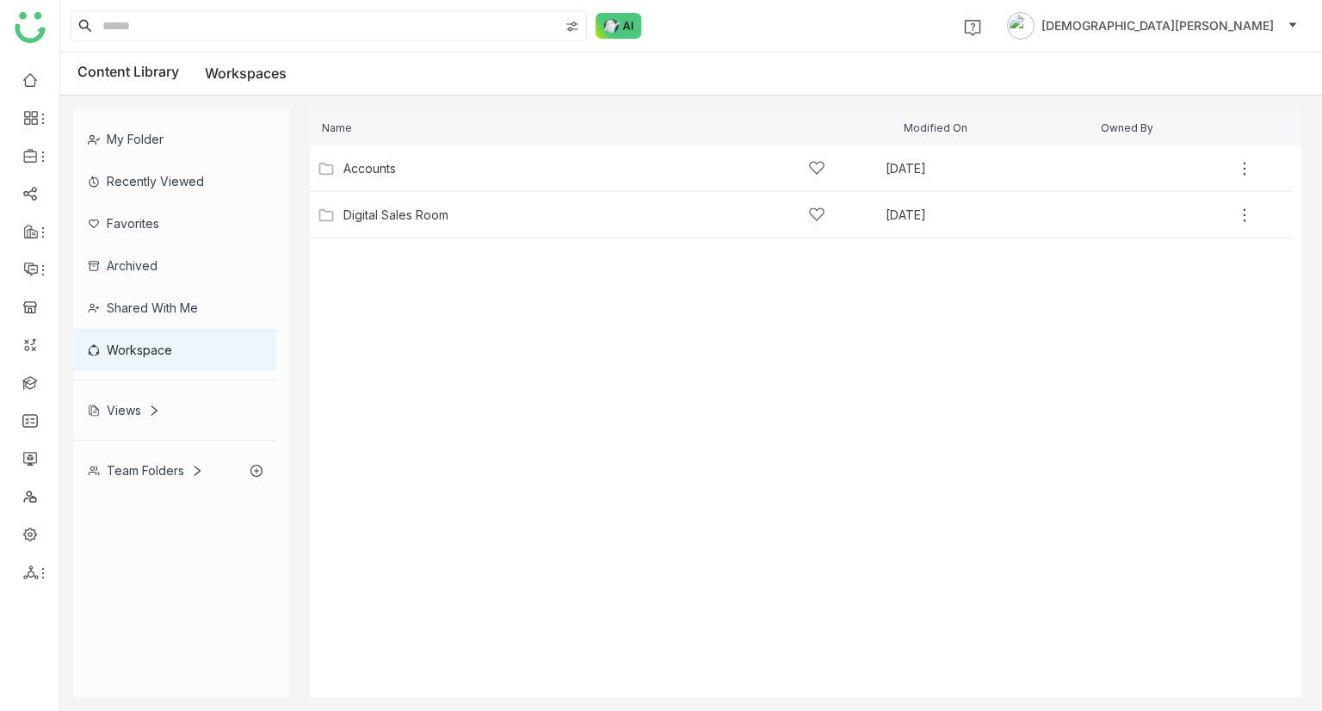
click at [176, 301] on div "Shared with me" at bounding box center [175, 308] width 202 height 42
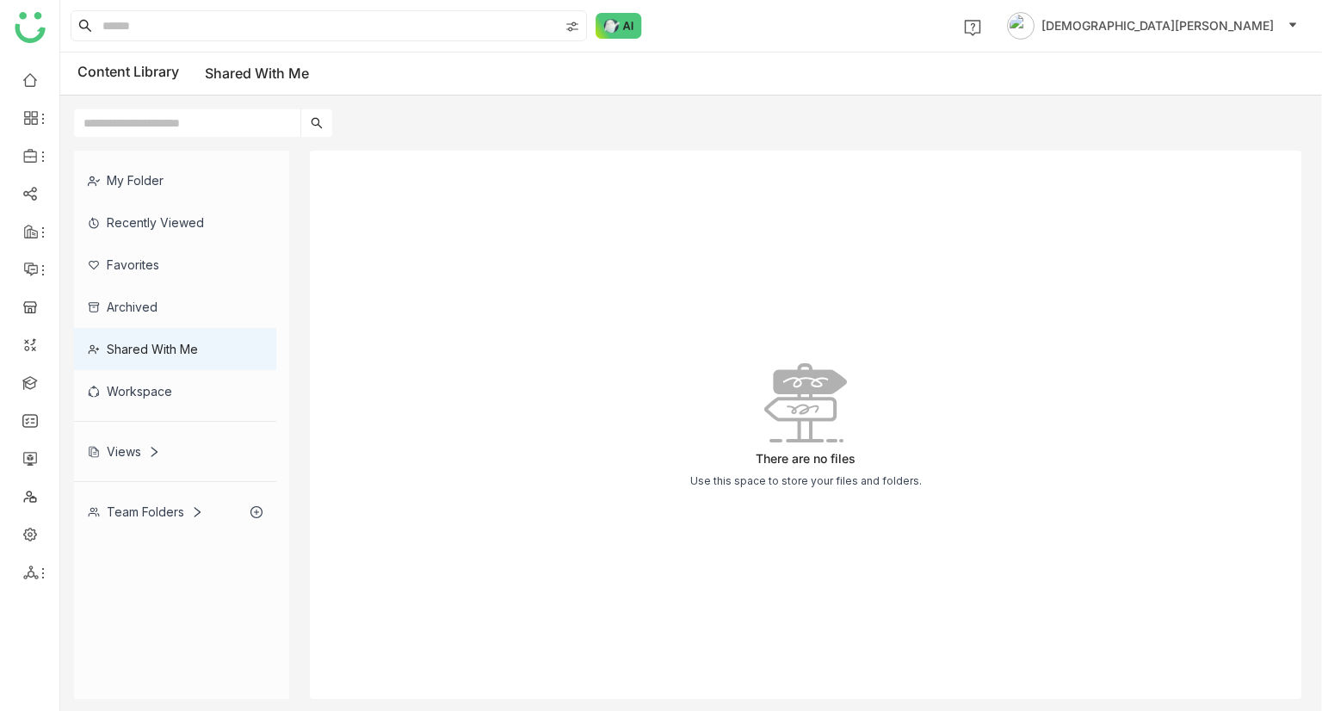
click at [122, 293] on div "Archived" at bounding box center [175, 307] width 202 height 42
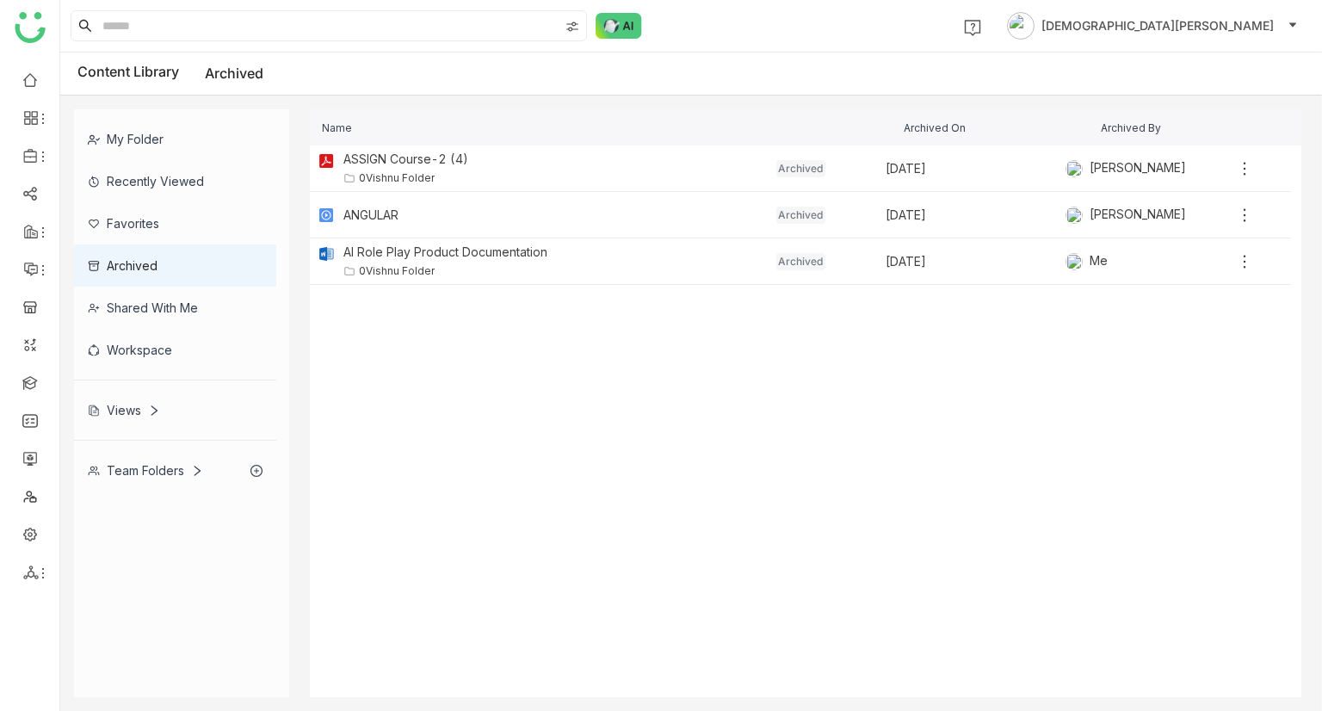
click at [204, 119] on div "My Folder" at bounding box center [175, 139] width 202 height 42
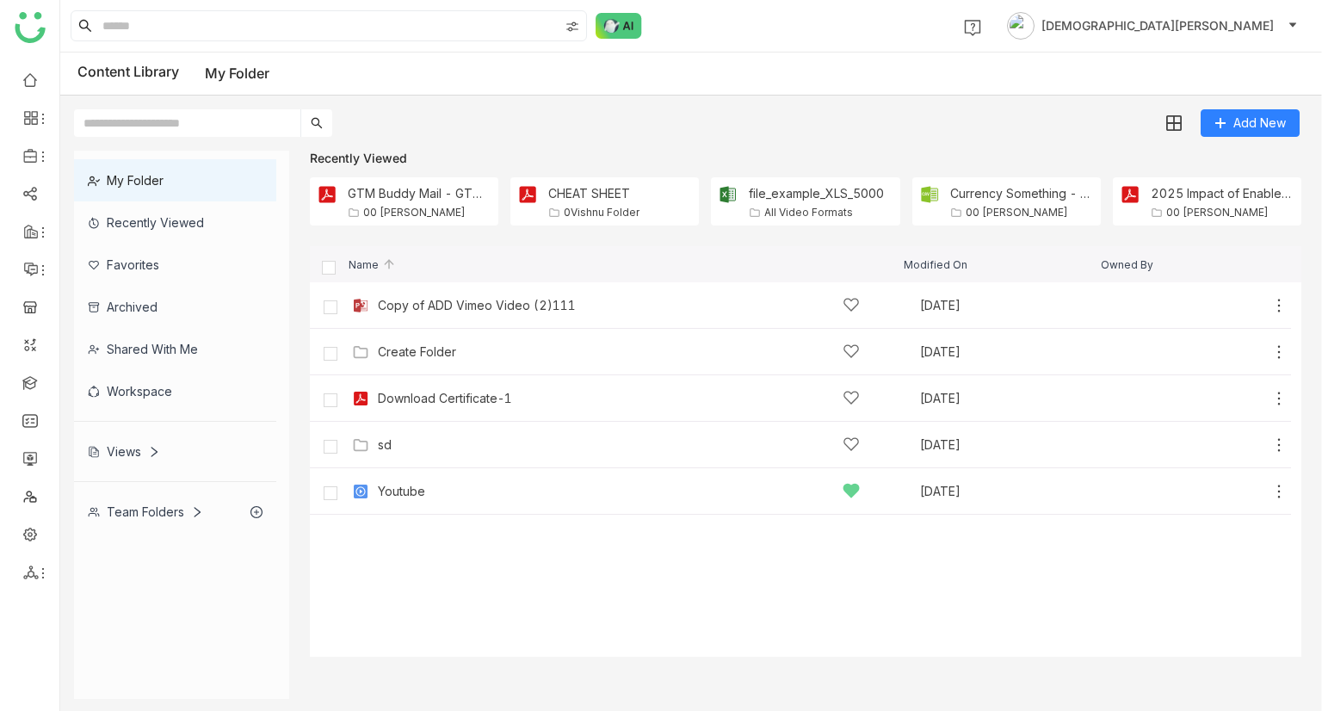
click at [179, 190] on div "My Folder" at bounding box center [175, 180] width 202 height 42
click at [41, 441] on ul at bounding box center [29, 326] width 59 height 542
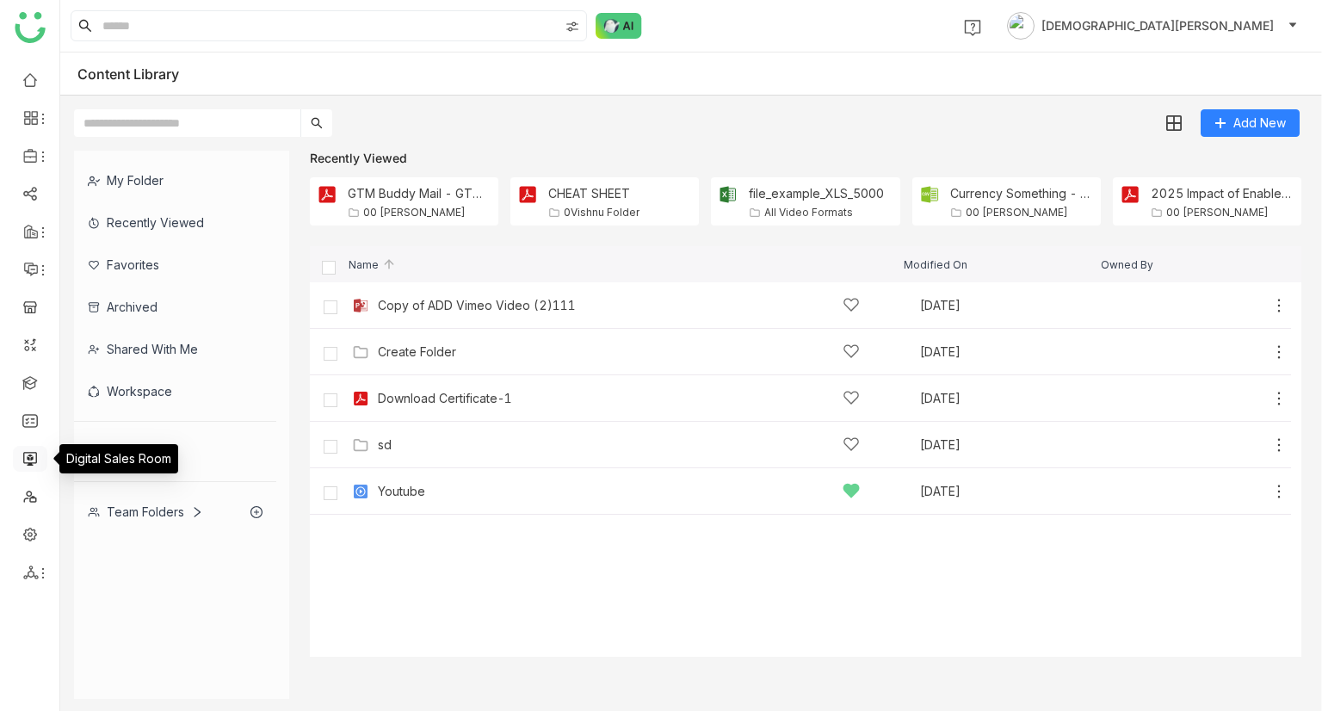
click at [26, 451] on link at bounding box center [29, 457] width 15 height 15
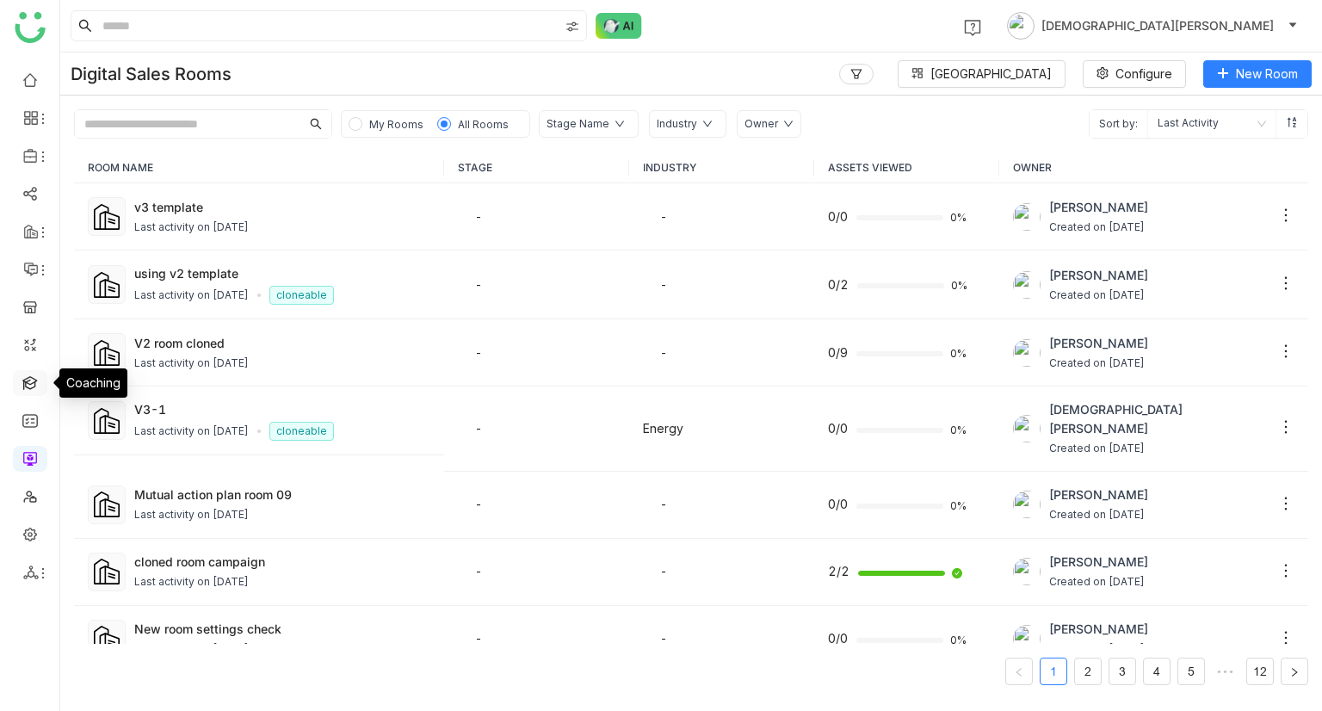
click at [31, 385] on link at bounding box center [29, 381] width 15 height 15
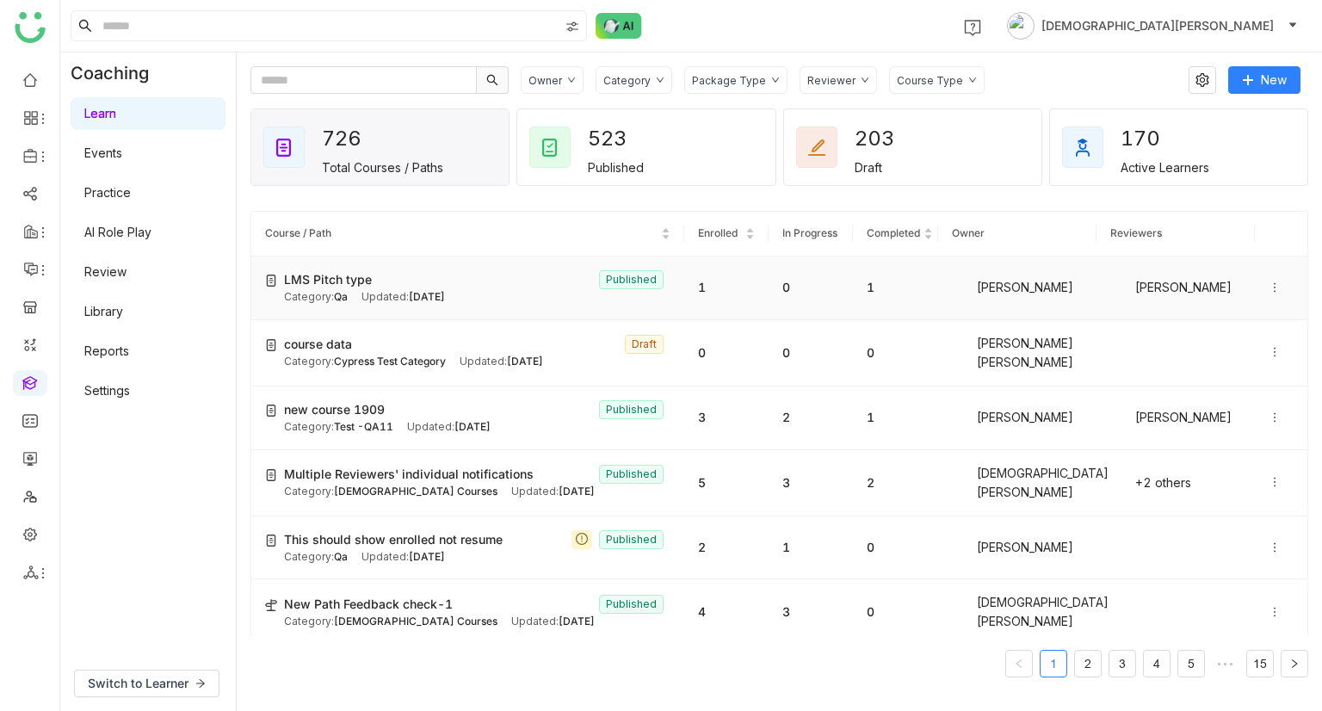
click at [484, 286] on div "LMS Pitch type Published" at bounding box center [477, 279] width 386 height 19
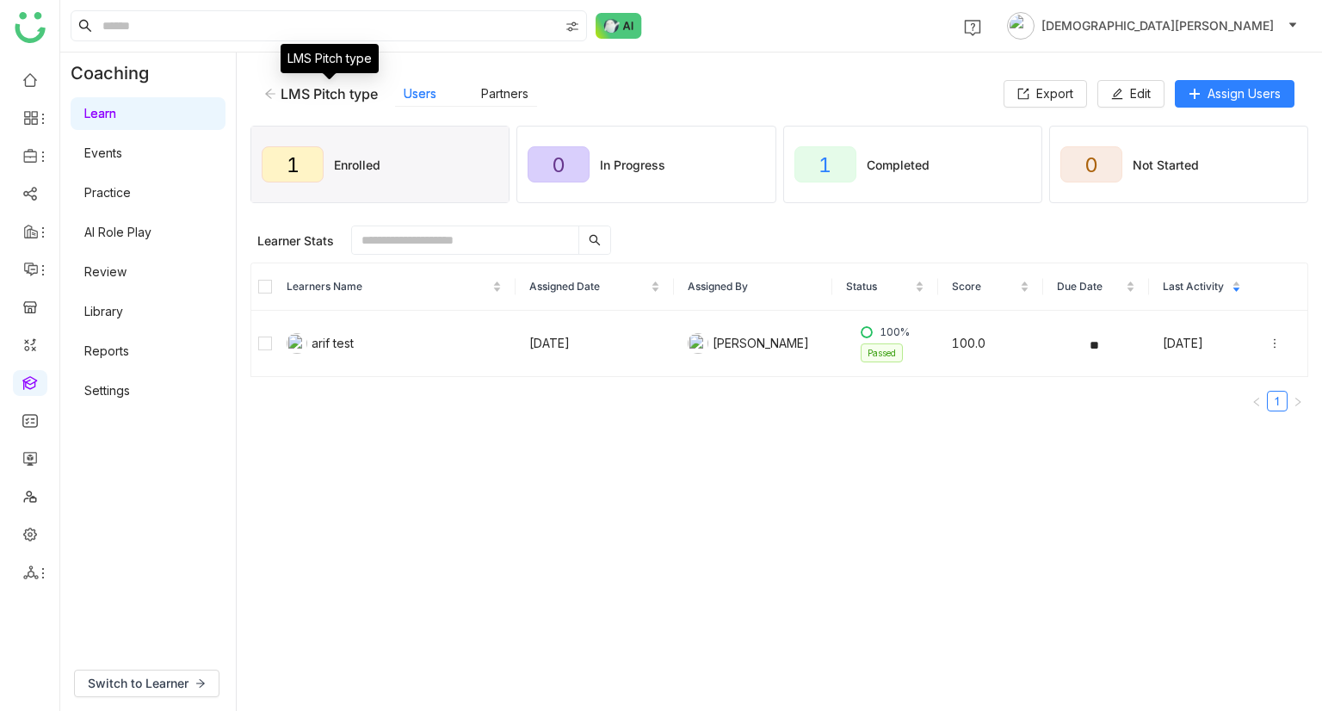
drag, startPoint x: 378, startPoint y: 94, endPoint x: 277, endPoint y: 94, distance: 100.7
click at [277, 94] on div "LMS Pitch type" at bounding box center [321, 93] width 114 height 17
copy div "LMS Pitch type"
click at [266, 89] on icon at bounding box center [270, 94] width 12 height 12
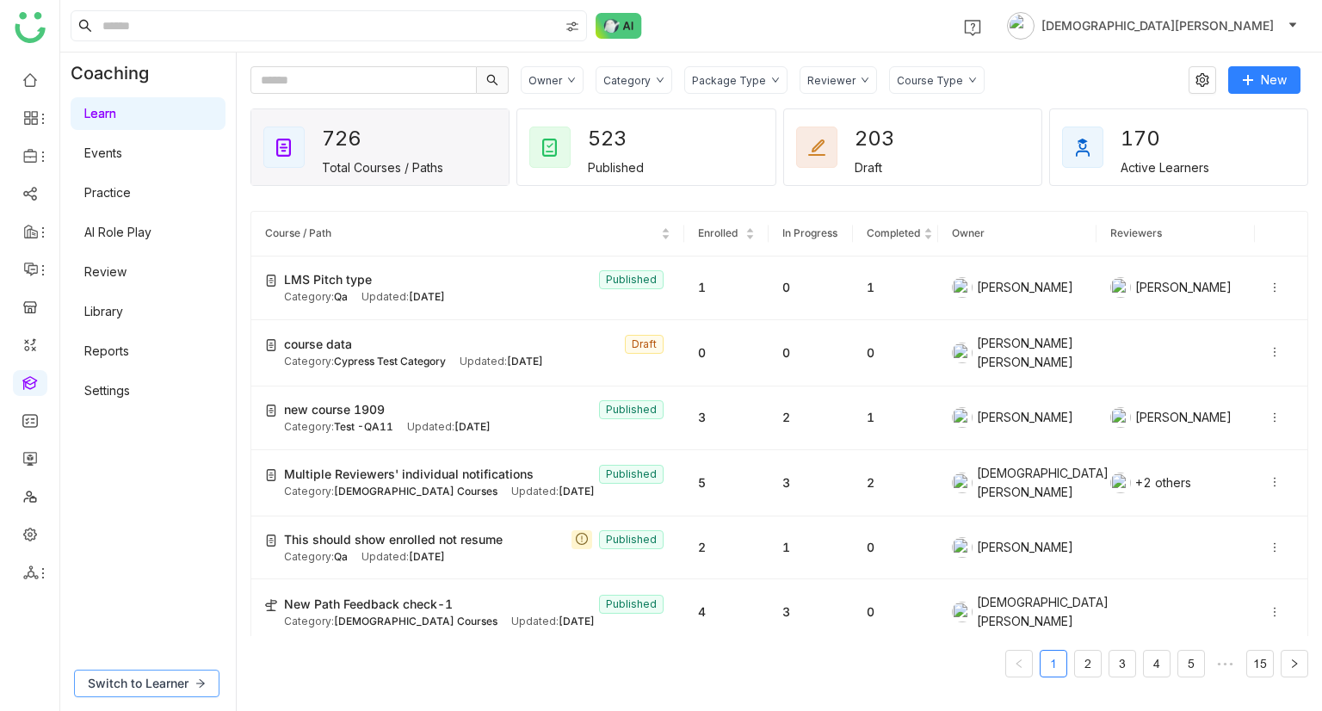
click at [103, 676] on span "Switch to Learner" at bounding box center [138, 683] width 101 height 19
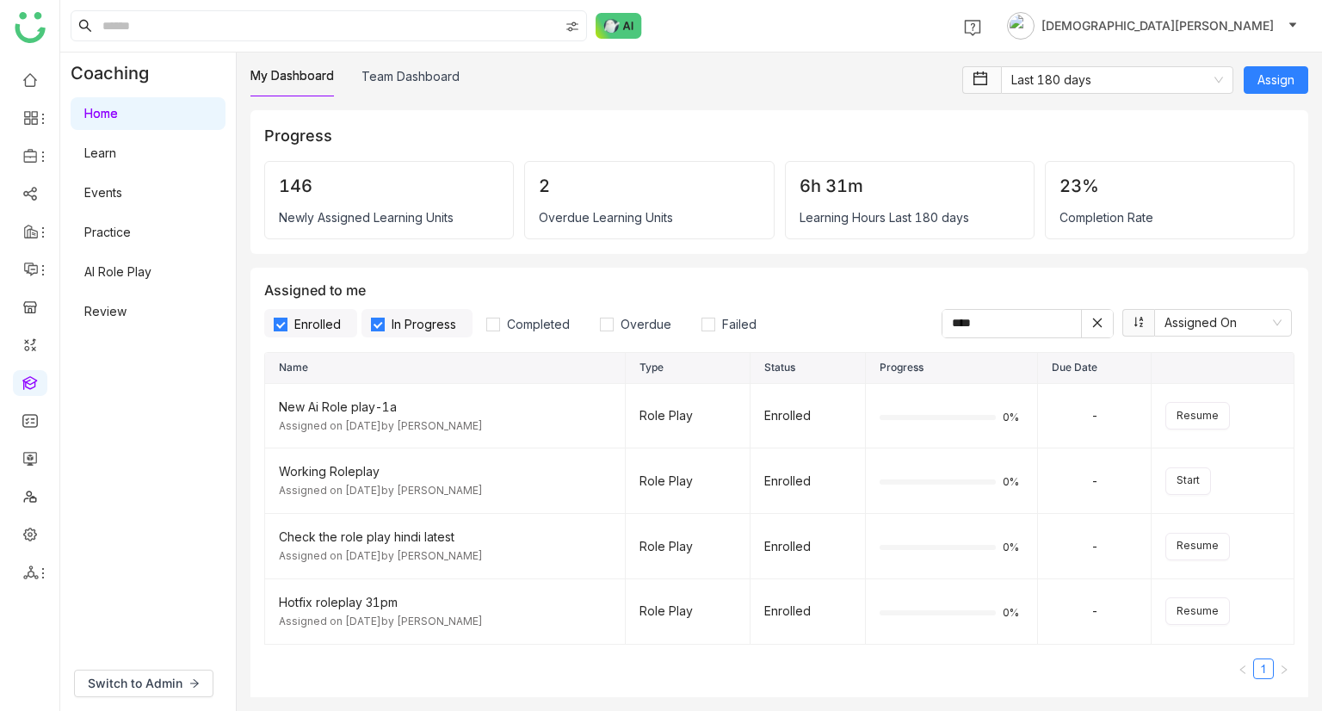
click at [116, 145] on link "Learn" at bounding box center [100, 152] width 32 height 15
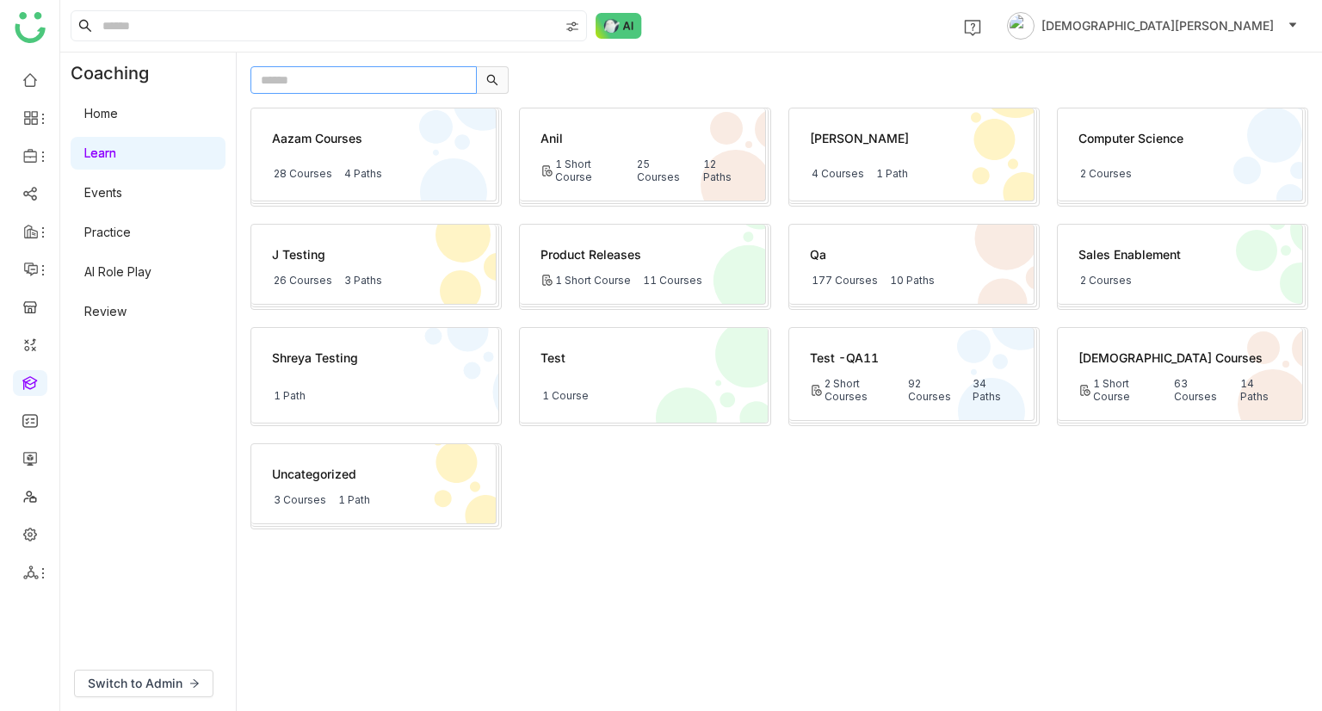
click at [293, 84] on input "text" at bounding box center [363, 80] width 226 height 28
paste input "**********"
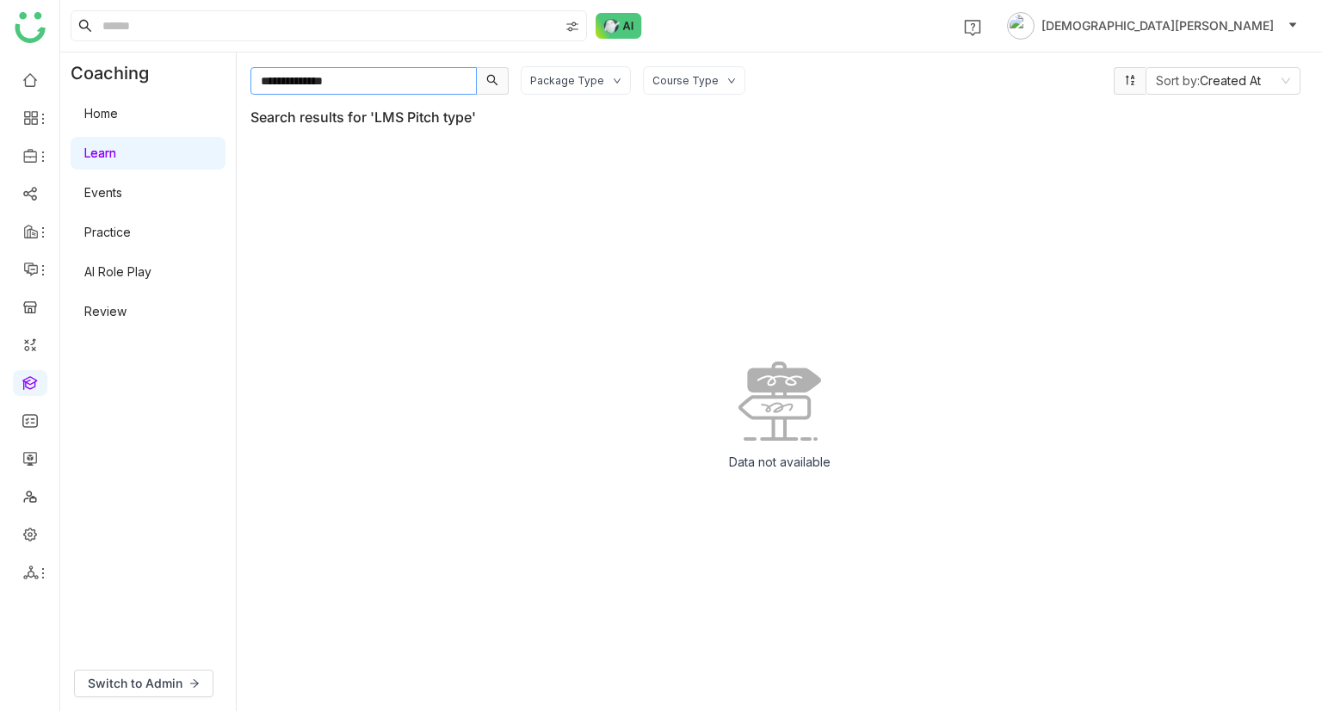
click at [262, 73] on input "**********" at bounding box center [363, 81] width 226 height 28
type input "**********"
click at [151, 682] on span "Switch to Admin" at bounding box center [135, 683] width 95 height 19
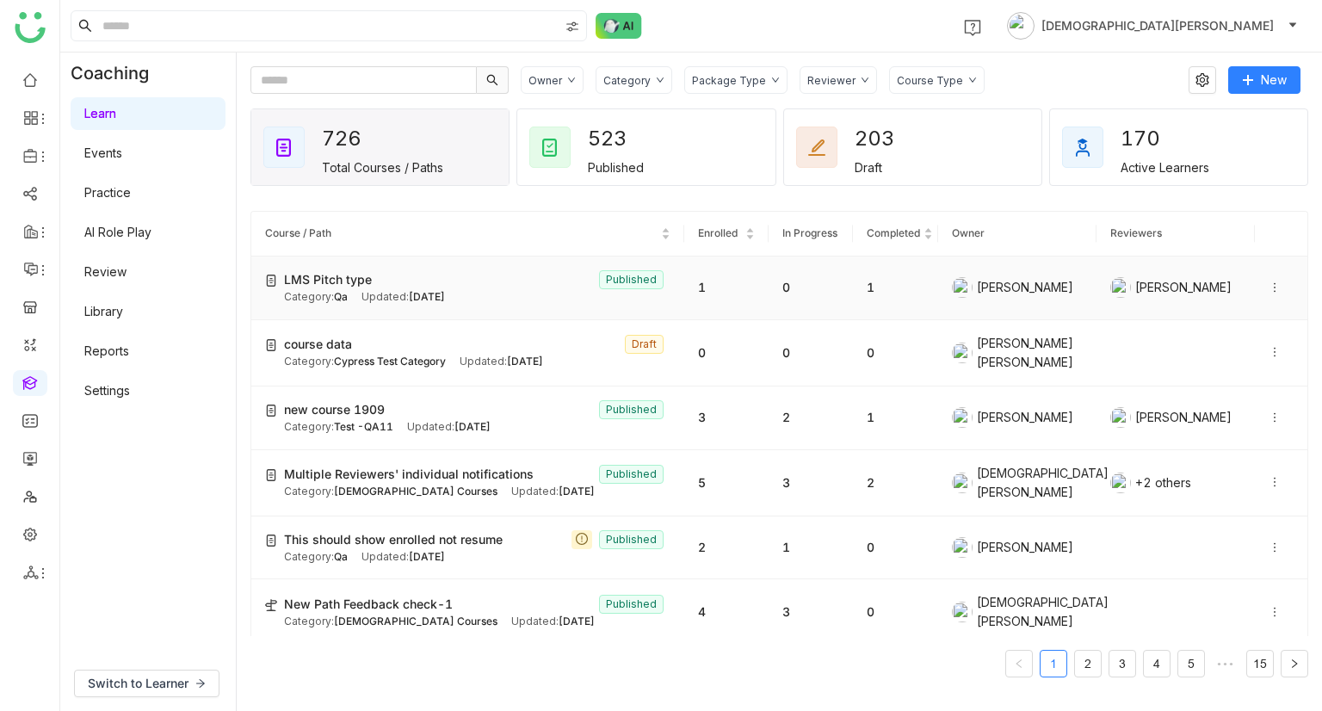
click at [1268, 284] on icon at bounding box center [1274, 287] width 12 height 12
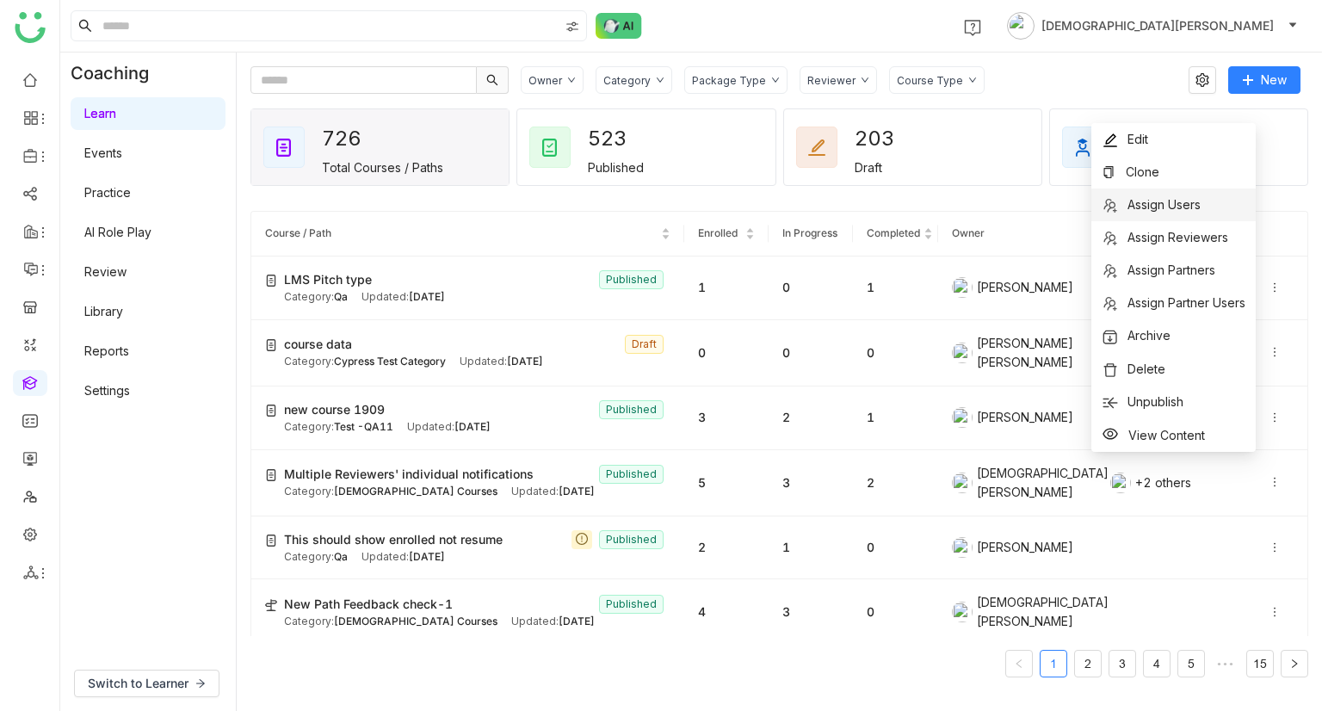
click at [1166, 200] on span "Assign Users" at bounding box center [1163, 204] width 73 height 15
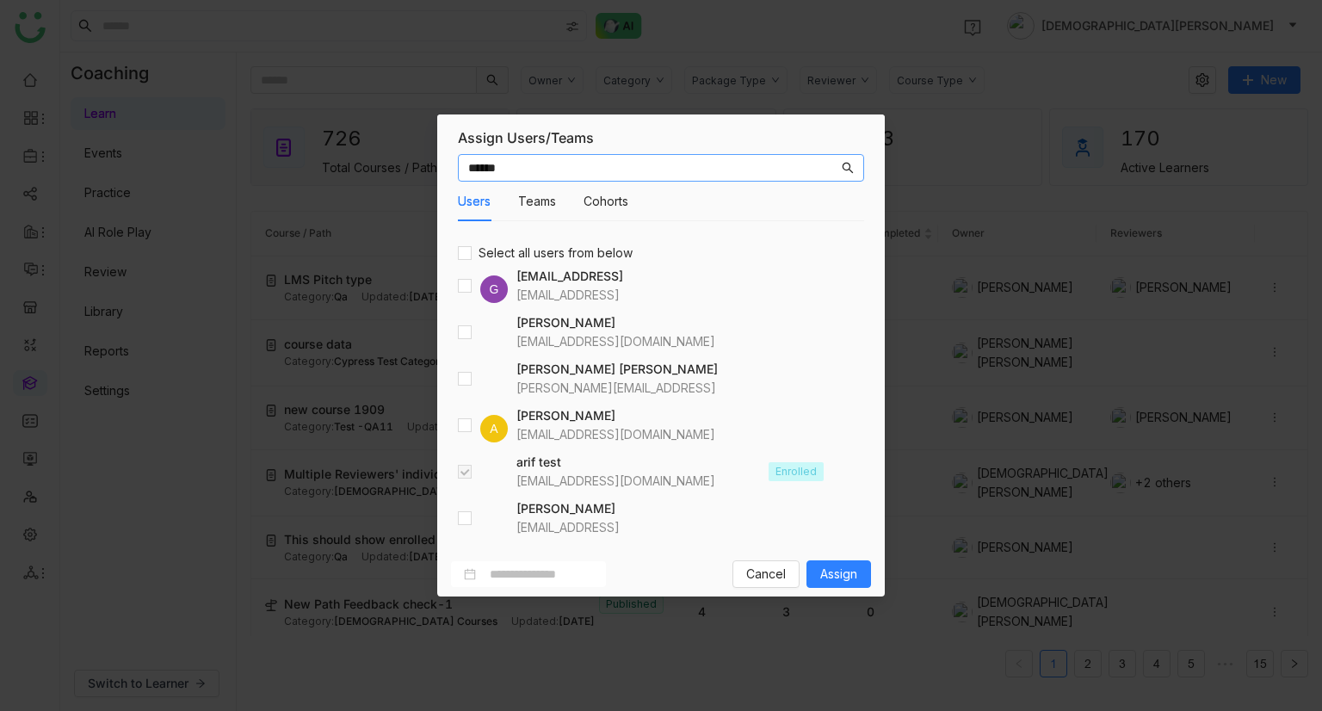
type input "******"
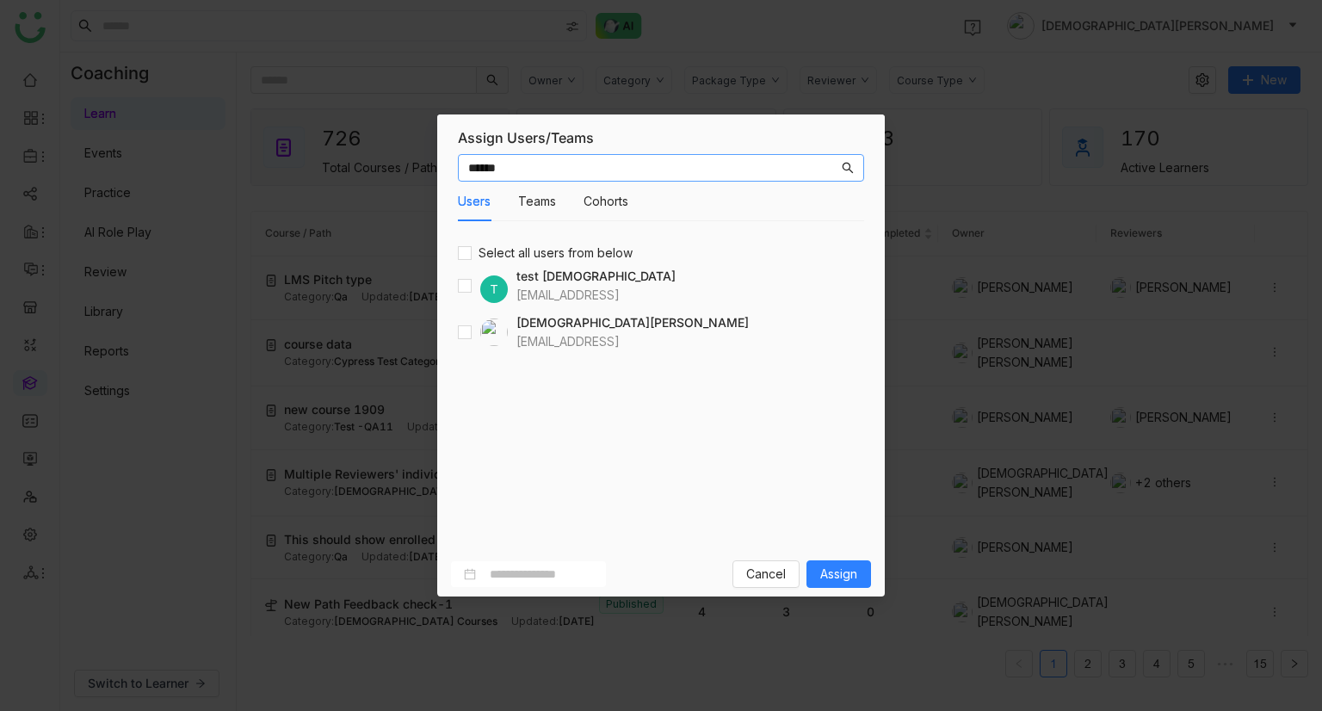
click at [472, 342] on div at bounding box center [483, 332] width 50 height 28
click at [468, 348] on div "Vishnu Vardhan vishnuv@gtmbuddy.ai" at bounding box center [603, 332] width 291 height 38
click at [834, 583] on button "Assign" at bounding box center [838, 574] width 65 height 28
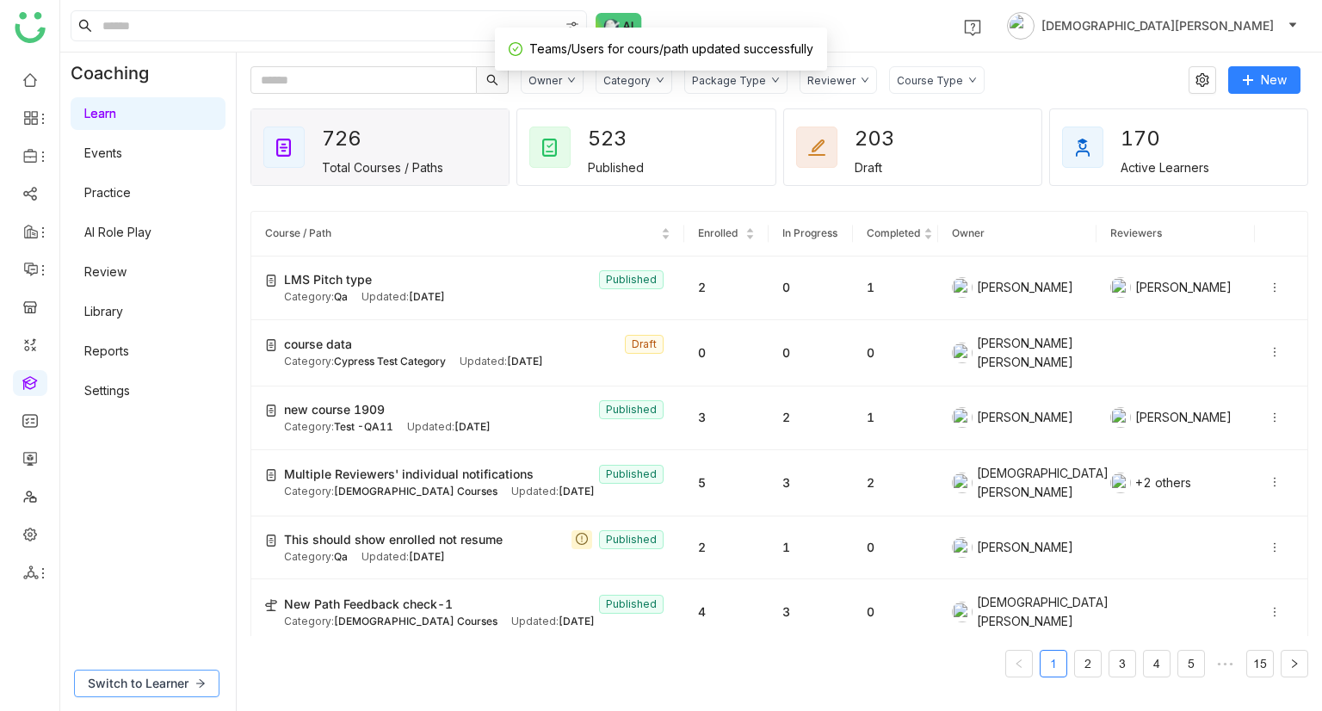
click at [150, 672] on button "Switch to Learner" at bounding box center [146, 683] width 145 height 28
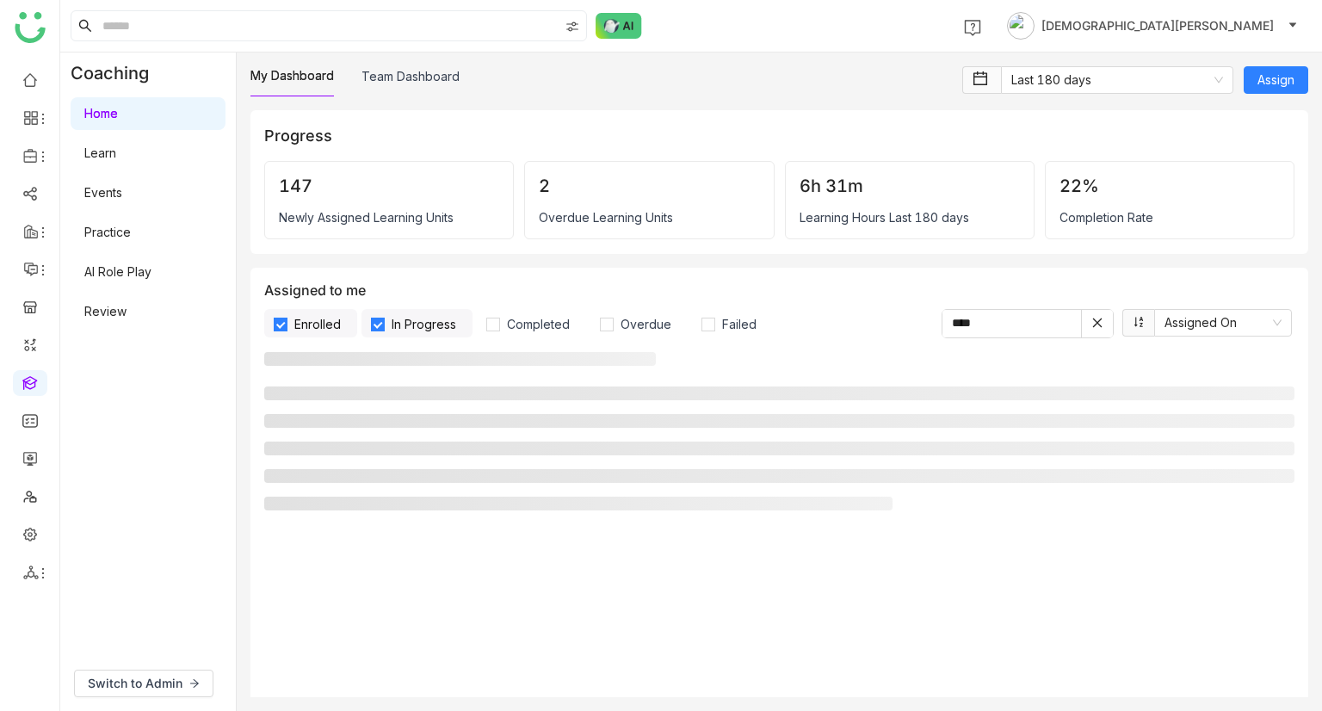
click at [116, 145] on link "Learn" at bounding box center [100, 152] width 32 height 15
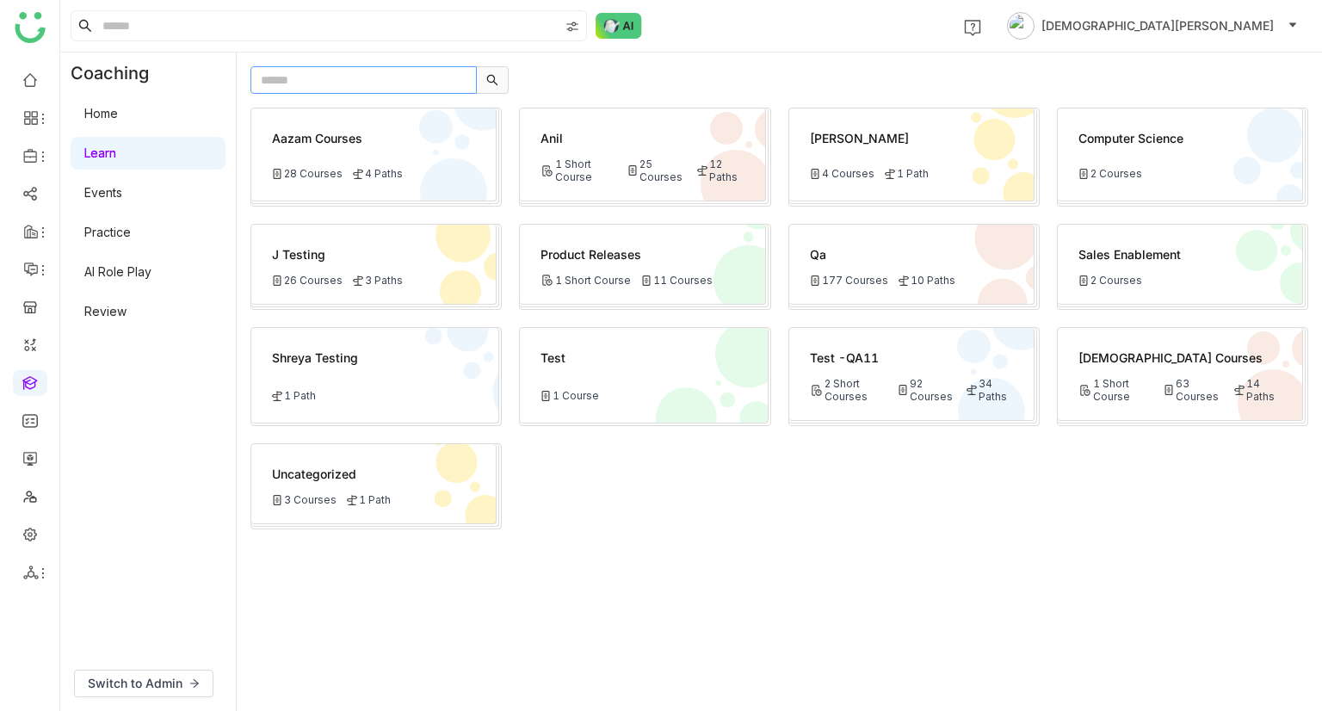
click at [316, 82] on input "text" at bounding box center [363, 80] width 226 height 28
paste input "**********"
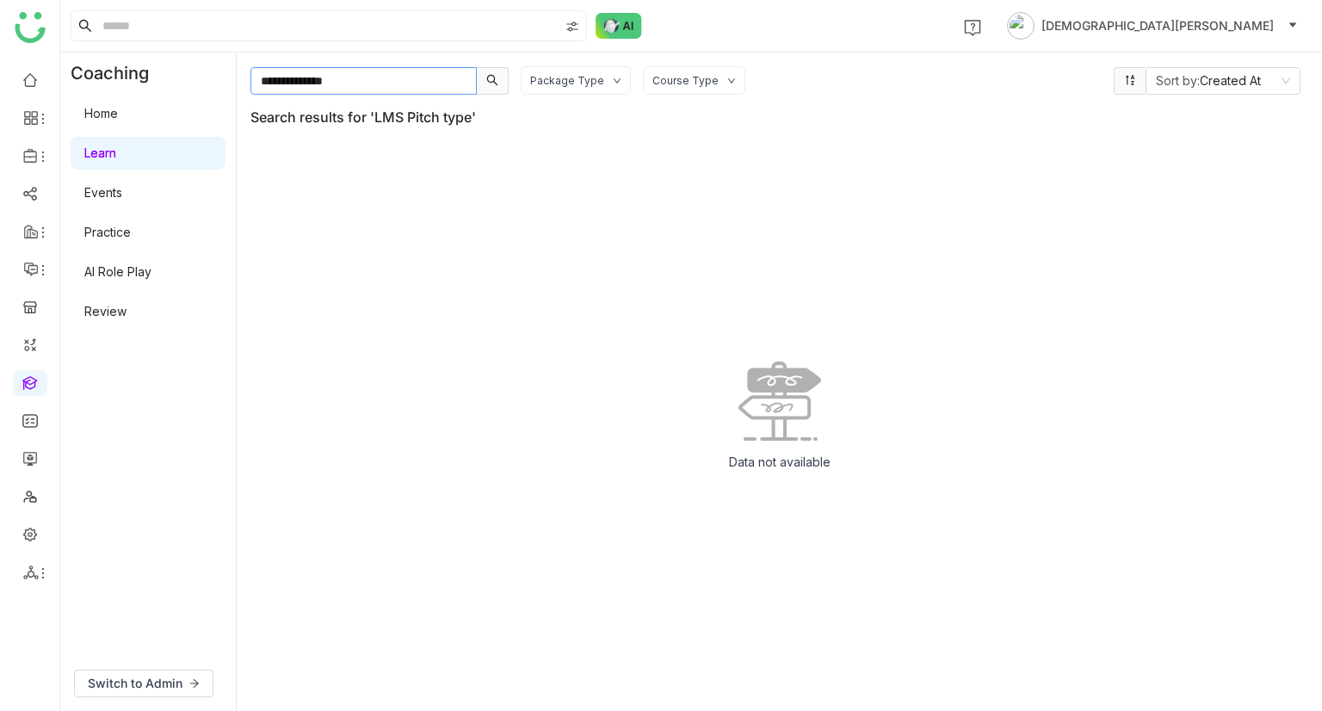
click at [262, 80] on input "**********" at bounding box center [363, 81] width 226 height 28
click at [384, 81] on input "**********" at bounding box center [363, 81] width 226 height 28
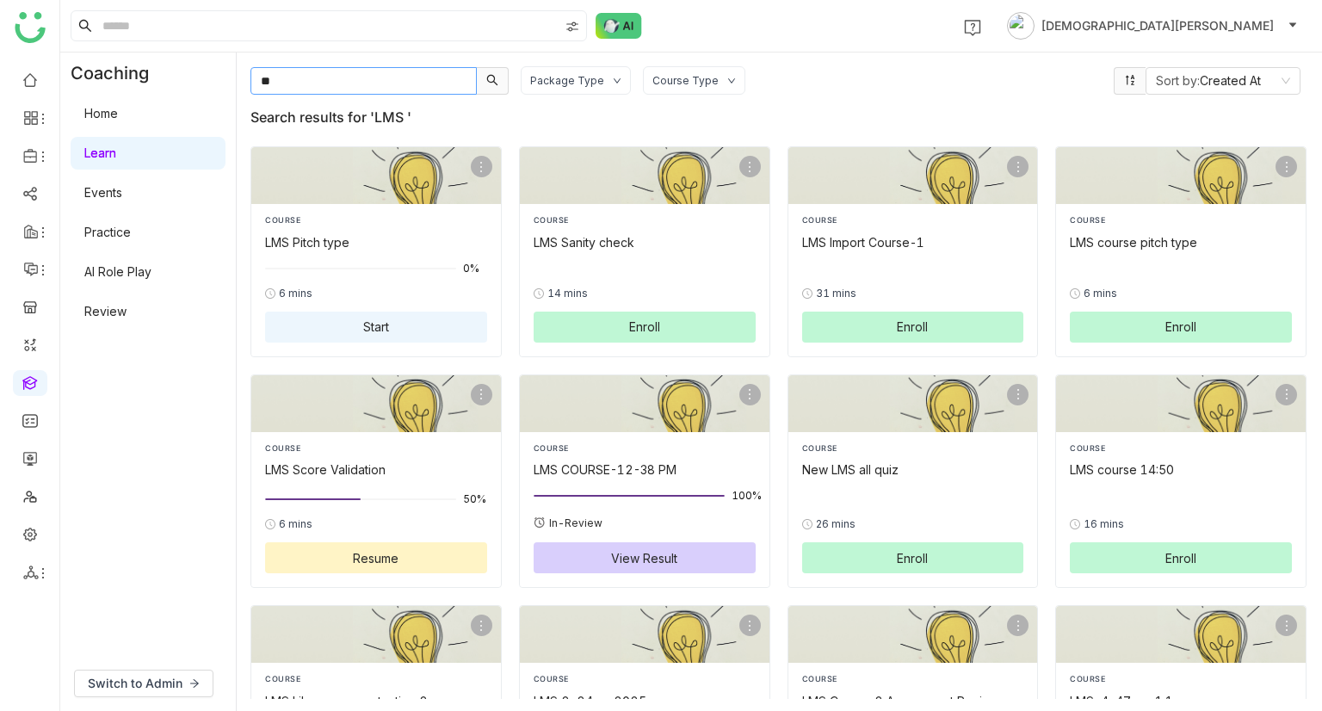
type input "*"
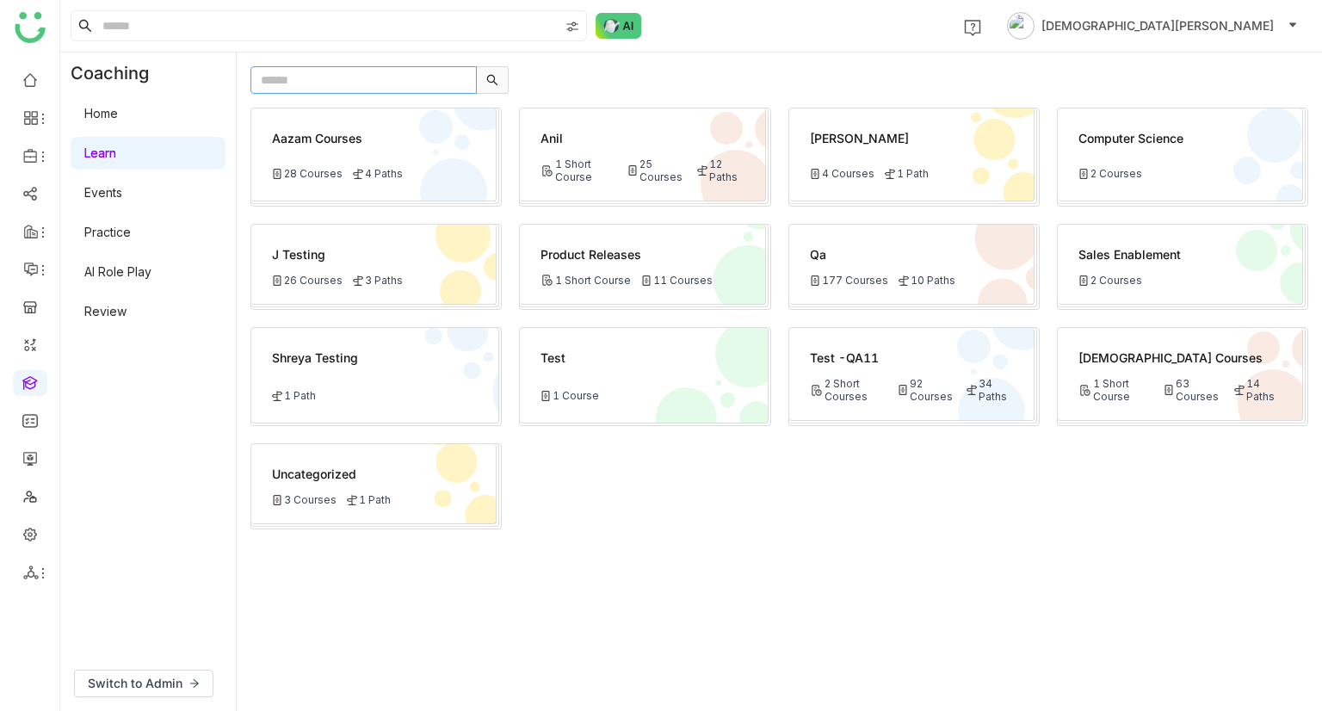
paste input "**********"
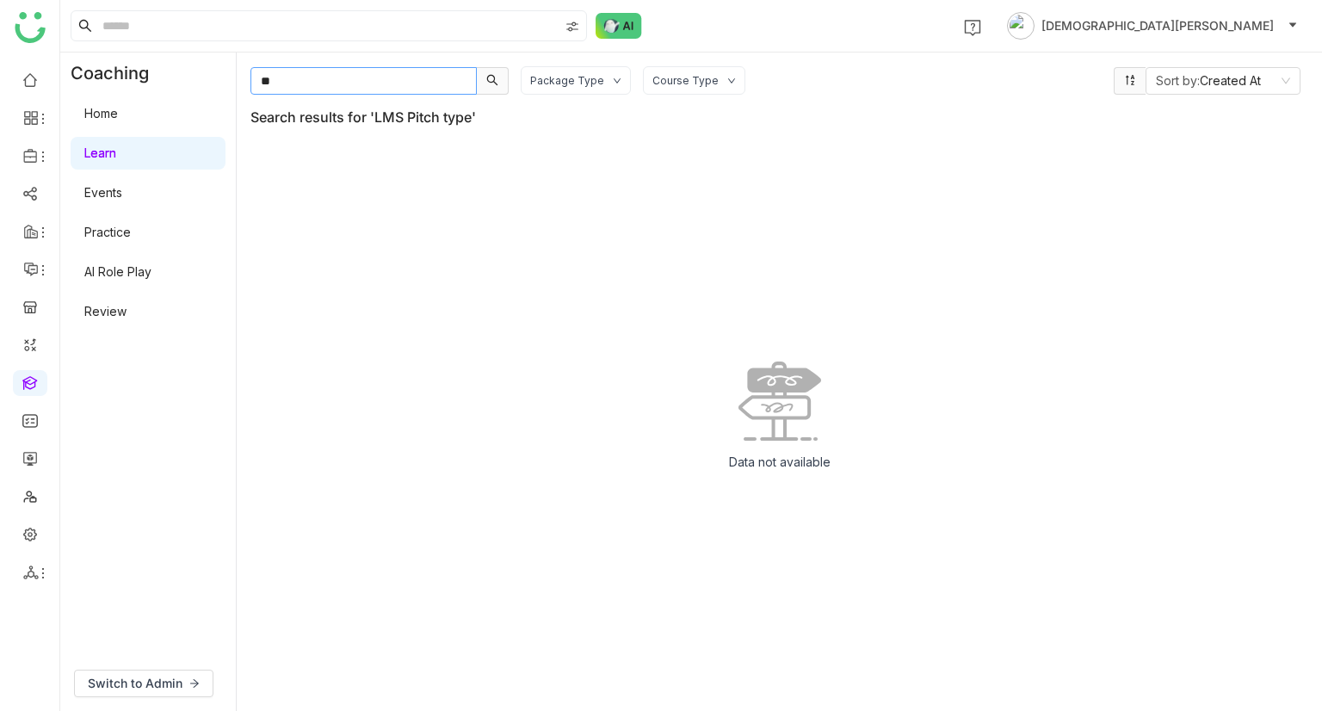
type input "*"
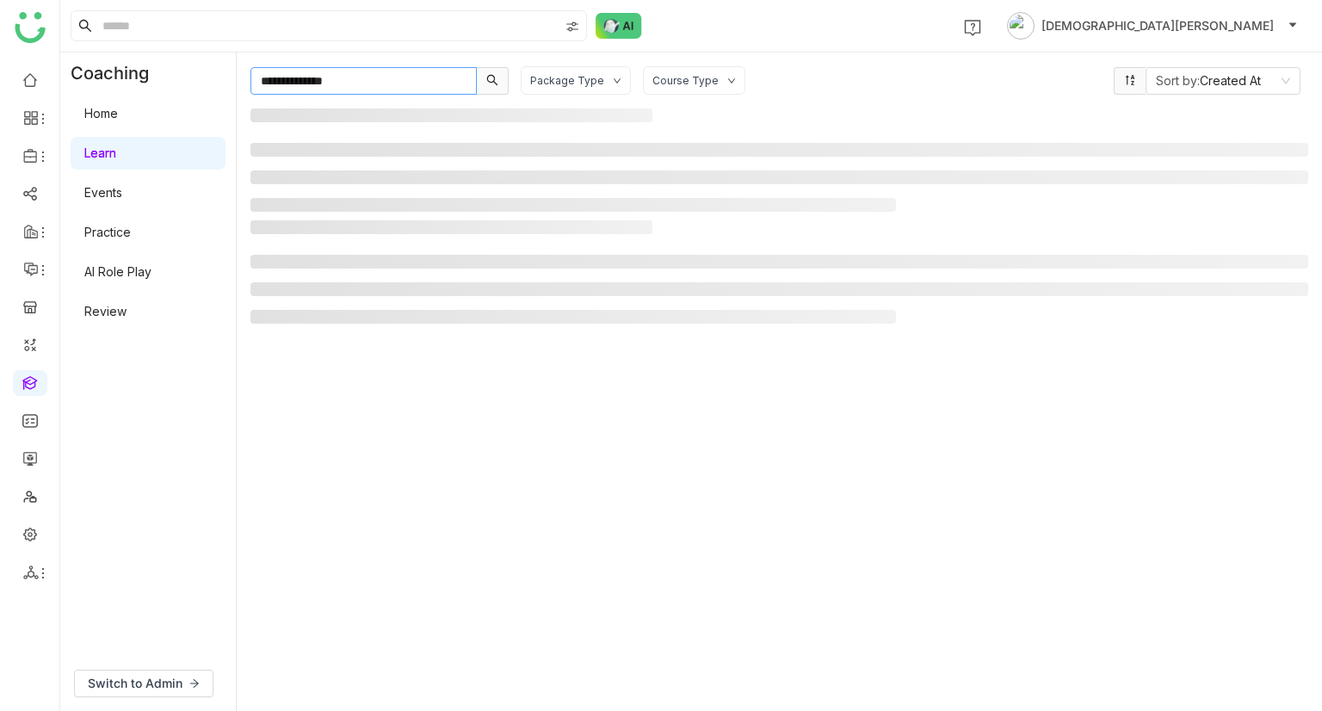
type input "**********"
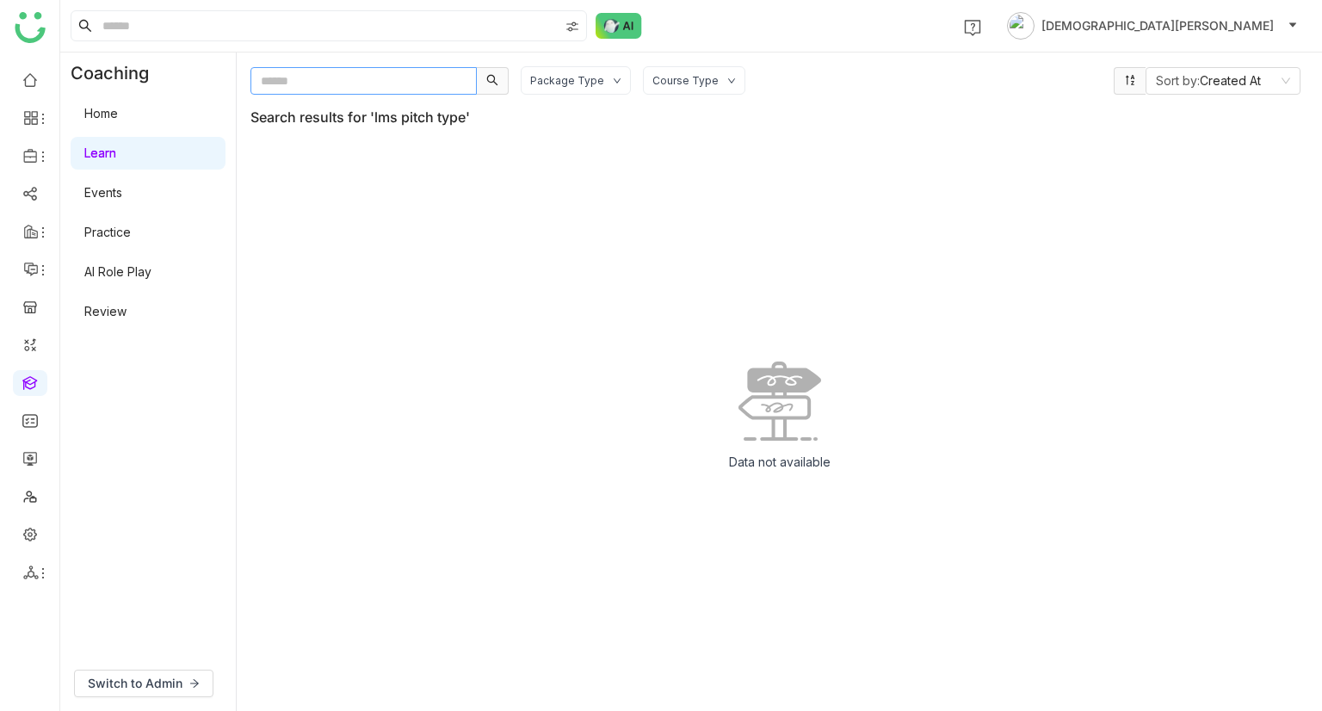
paste input "**********"
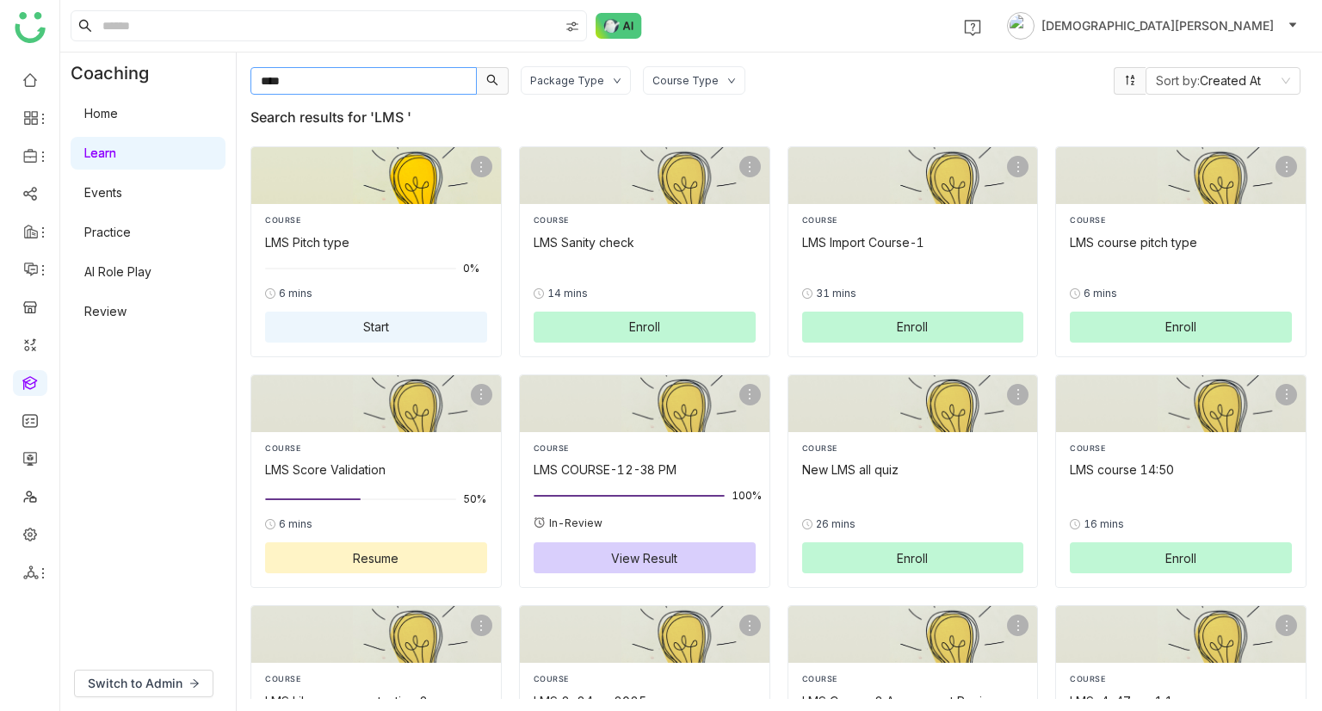
type input "***"
copy div "LMS Pitch type"
drag, startPoint x: 365, startPoint y: 242, endPoint x: 267, endPoint y: 235, distance: 98.3
click at [267, 235] on div "LMS Pitch type" at bounding box center [376, 242] width 222 height 18
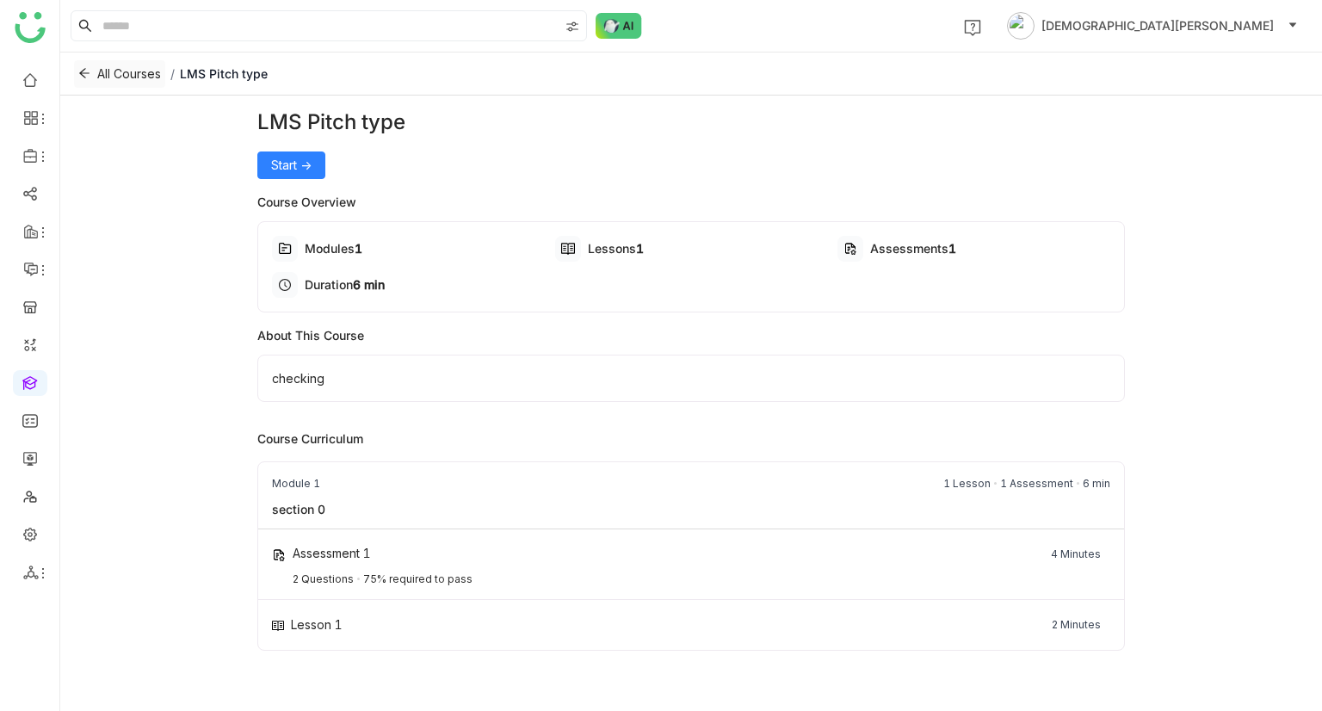
click at [106, 69] on span "All Courses" at bounding box center [129, 74] width 64 height 19
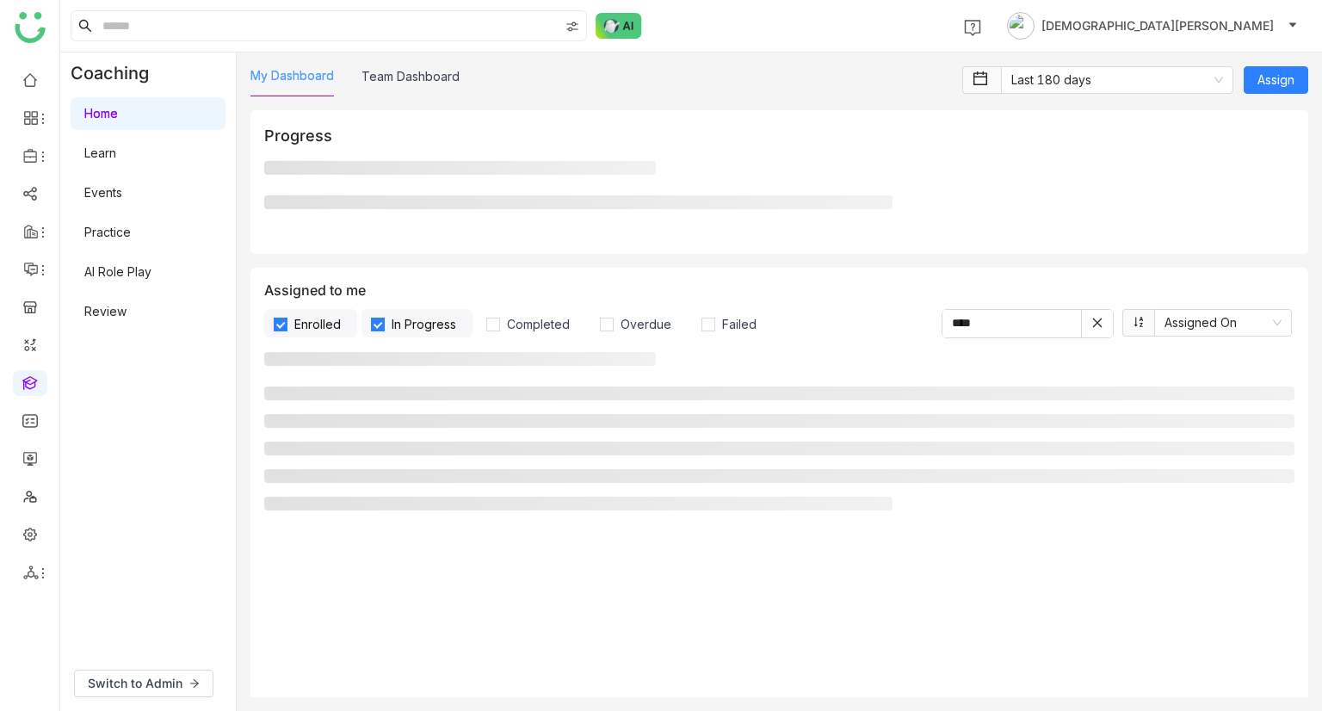
click at [299, 82] on link "My Dashboard" at bounding box center [291, 75] width 83 height 15
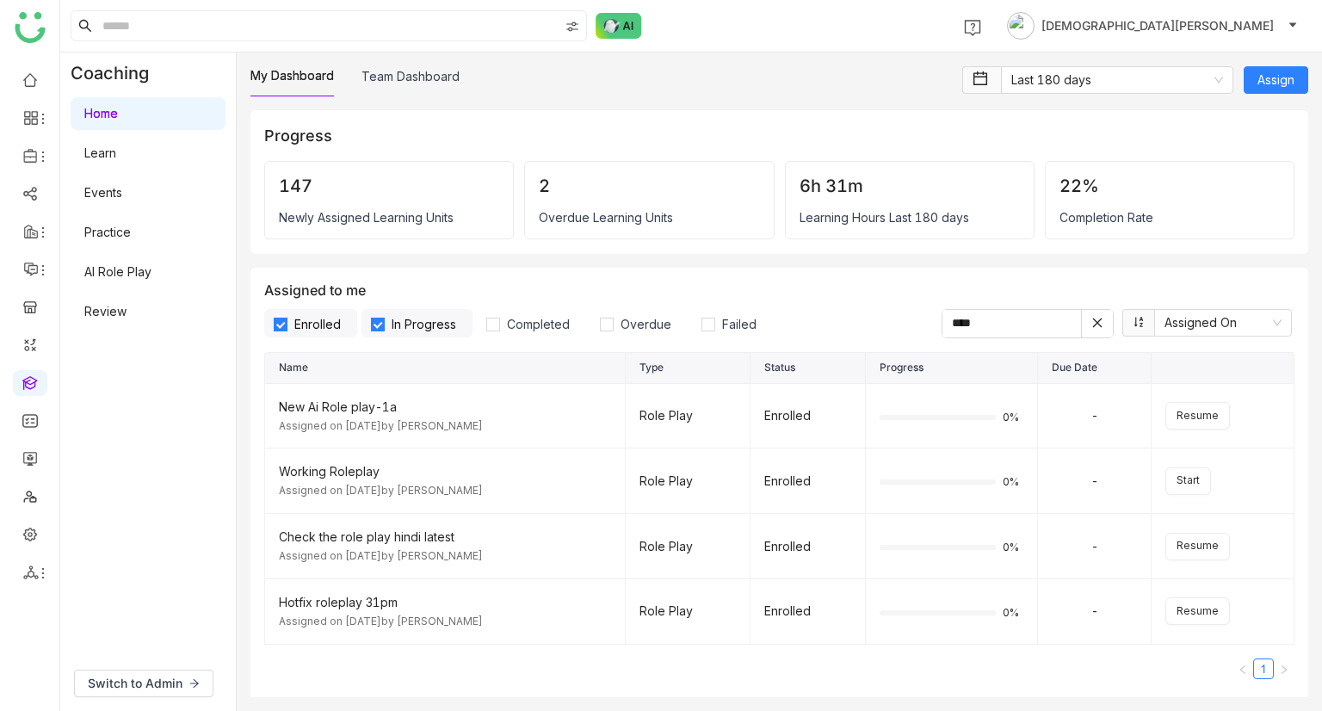
click at [116, 145] on link "Learn" at bounding box center [100, 152] width 32 height 15
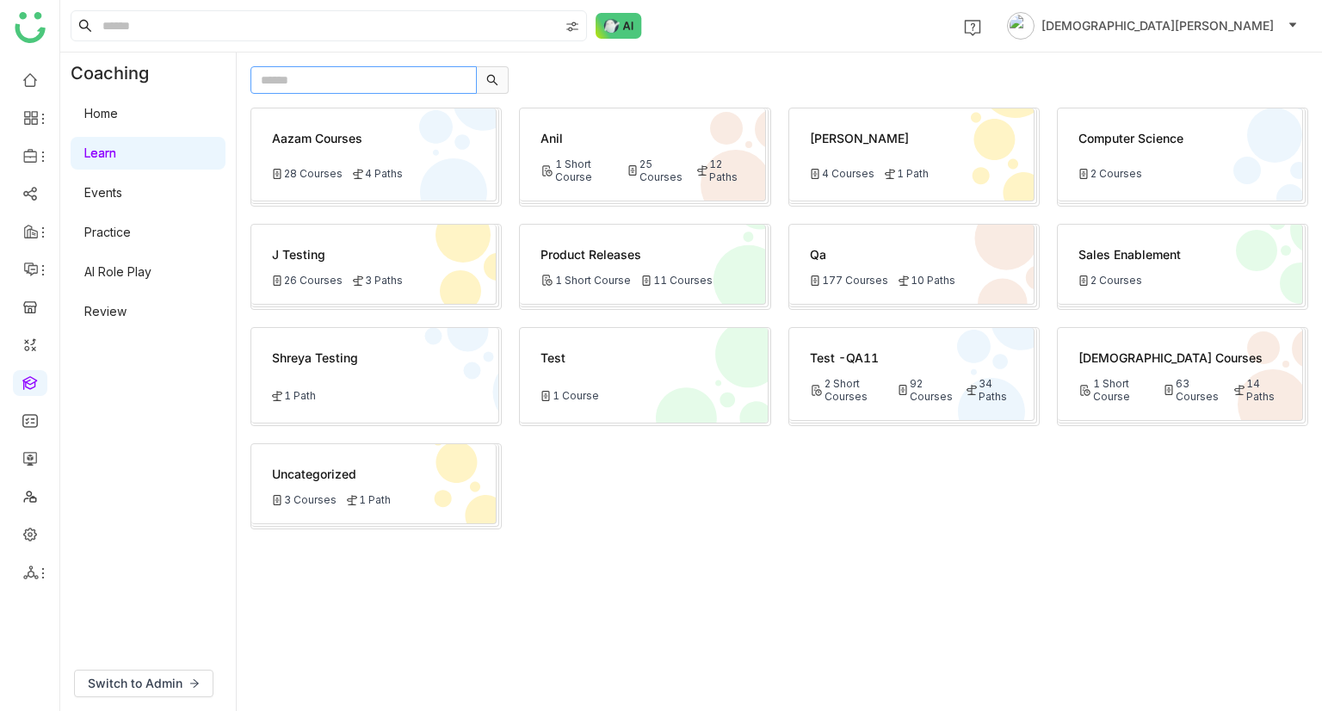
click at [266, 80] on input "text" at bounding box center [363, 80] width 226 height 28
paste input "**********"
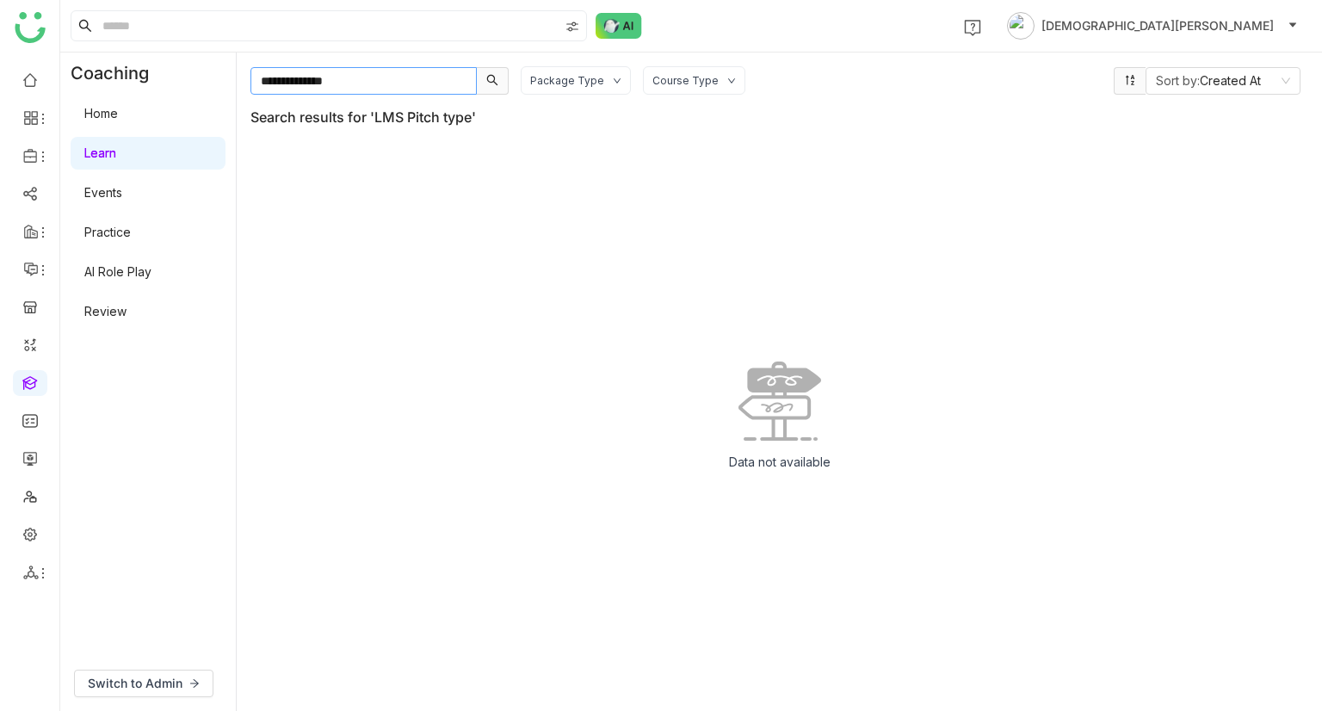
click at [274, 73] on input "**********" at bounding box center [363, 81] width 226 height 28
type input "**********"
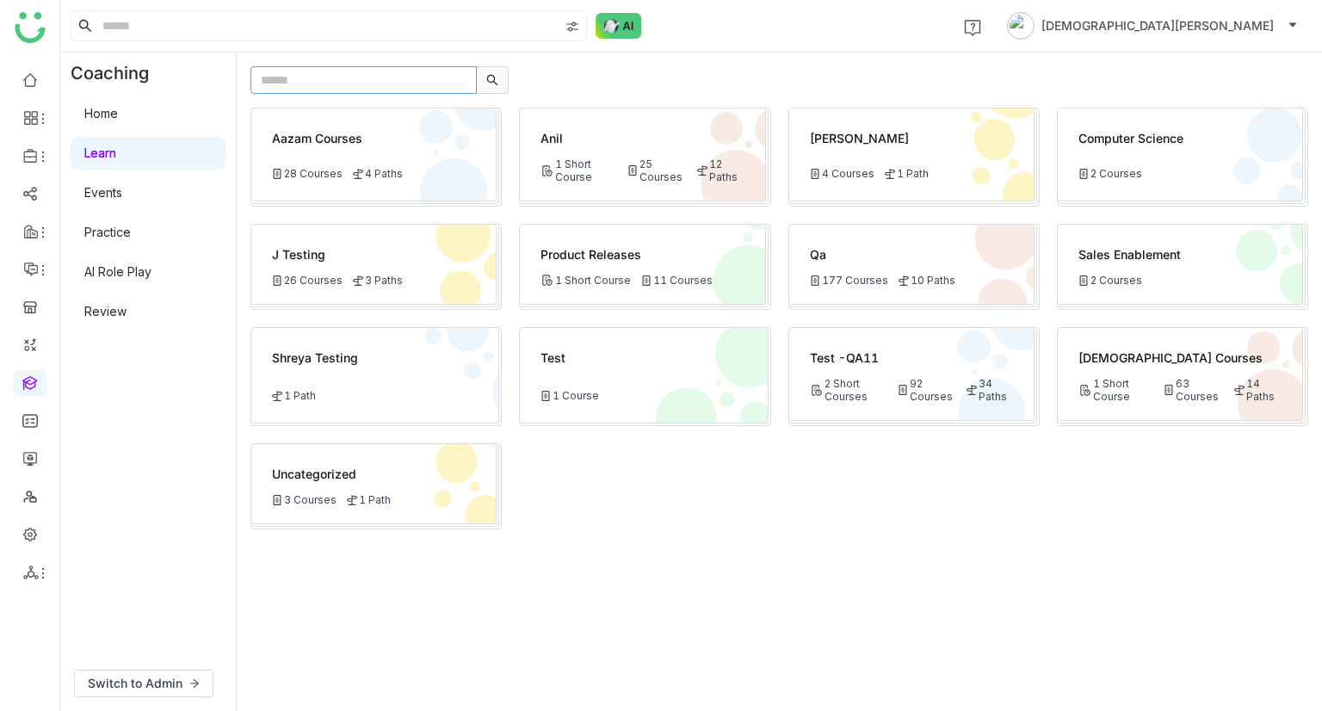
click at [305, 77] on input "text" at bounding box center [363, 80] width 226 height 28
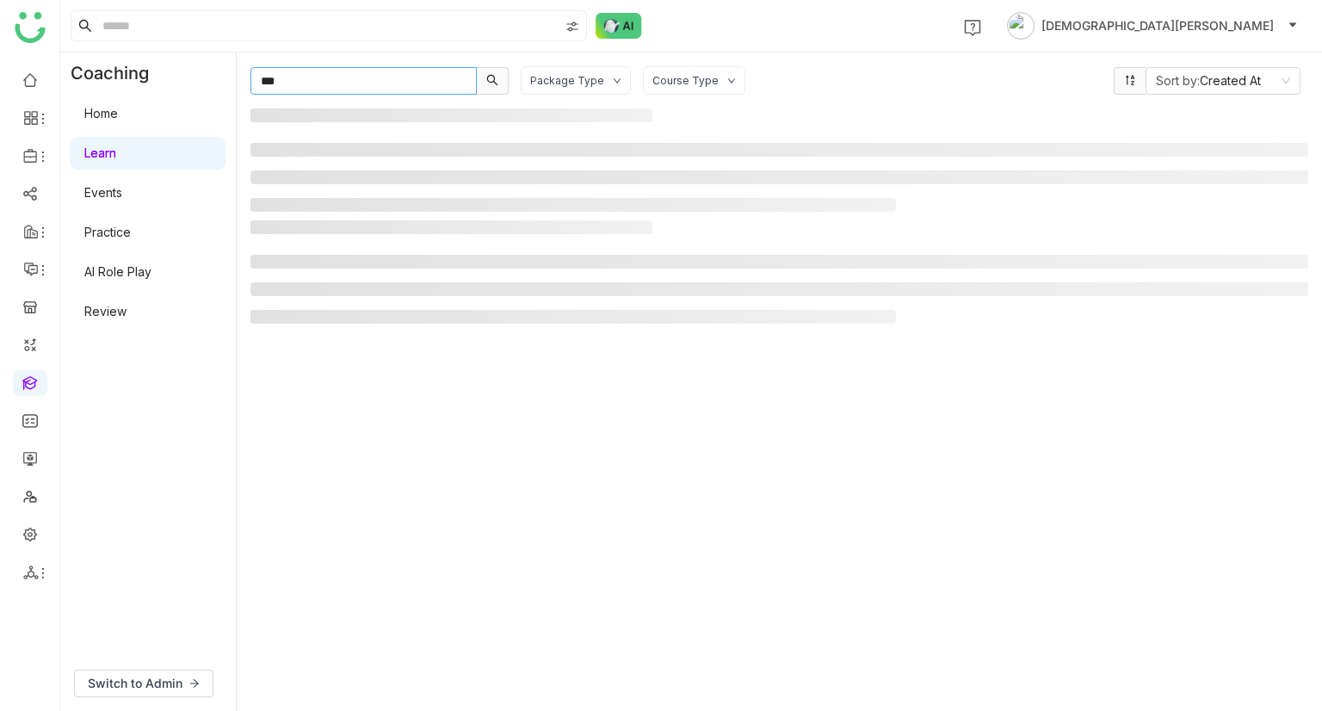
type input "***"
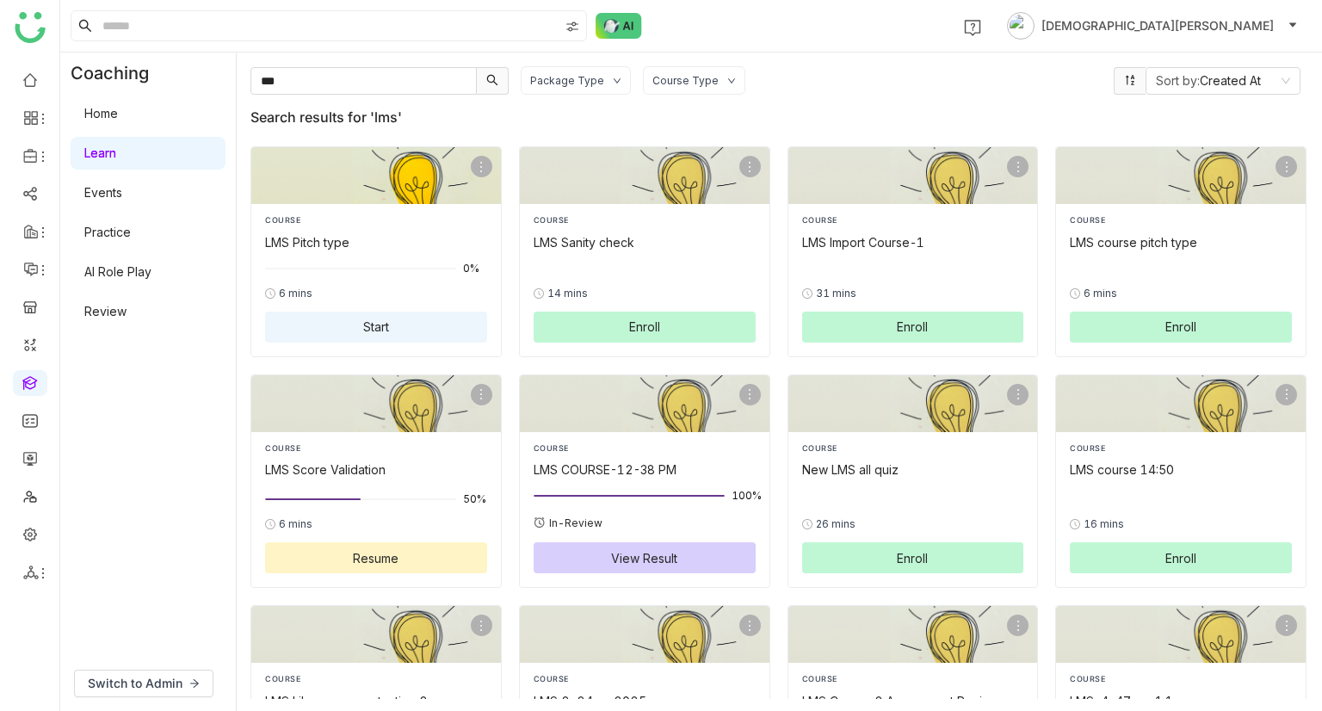
click at [394, 280] on div "0% 6 mins Start" at bounding box center [376, 300] width 222 height 84
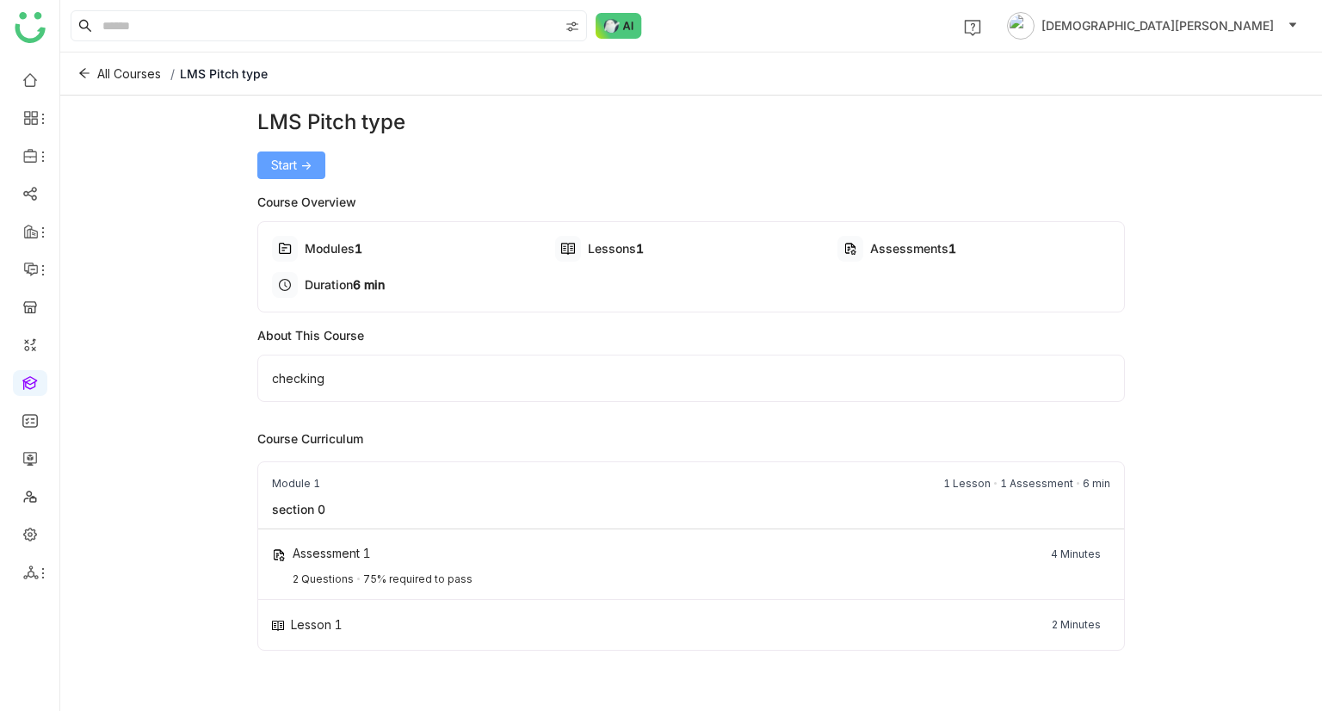
click at [285, 163] on span "Start ->" at bounding box center [291, 165] width 40 height 19
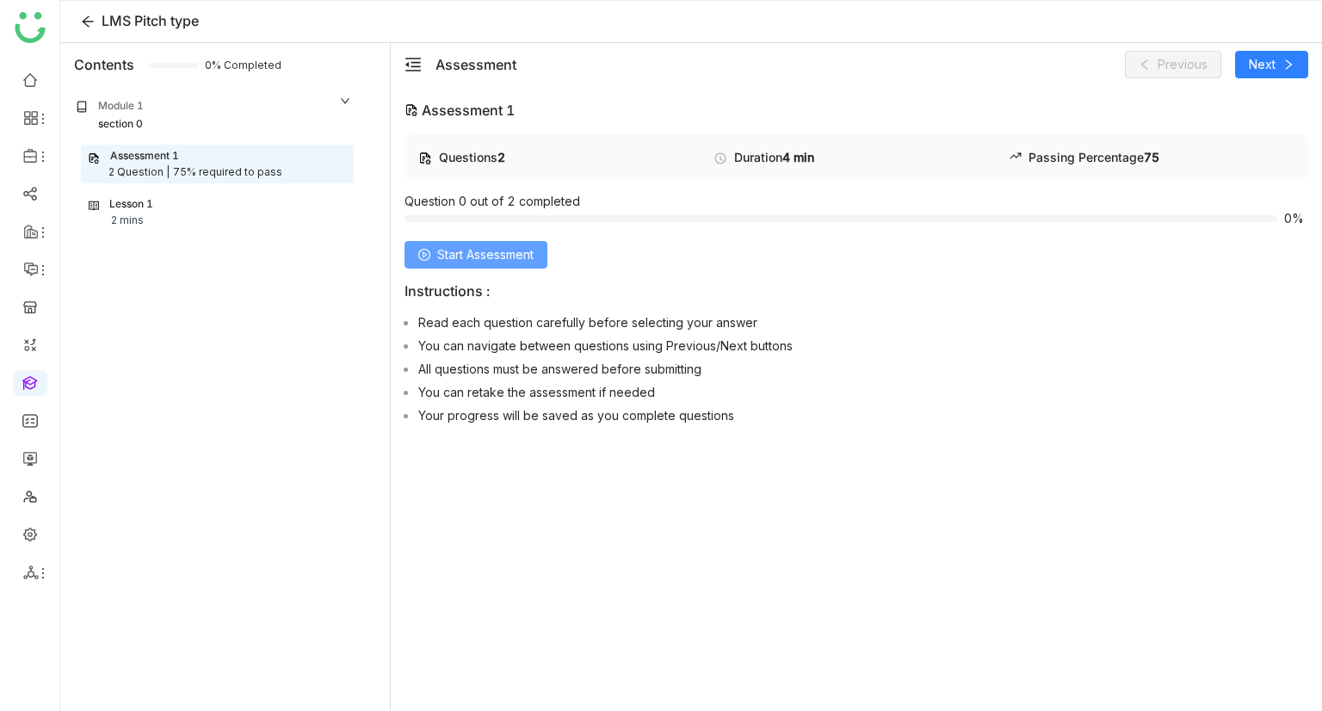
click at [542, 246] on button "Start Assessment" at bounding box center [475, 255] width 143 height 28
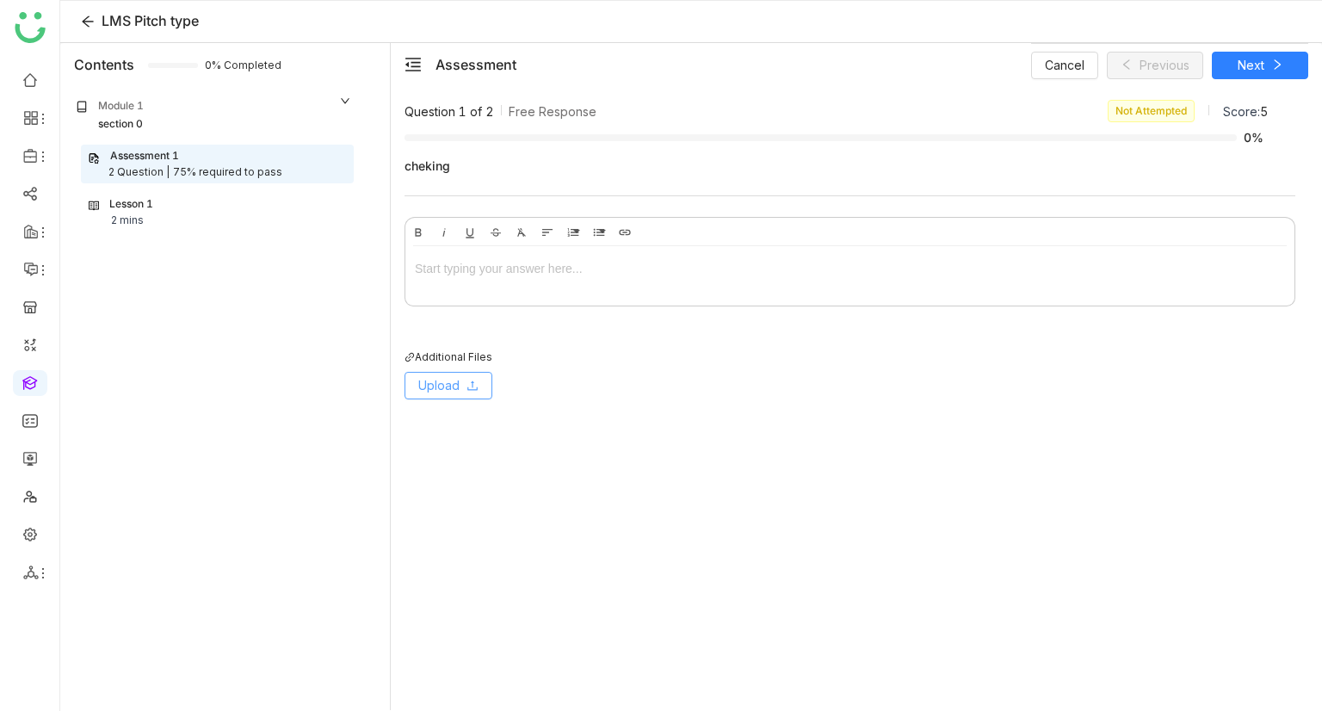
click at [419, 377] on span "Upload" at bounding box center [438, 385] width 41 height 19
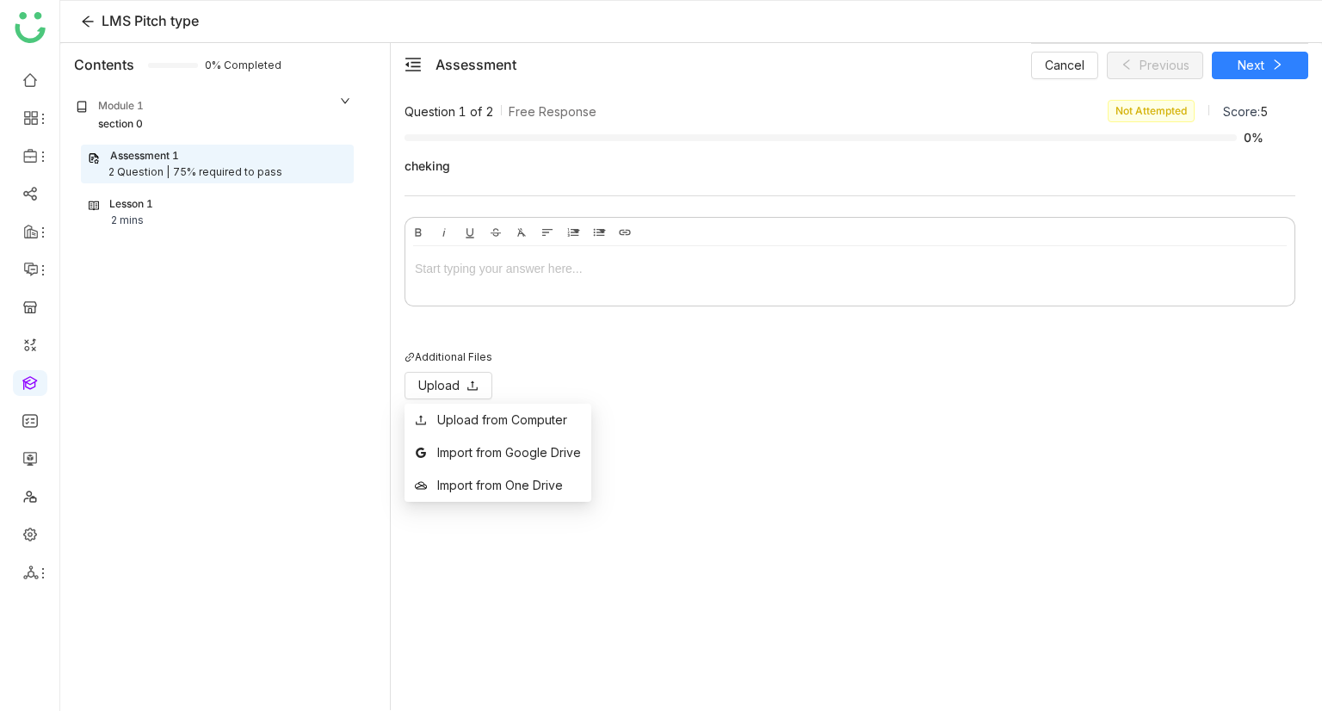
click at [250, 211] on div "Lesson 1 2 mins" at bounding box center [217, 212] width 257 height 33
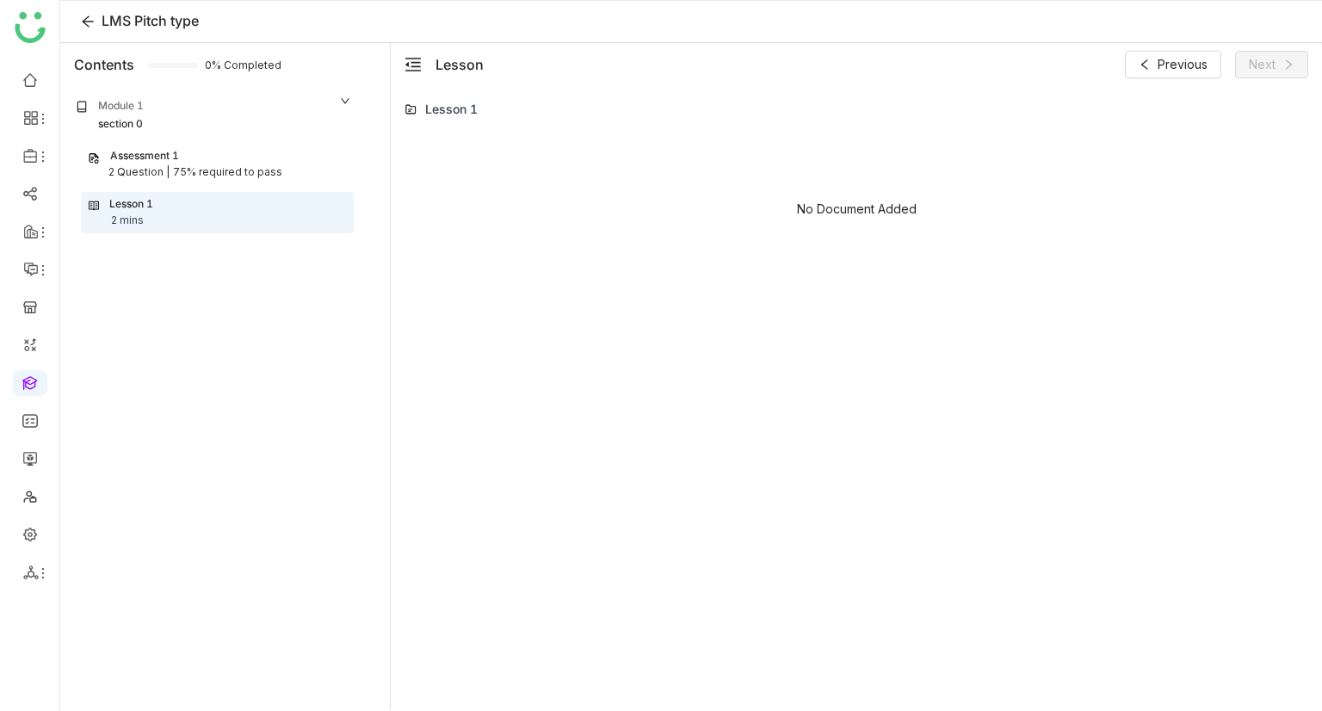
click at [288, 166] on div "2 Question | 75% required to pass" at bounding box center [217, 172] width 259 height 16
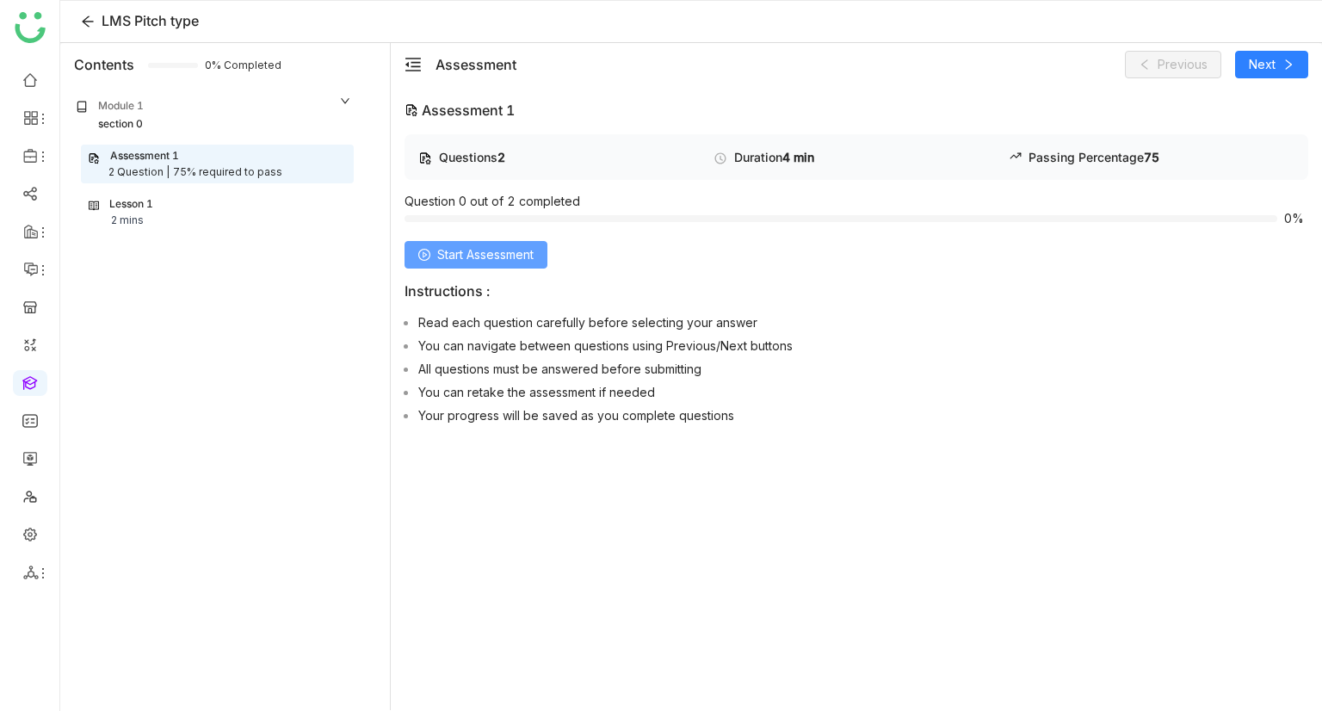
click at [505, 259] on span "Start Assessment" at bounding box center [485, 254] width 96 height 19
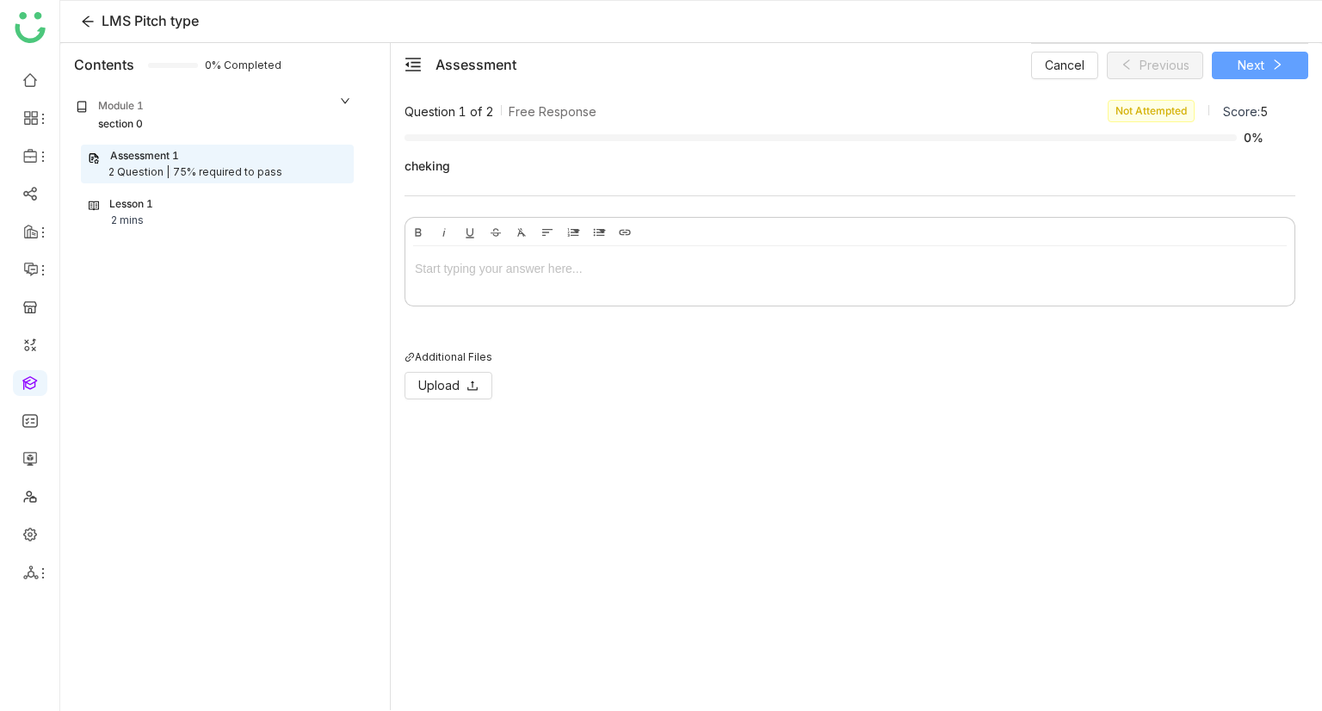
click at [1261, 60] on span "Next" at bounding box center [1250, 65] width 27 height 19
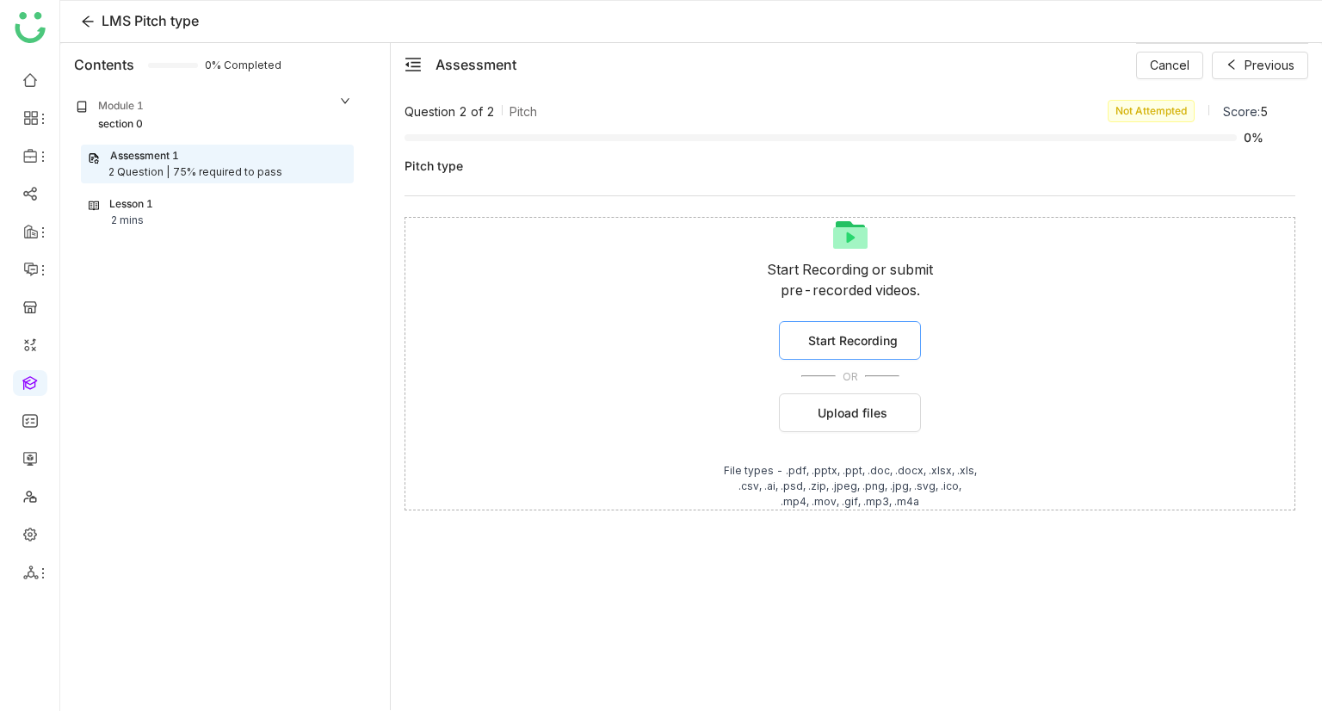
click at [835, 343] on span "Start Recording" at bounding box center [852, 340] width 89 height 18
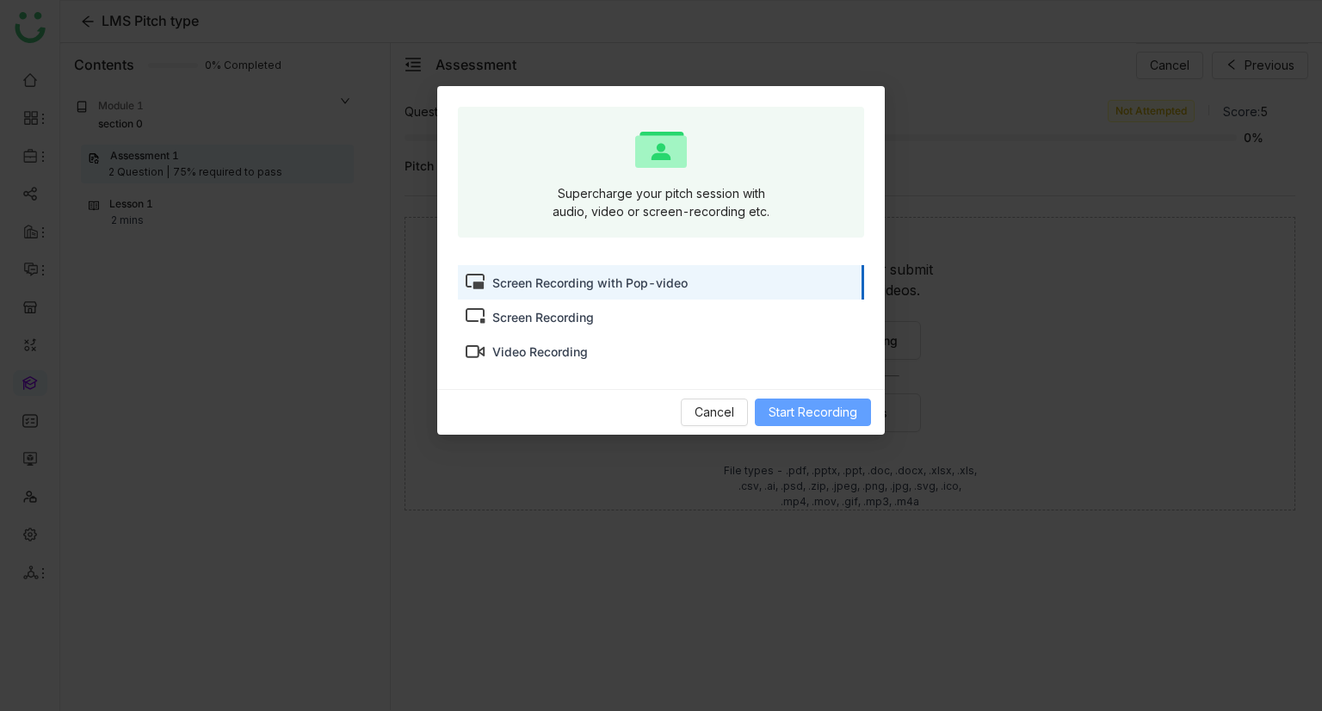
click at [816, 418] on span "Start Recording" at bounding box center [812, 412] width 89 height 19
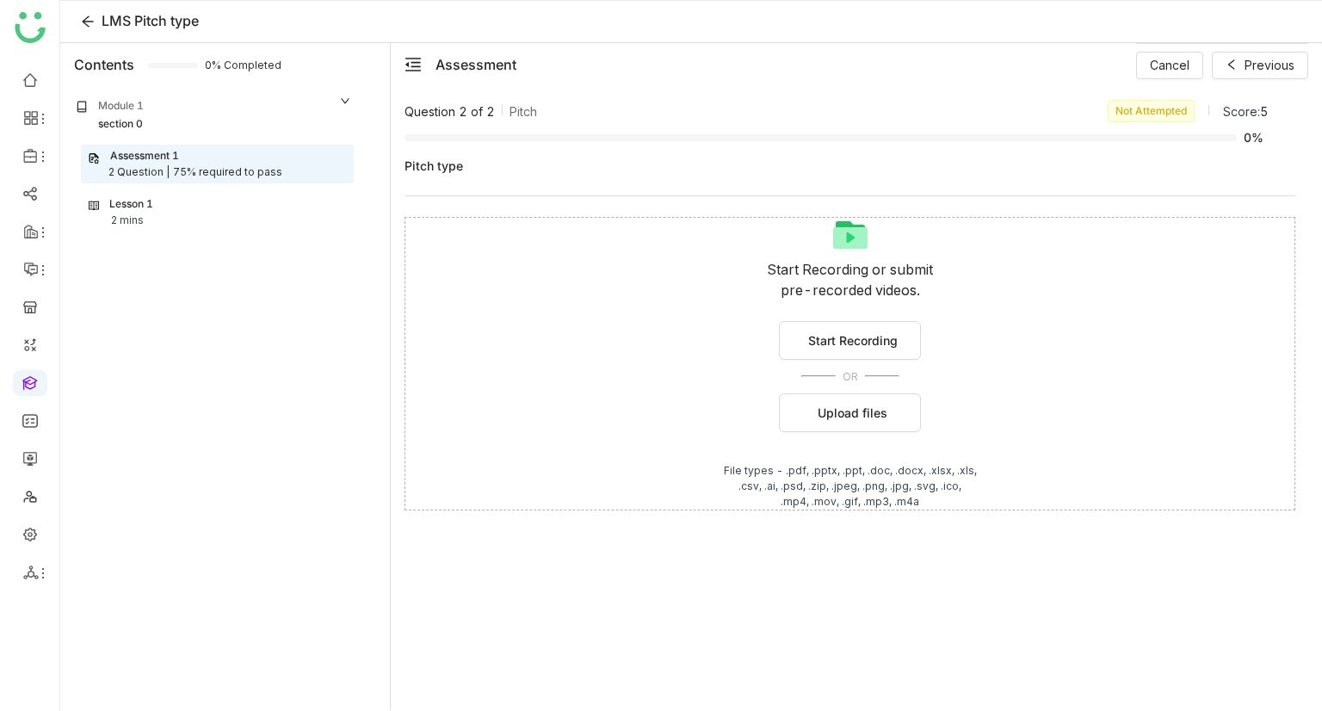
click at [637, 213] on div "Pitch type Start Recording or submit pre-recorded videos. Start Recording OR Up…" at bounding box center [849, 336] width 891 height 376
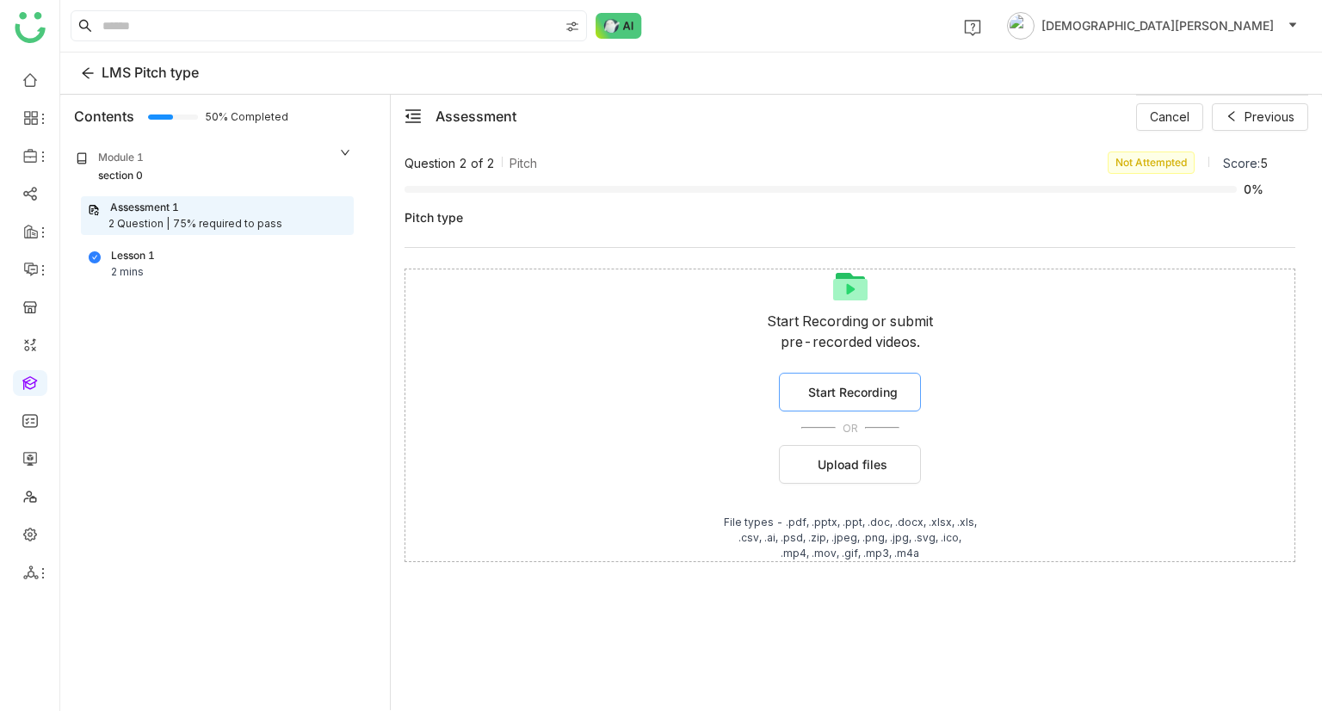
click at [863, 386] on span "Start Recording" at bounding box center [852, 392] width 89 height 18
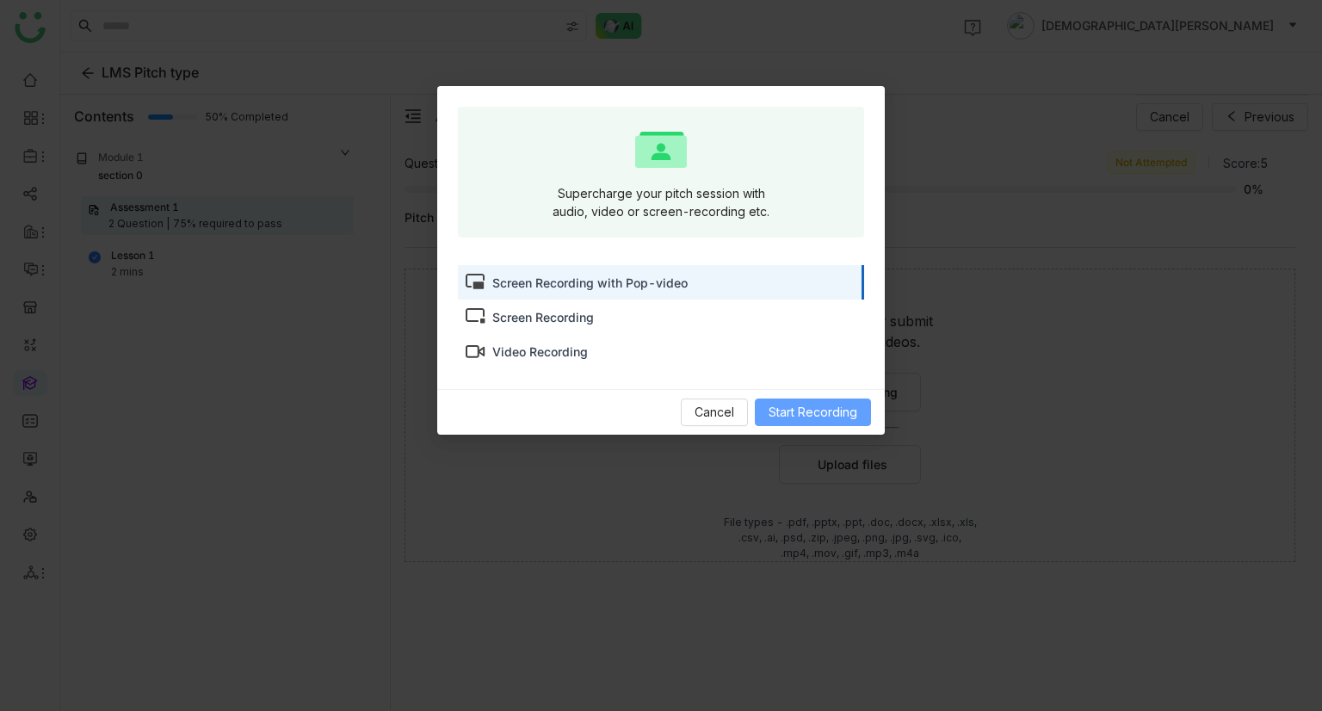
click at [821, 410] on span "Start Recording" at bounding box center [812, 412] width 89 height 19
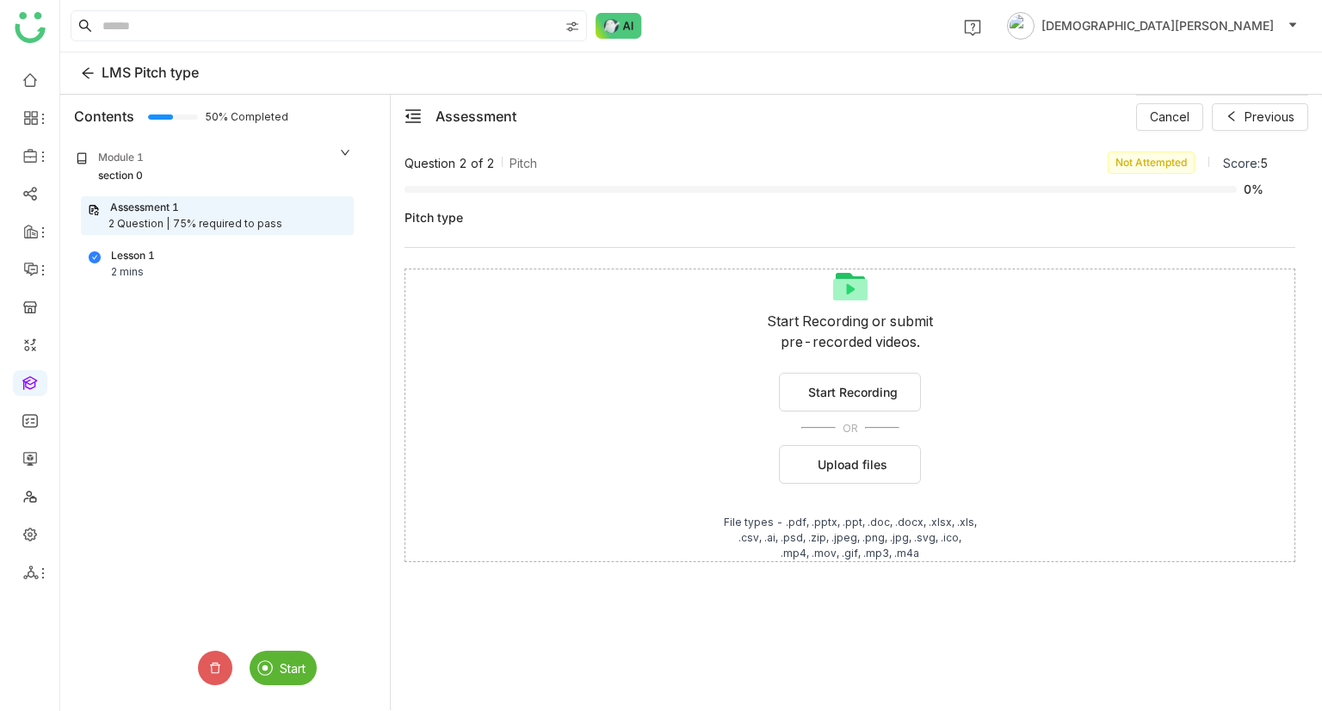
click at [259, 675] on div "Start" at bounding box center [283, 668] width 67 height 34
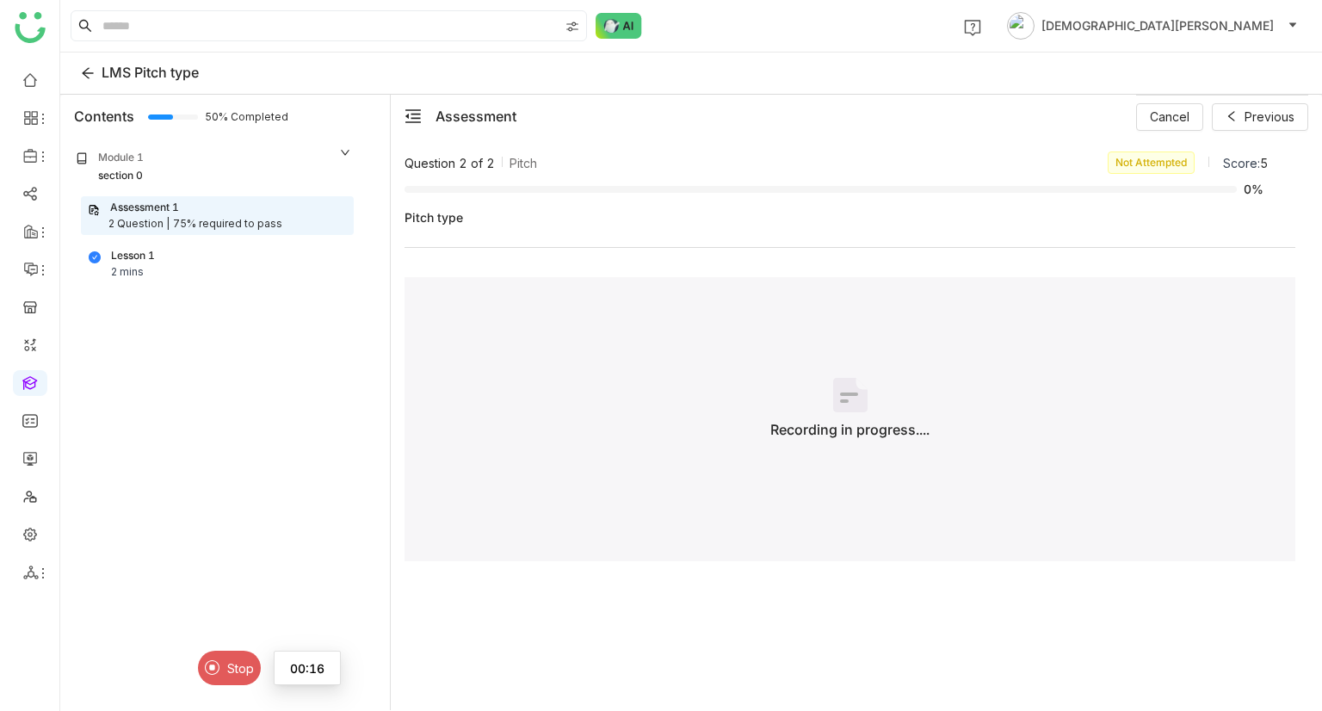
click at [231, 674] on span "Stop" at bounding box center [240, 668] width 27 height 15
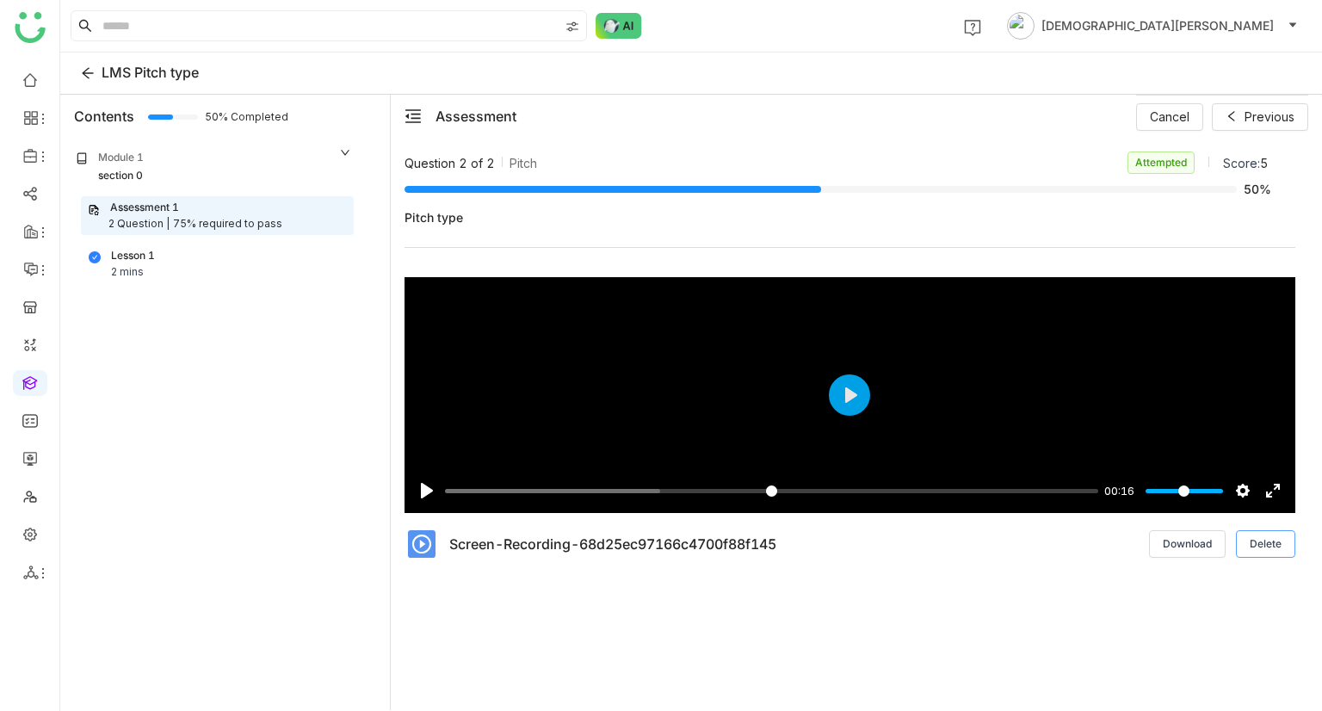
click at [1257, 537] on span "Delete" at bounding box center [1265, 543] width 32 height 15
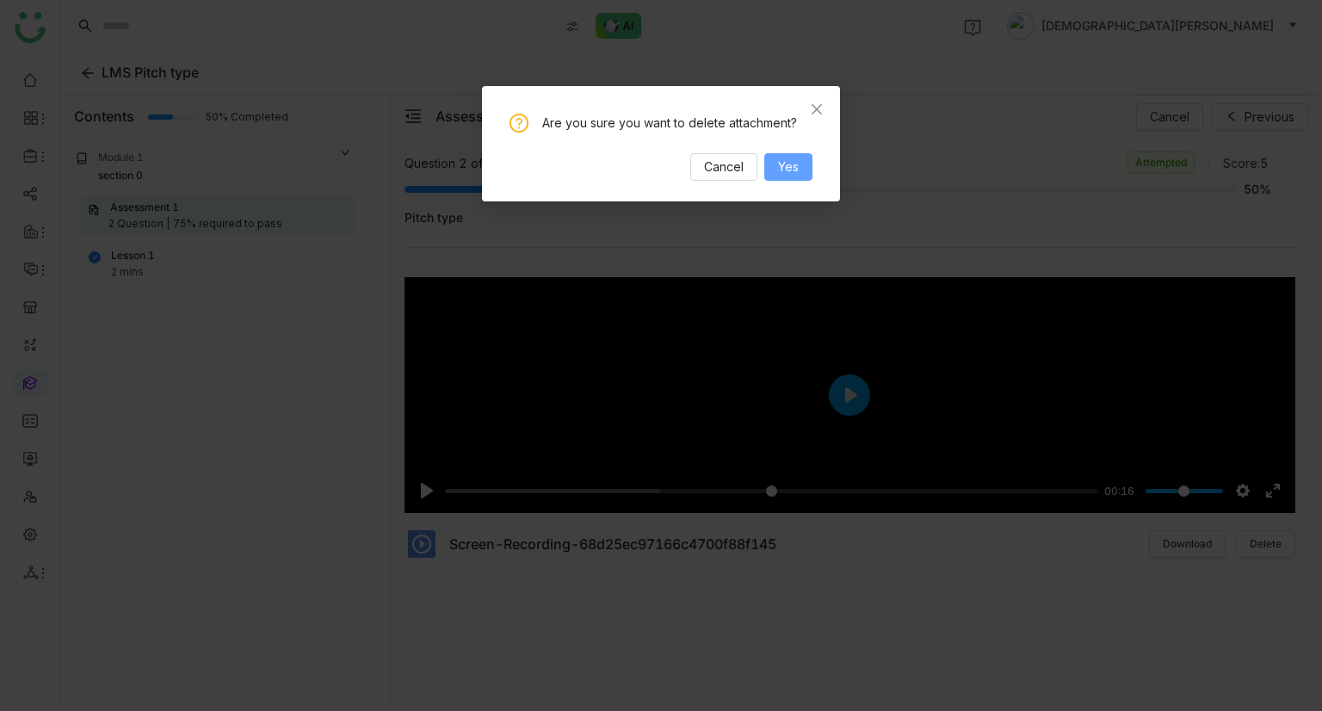
click at [798, 166] on span "Yes" at bounding box center [788, 166] width 21 height 19
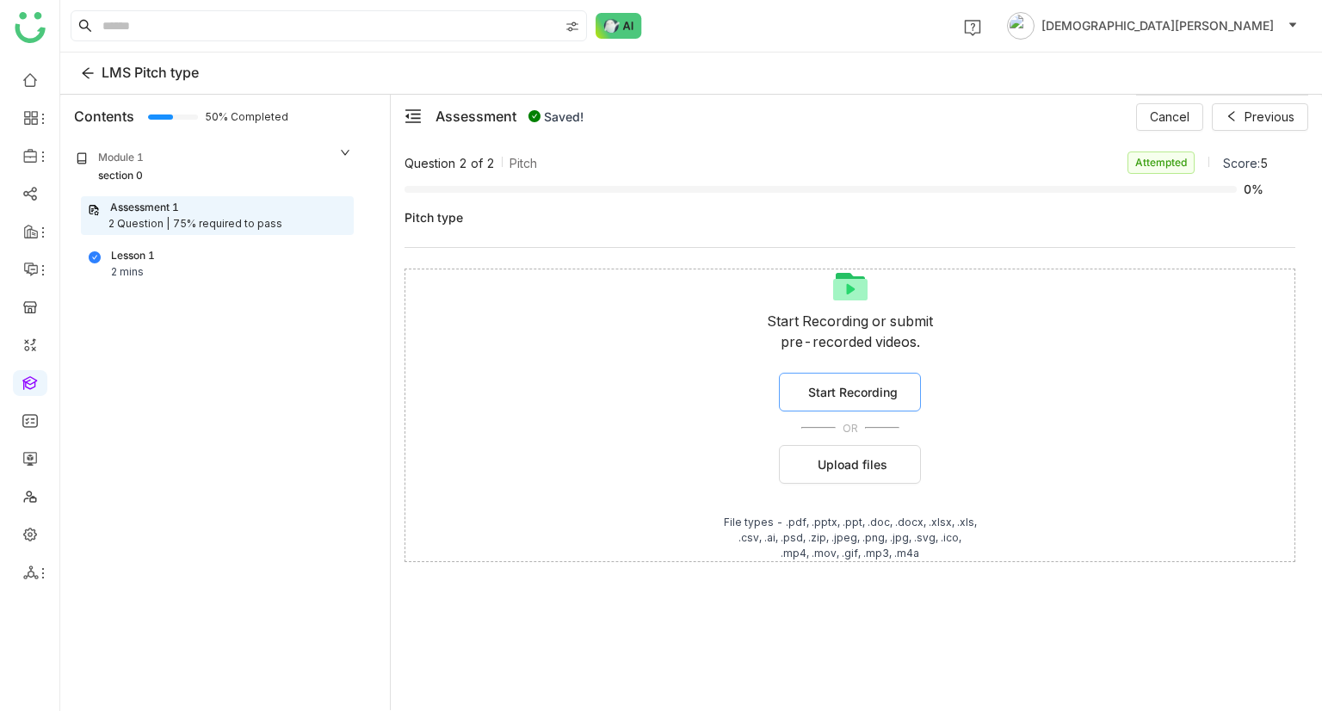
click at [861, 389] on span "Start Recording" at bounding box center [852, 392] width 89 height 18
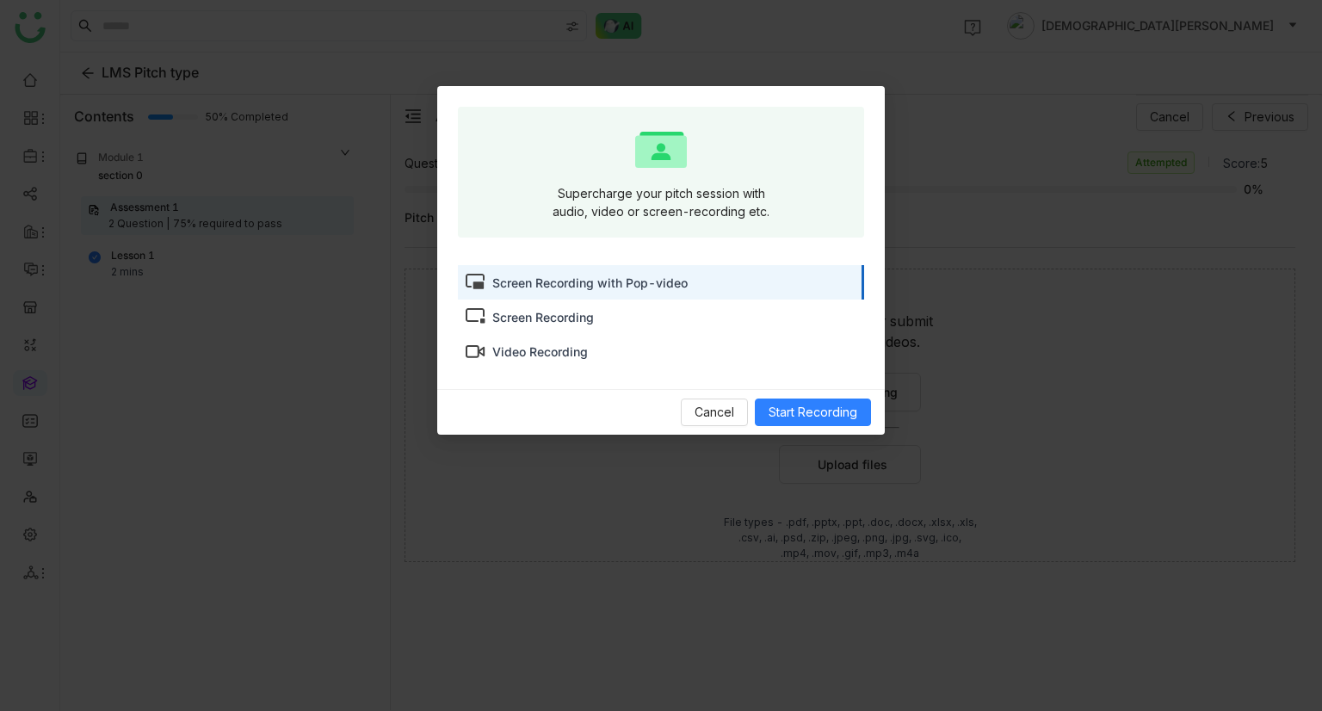
click at [541, 319] on div "Screen Recording" at bounding box center [543, 317] width 102 height 18
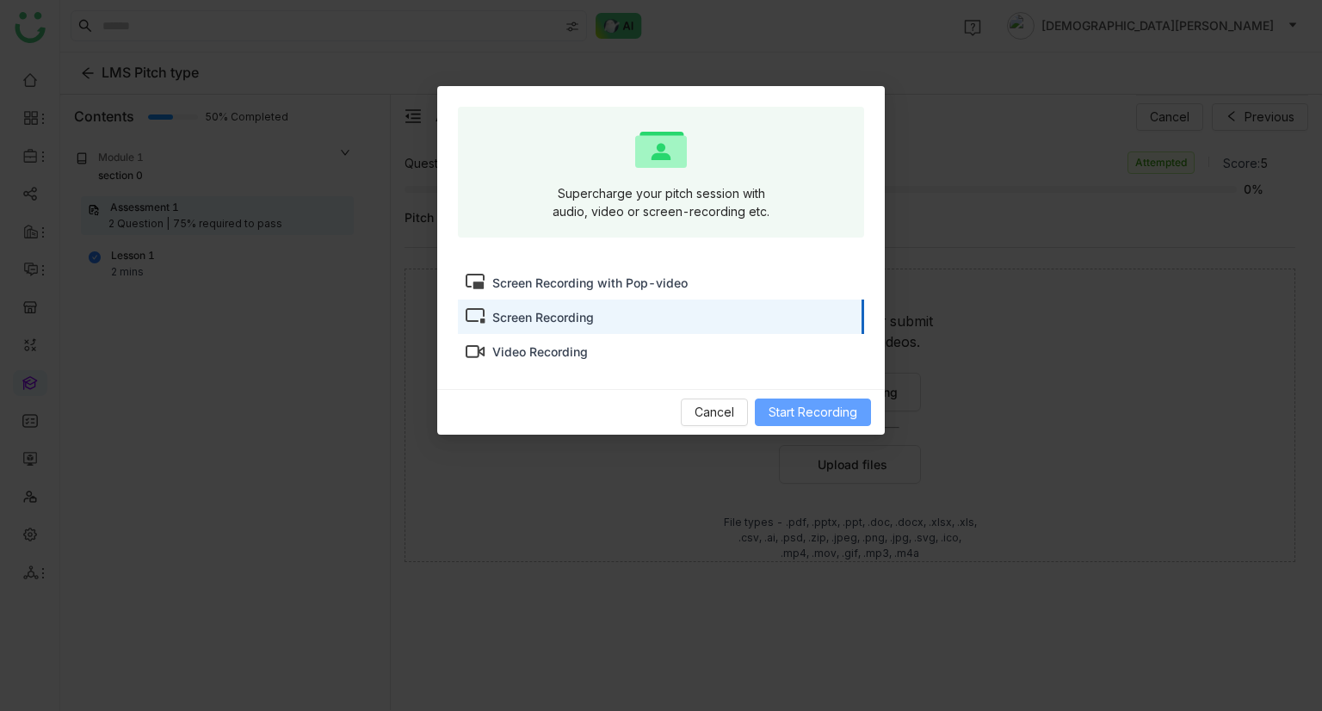
click at [795, 404] on span "Start Recording" at bounding box center [812, 412] width 89 height 19
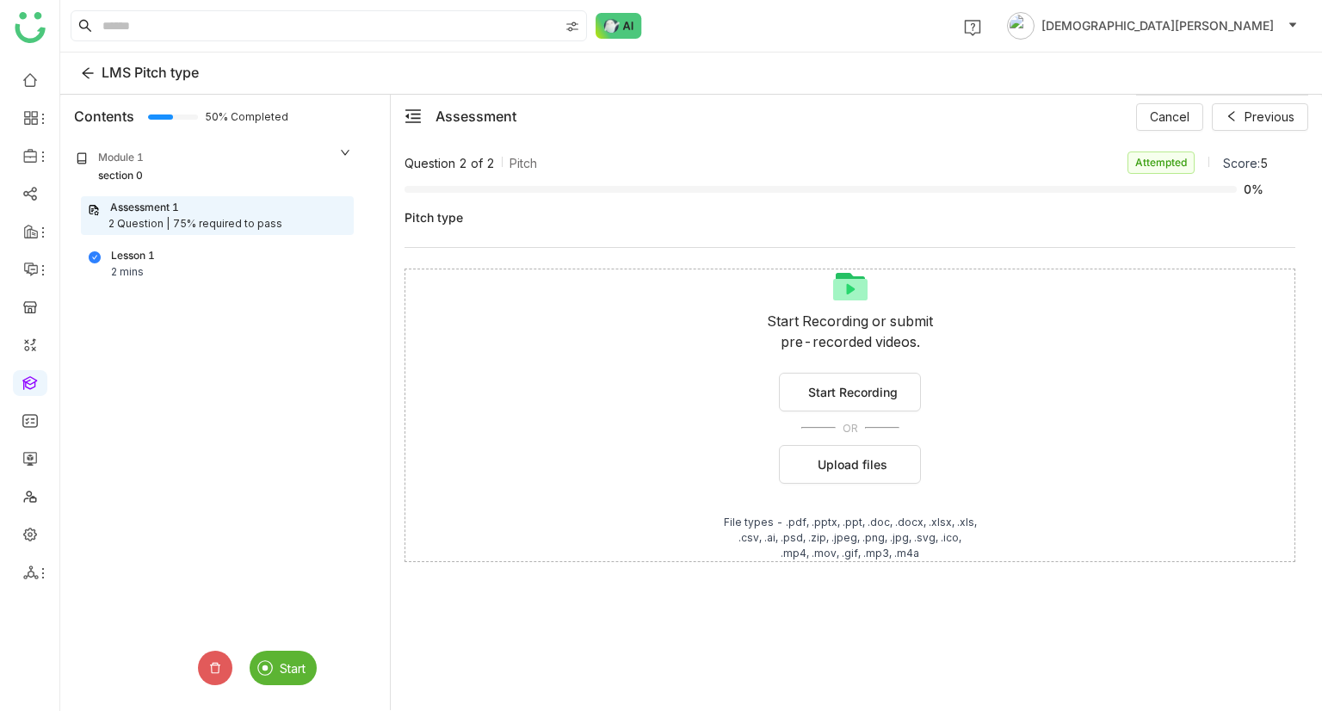
click at [265, 671] on img at bounding box center [264, 667] width 15 height 15
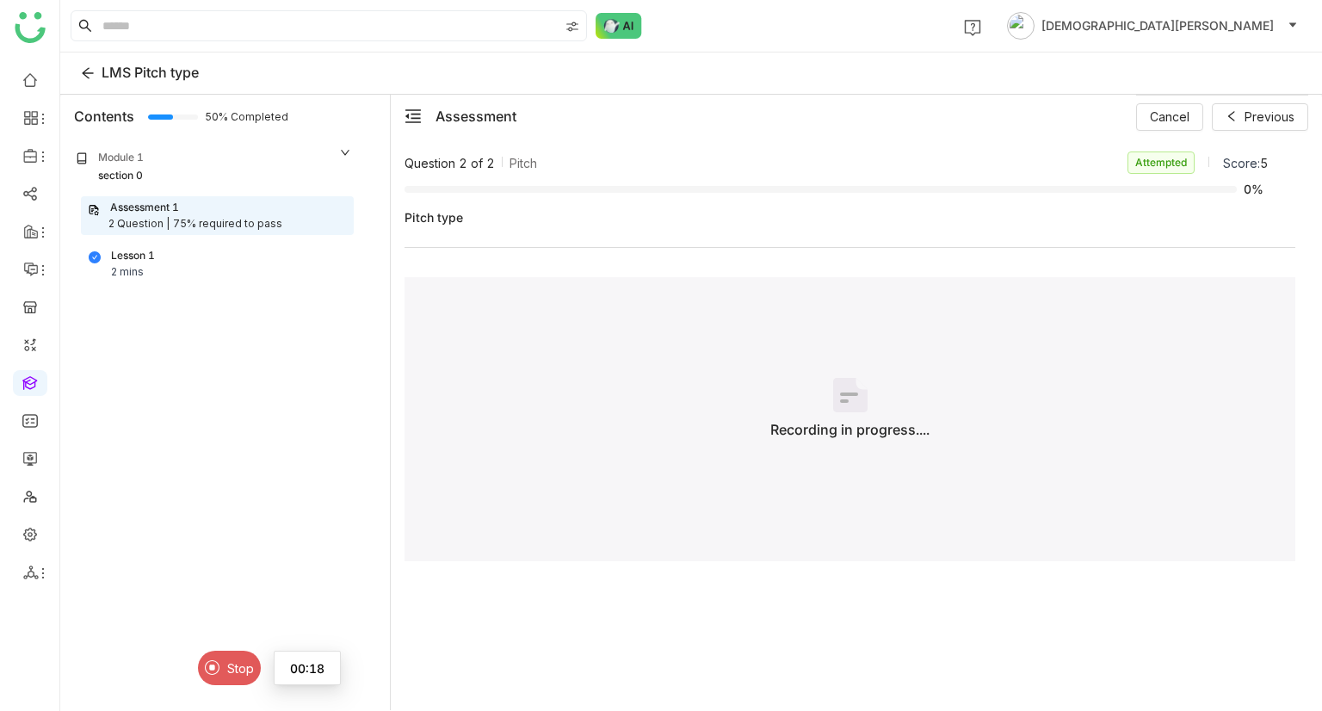
click at [217, 661] on img at bounding box center [212, 667] width 15 height 15
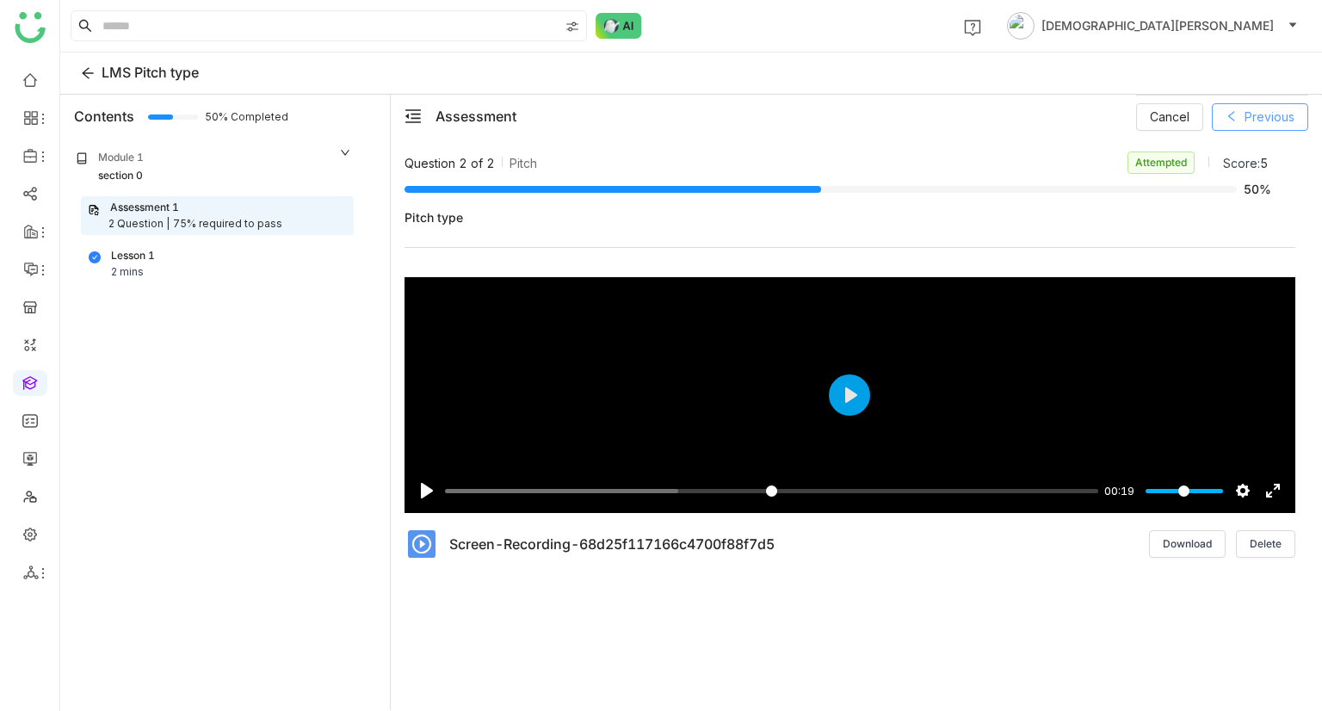
click at [1256, 111] on span "Previous" at bounding box center [1269, 117] width 50 height 19
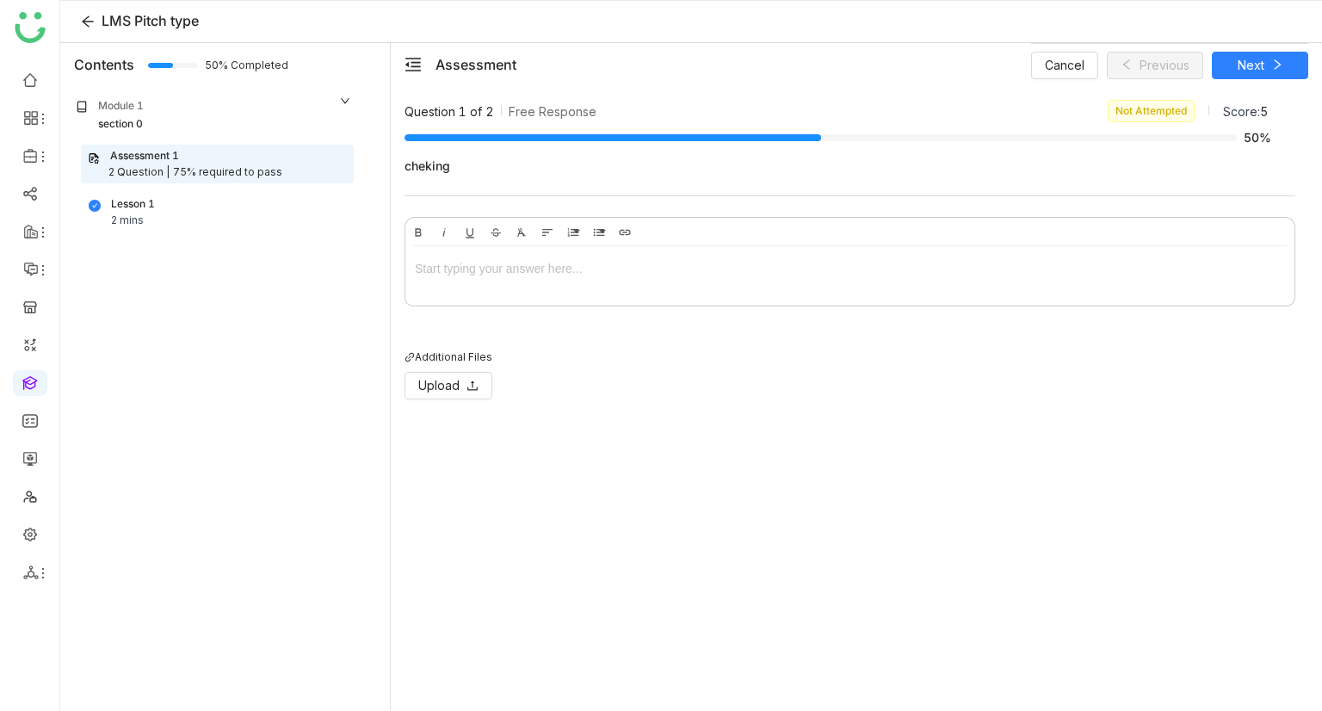
click at [560, 284] on div at bounding box center [849, 272] width 889 height 52
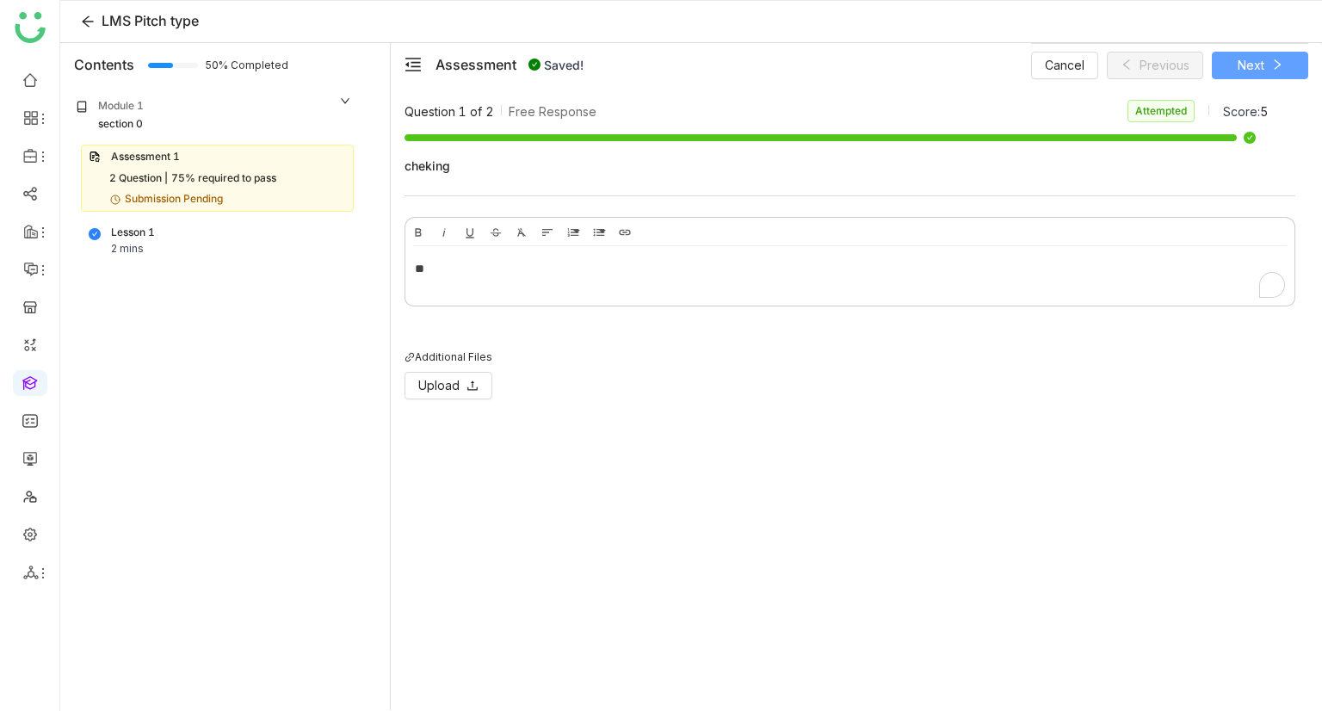
click at [1267, 55] on button "Next" at bounding box center [1260, 66] width 96 height 28
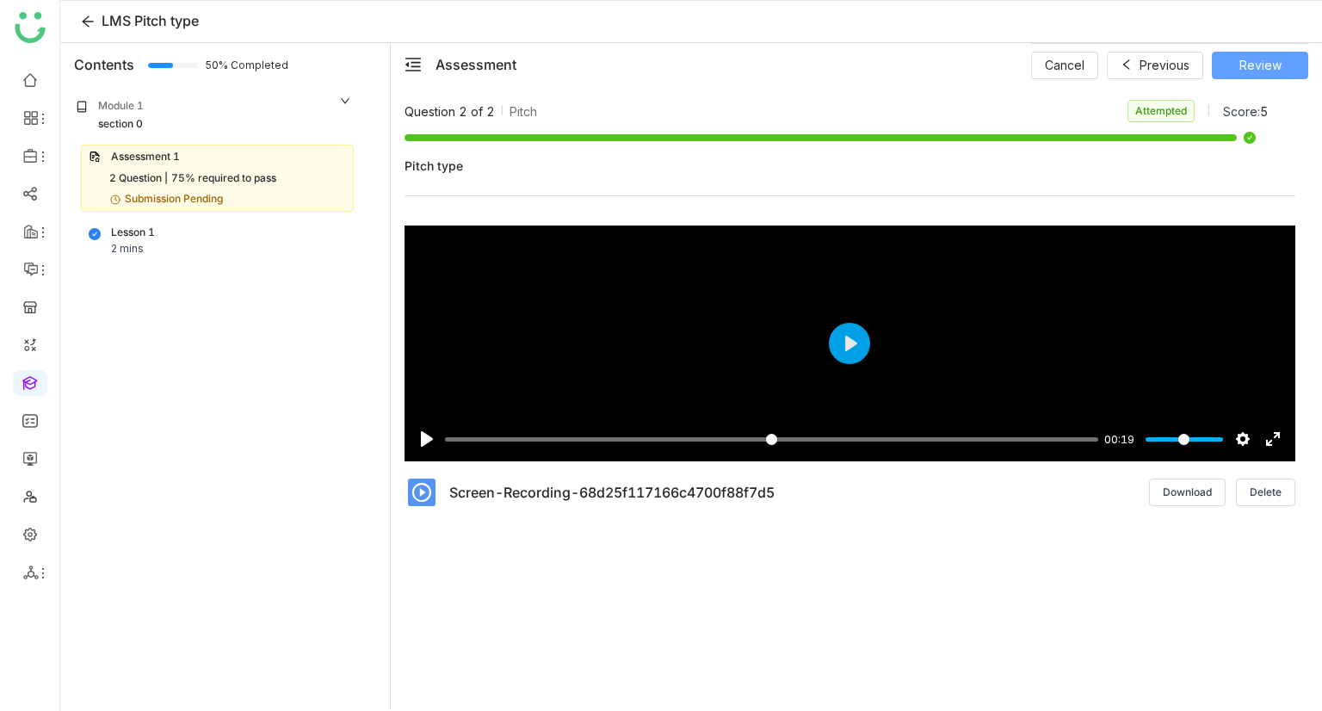
click at [1257, 58] on span "Review" at bounding box center [1260, 65] width 42 height 19
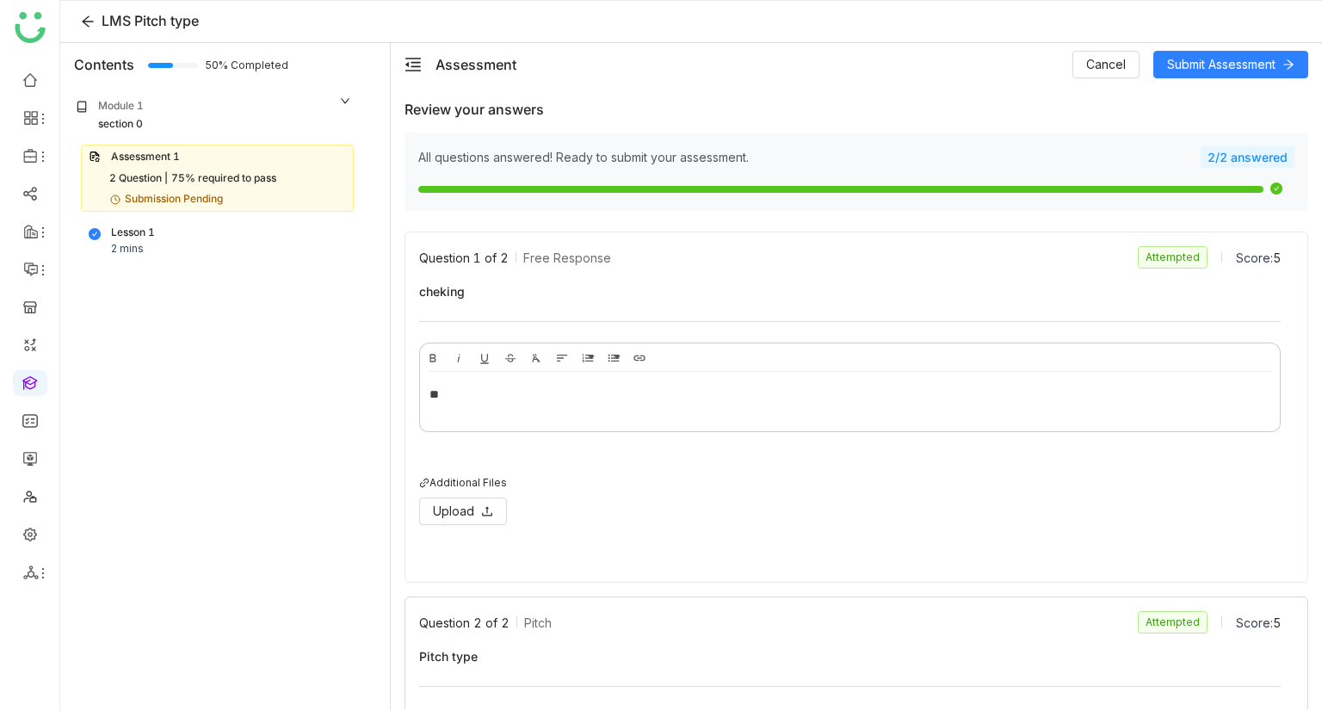
scroll to position [317, 0]
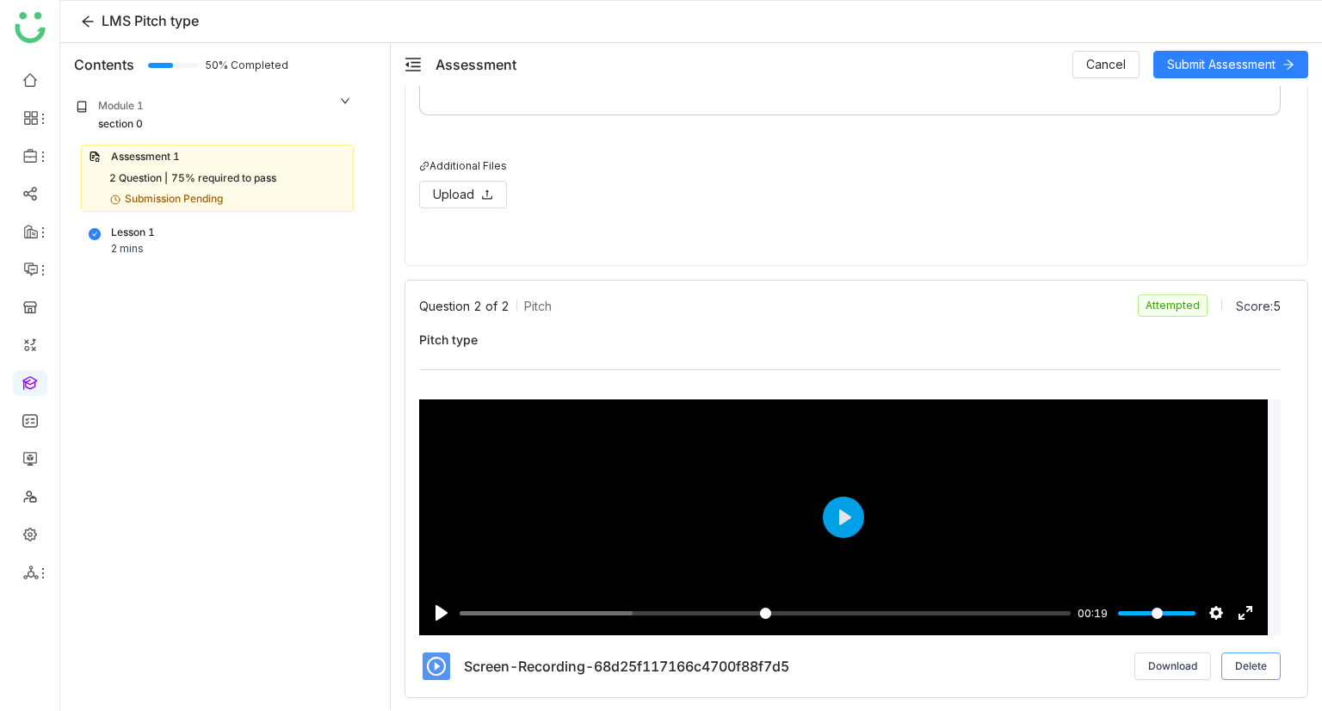
click at [1236, 669] on span "Delete" at bounding box center [1251, 665] width 32 height 15
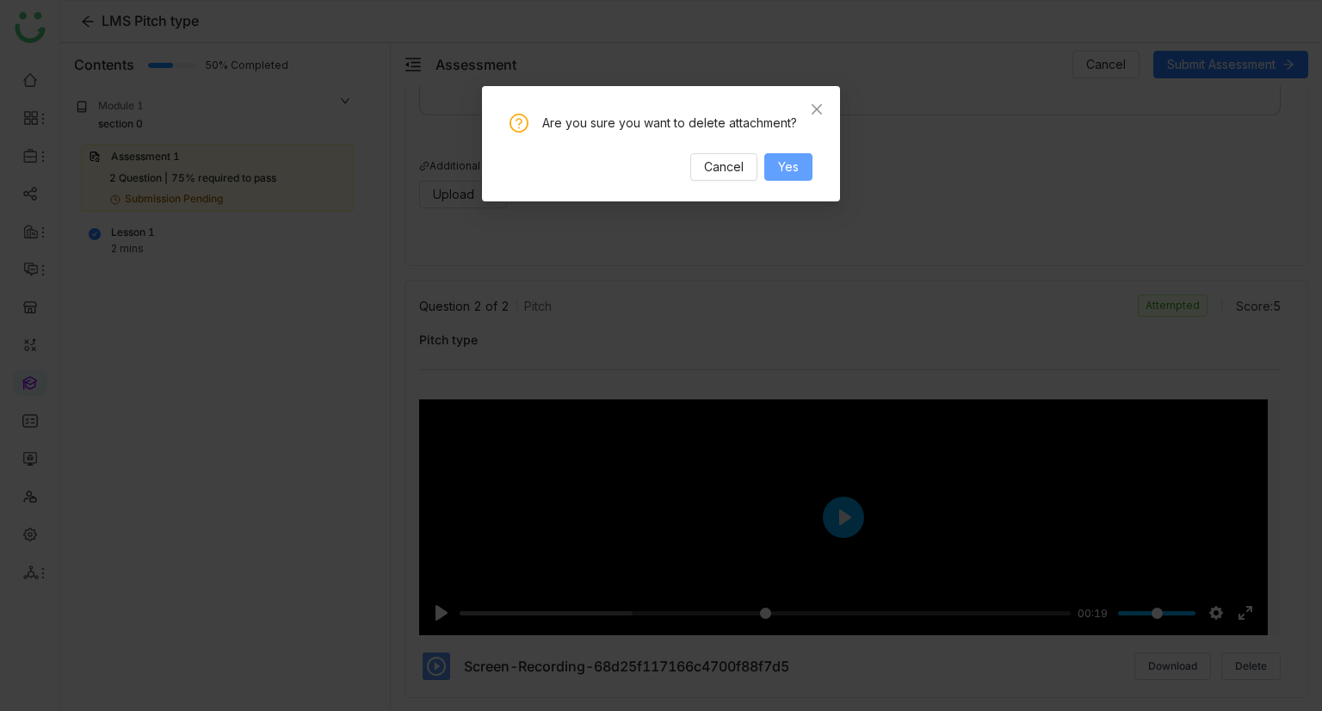
click at [792, 176] on button "Yes" at bounding box center [788, 167] width 48 height 28
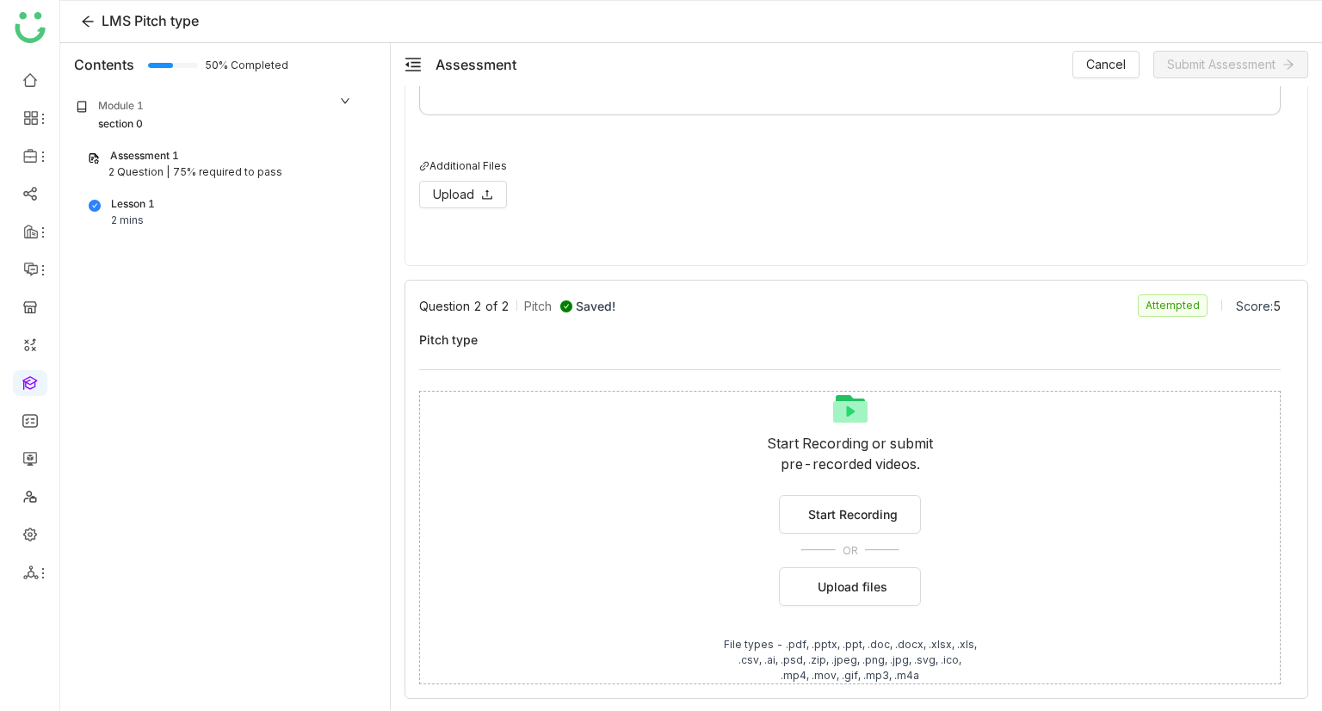
scroll to position [318, 0]
click at [860, 519] on span "Start Recording" at bounding box center [852, 513] width 89 height 18
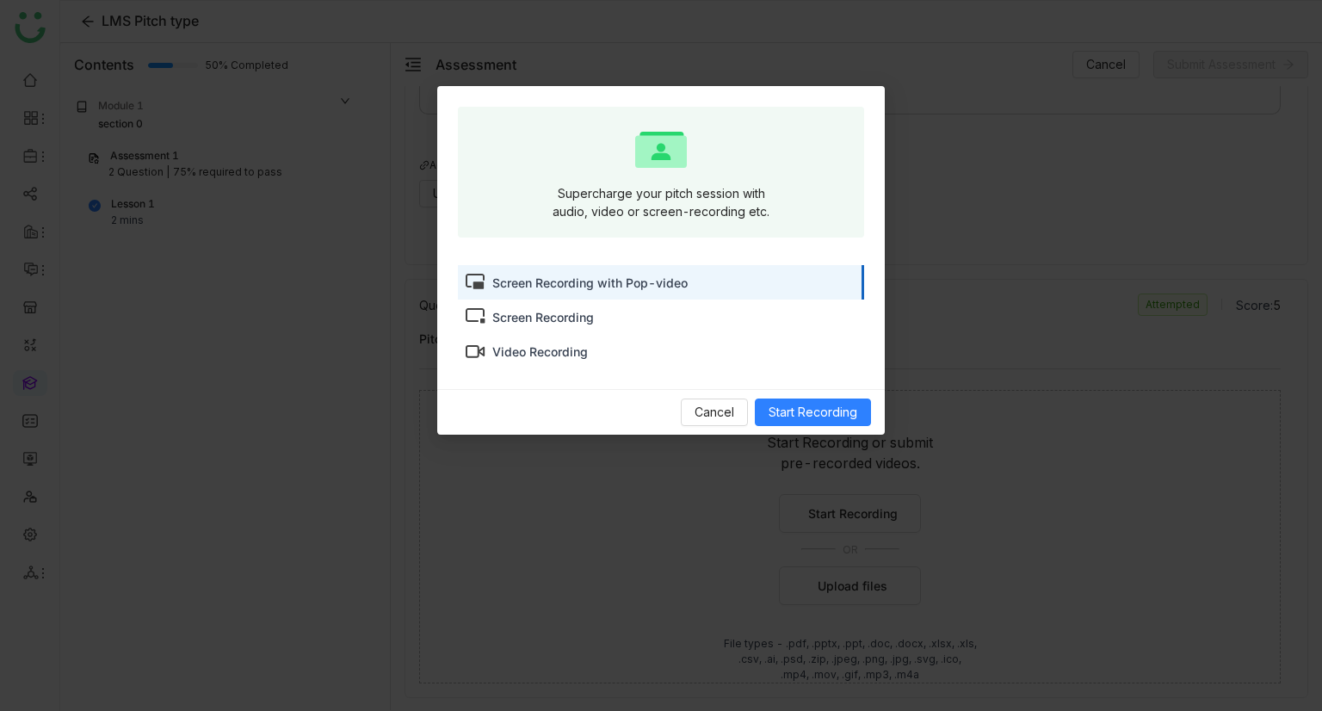
click at [558, 322] on div "Screen Recording" at bounding box center [543, 317] width 102 height 18
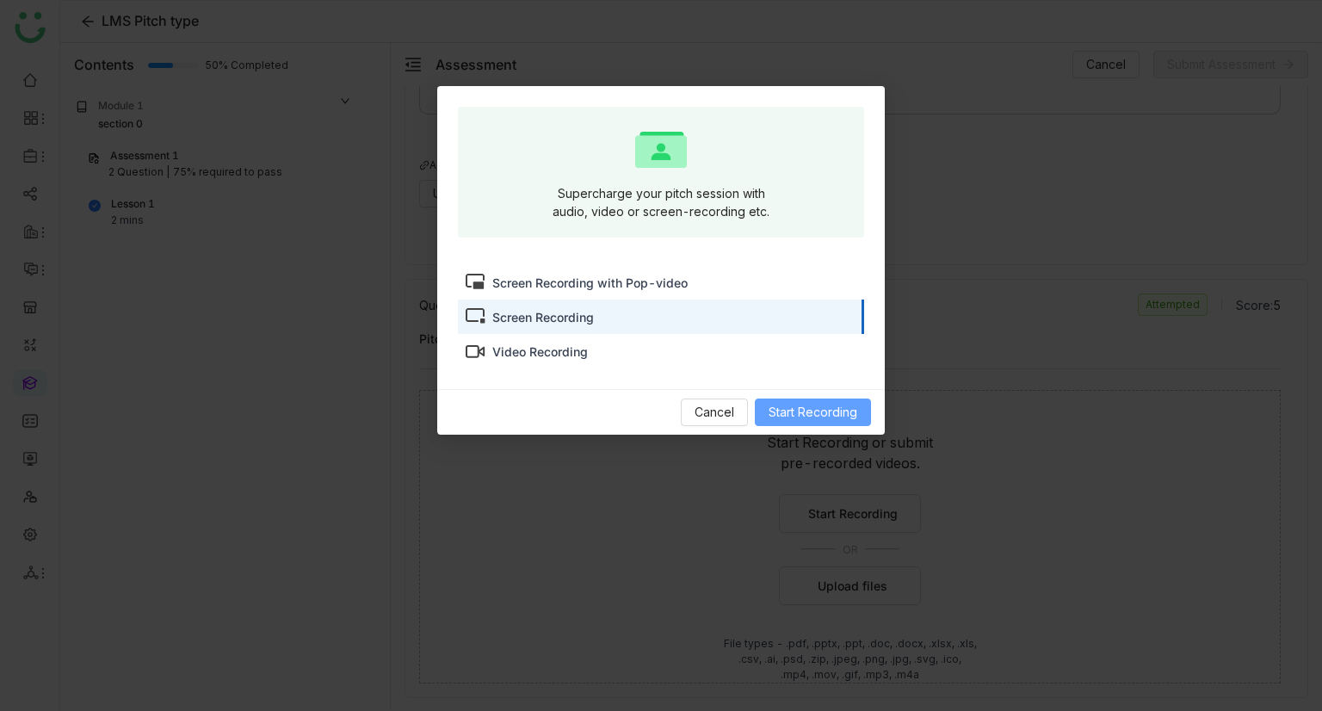
drag, startPoint x: 811, startPoint y: 410, endPoint x: 967, endPoint y: 414, distance: 156.7
click at [811, 410] on span "Start Recording" at bounding box center [812, 412] width 89 height 19
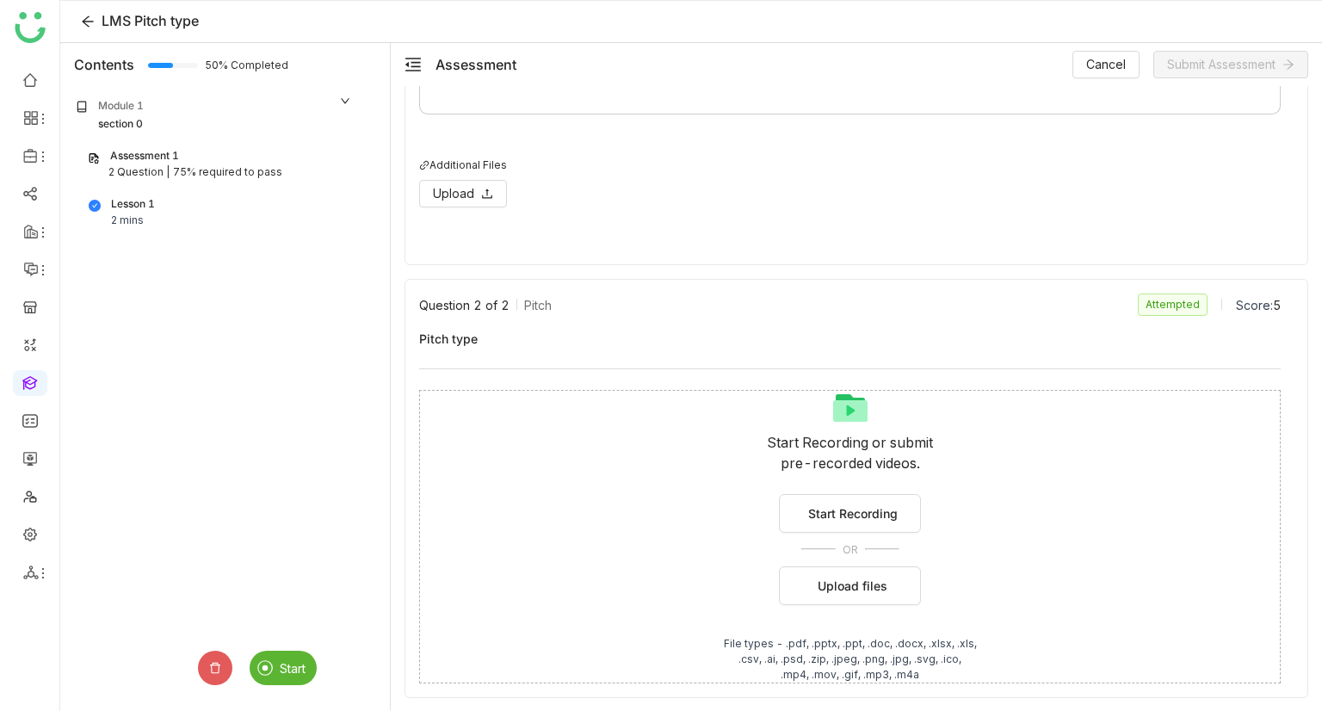
click at [282, 675] on div "Start" at bounding box center [283, 668] width 67 height 34
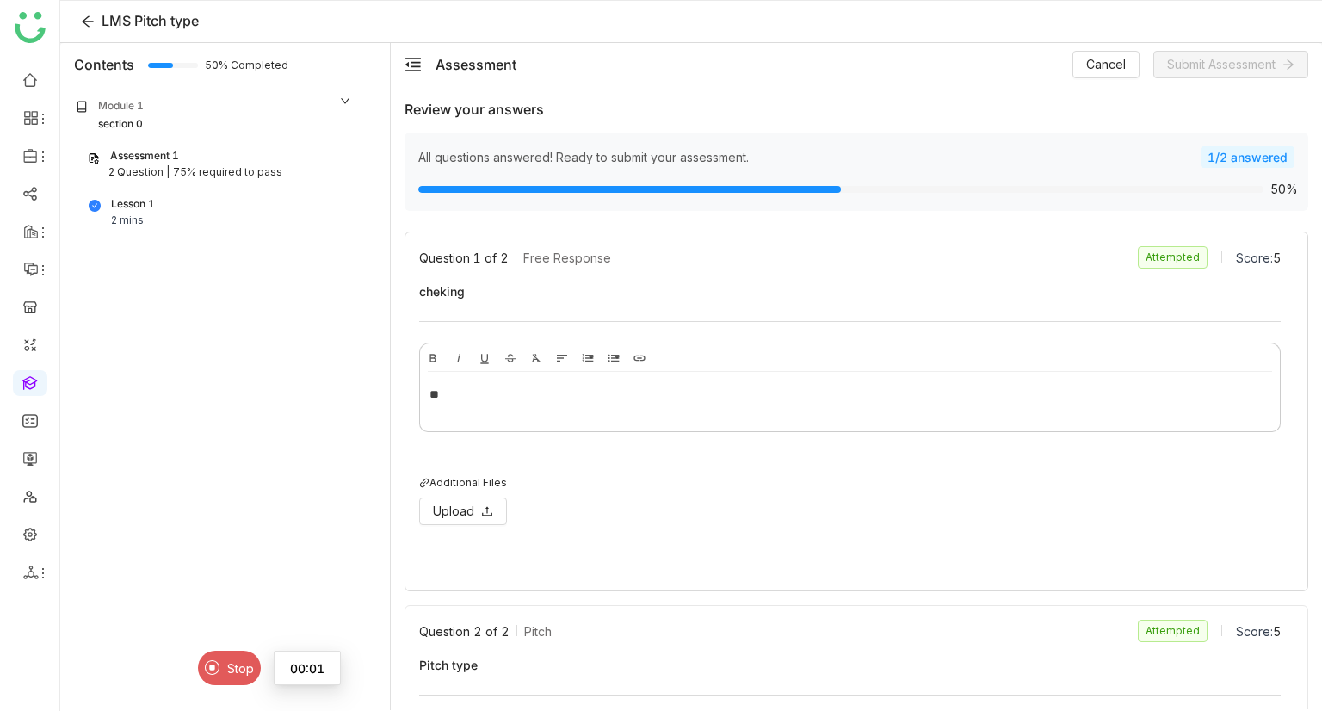
scroll to position [326, 0]
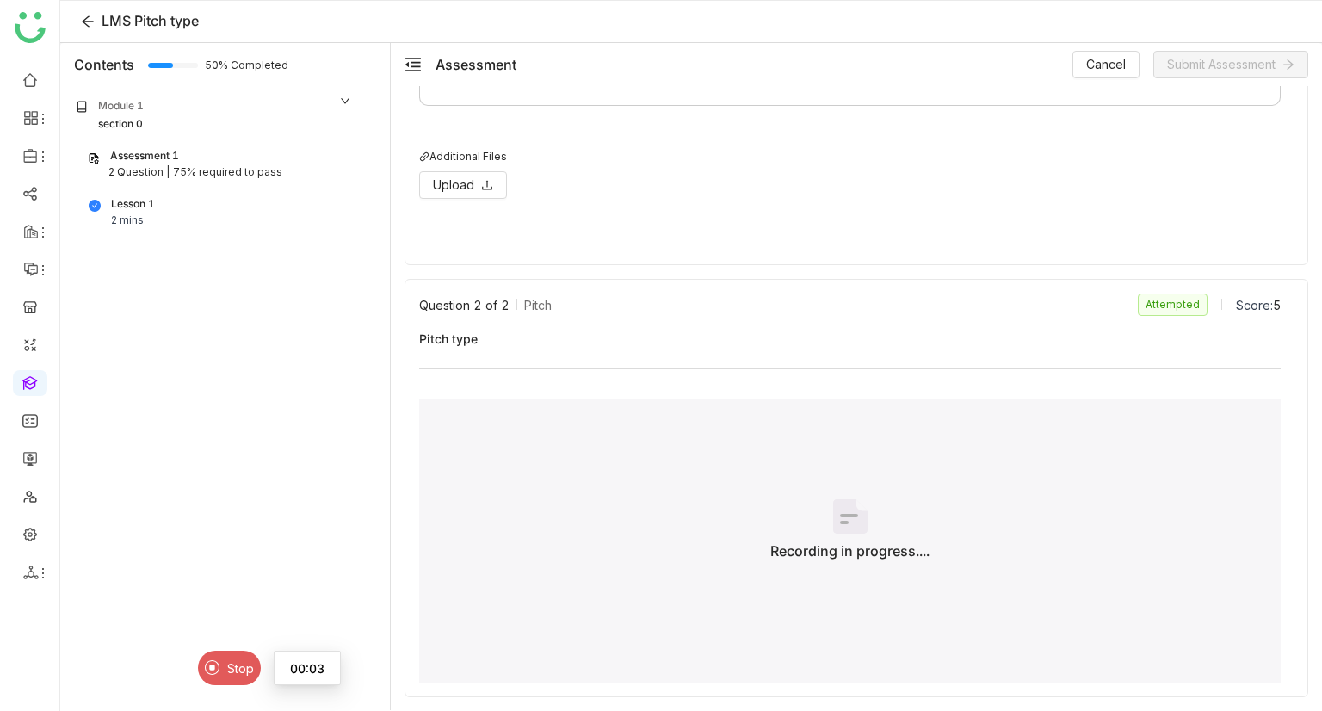
click at [230, 670] on span "Stop" at bounding box center [240, 668] width 27 height 15
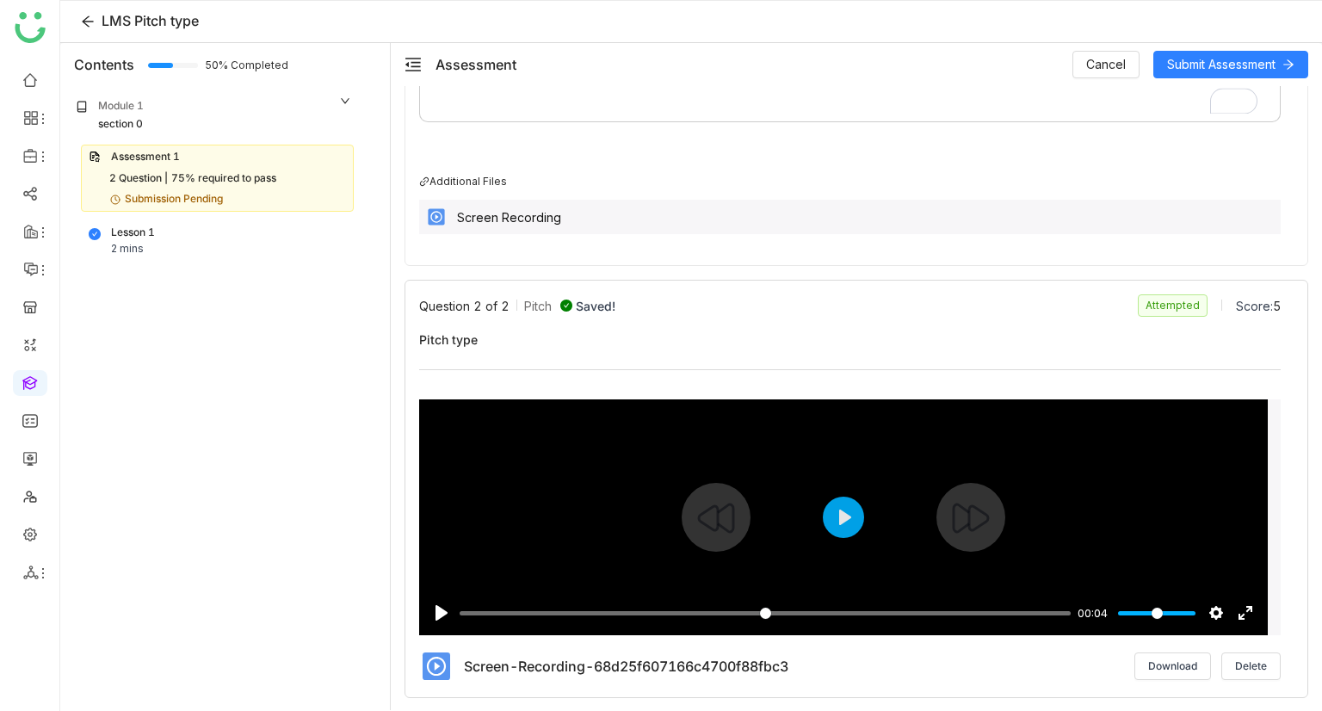
scroll to position [33, 0]
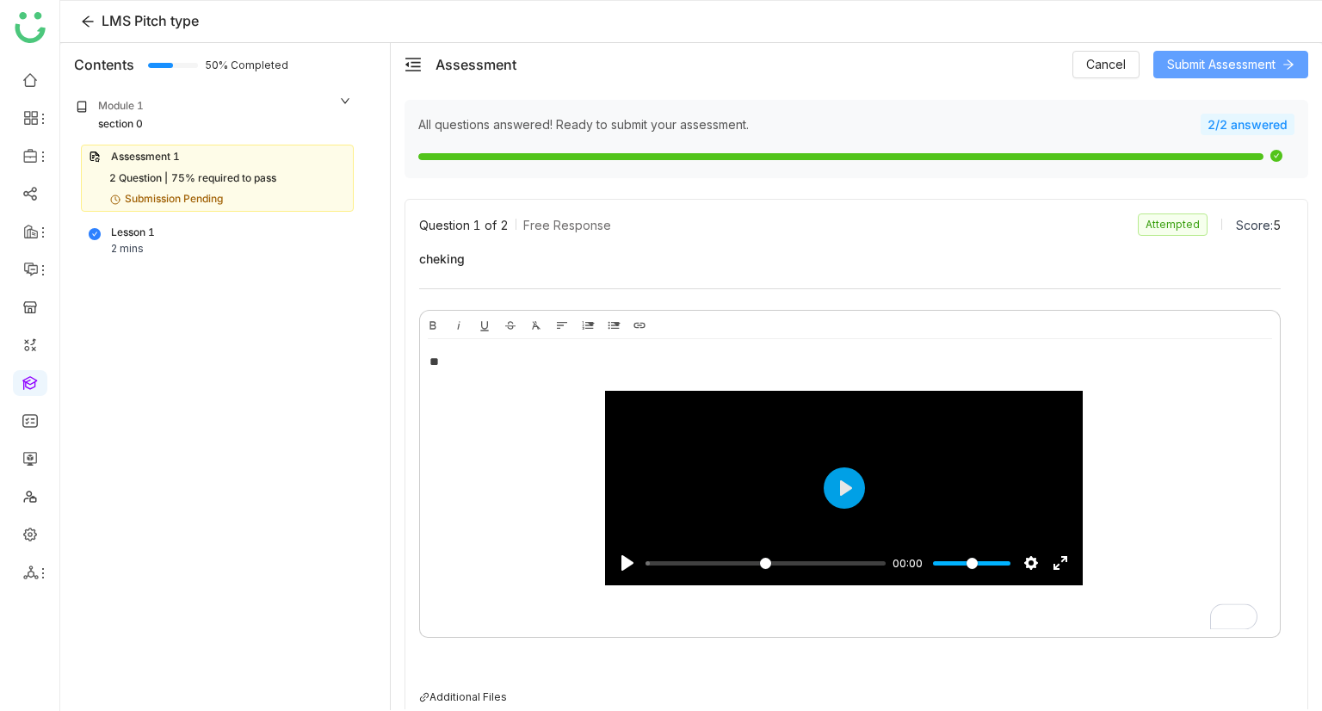
click at [1185, 61] on span "Submit Assessment" at bounding box center [1221, 64] width 108 height 19
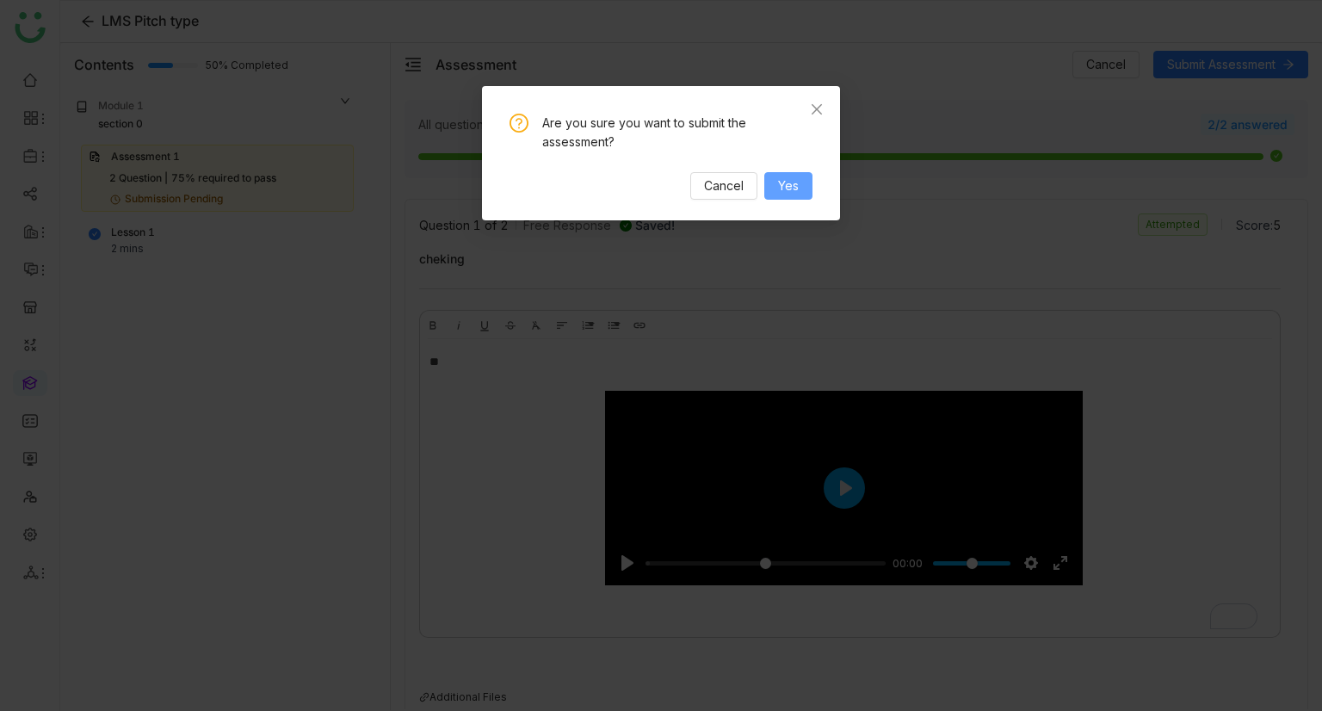
click at [803, 180] on button "Yes" at bounding box center [788, 186] width 48 height 28
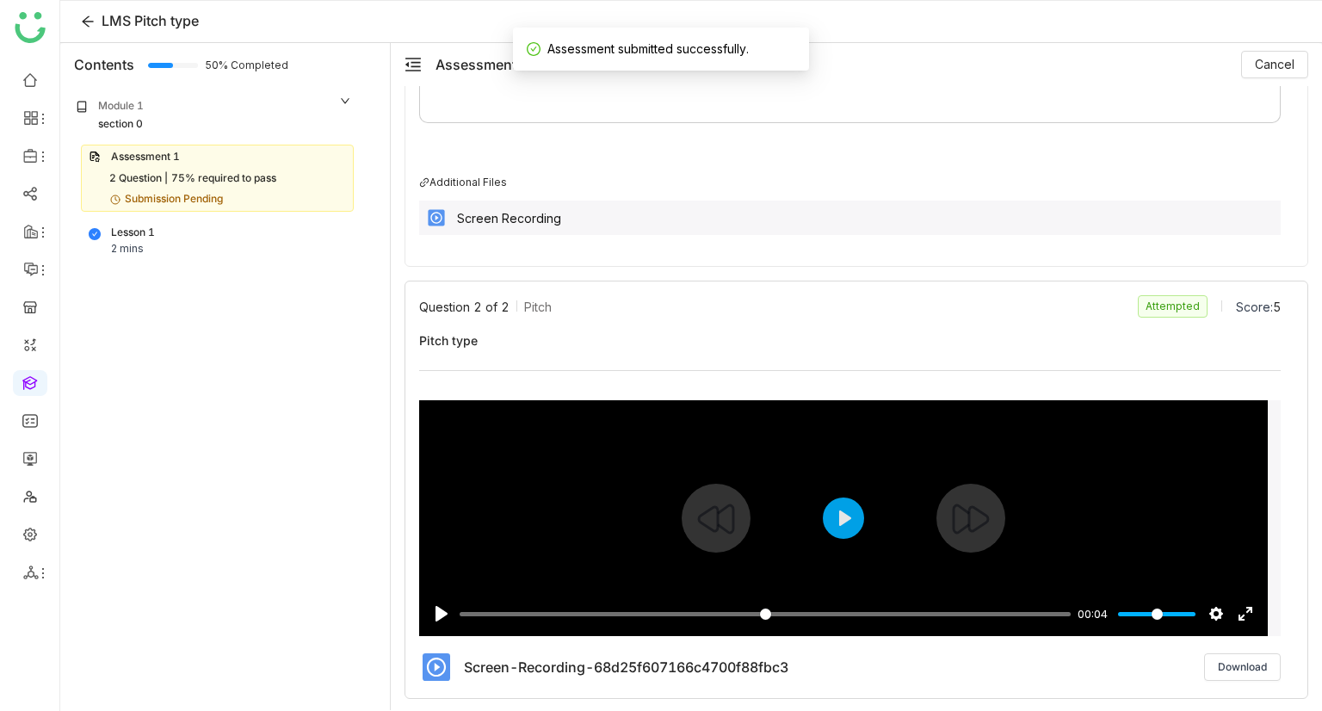
scroll to position [0, 0]
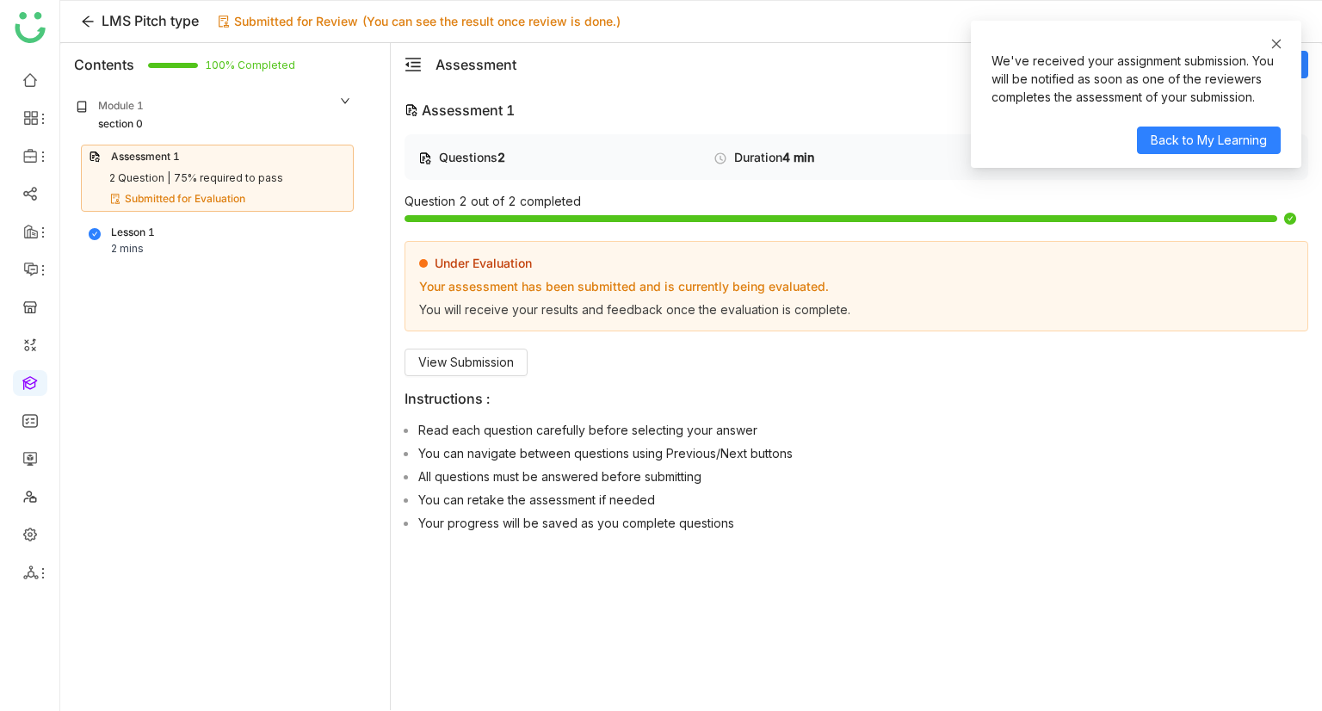
click at [1275, 42] on icon at bounding box center [1276, 44] width 12 height 12
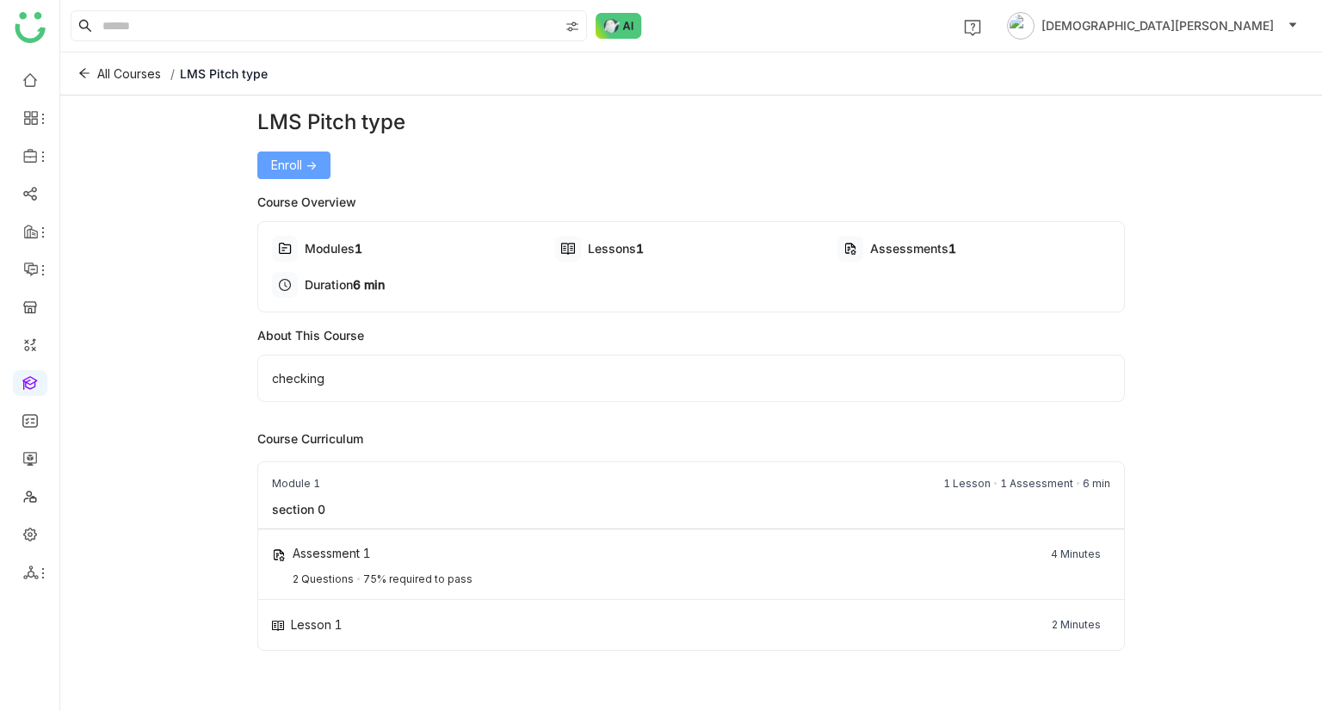
click at [292, 156] on span "Enroll ->" at bounding box center [294, 165] width 46 height 19
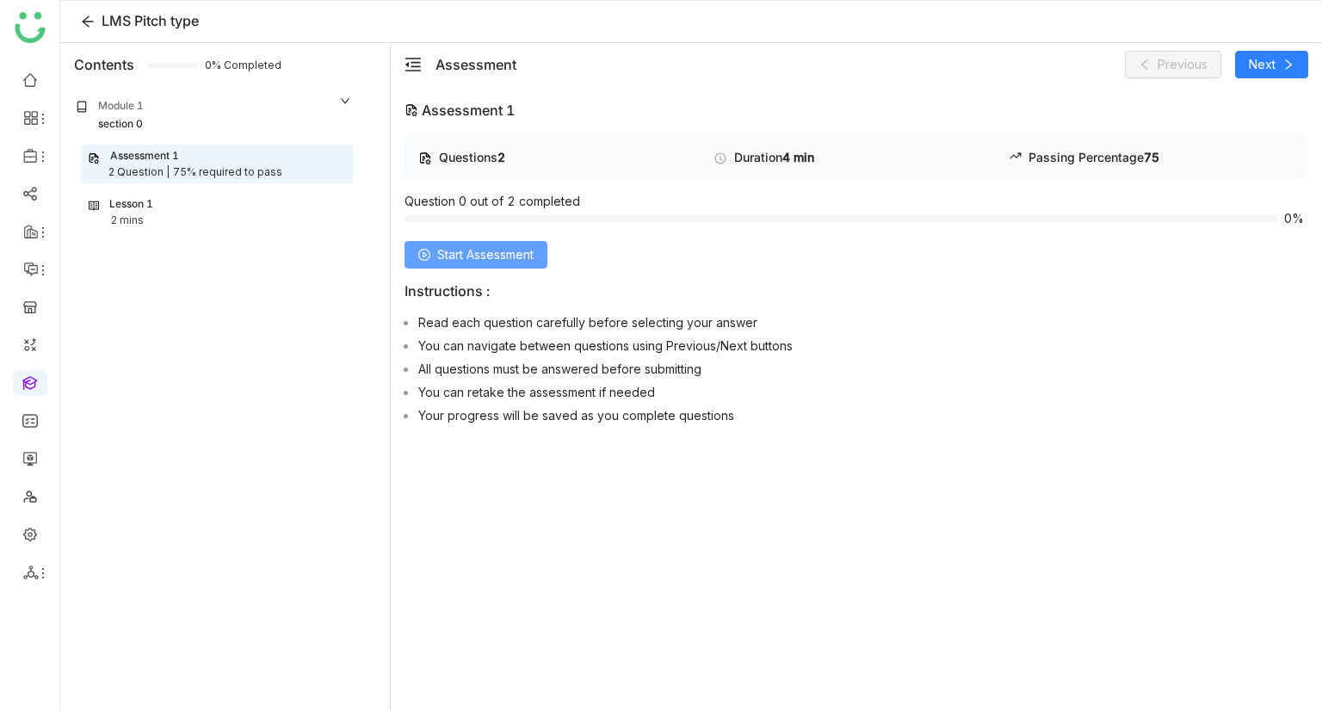
click at [441, 253] on span "Start Assessment" at bounding box center [485, 254] width 96 height 19
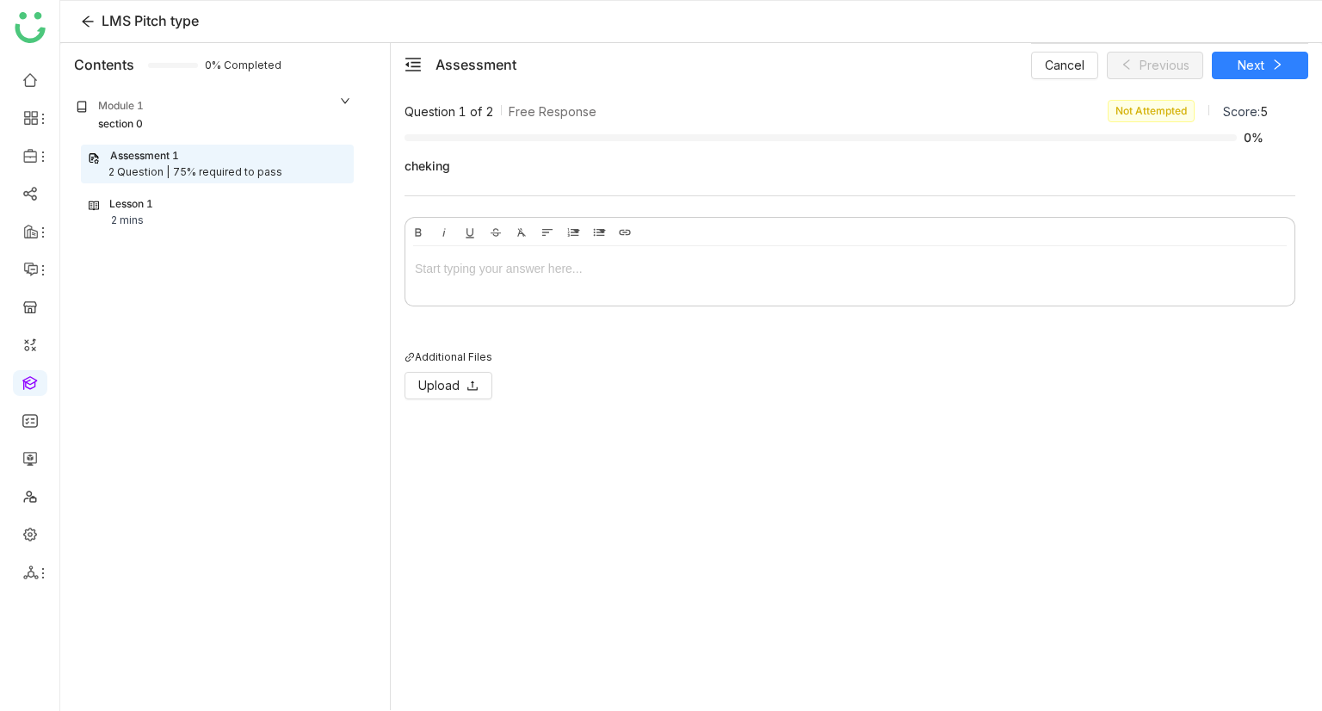
click at [475, 268] on div at bounding box center [850, 268] width 870 height 19
click at [1229, 66] on div "Cancel Saving... Saving..." at bounding box center [1169, 64] width 277 height 43
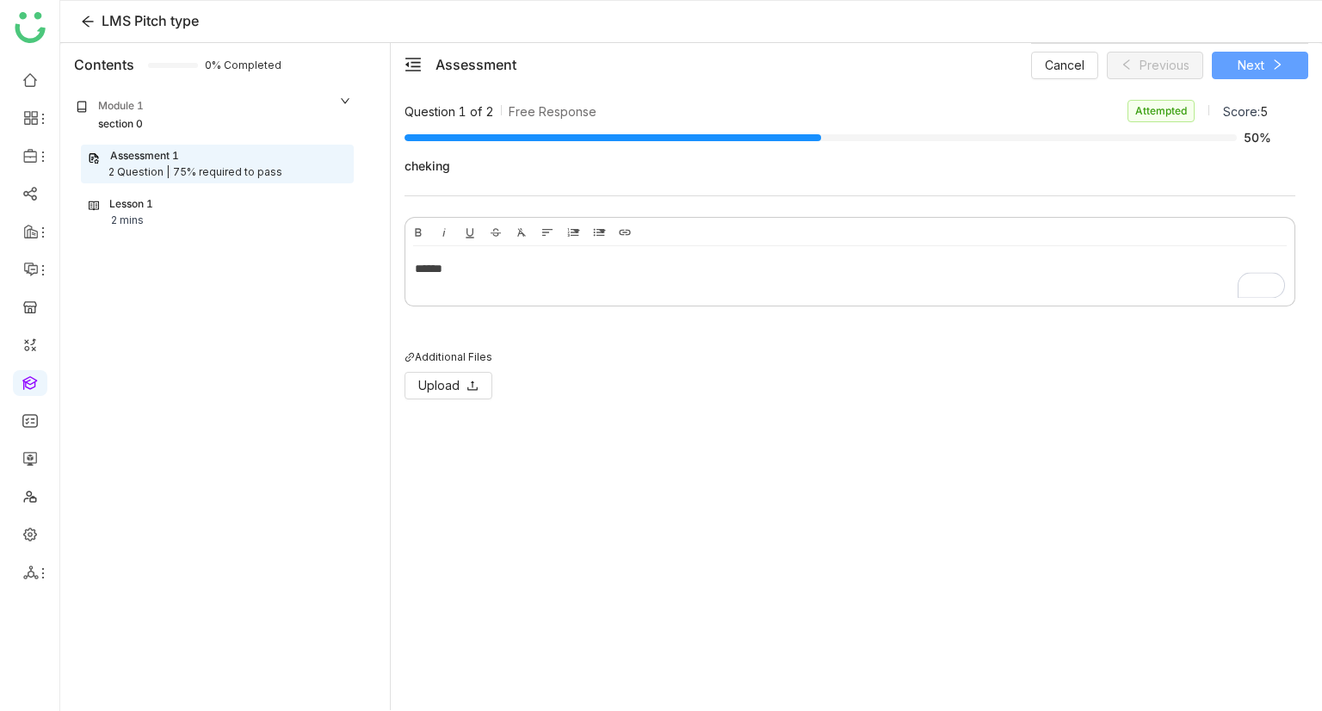
click at [1264, 73] on button "Next" at bounding box center [1260, 66] width 96 height 28
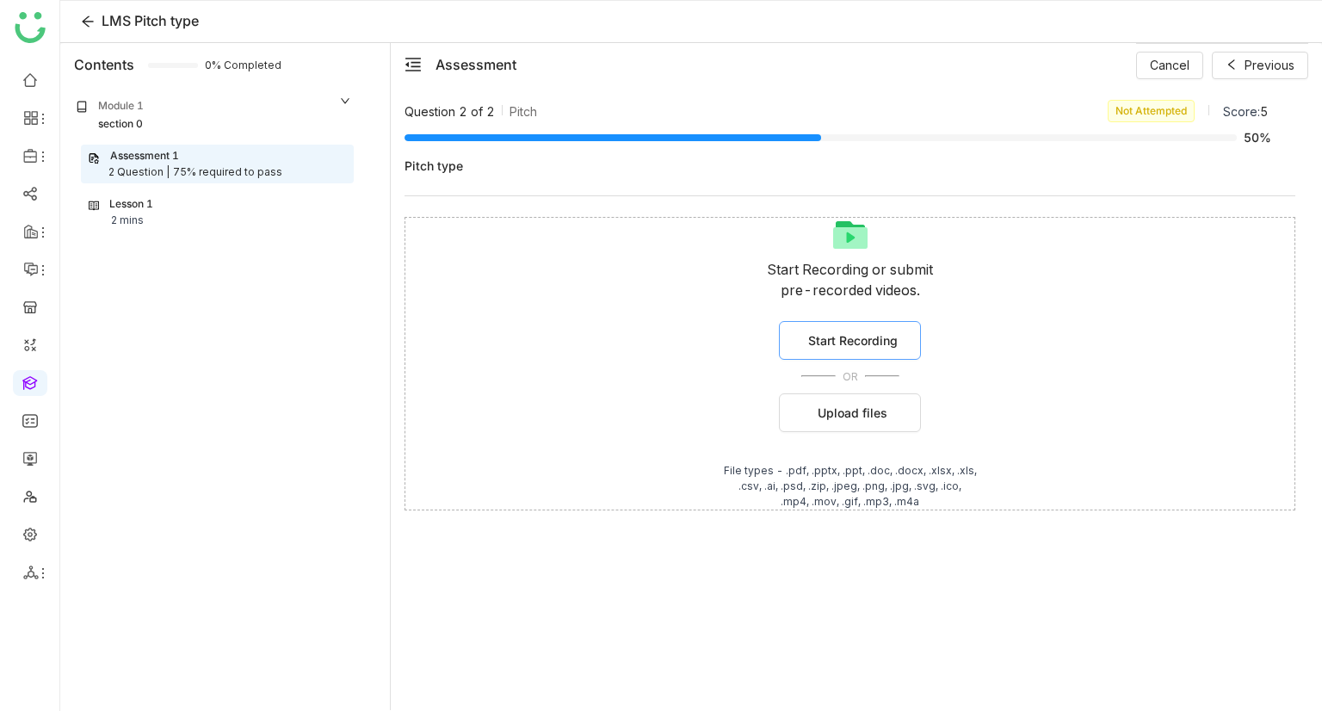
click at [858, 331] on span "Start Recording" at bounding box center [852, 340] width 89 height 18
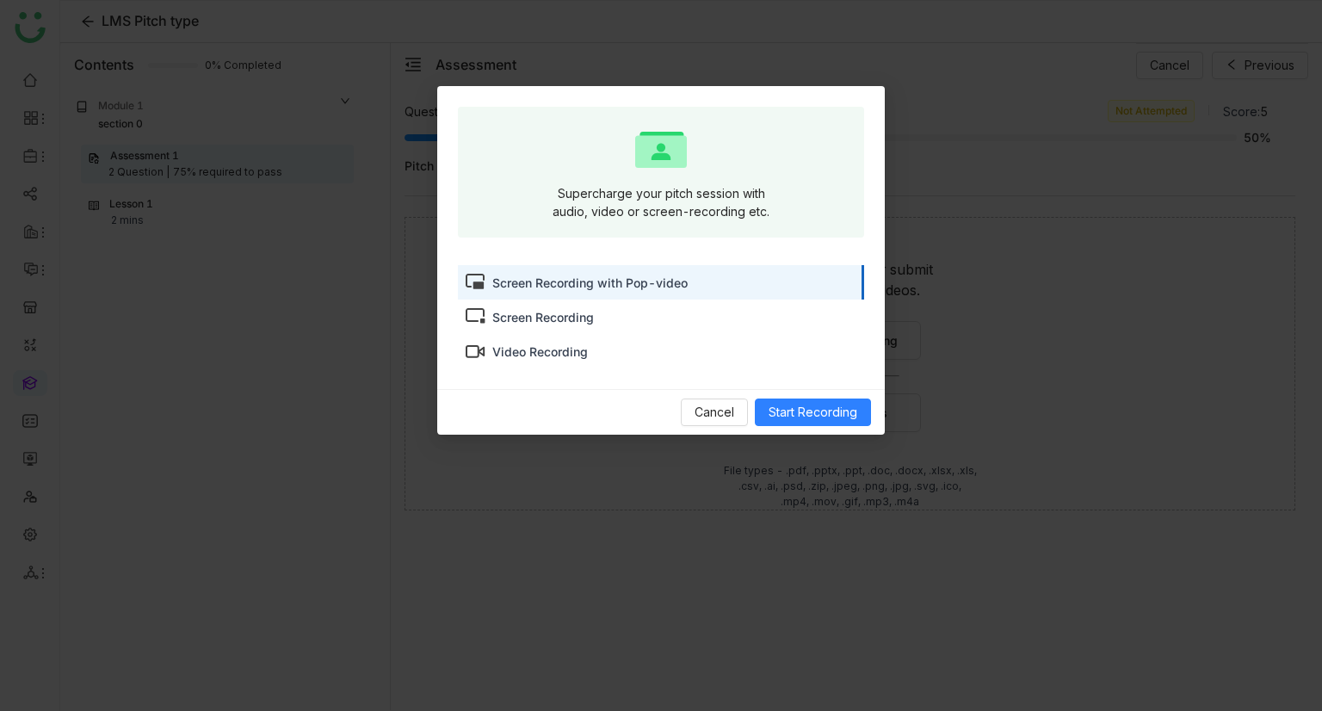
click at [523, 325] on div "Screen Recording" at bounding box center [661, 316] width 406 height 34
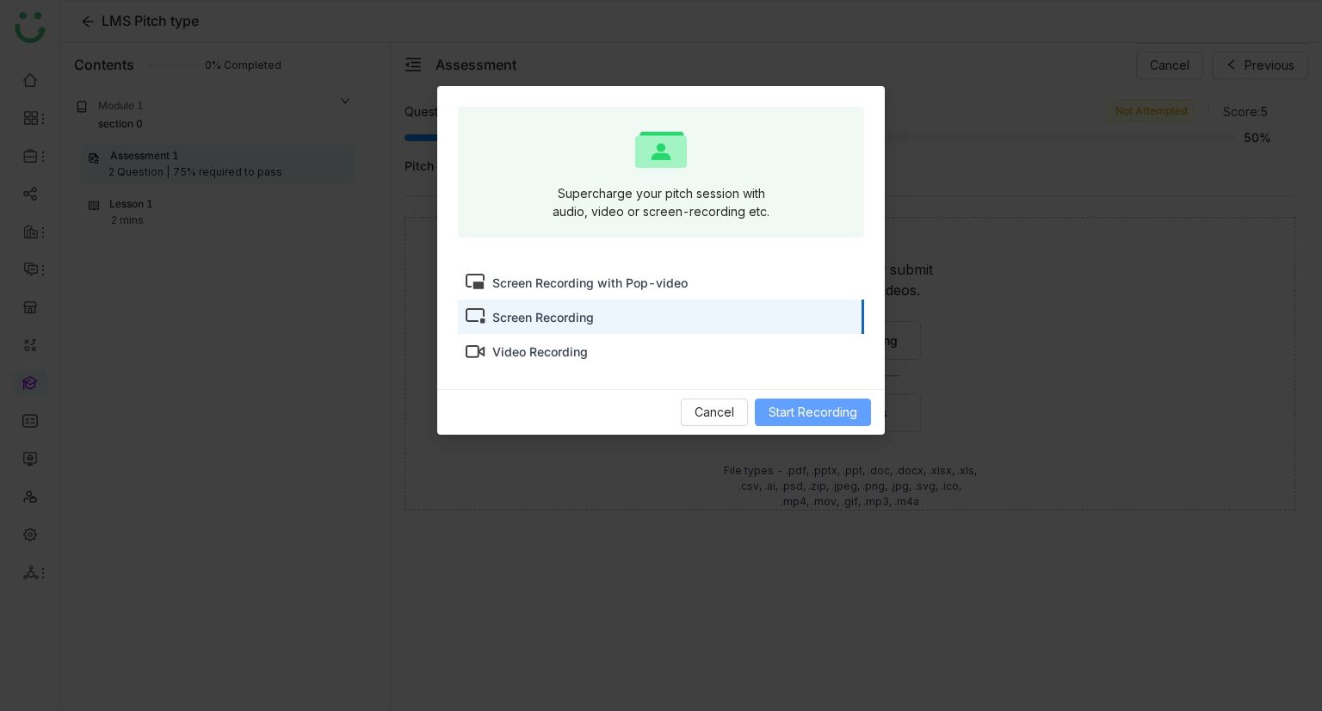
click at [779, 399] on button "Start Recording" at bounding box center [813, 412] width 116 height 28
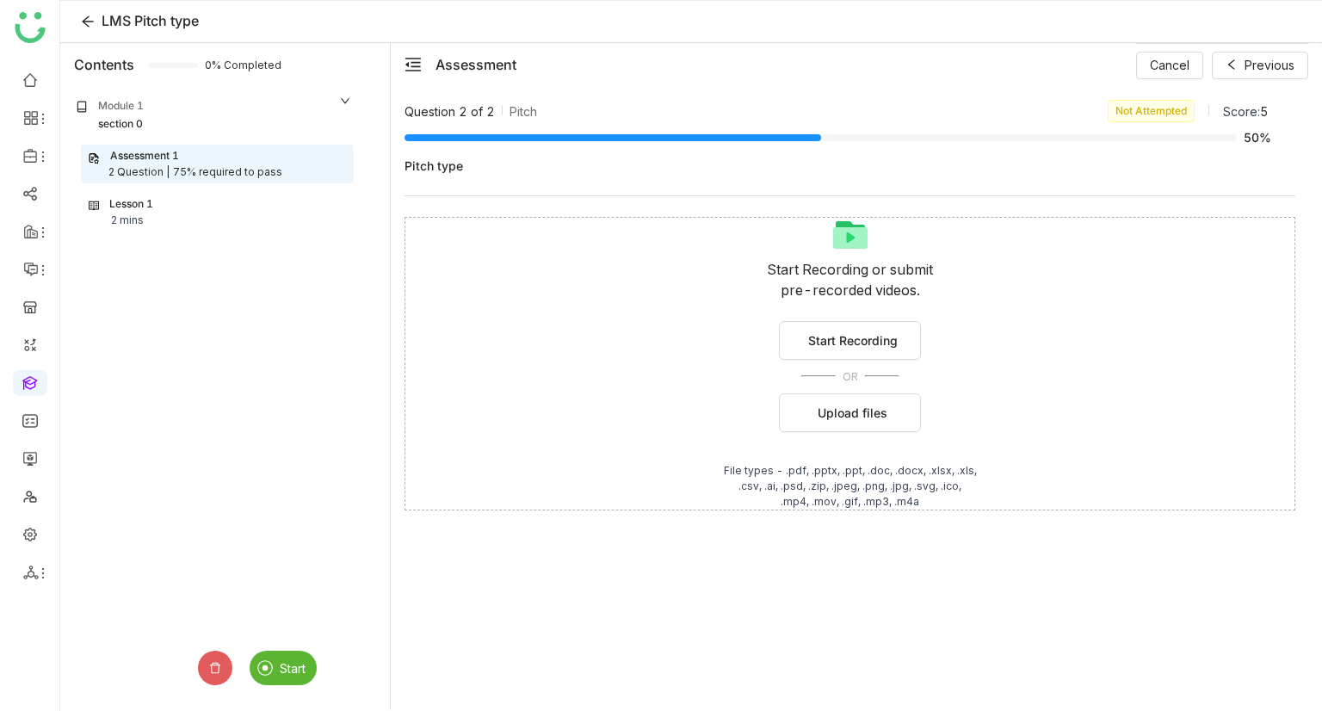
click at [282, 669] on span "Start" at bounding box center [293, 668] width 26 height 15
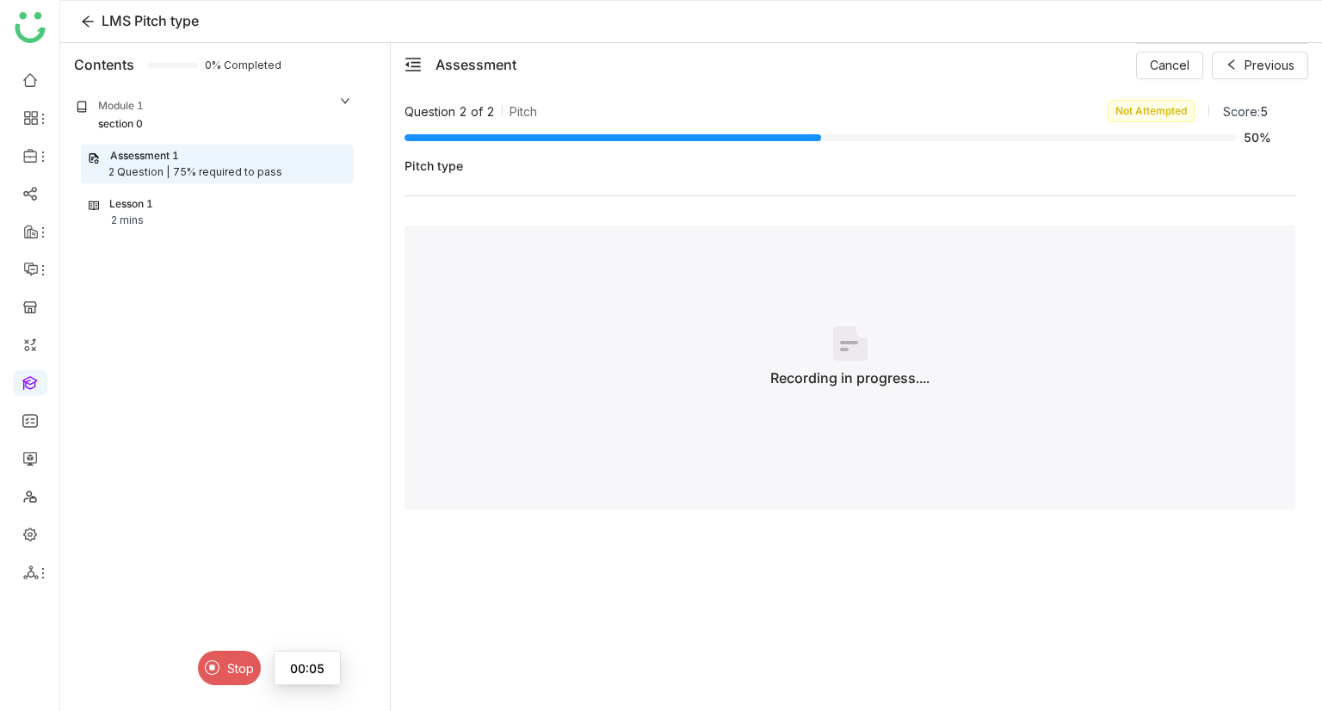
click at [207, 669] on img at bounding box center [212, 667] width 15 height 15
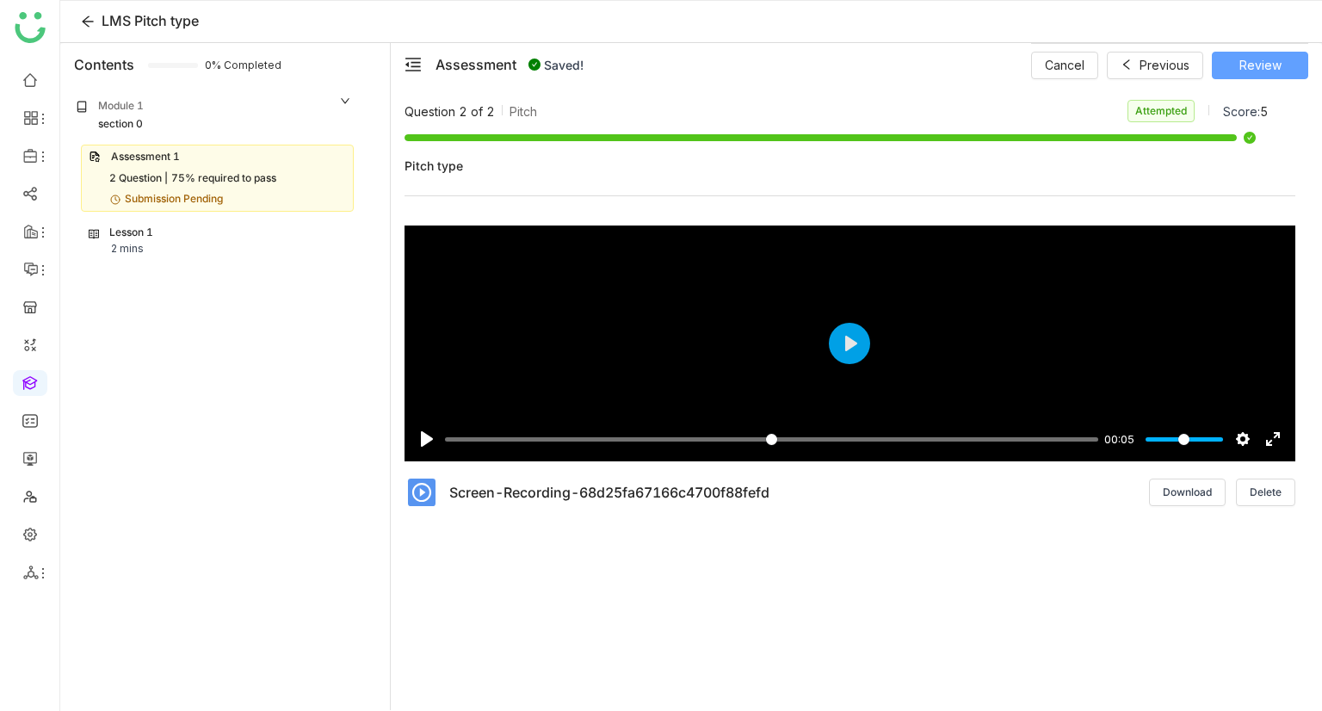
click at [1258, 71] on span "Review" at bounding box center [1260, 65] width 42 height 19
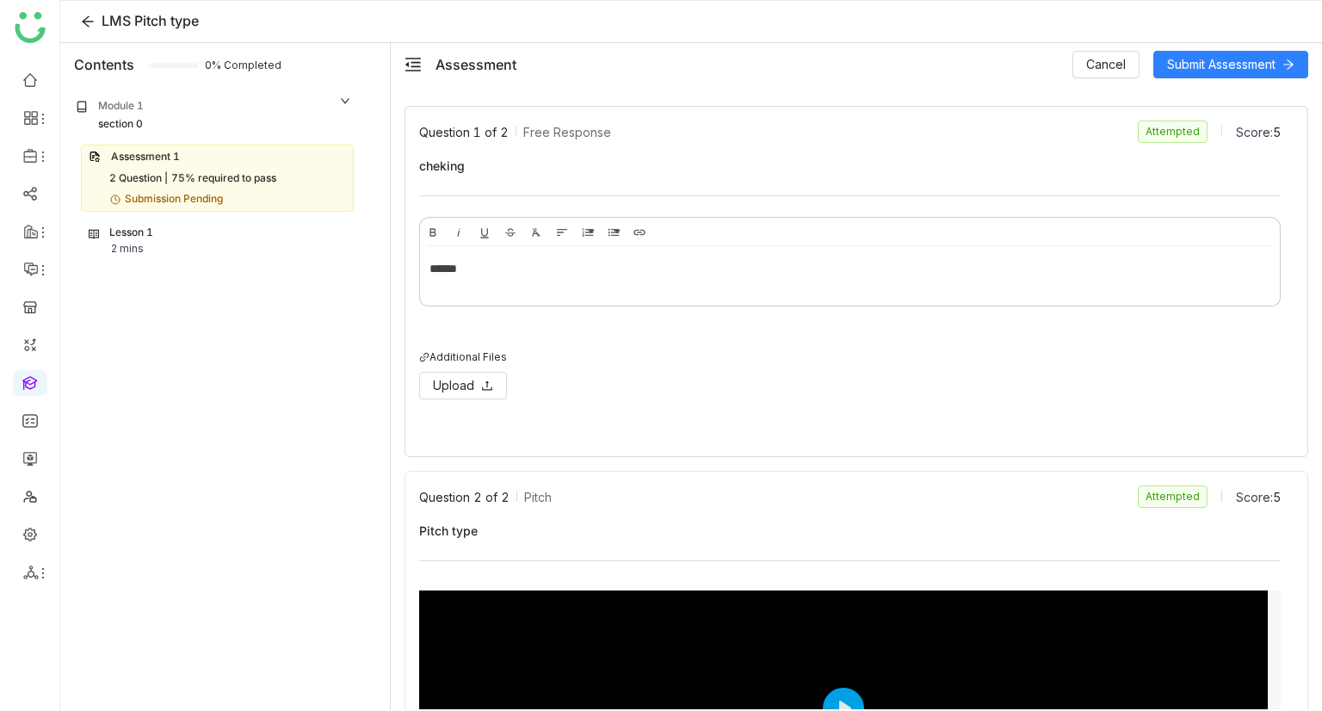
scroll to position [317, 0]
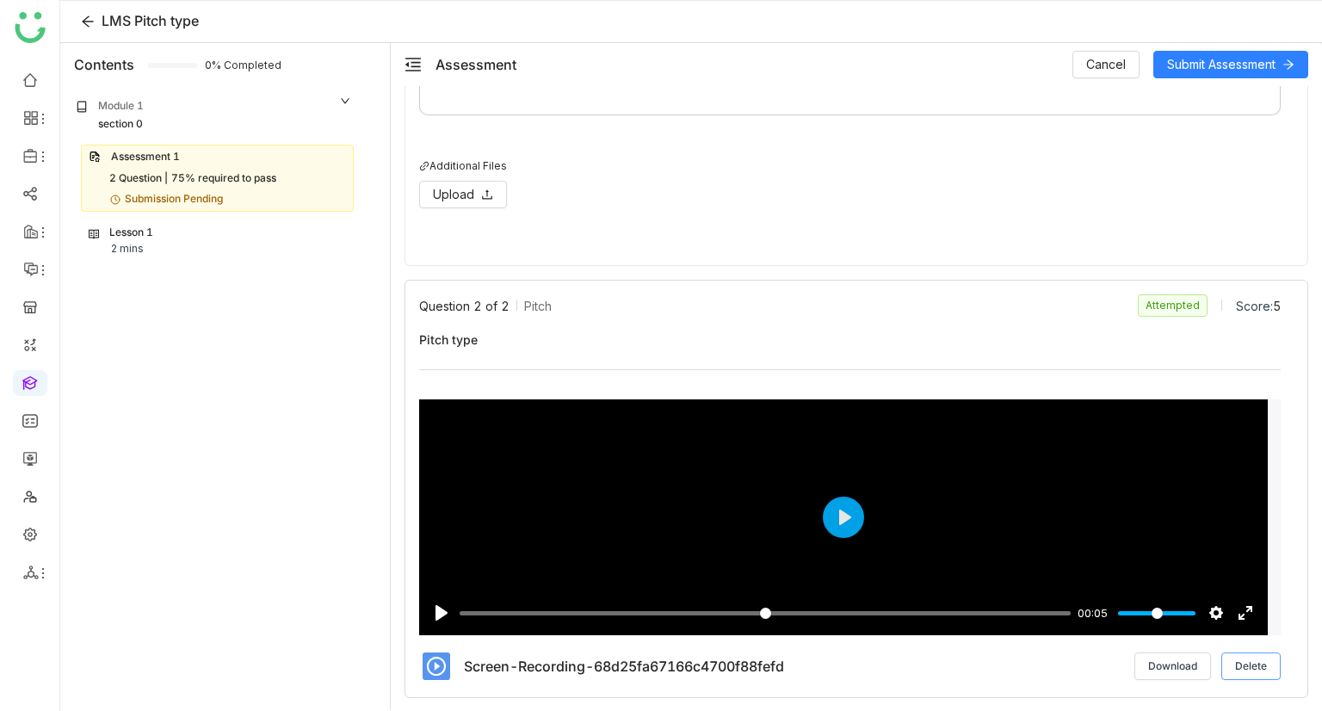
click at [1254, 665] on button "Delete" at bounding box center [1250, 666] width 59 height 28
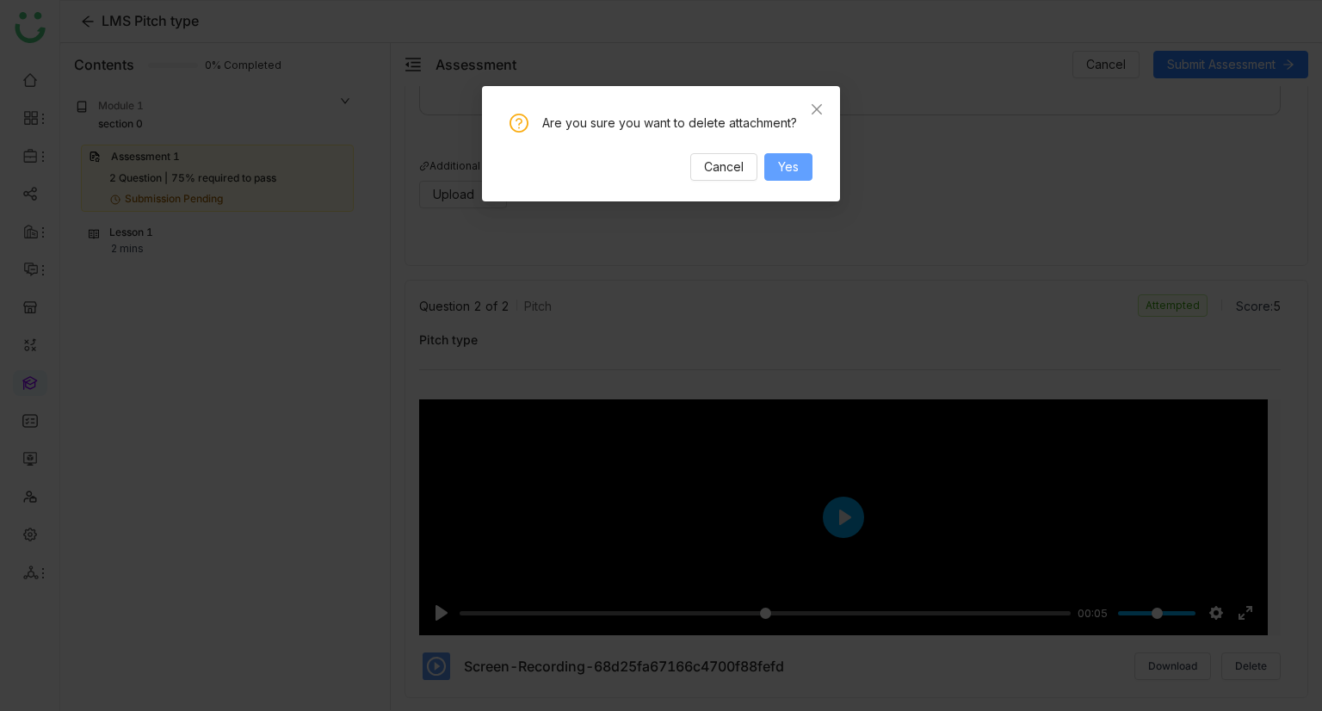
click at [785, 154] on button "Yes" at bounding box center [788, 167] width 48 height 28
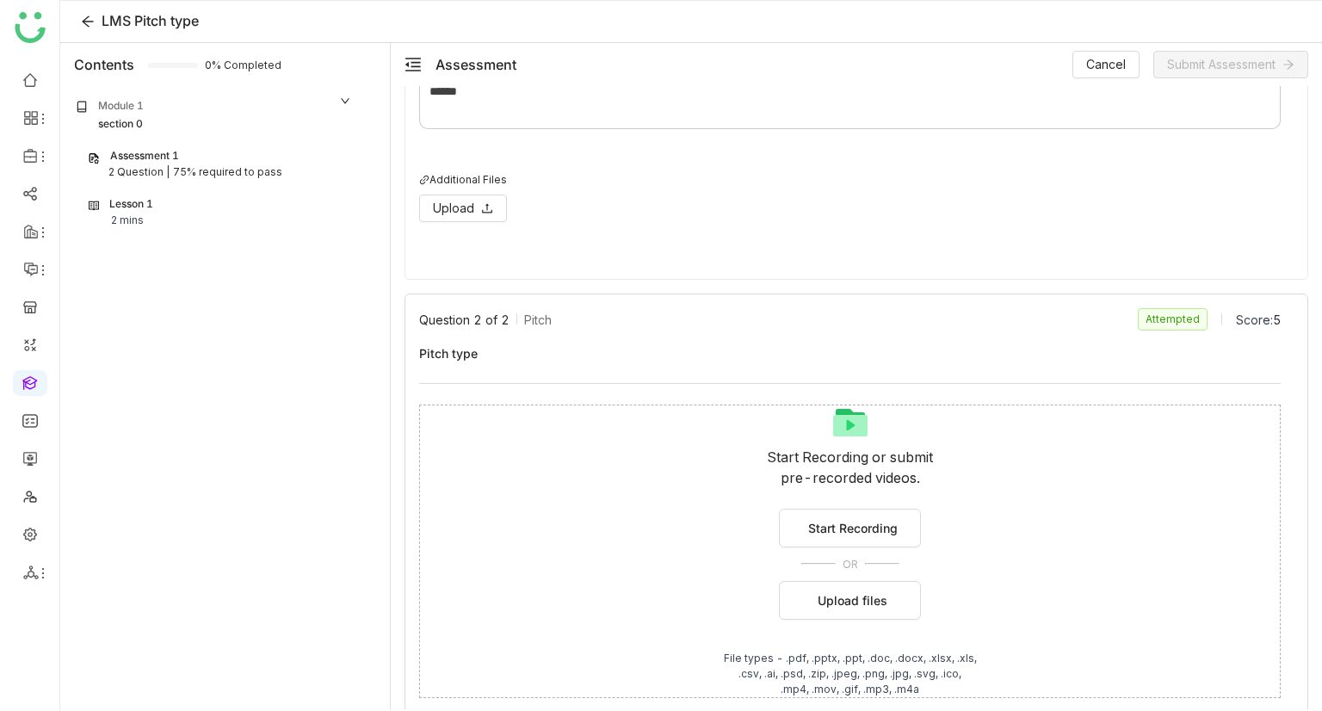
scroll to position [318, 0]
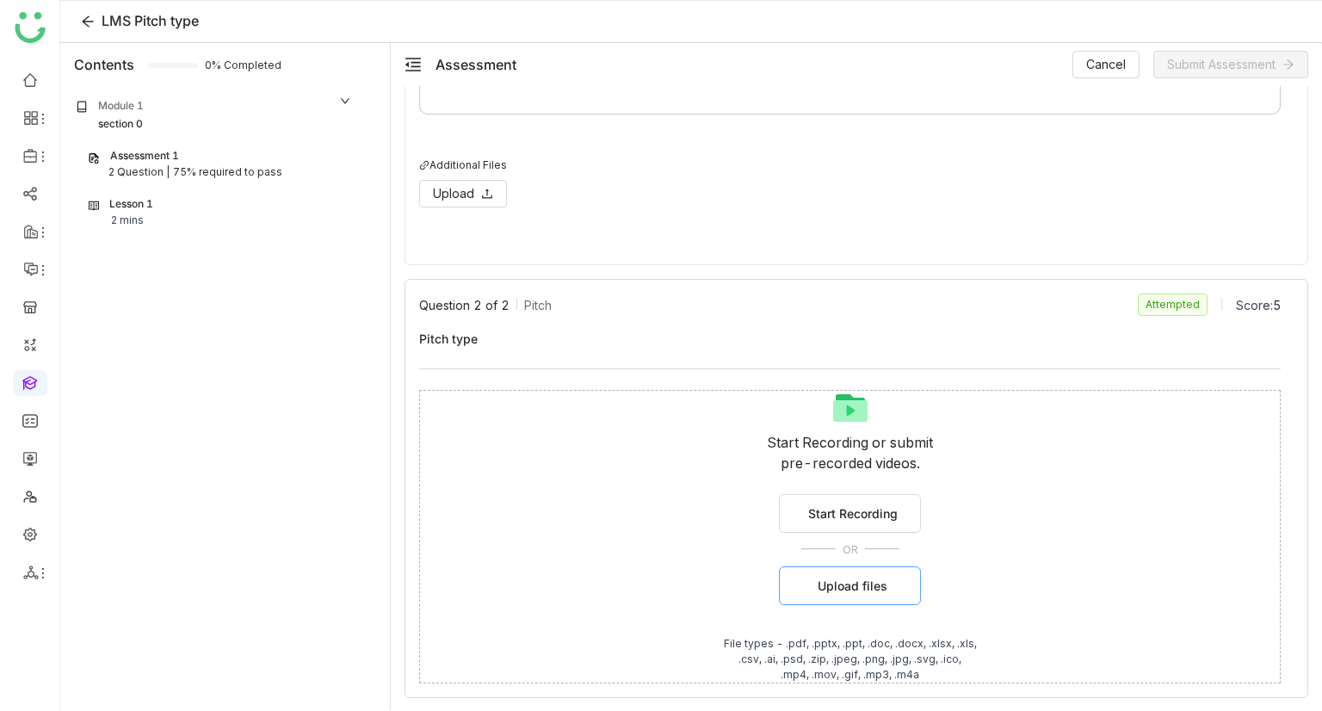
click at [835, 578] on span "Upload files" at bounding box center [852, 586] width 70 height 18
click at [856, 517] on span "Start Recording" at bounding box center [852, 513] width 89 height 18
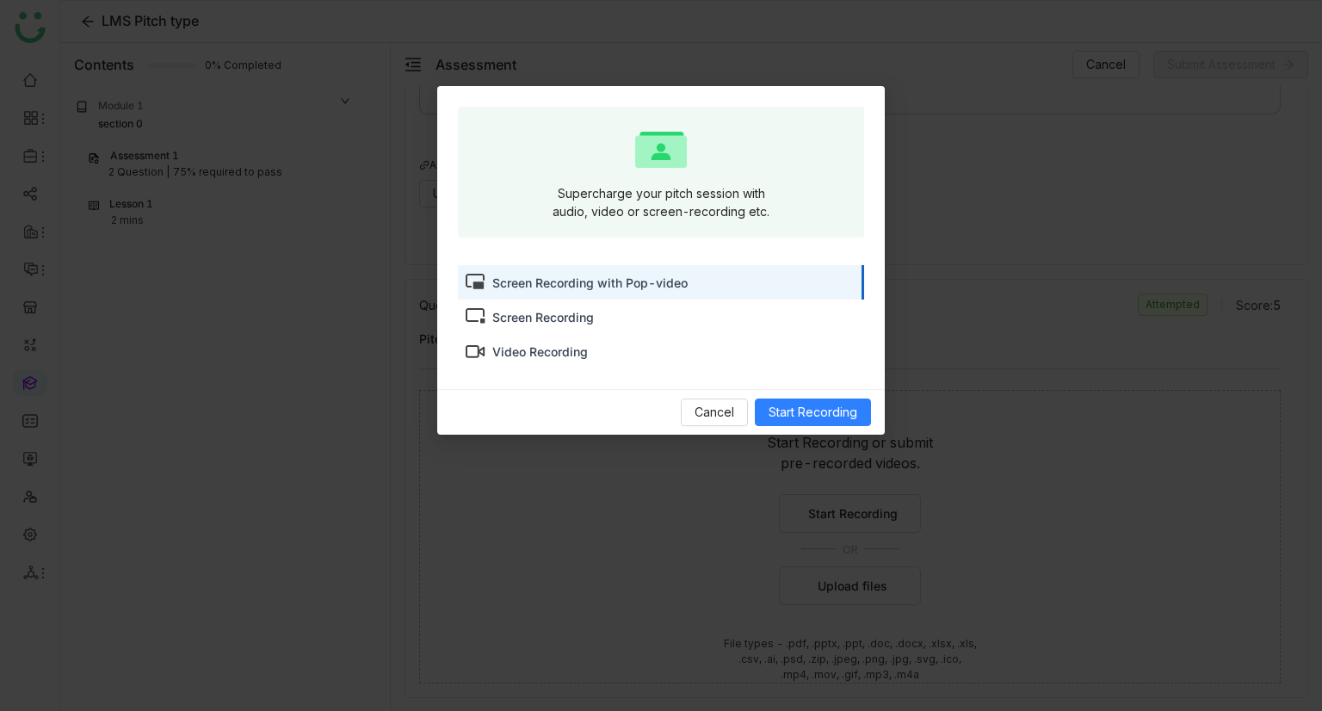
click at [573, 323] on div "Screen Recording" at bounding box center [543, 317] width 102 height 18
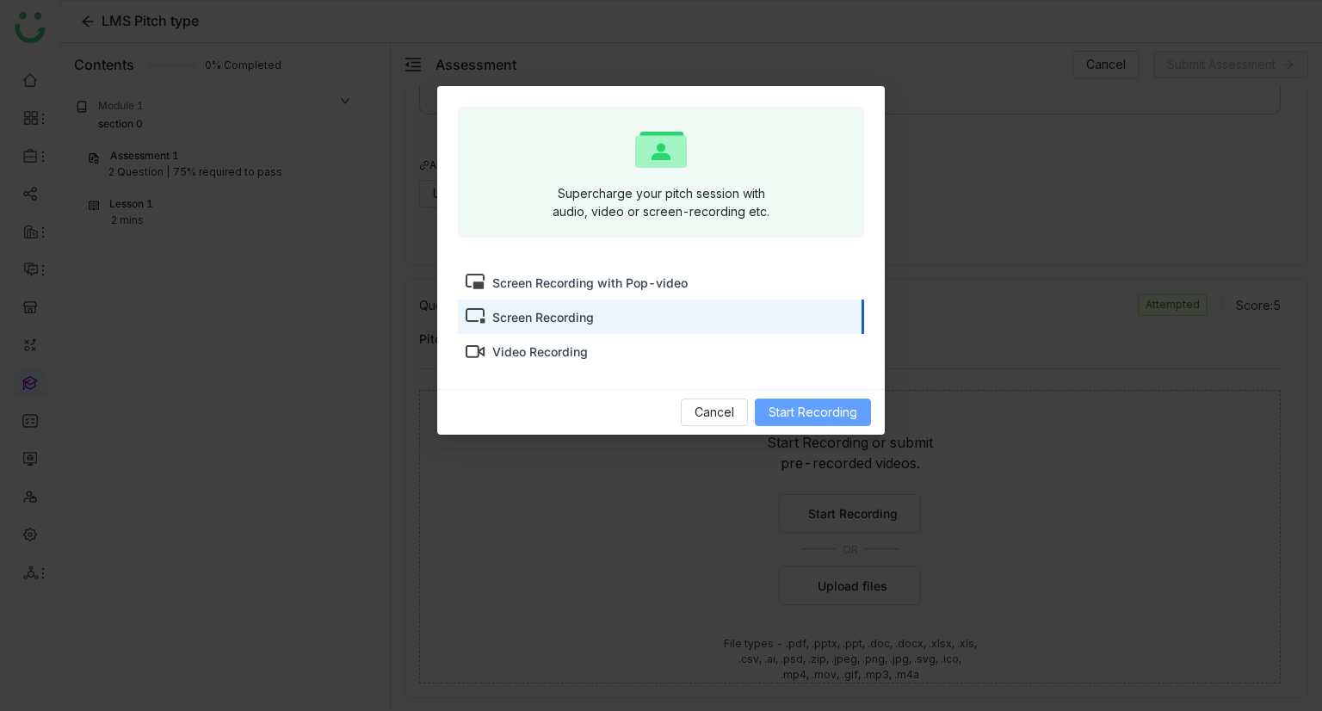
click at [840, 410] on span "Start Recording" at bounding box center [812, 412] width 89 height 19
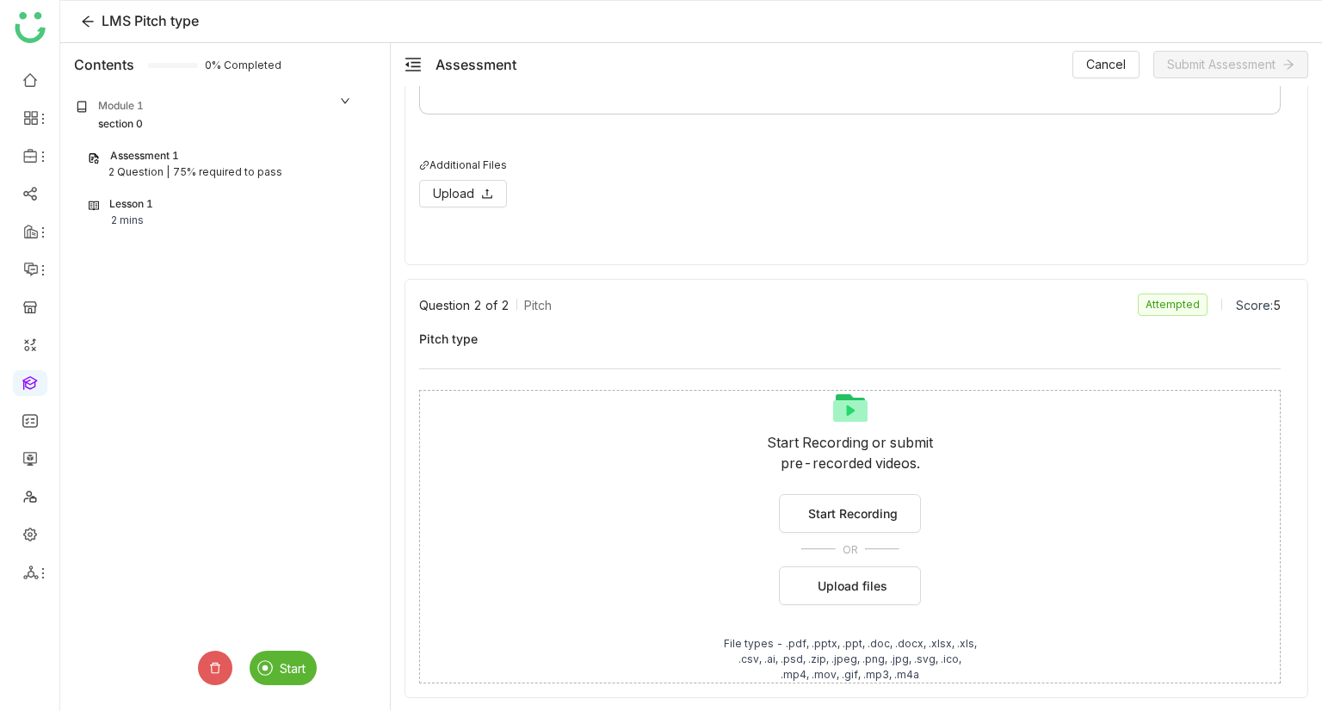
click at [270, 663] on img at bounding box center [264, 667] width 15 height 15
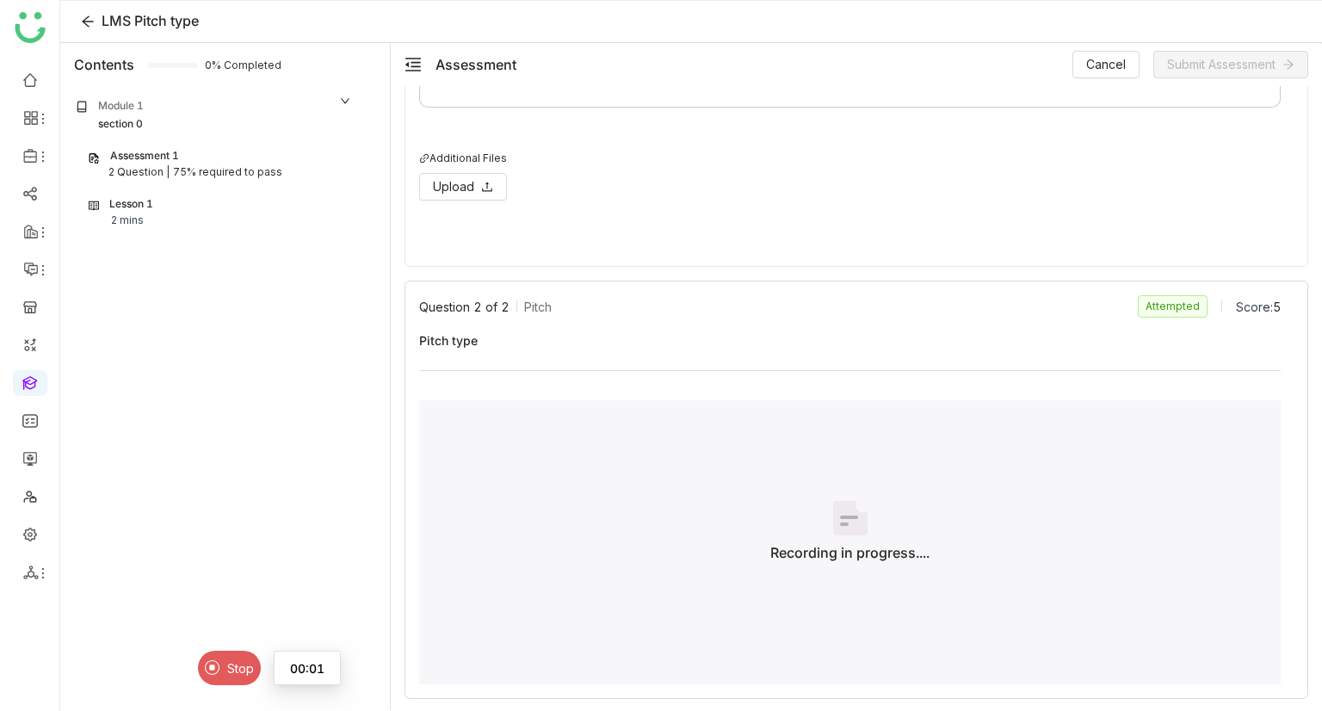
scroll to position [326, 0]
click at [210, 670] on img at bounding box center [212, 667] width 15 height 15
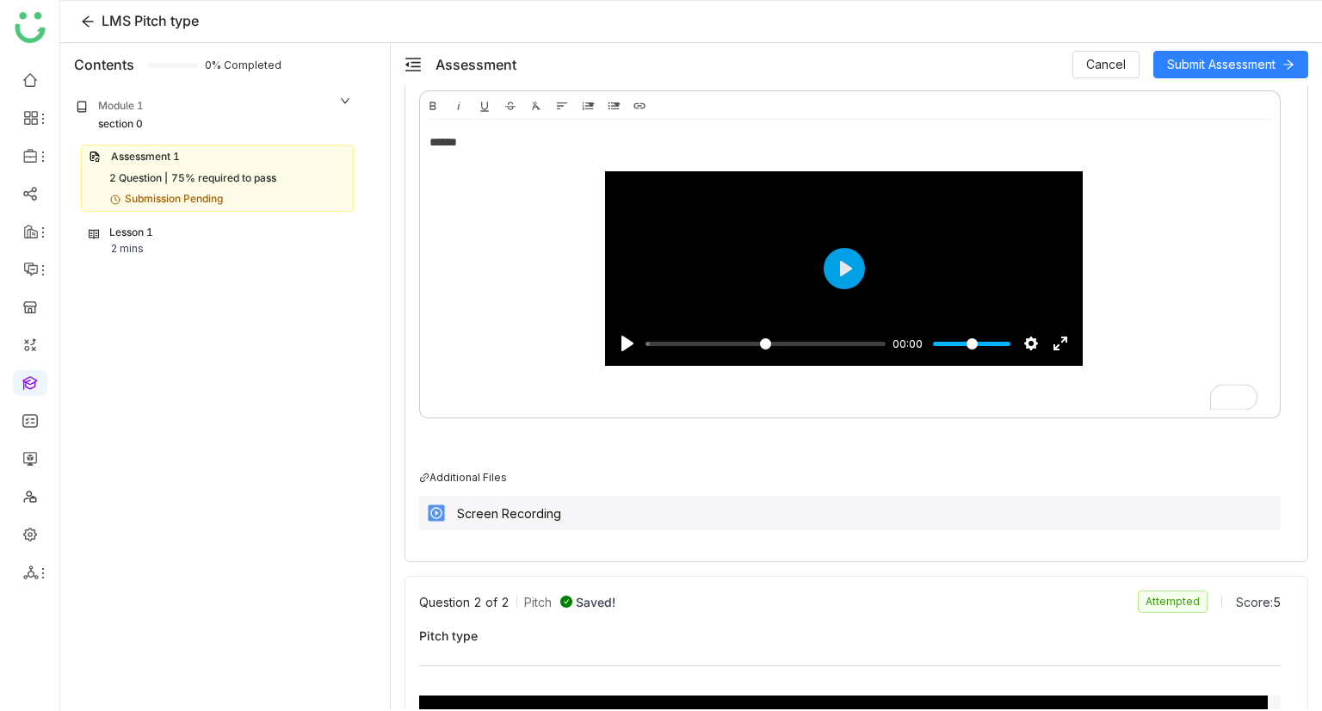
scroll to position [32, 0]
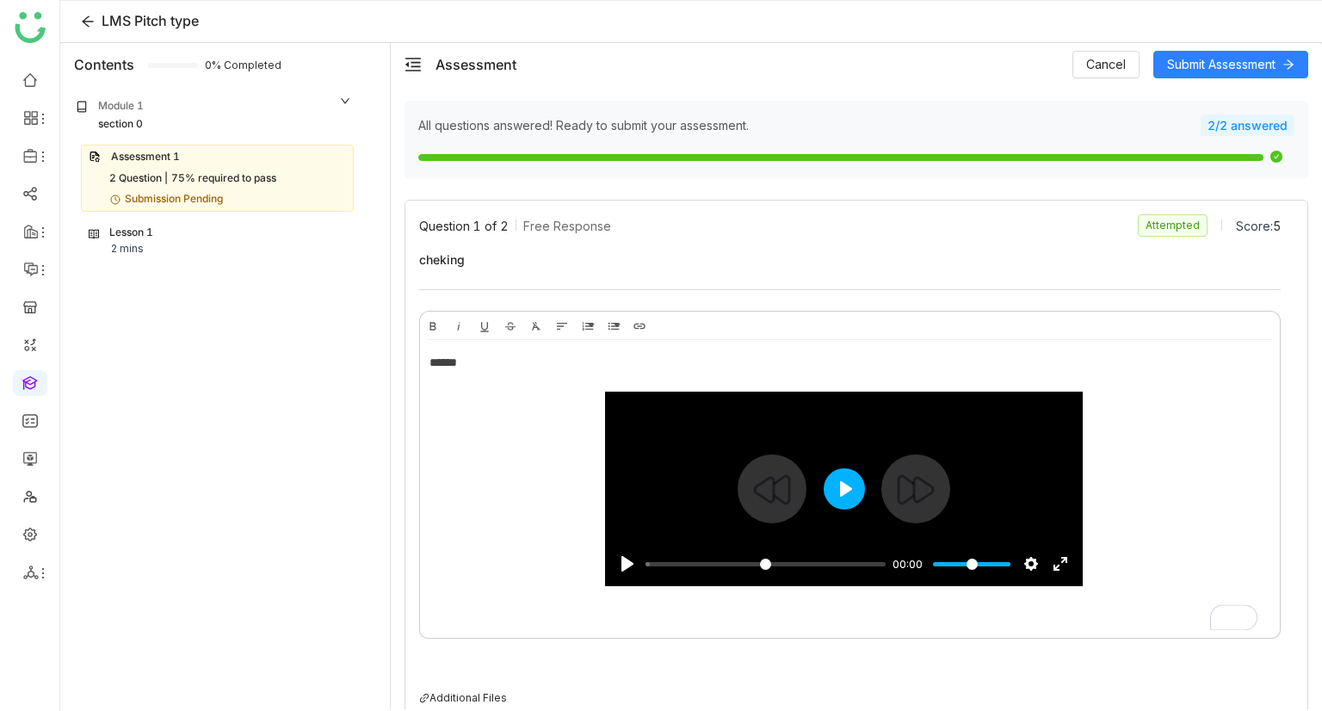
click at [842, 486] on button "Play" at bounding box center [843, 488] width 41 height 41
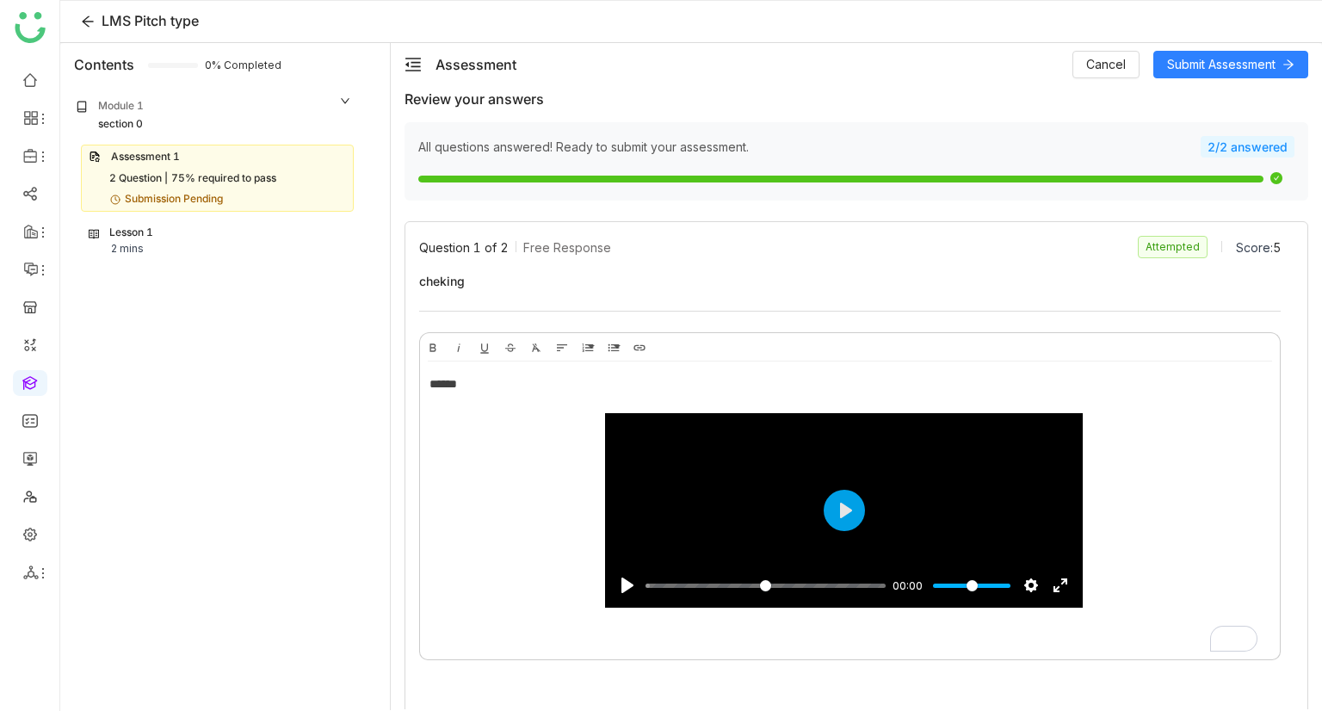
scroll to position [0, 0]
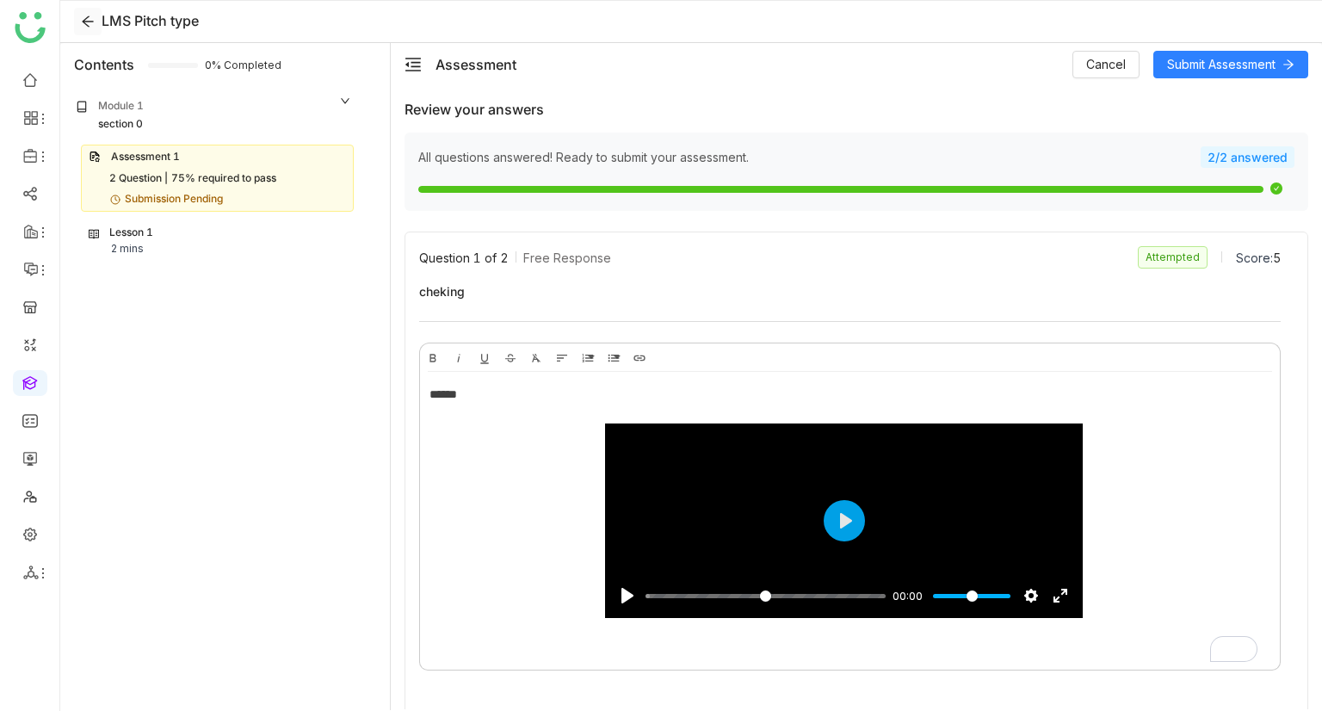
click at [85, 20] on icon at bounding box center [88, 22] width 14 height 14
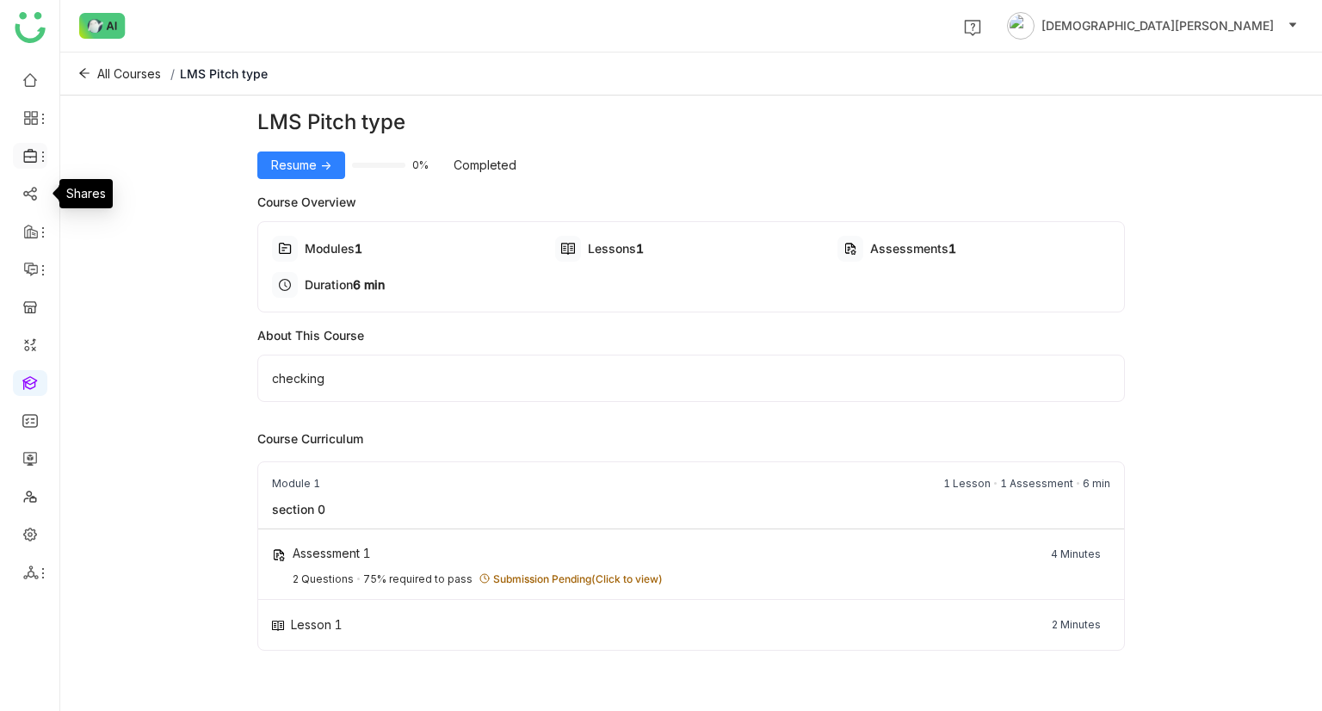
click at [42, 157] on icon at bounding box center [43, 157] width 14 height 14
click at [114, 249] on link "Library" at bounding box center [120, 255] width 112 height 12
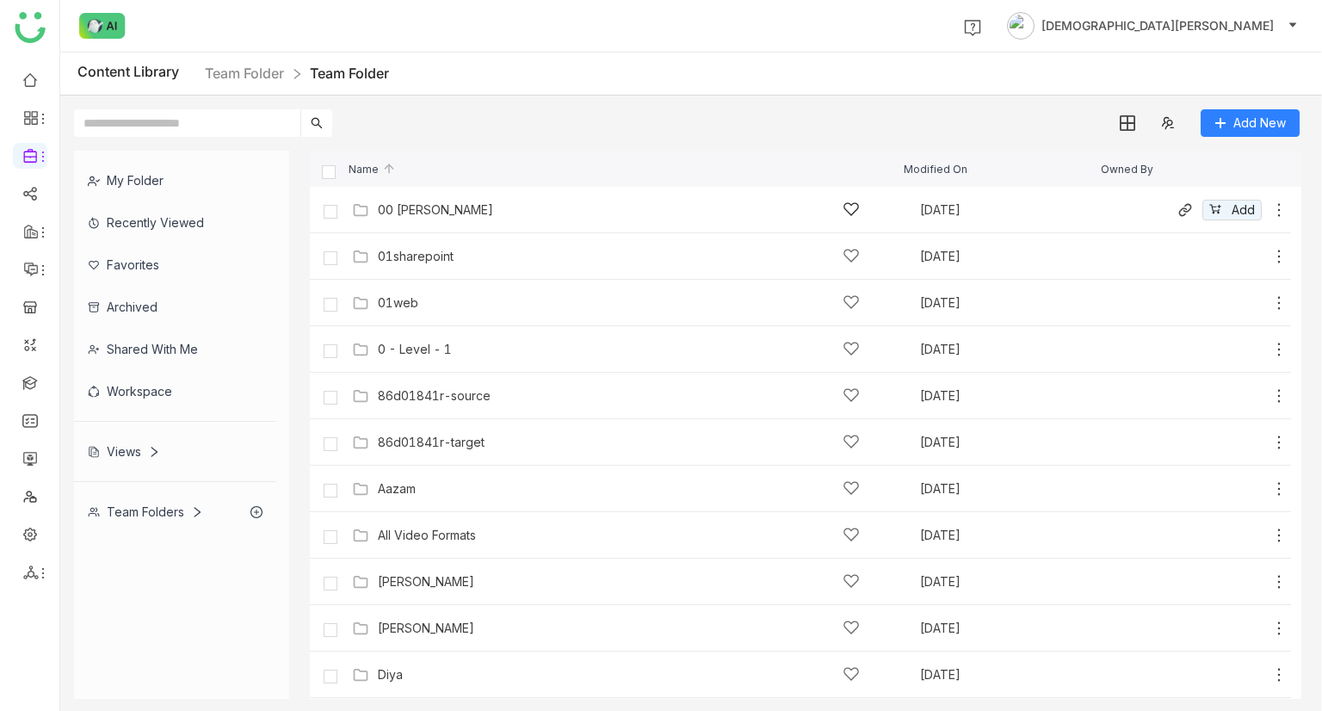
click at [411, 201] on div "00 [PERSON_NAME]" at bounding box center [619, 209] width 482 height 18
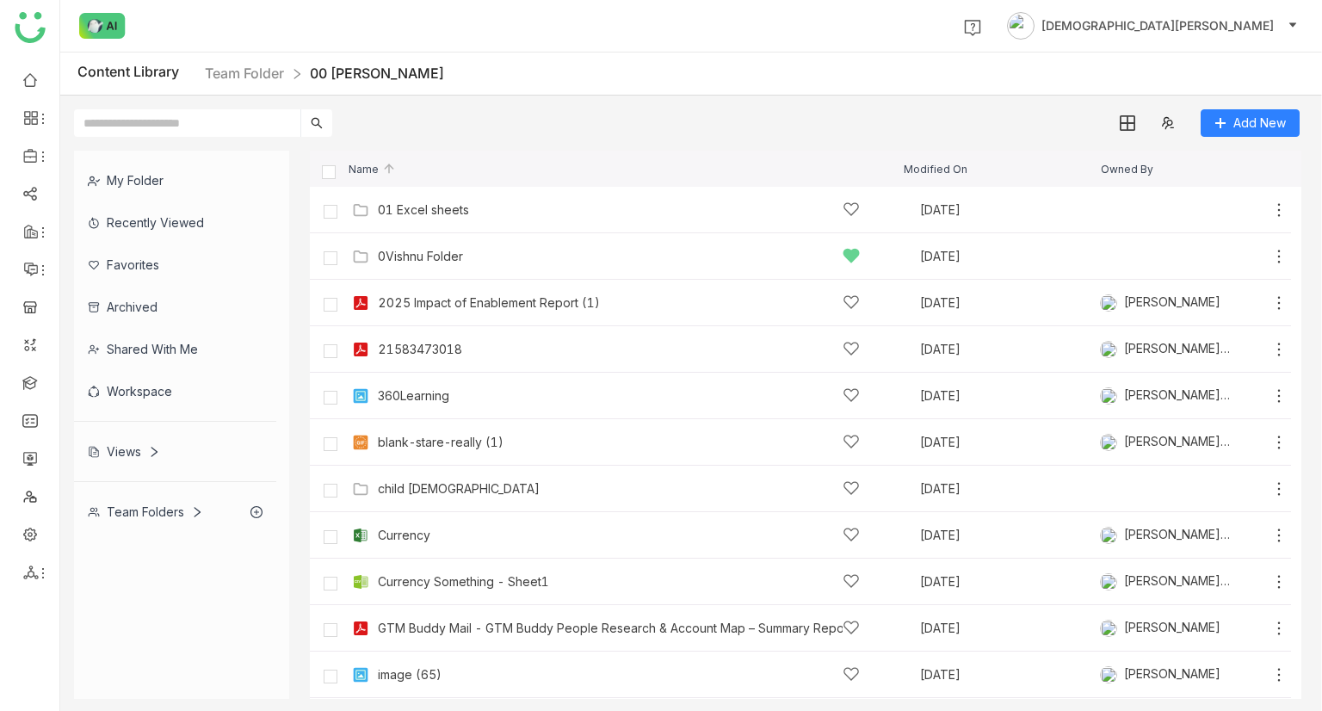
click at [255, 83] on nz-breadcrumb "Team Folder 00 [PERSON_NAME]" at bounding box center [324, 74] width 239 height 22
click at [268, 77] on link "Team Folder" at bounding box center [244, 73] width 79 height 17
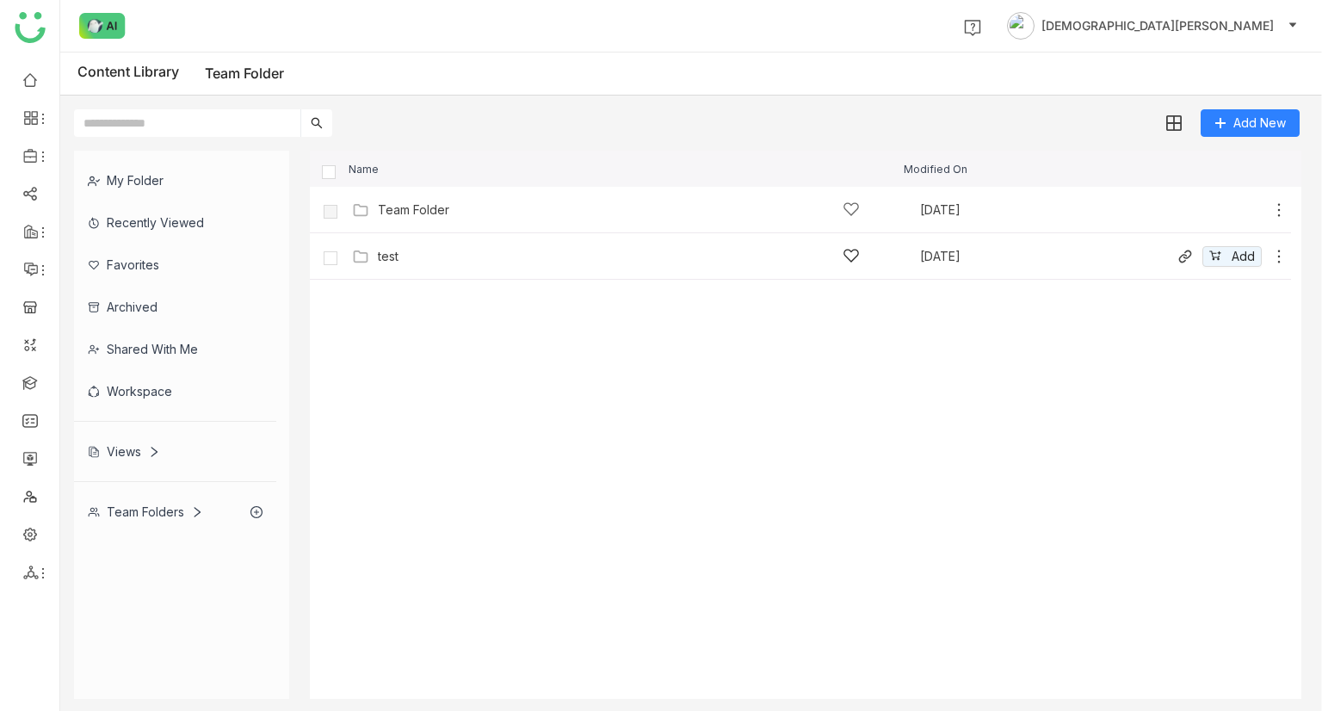
click at [407, 256] on div "test" at bounding box center [619, 256] width 482 height 18
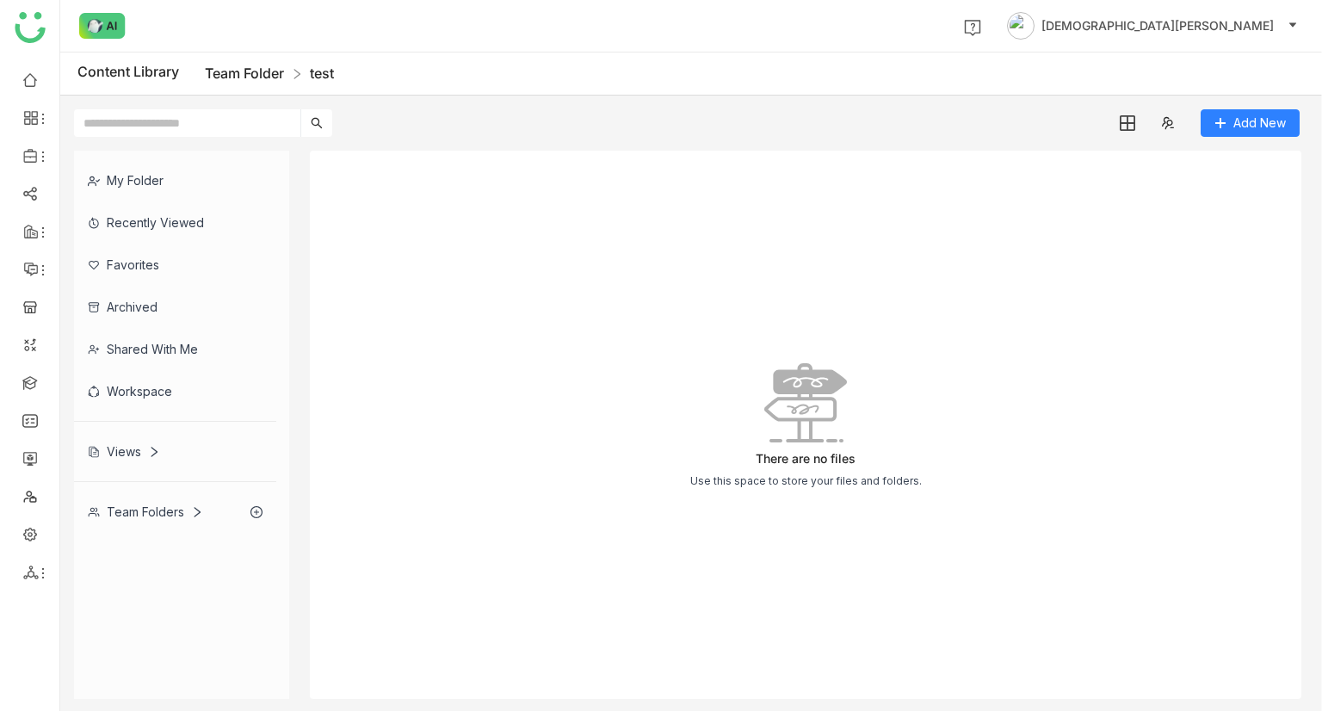
click at [231, 66] on link "Team Folder" at bounding box center [244, 73] width 79 height 17
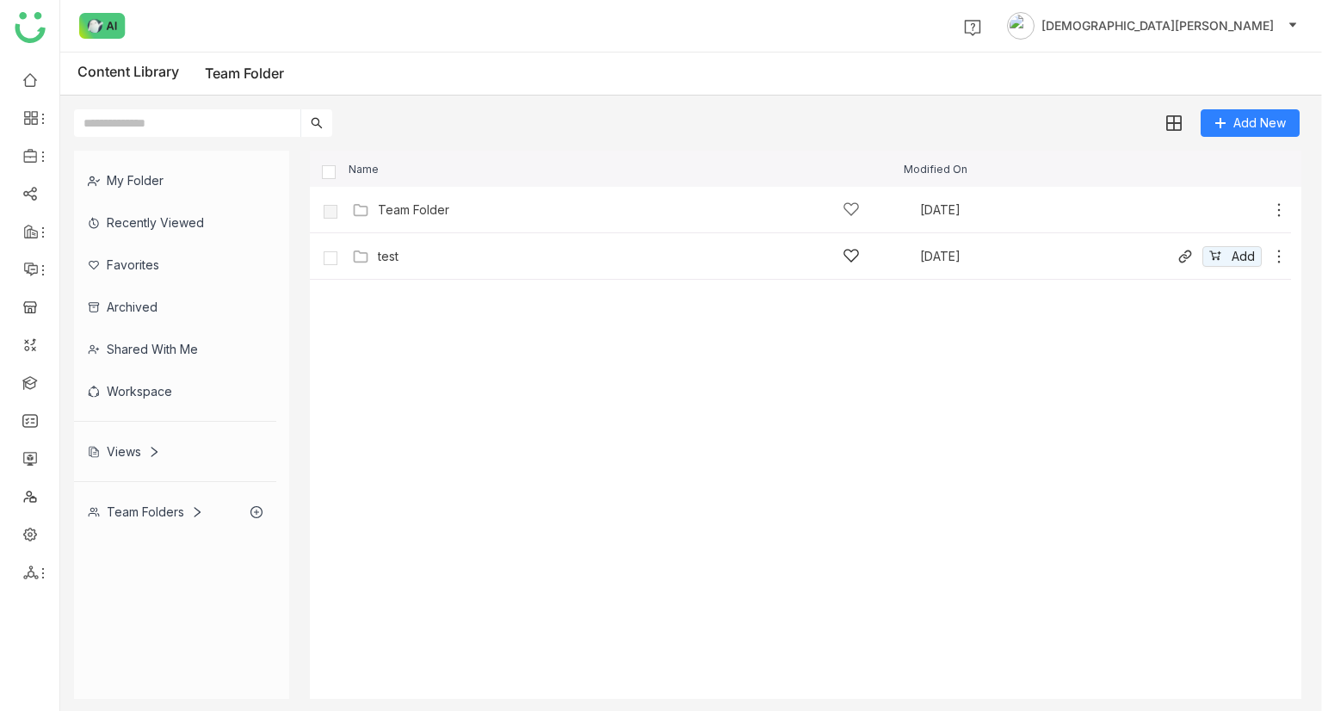
click at [1283, 256] on icon at bounding box center [1278, 256] width 17 height 17
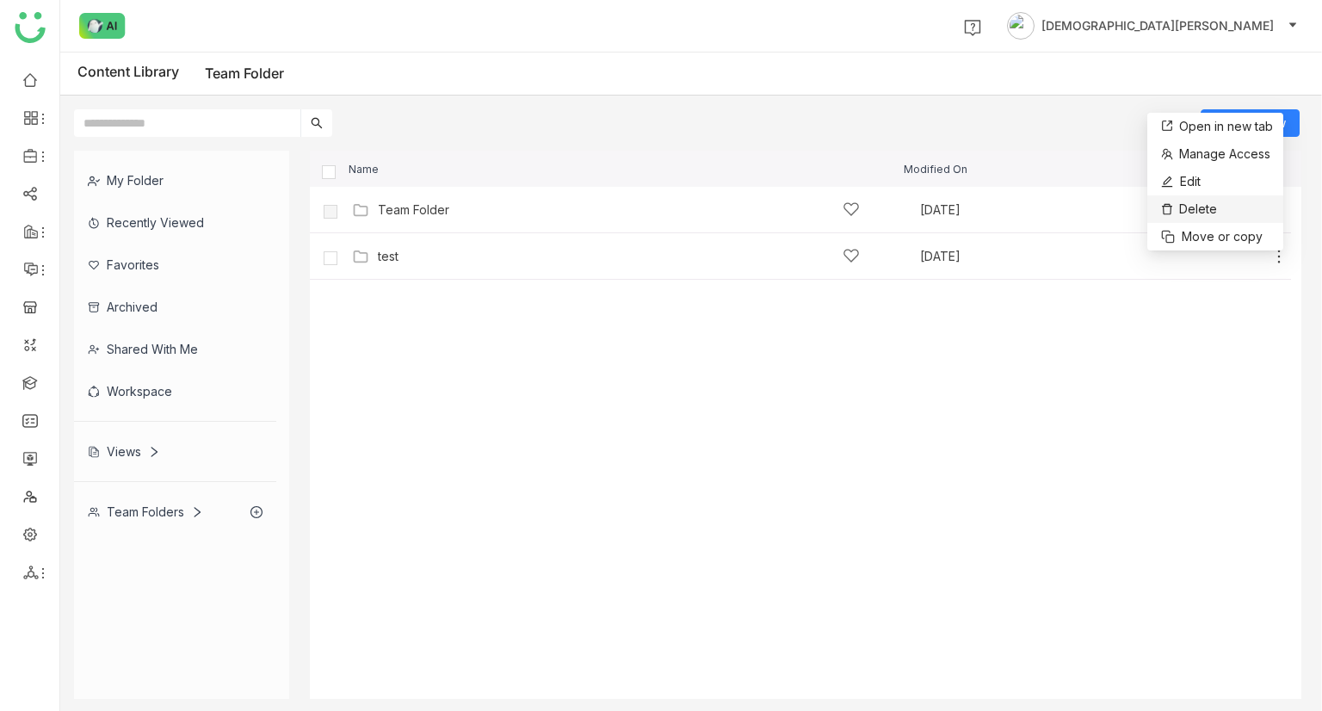
click at [1218, 214] on li "Delete" at bounding box center [1215, 209] width 136 height 28
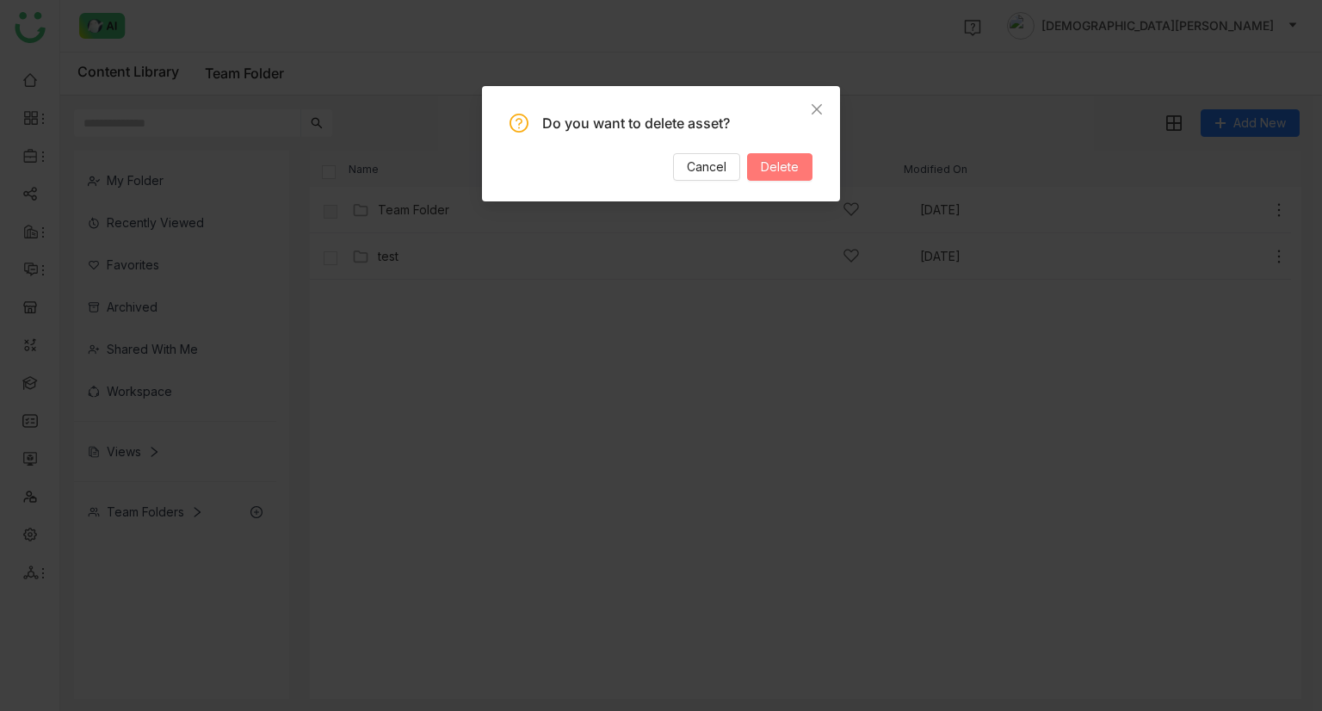
click at [785, 170] on span "Delete" at bounding box center [780, 166] width 38 height 19
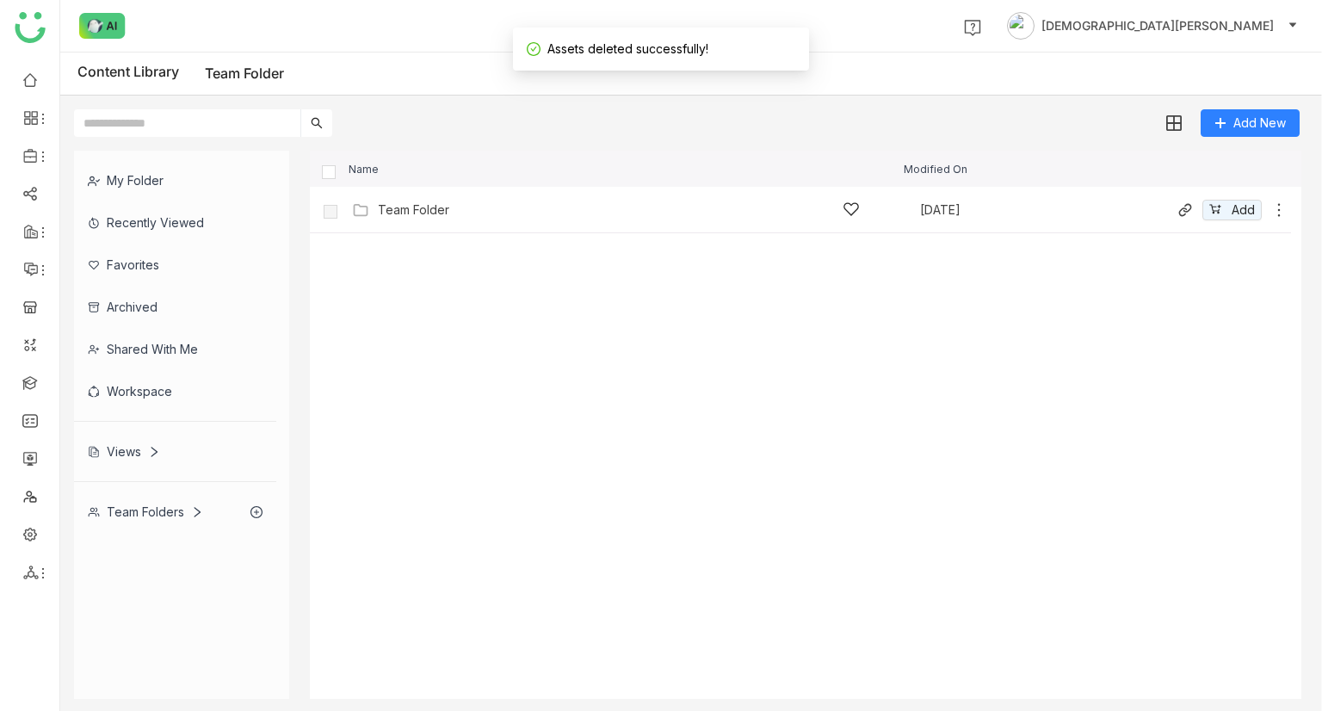
click at [1284, 207] on icon at bounding box center [1278, 209] width 17 height 17
click at [1175, 190] on link "Open in new tab" at bounding box center [1215, 188] width 115 height 19
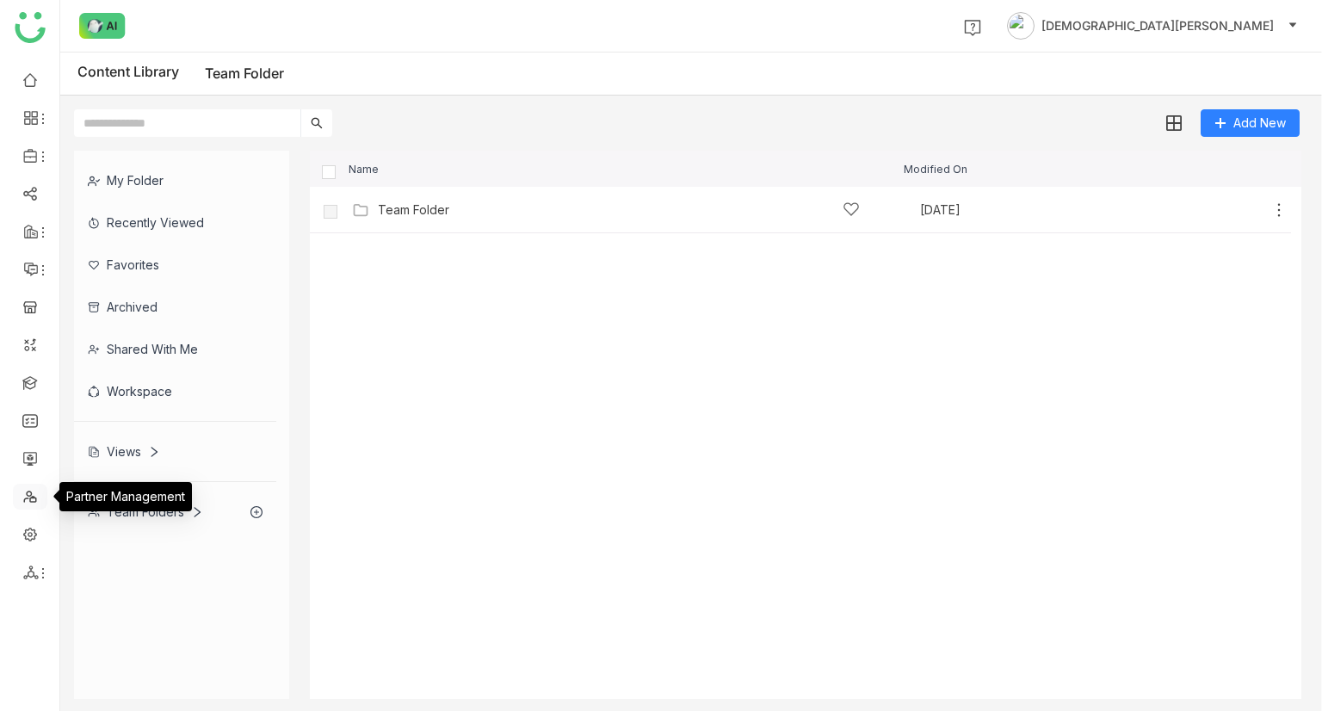
click at [31, 488] on link at bounding box center [29, 495] width 15 height 15
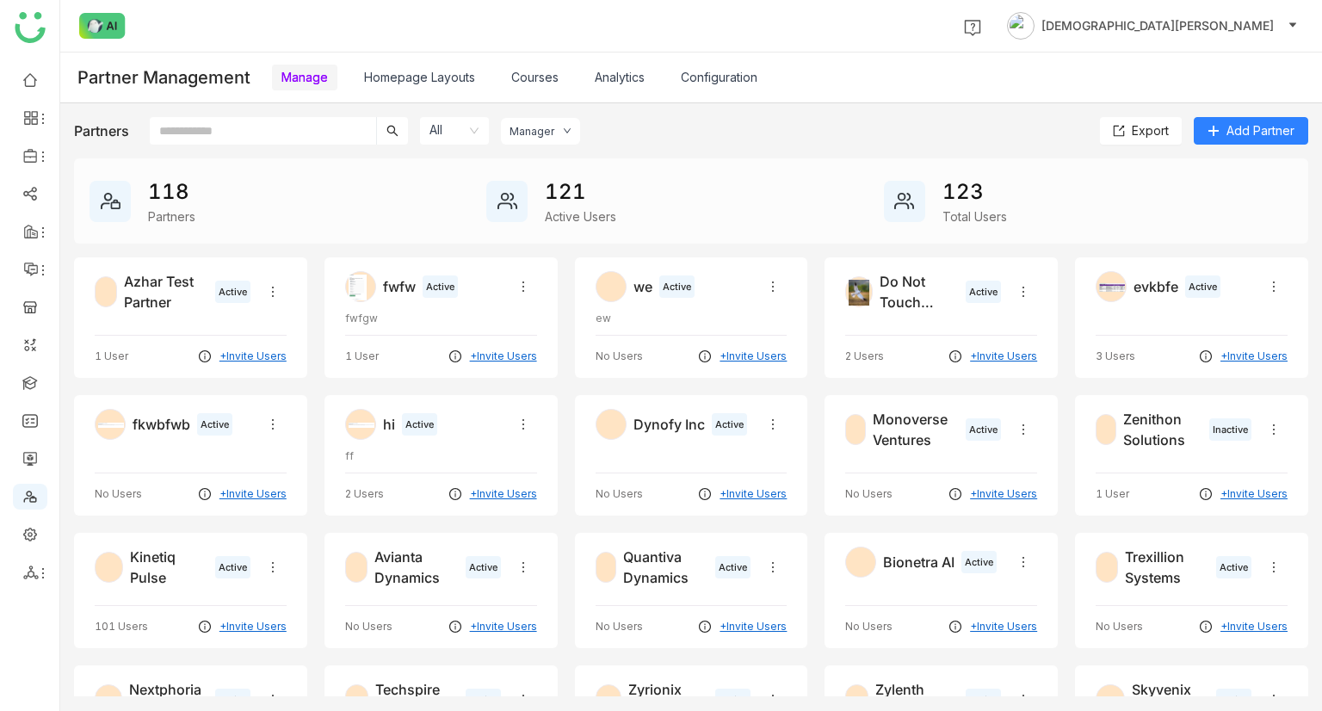
click at [366, 70] on link "Homepage Layouts" at bounding box center [419, 77] width 111 height 15
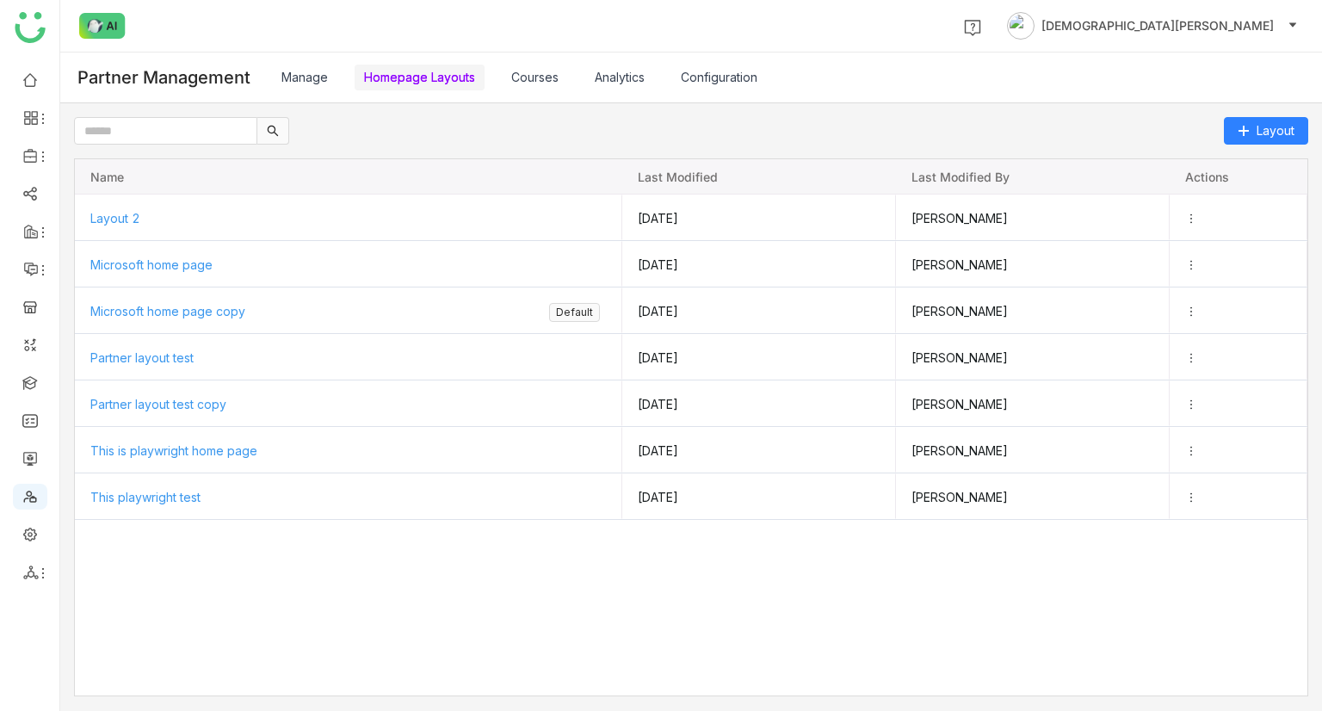
click at [548, 70] on link "Courses" at bounding box center [534, 77] width 47 height 15
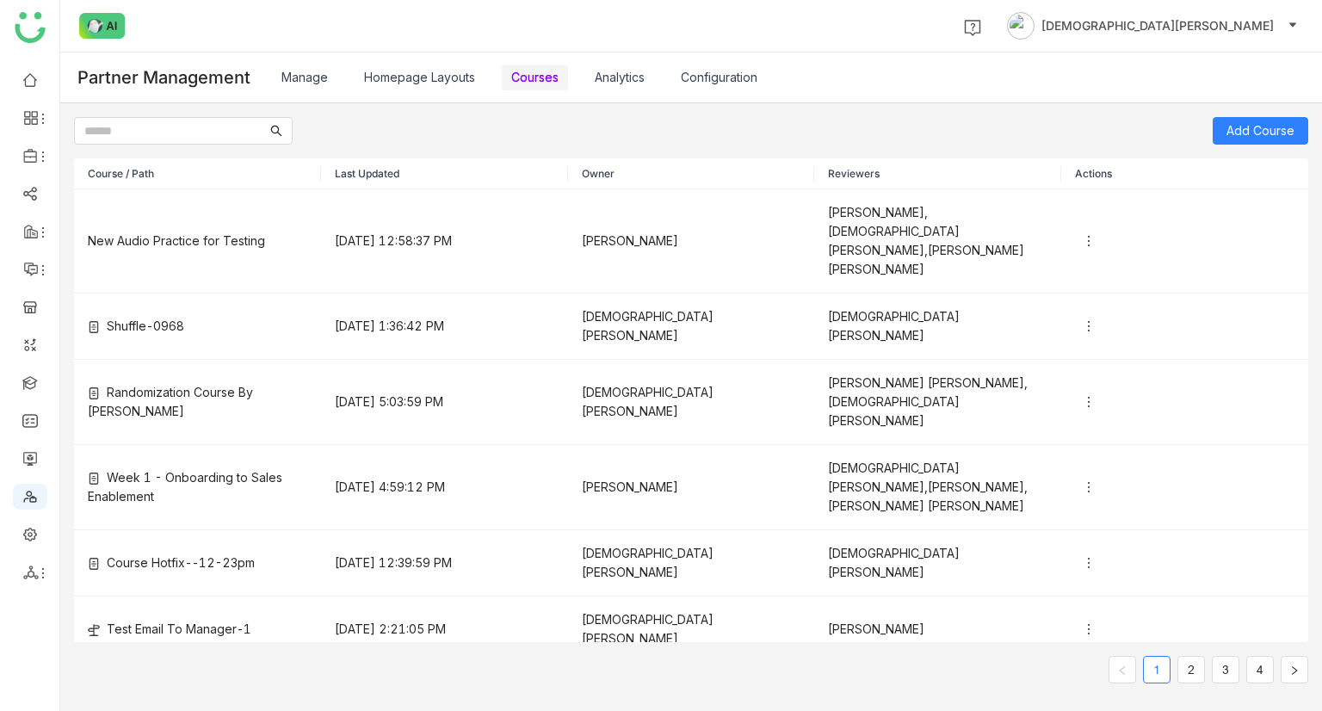
click at [632, 84] on link "Analytics" at bounding box center [620, 77] width 50 height 15
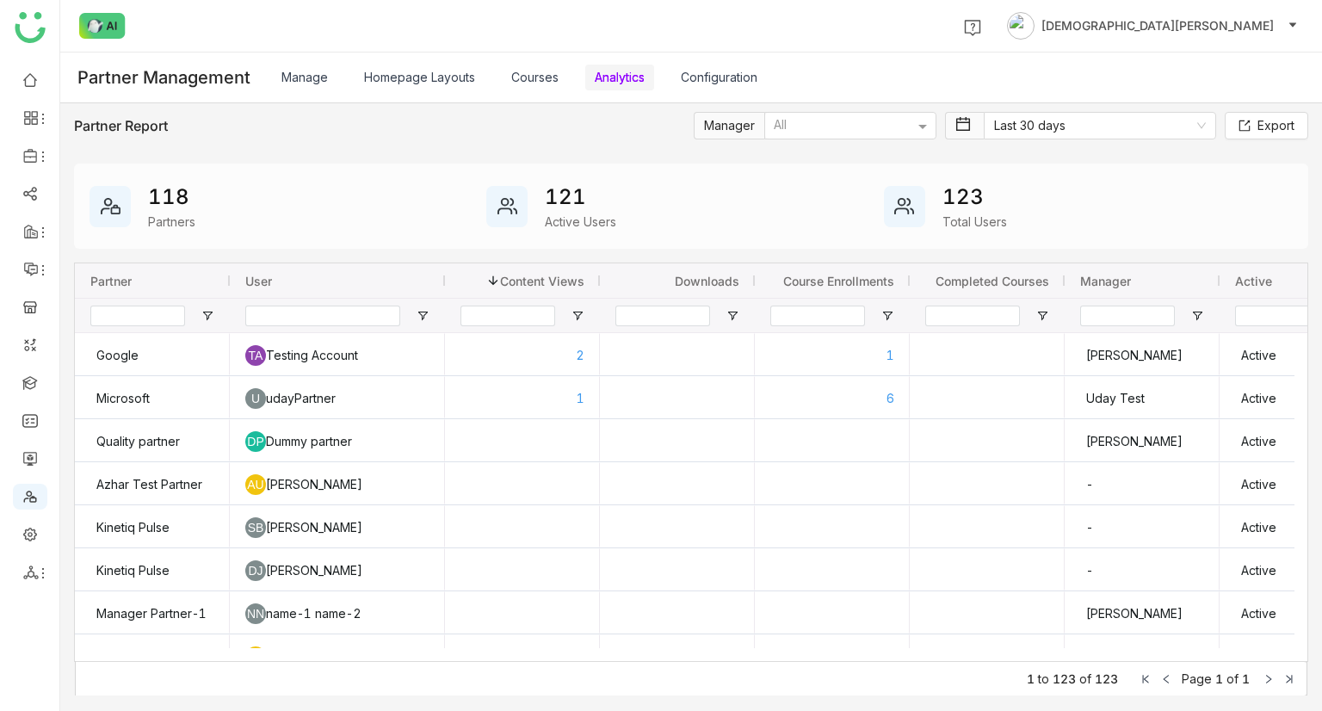
click at [688, 82] on link "Configuration" at bounding box center [719, 77] width 77 height 15
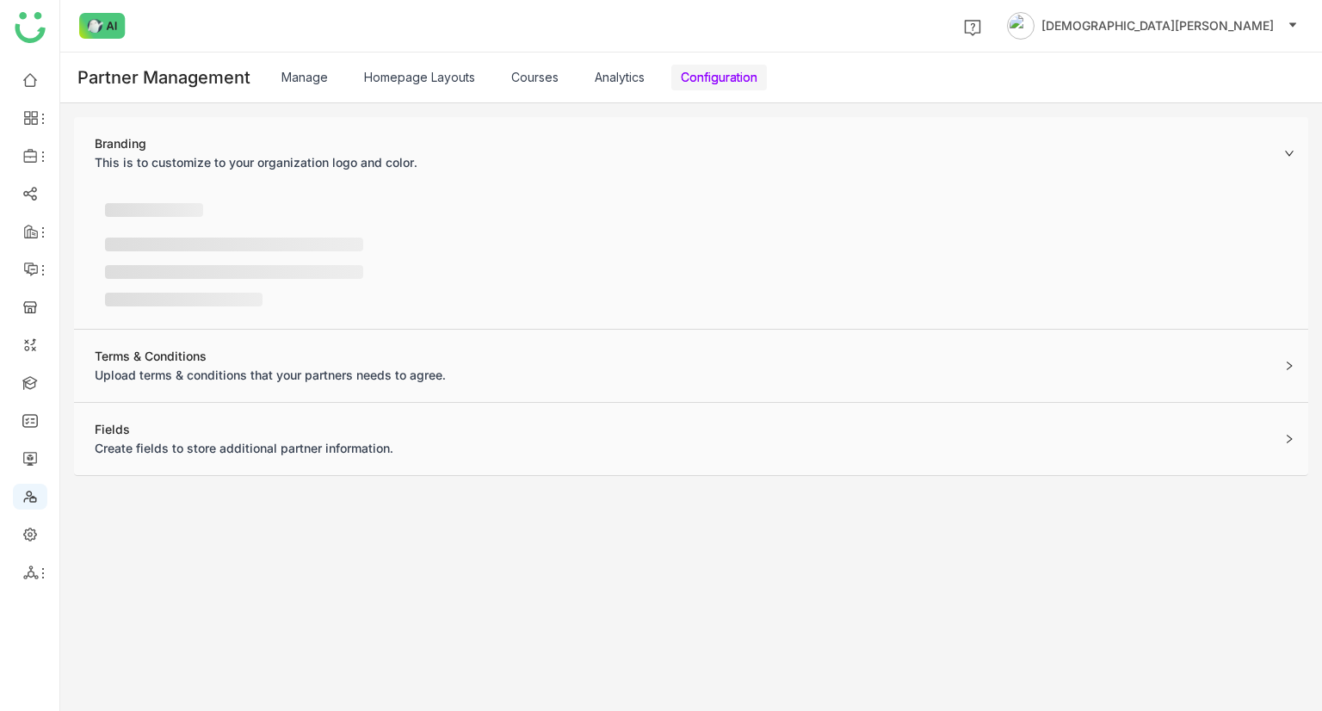
click at [720, 77] on link "Configuration" at bounding box center [719, 77] width 77 height 15
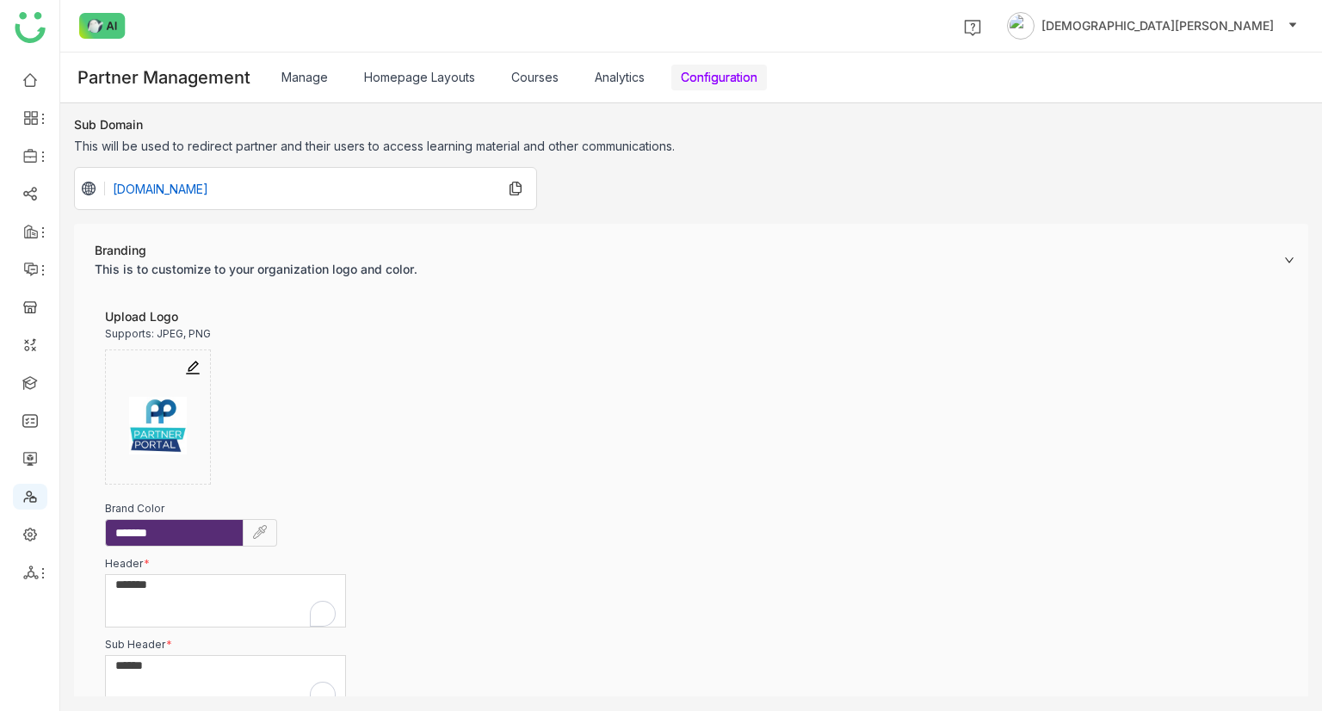
click at [624, 78] on link "Analytics" at bounding box center [620, 77] width 50 height 15
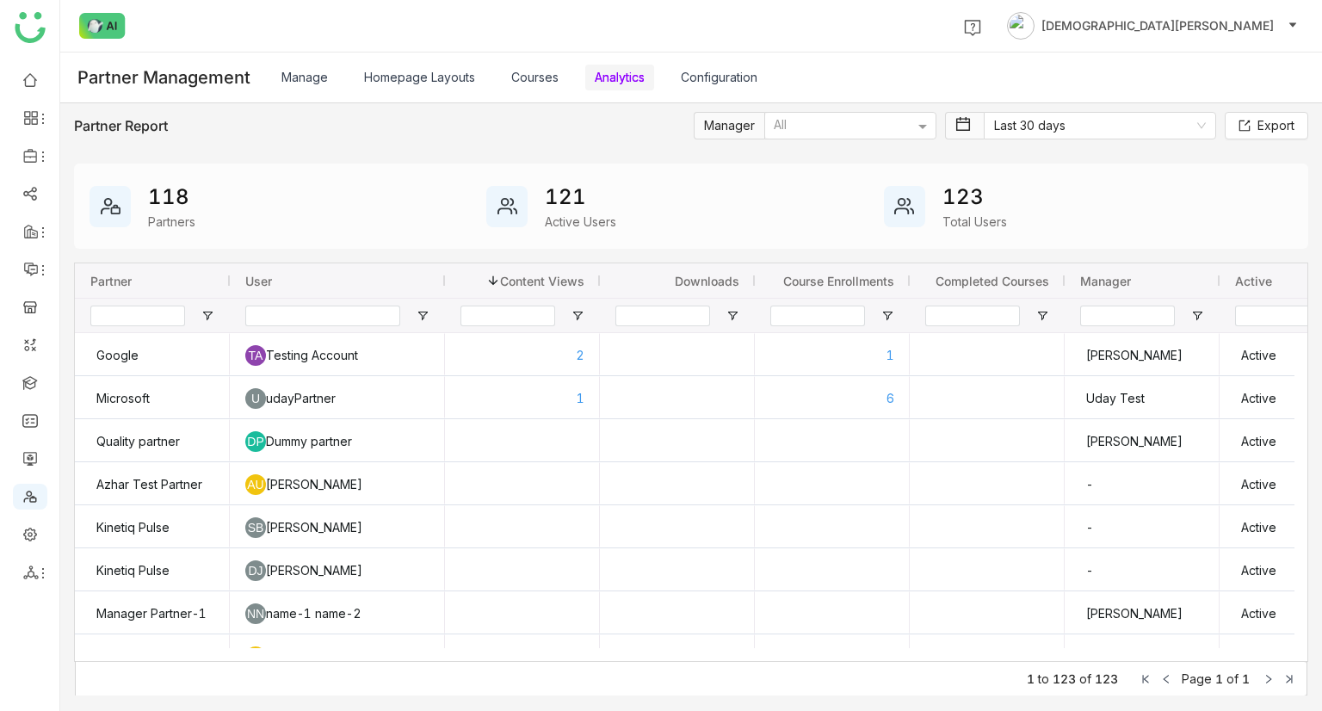
click at [542, 81] on link "Courses" at bounding box center [534, 77] width 47 height 15
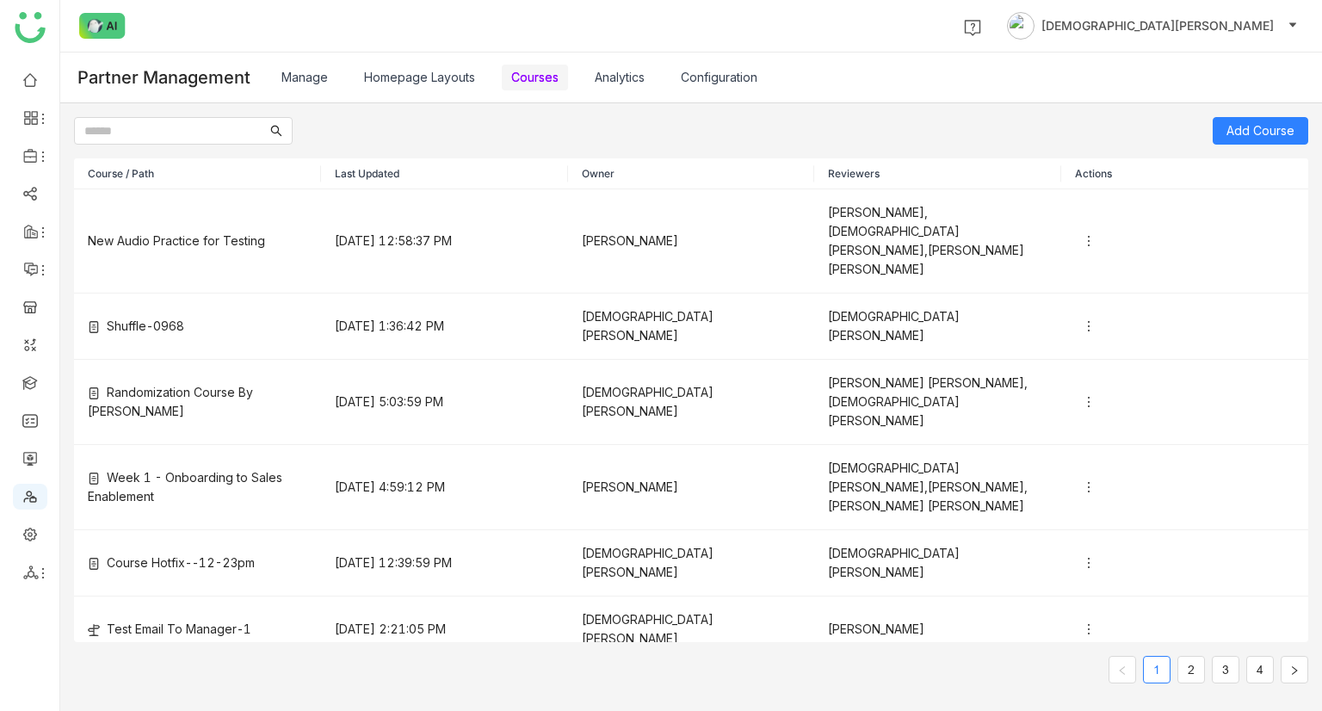
click at [411, 83] on link "Homepage Layouts" at bounding box center [419, 77] width 111 height 15
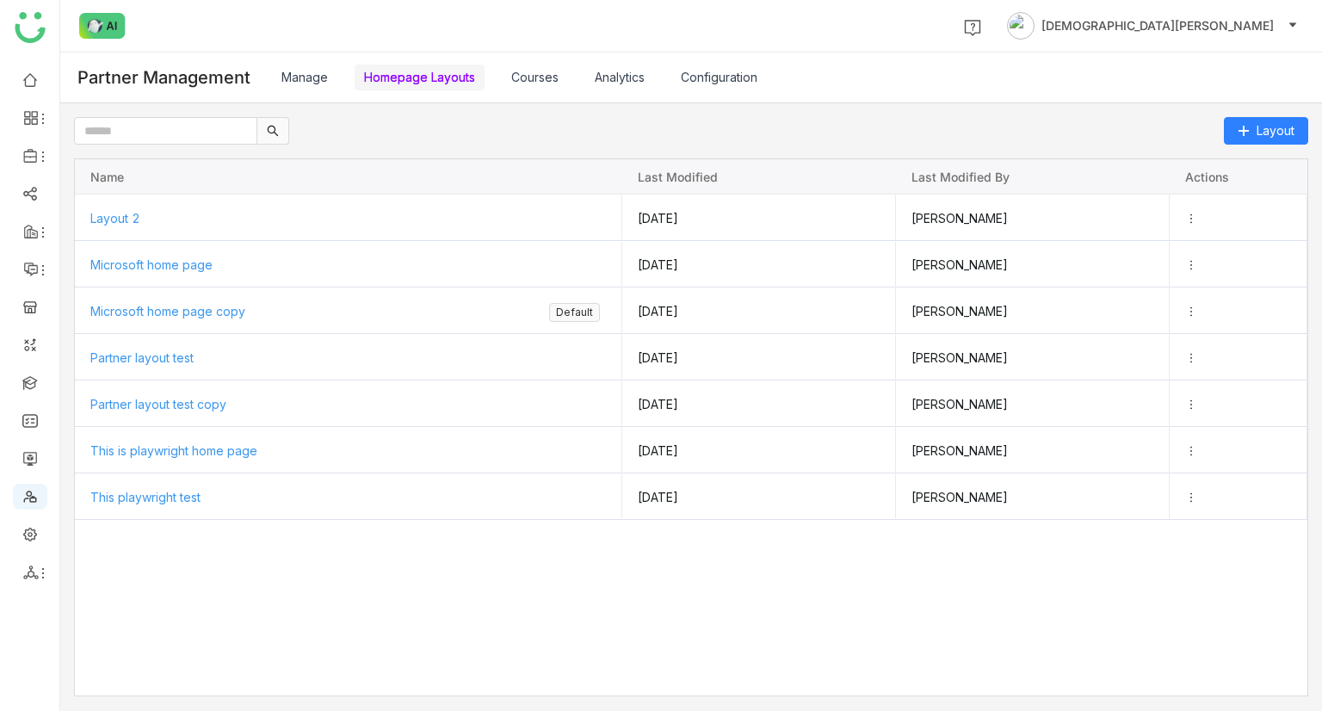
click at [311, 73] on link "Manage" at bounding box center [304, 77] width 46 height 15
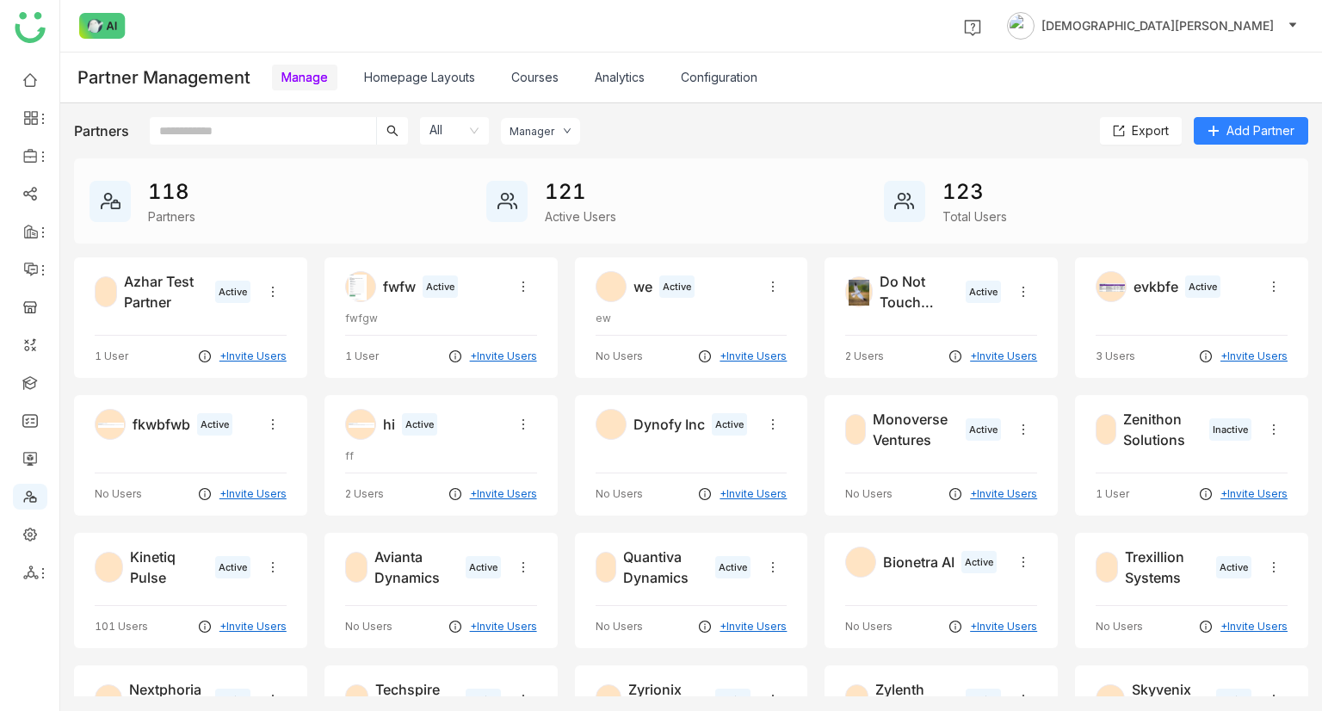
click at [406, 84] on link "Homepage Layouts" at bounding box center [419, 77] width 111 height 15
